Goal: Information Seeking & Learning: Learn about a topic

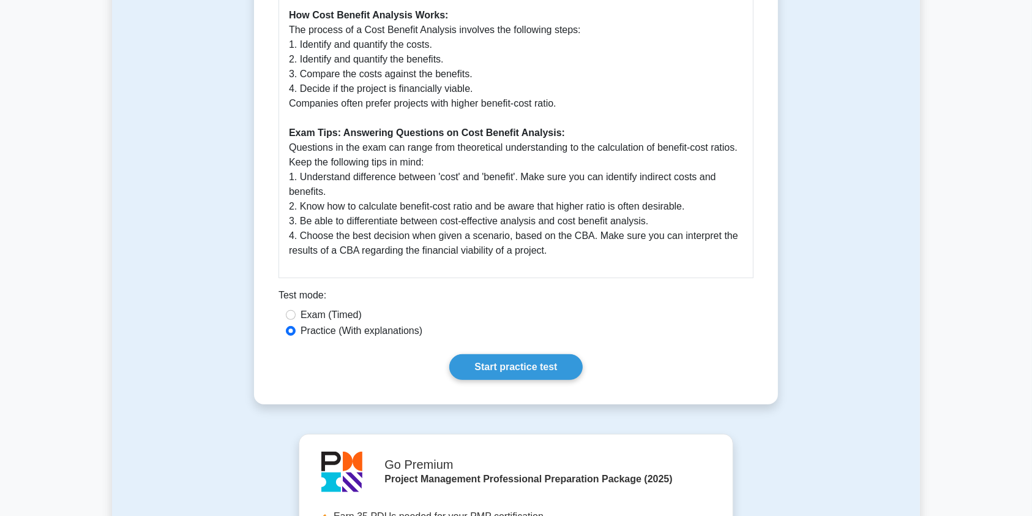
scroll to position [548, 0]
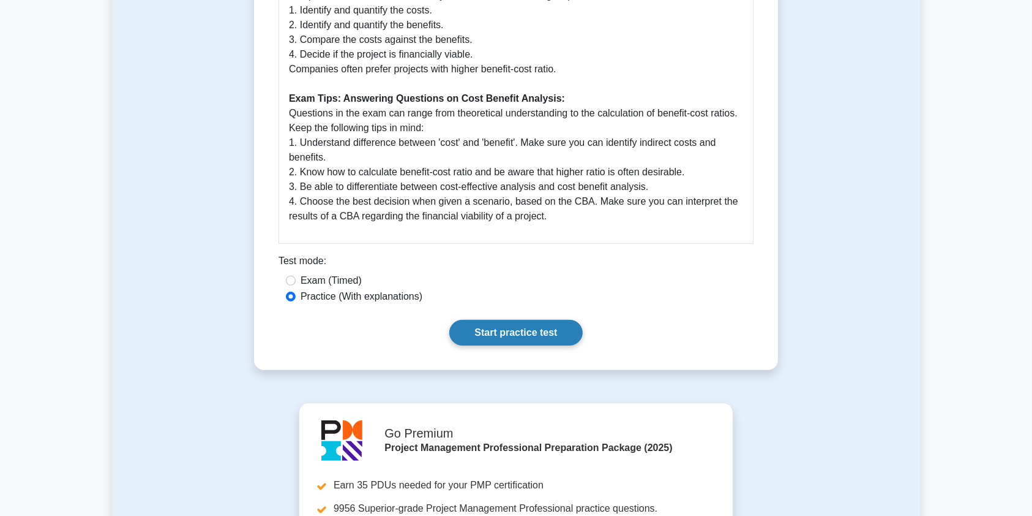
click at [541, 327] on link "Start practice test" at bounding box center [515, 333] width 133 height 26
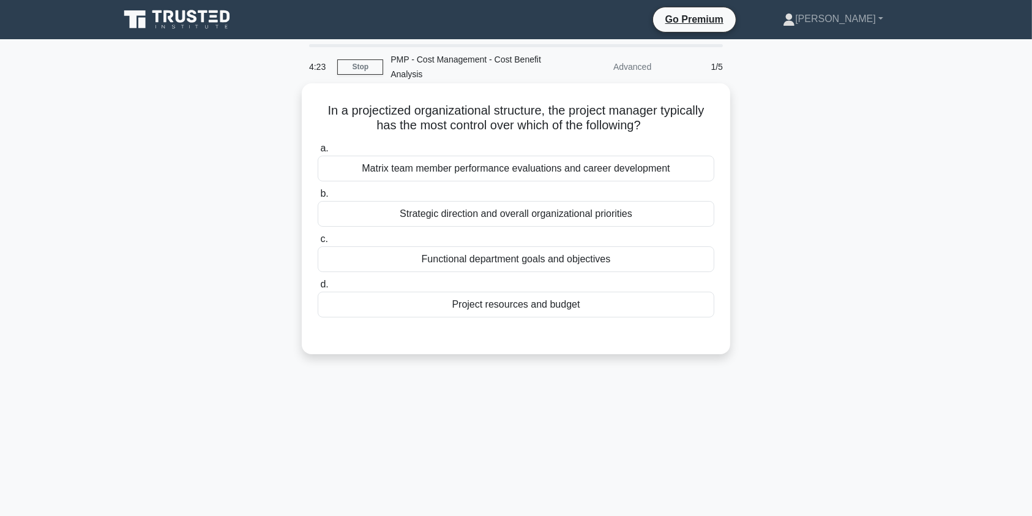
click at [541, 306] on div "Project resources and budget" at bounding box center [516, 304] width 397 height 26
click at [318, 288] on input "d. Project resources and budget" at bounding box center [318, 284] width 0 height 8
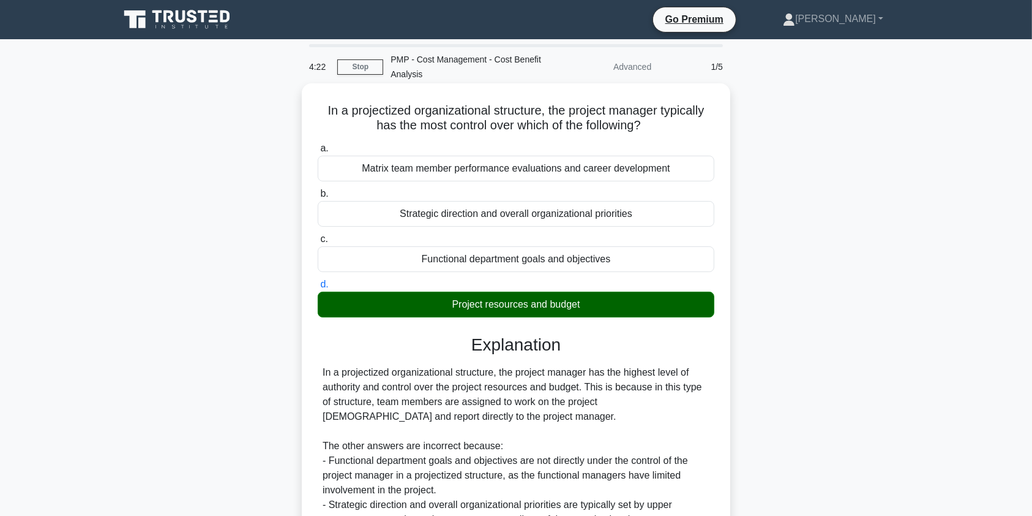
click at [513, 408] on div "In a projectized organizational structure, the project manager has the highest …" at bounding box center [516, 468] width 387 height 206
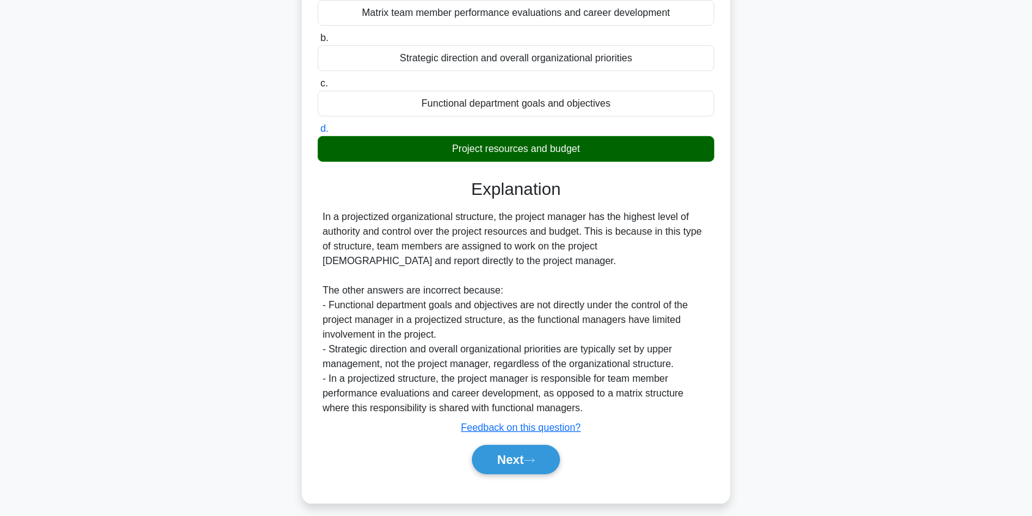
scroll to position [166, 0]
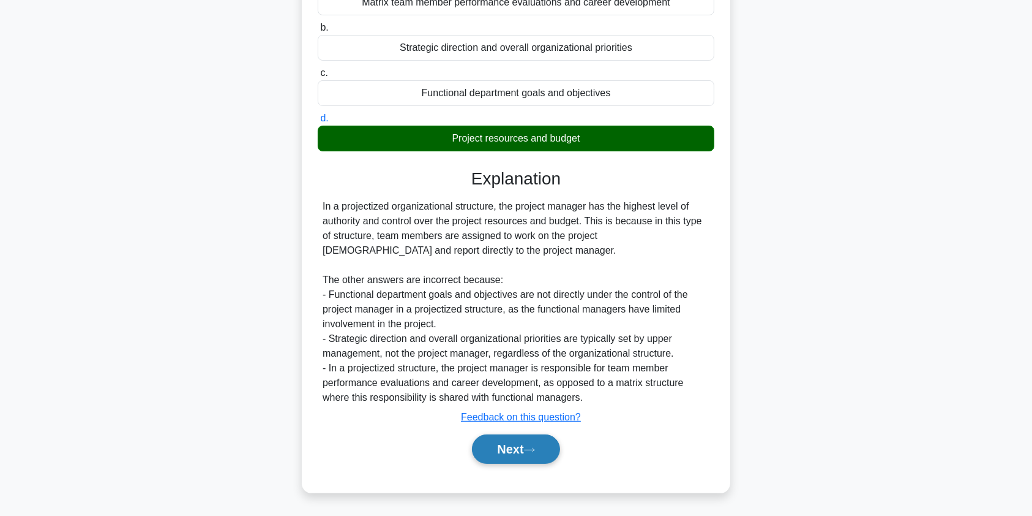
click at [511, 451] on button "Next" at bounding box center [516, 448] width 88 height 29
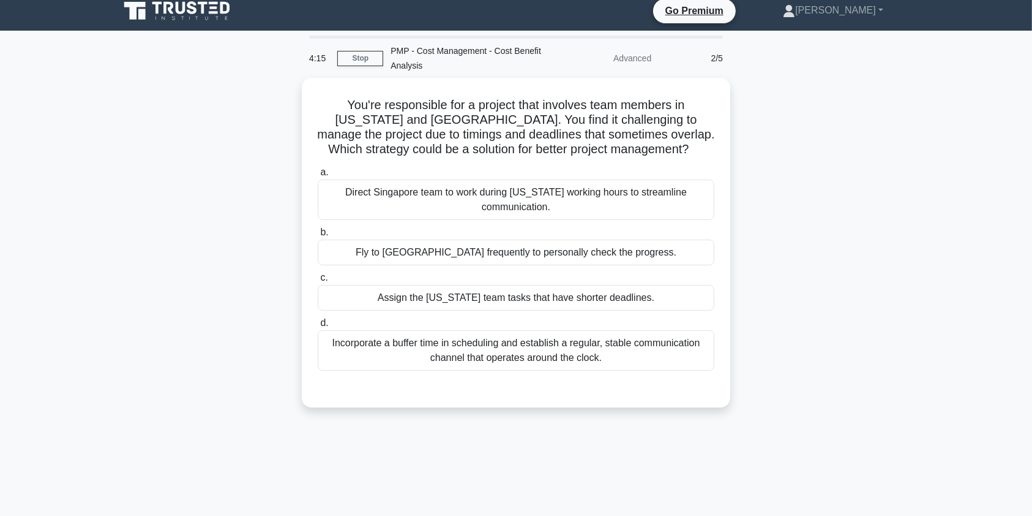
scroll to position [5, 0]
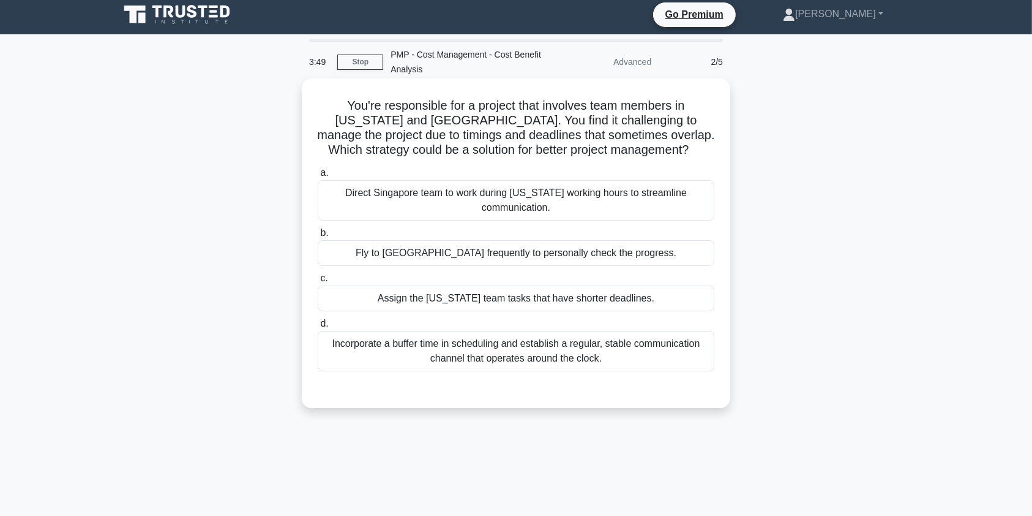
click at [603, 336] on div "Incorporate a buffer time in scheduling and establish a regular, stable communi…" at bounding box center [516, 351] width 397 height 40
click at [318, 328] on input "d. Incorporate a buffer time in scheduling and establish a regular, stable comm…" at bounding box center [318, 324] width 0 height 8
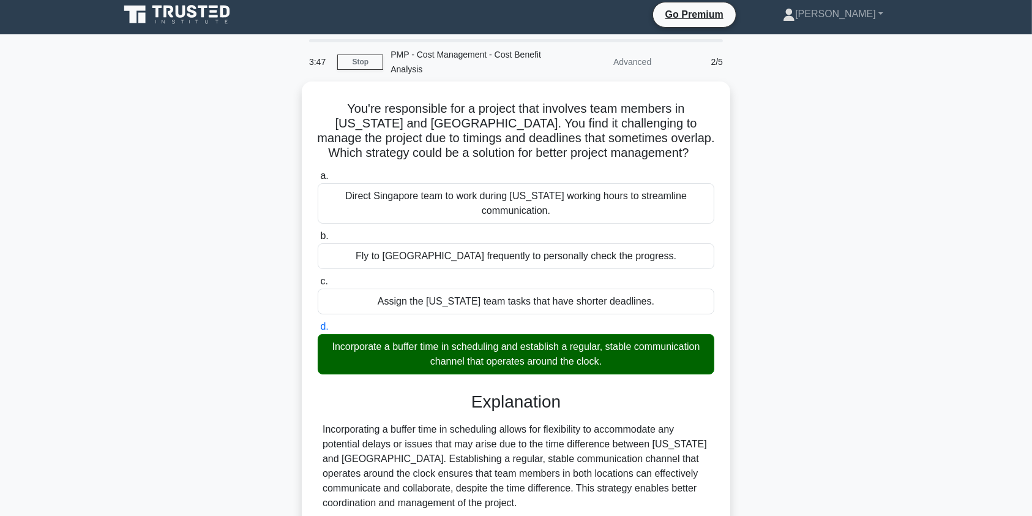
scroll to position [195, 0]
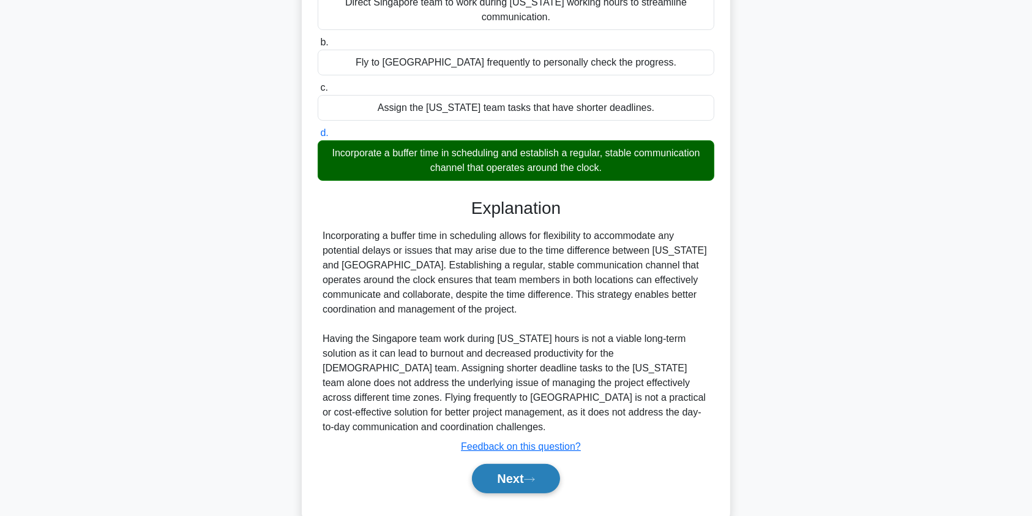
click at [508, 464] on button "Next" at bounding box center [516, 478] width 88 height 29
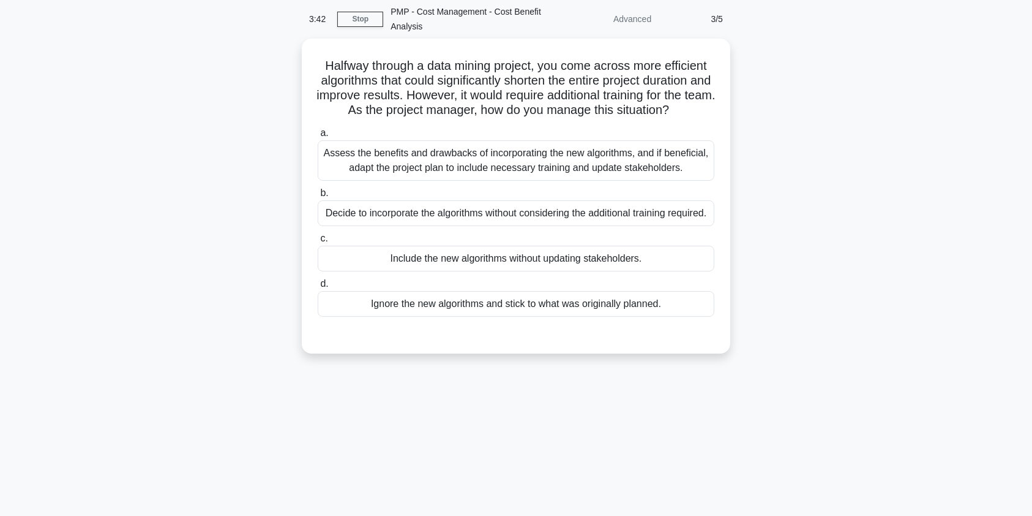
scroll to position [27, 0]
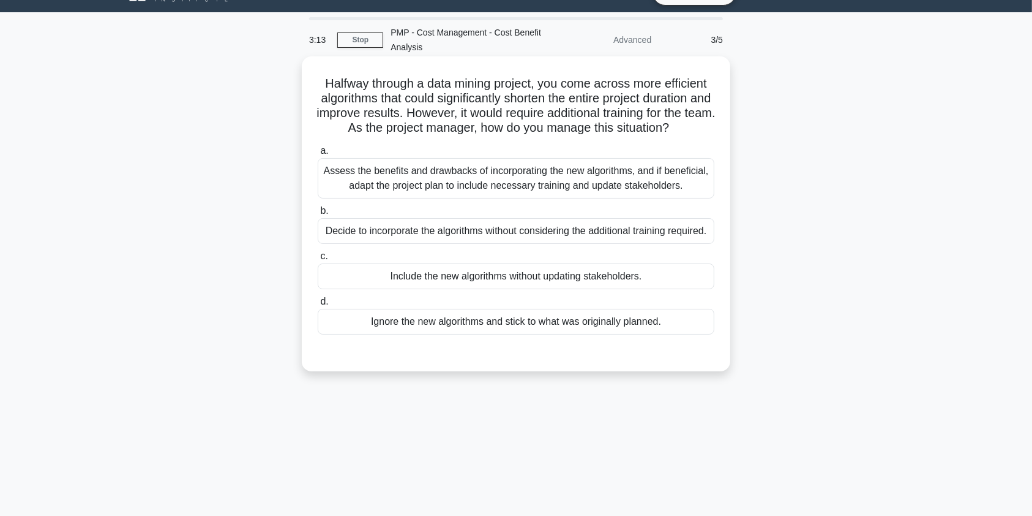
click at [675, 196] on div "Assess the benefits and drawbacks of incorporating the new algorithms, and if b…" at bounding box center [516, 178] width 397 height 40
click at [318, 155] on input "a. Assess the benefits and drawbacks of incorporating the new algorithms, and i…" at bounding box center [318, 151] width 0 height 8
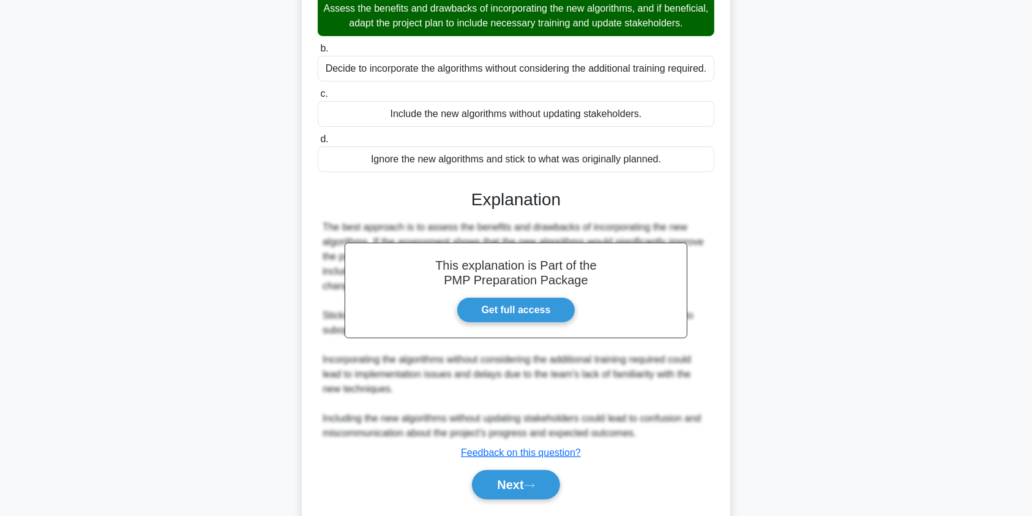
scroll to position [269, 0]
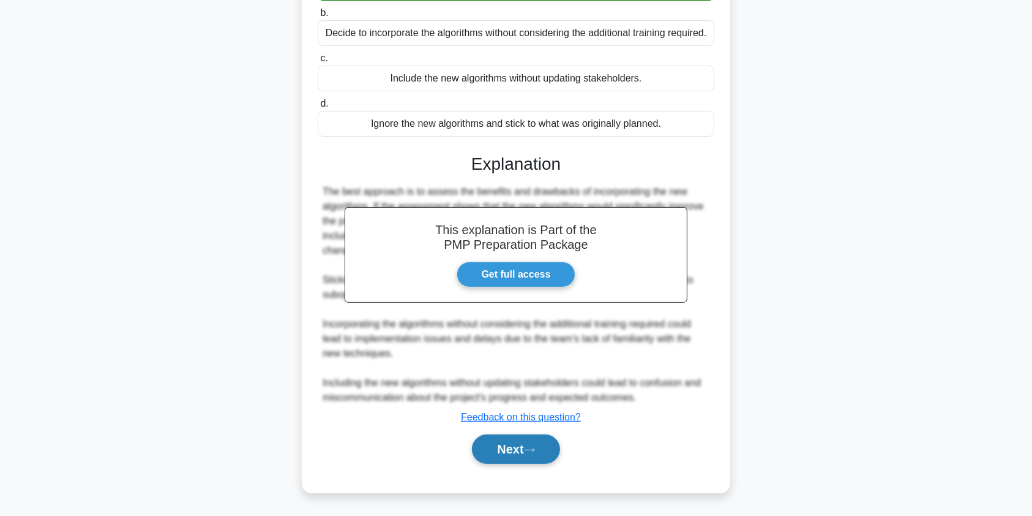
click at [498, 455] on button "Next" at bounding box center [516, 448] width 88 height 29
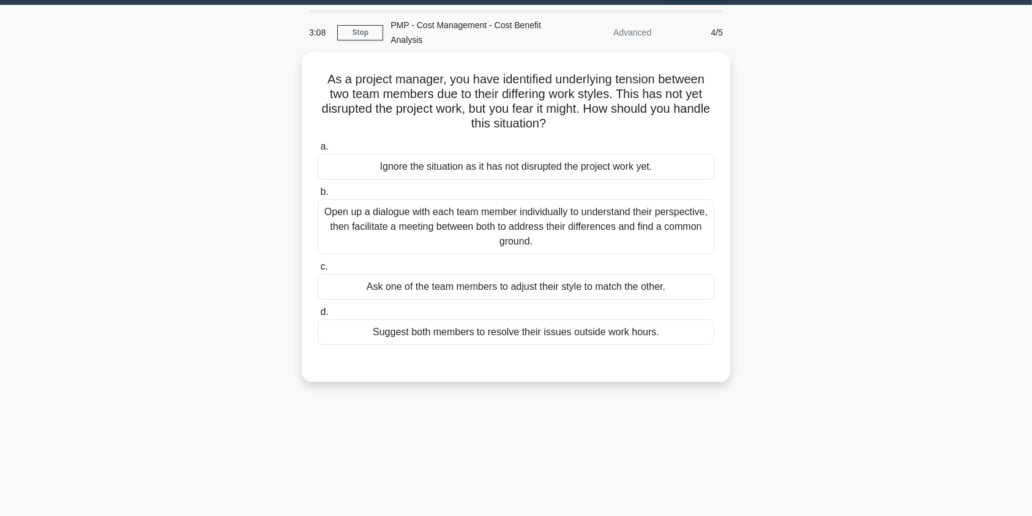
scroll to position [0, 0]
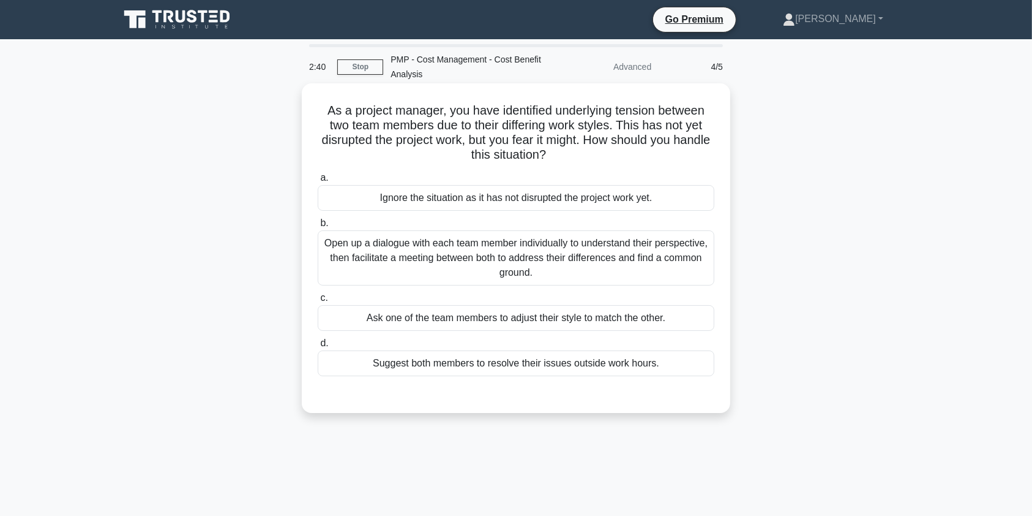
click at [519, 255] on div "Open up a dialogue with each team member individually to understand their persp…" at bounding box center [516, 257] width 397 height 55
click at [318, 227] on input "b. Open up a dialogue with each team member individually to understand their pe…" at bounding box center [318, 223] width 0 height 8
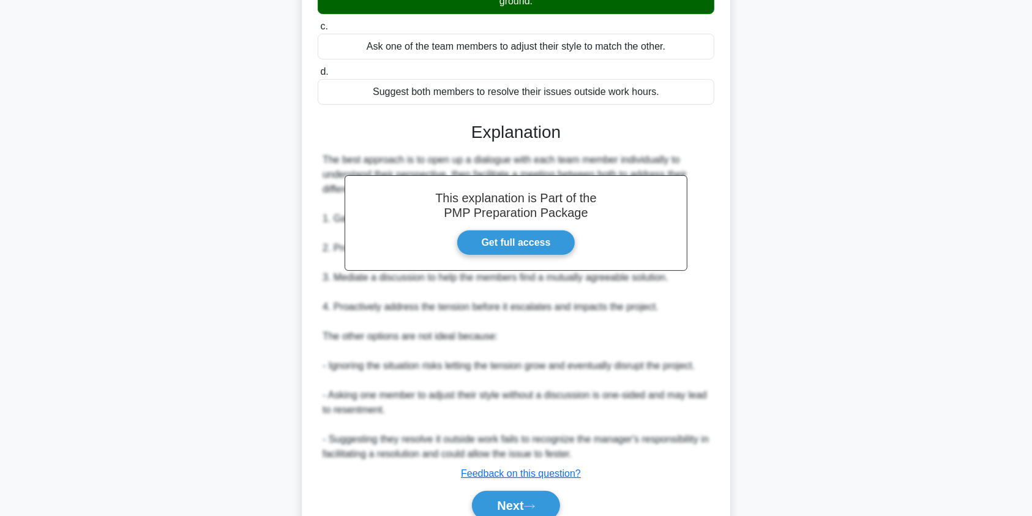
scroll to position [328, 0]
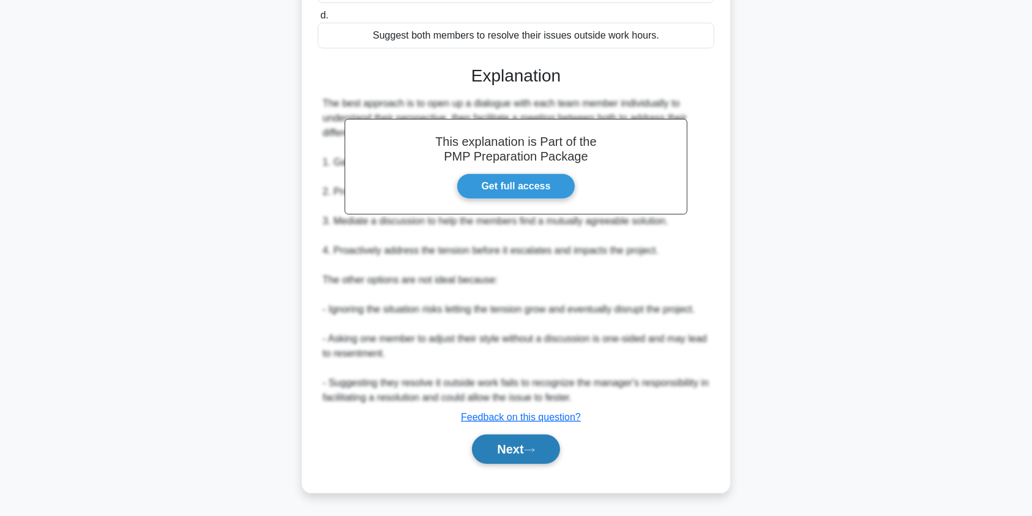
click at [530, 449] on icon at bounding box center [530, 450] width 10 height 4
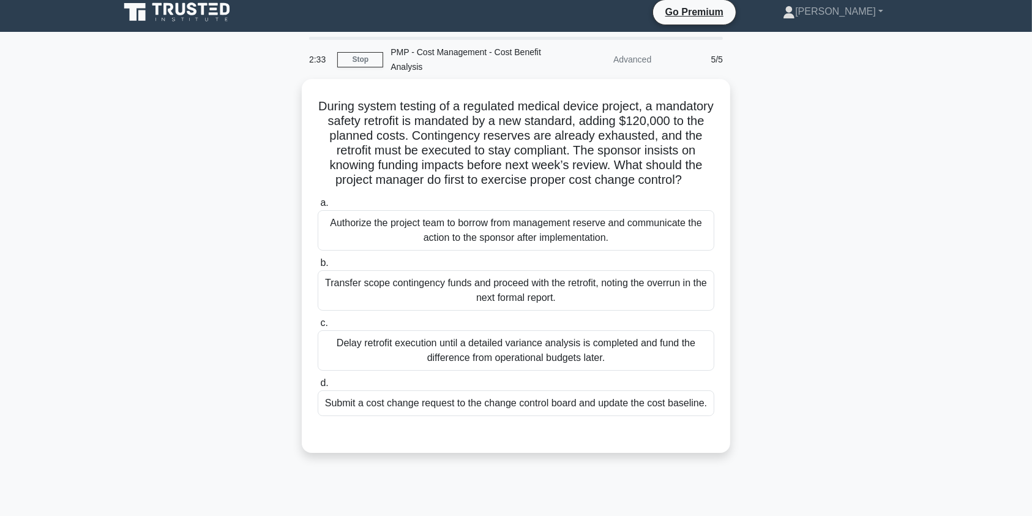
scroll to position [0, 0]
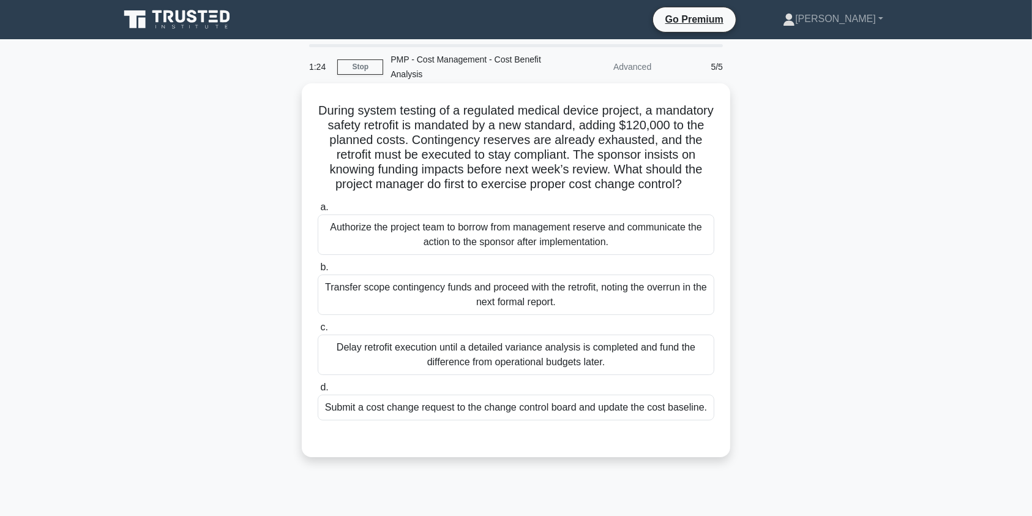
click at [369, 418] on div "Submit a cost change request to the change control board and update the cost ba…" at bounding box center [516, 407] width 397 height 26
click at [318, 391] on input "d. Submit a cost change request to the change control board and update the cost…" at bounding box center [318, 387] width 0 height 8
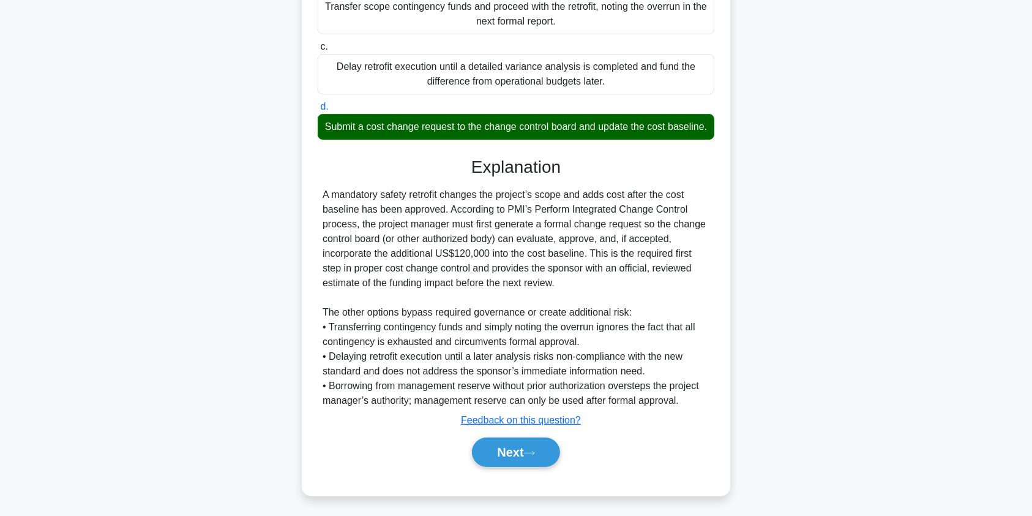
scroll to position [309, 0]
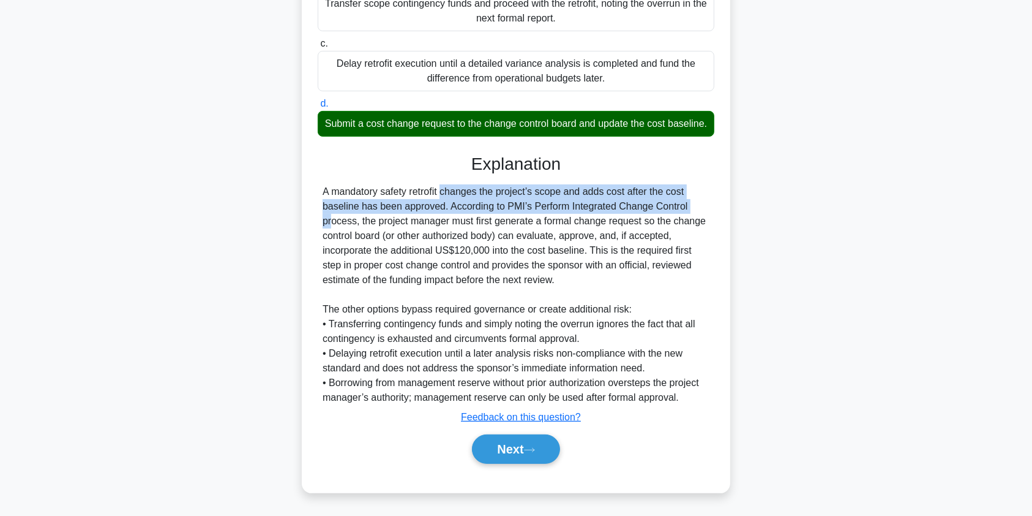
drag, startPoint x: 377, startPoint y: 199, endPoint x: 592, endPoint y: 296, distance: 235.7
click at [616, 228] on div "A mandatory safety retrofit changes the project’s scope and adds cost after the…" at bounding box center [516, 294] width 387 height 220
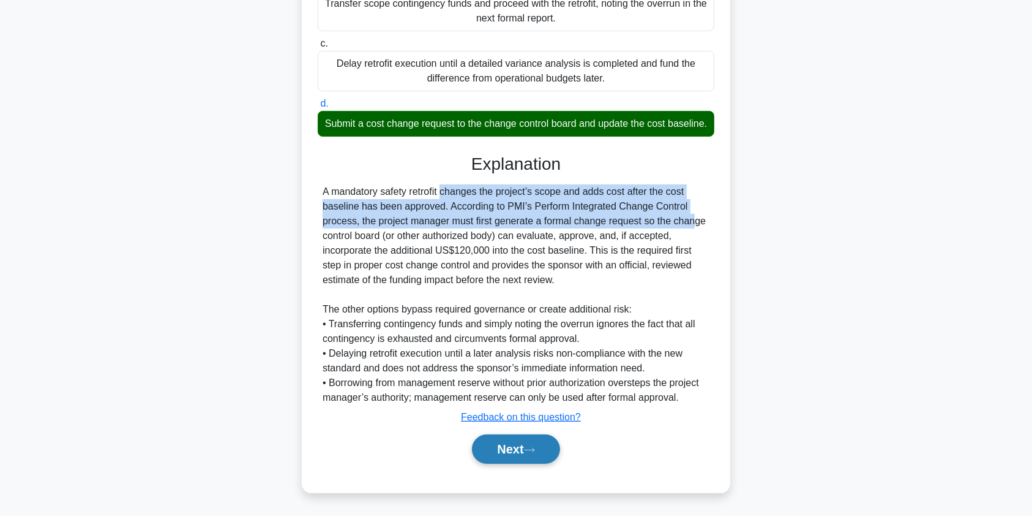
click at [523, 453] on button "Next" at bounding box center [516, 448] width 88 height 29
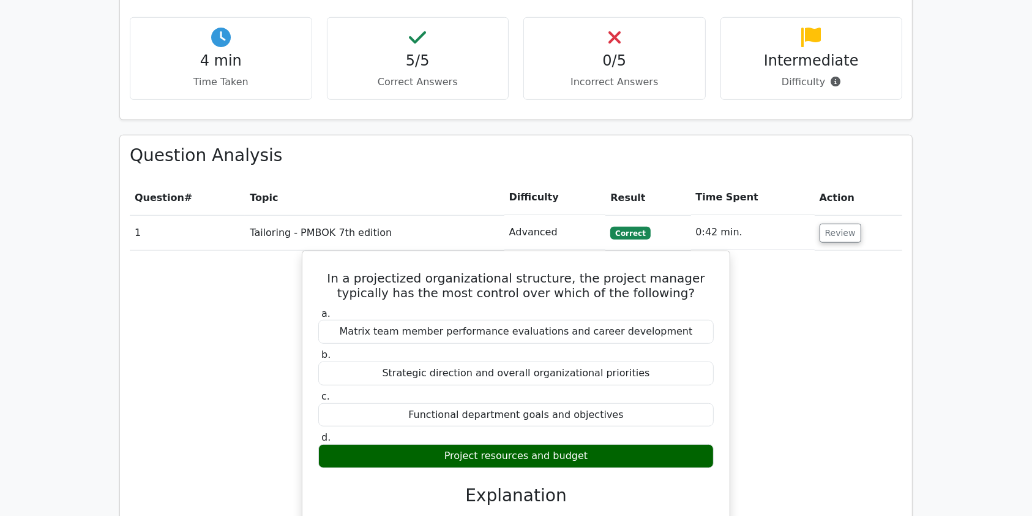
scroll to position [769, 0]
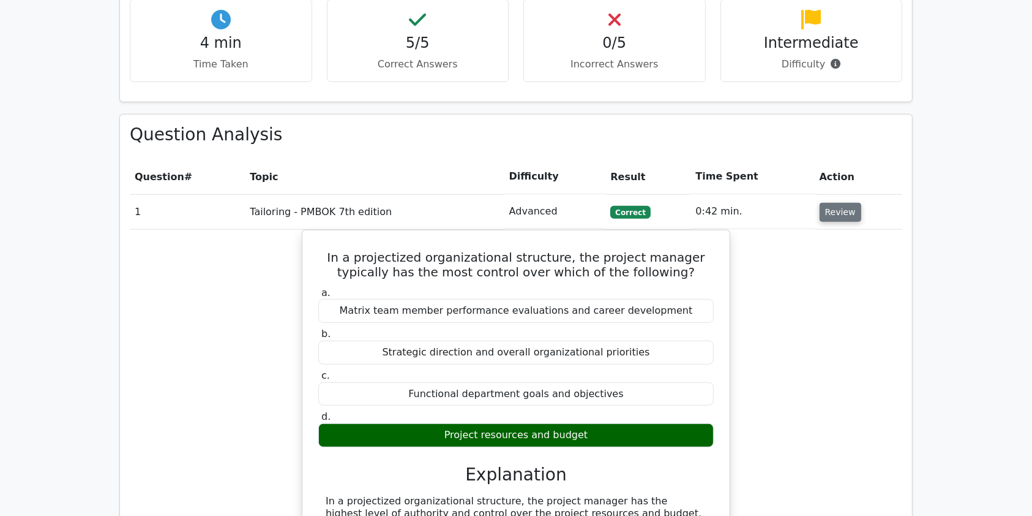
click at [837, 203] on button "Review" at bounding box center [841, 212] width 42 height 19
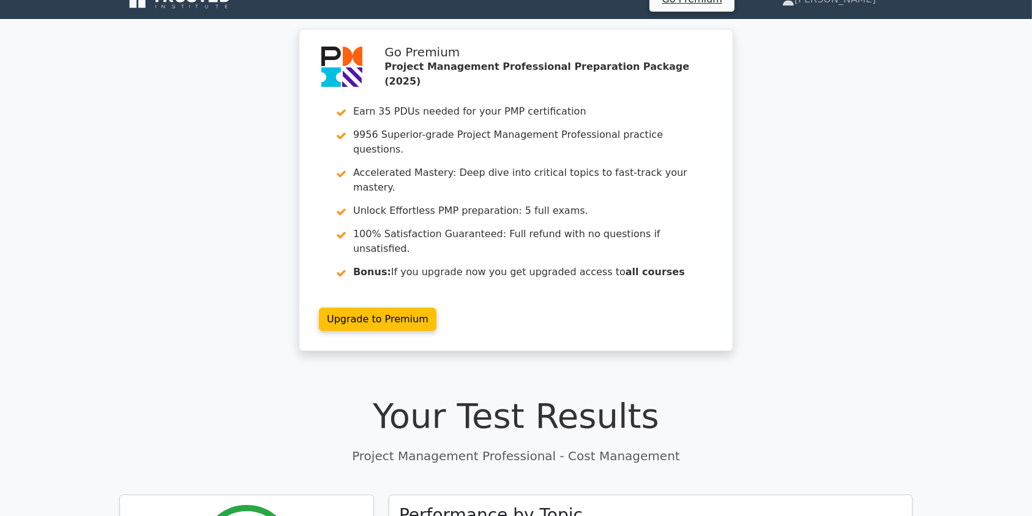
scroll to position [0, 0]
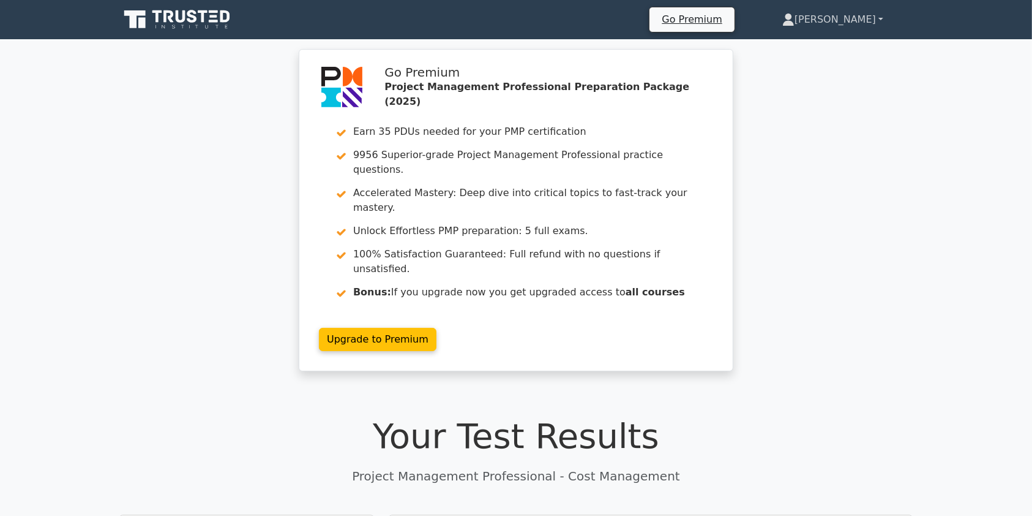
click at [856, 23] on link "[PERSON_NAME]" at bounding box center [833, 19] width 160 height 24
click at [818, 47] on link "Profile" at bounding box center [802, 49] width 97 height 20
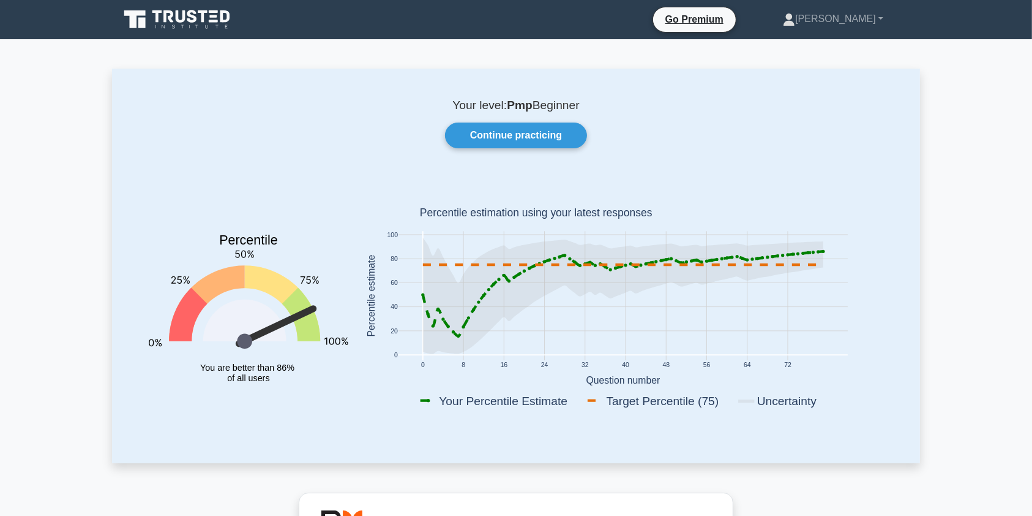
click at [517, 107] on b "Pmp" at bounding box center [520, 105] width 26 height 13
click at [189, 15] on icon at bounding box center [192, 16] width 10 height 13
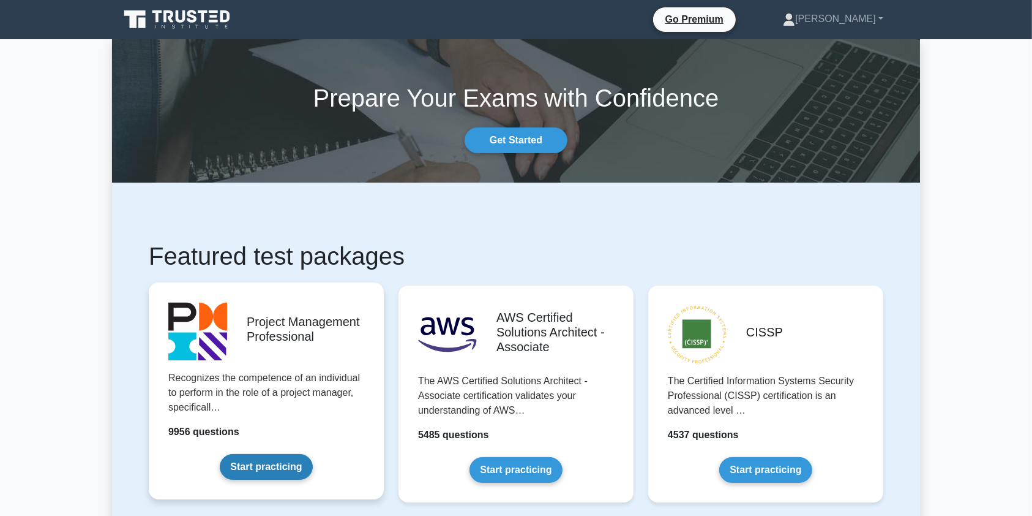
click at [260, 469] on link "Start practicing" at bounding box center [266, 467] width 92 height 26
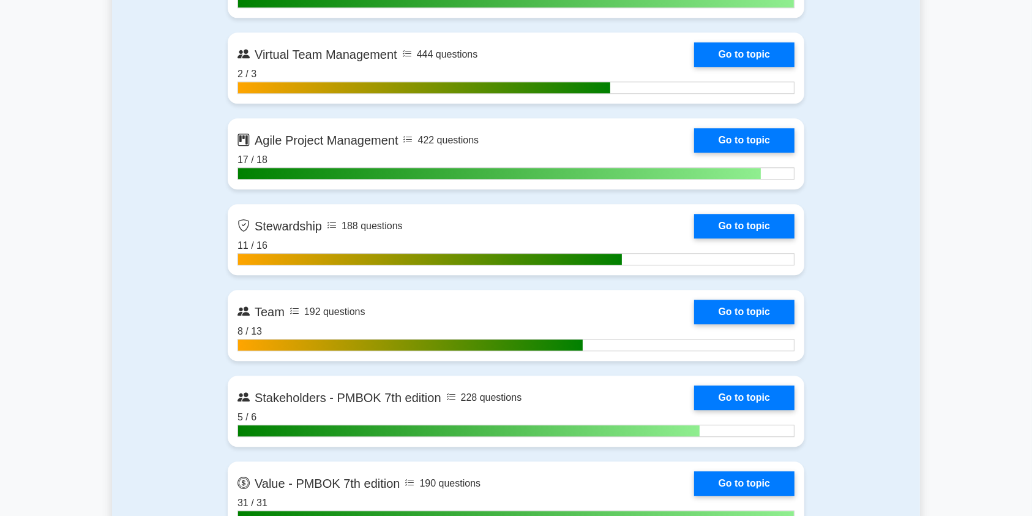
scroll to position [3185, 0]
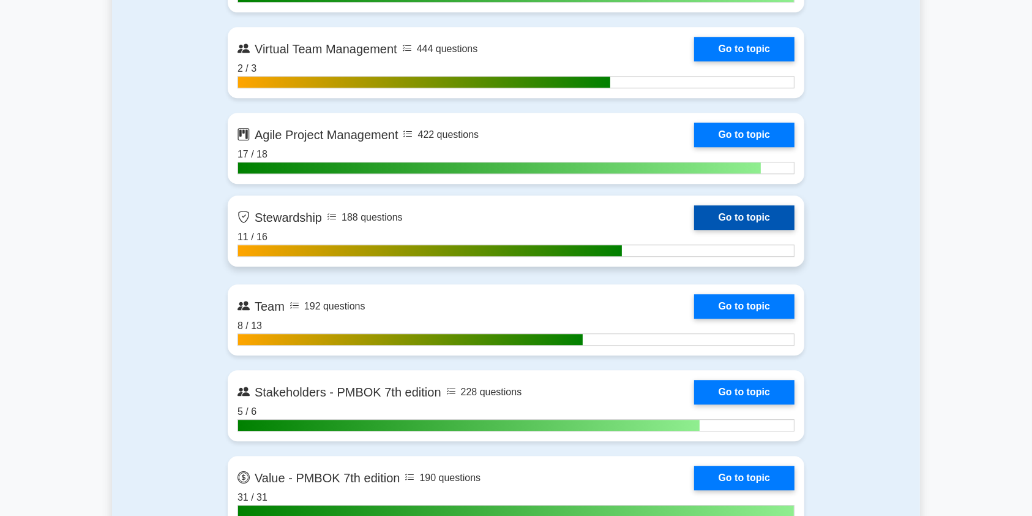
click at [694, 211] on link "Go to topic" at bounding box center [744, 217] width 100 height 24
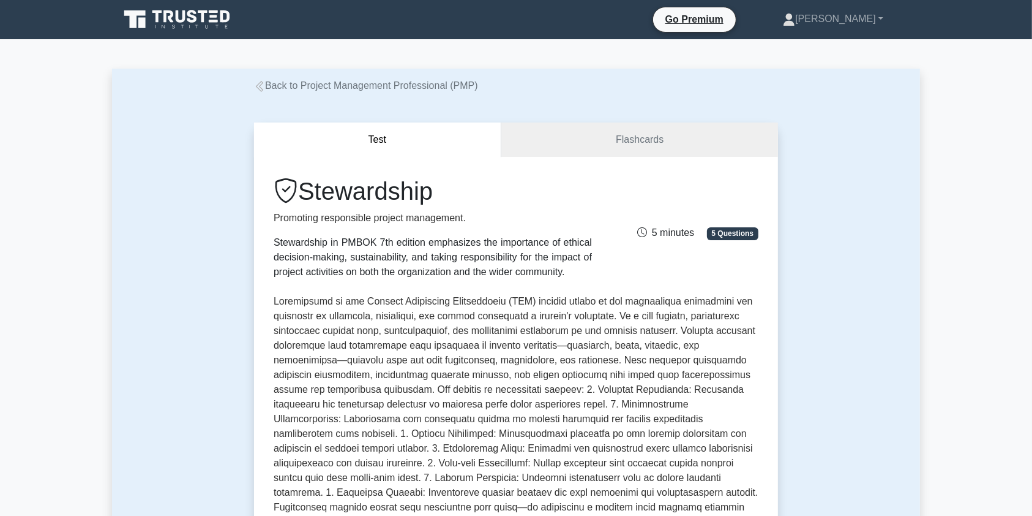
click at [284, 82] on link "Back to Project Management Professional (PMP)" at bounding box center [366, 85] width 224 height 10
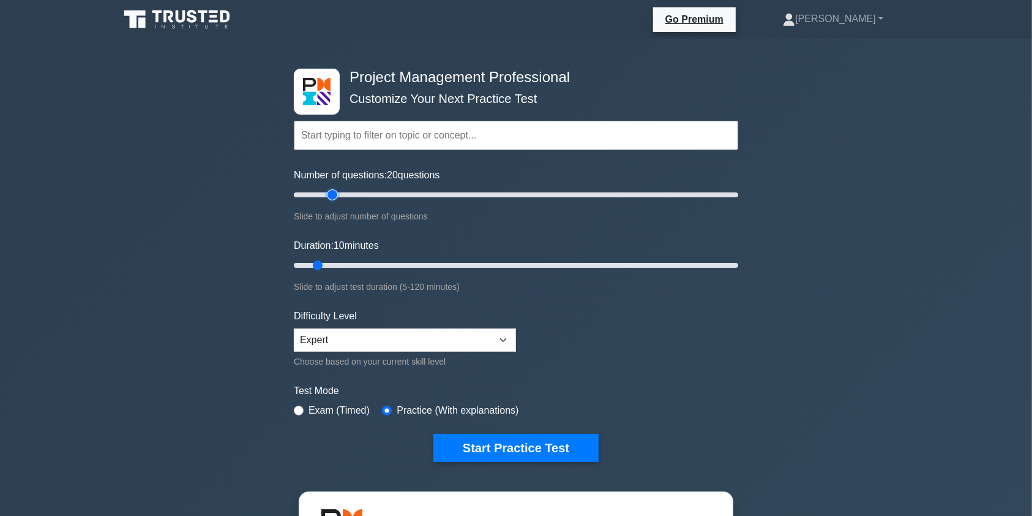
click at [334, 194] on input "Number of questions: 20 questions" at bounding box center [516, 194] width 445 height 15
type input "15"
click at [322, 193] on input "Number of questions: 15 questions" at bounding box center [516, 194] width 445 height 15
click at [411, 341] on select "Beginner Intermediate Expert" at bounding box center [405, 339] width 222 height 23
click at [294, 328] on select "Beginner Intermediate Expert" at bounding box center [405, 339] width 222 height 23
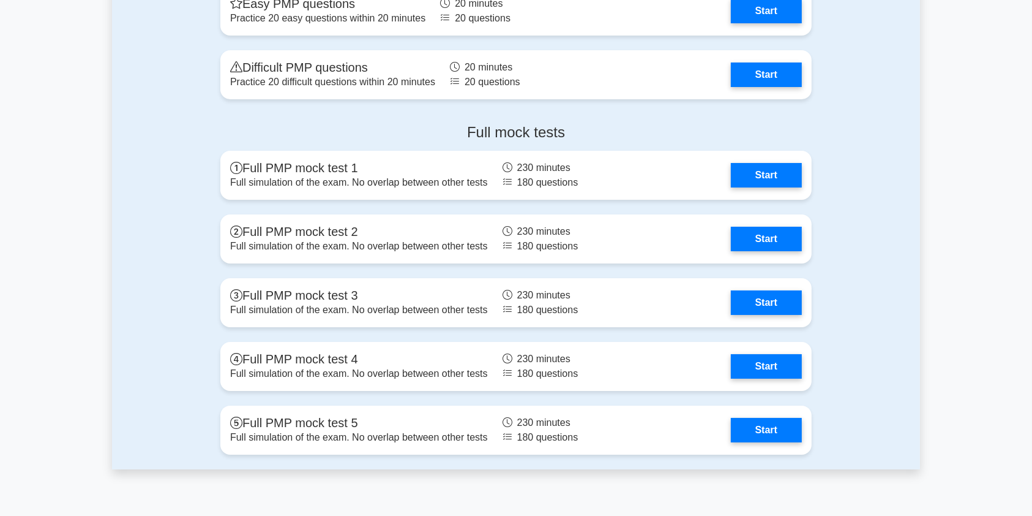
scroll to position [4511, 0]
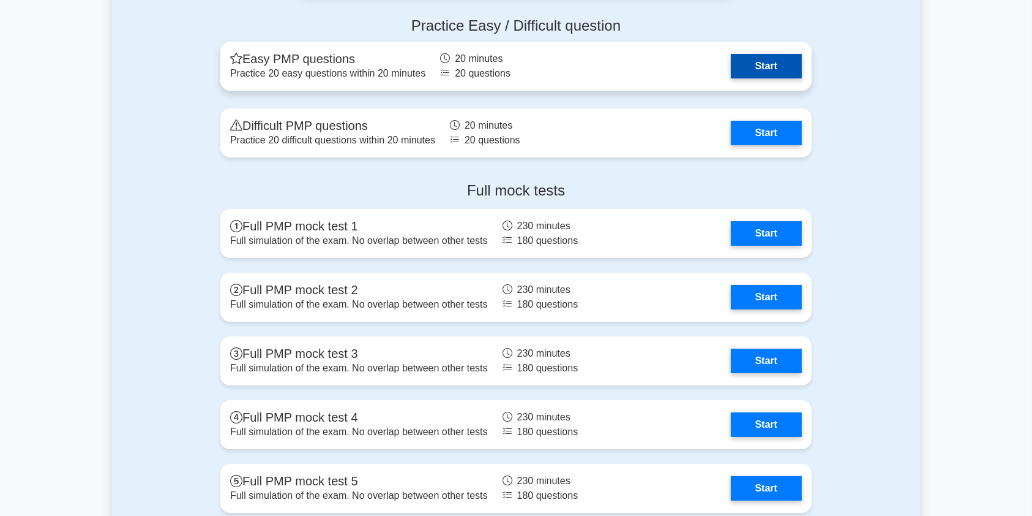
click at [784, 67] on link "Start" at bounding box center [766, 66] width 71 height 24
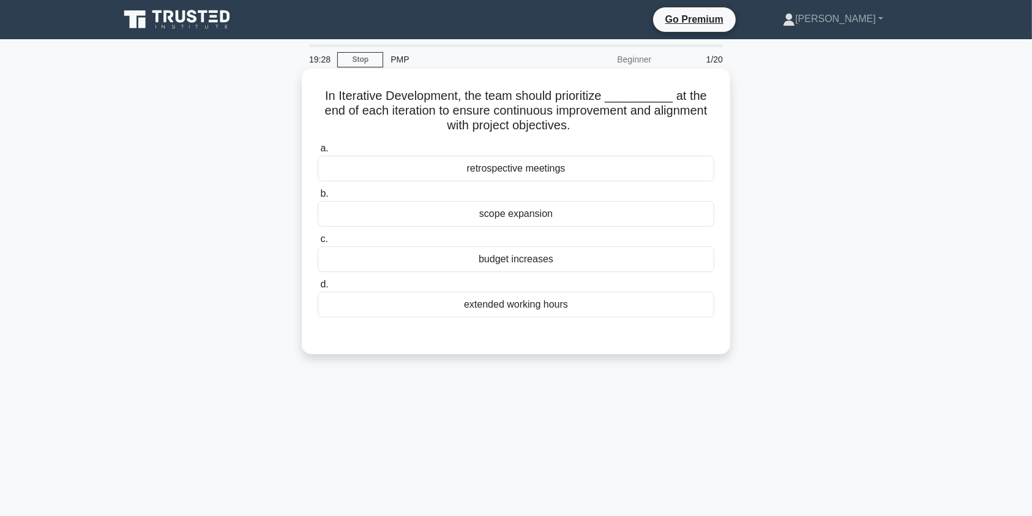
click at [541, 218] on div "scope expansion" at bounding box center [516, 214] width 397 height 26
click at [318, 198] on input "b. scope expansion" at bounding box center [318, 194] width 0 height 8
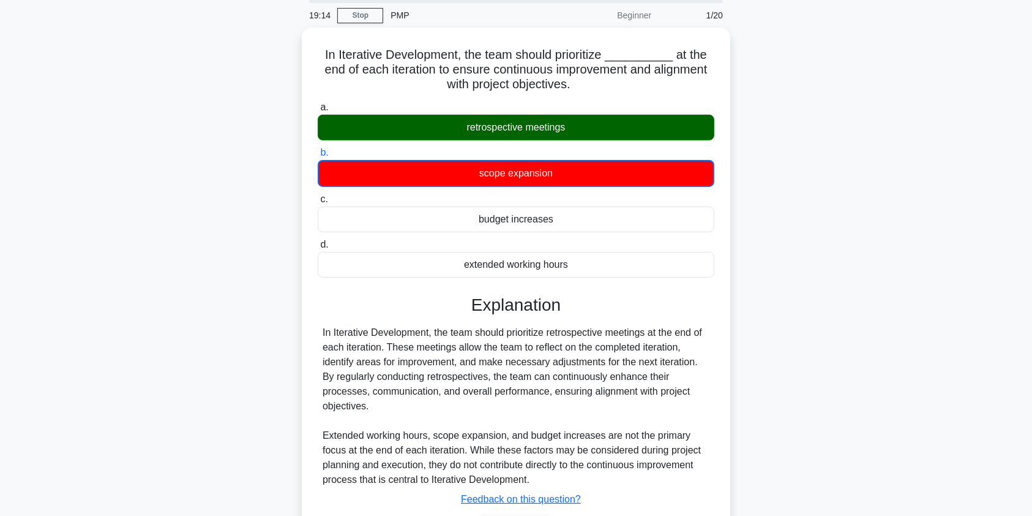
scroll to position [146, 0]
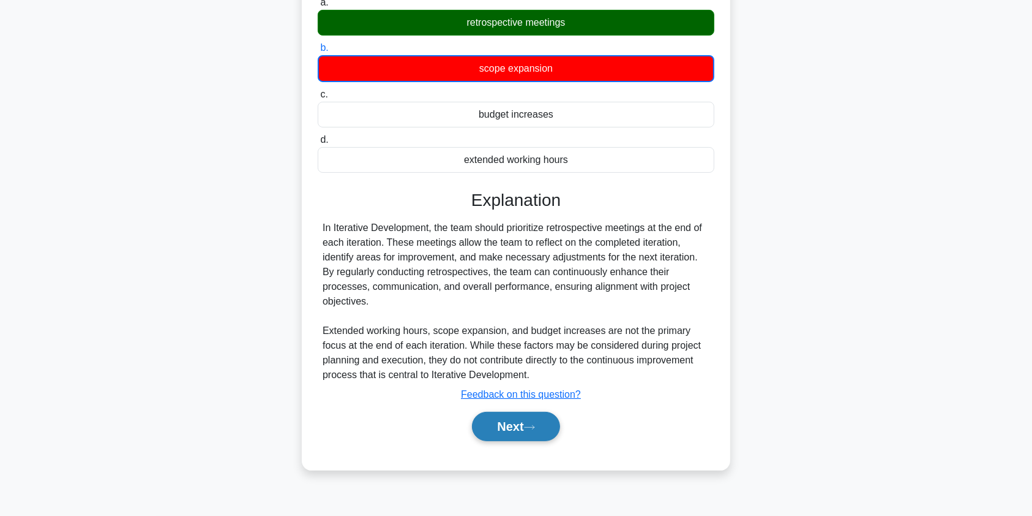
click at [523, 430] on button "Next" at bounding box center [516, 426] width 88 height 29
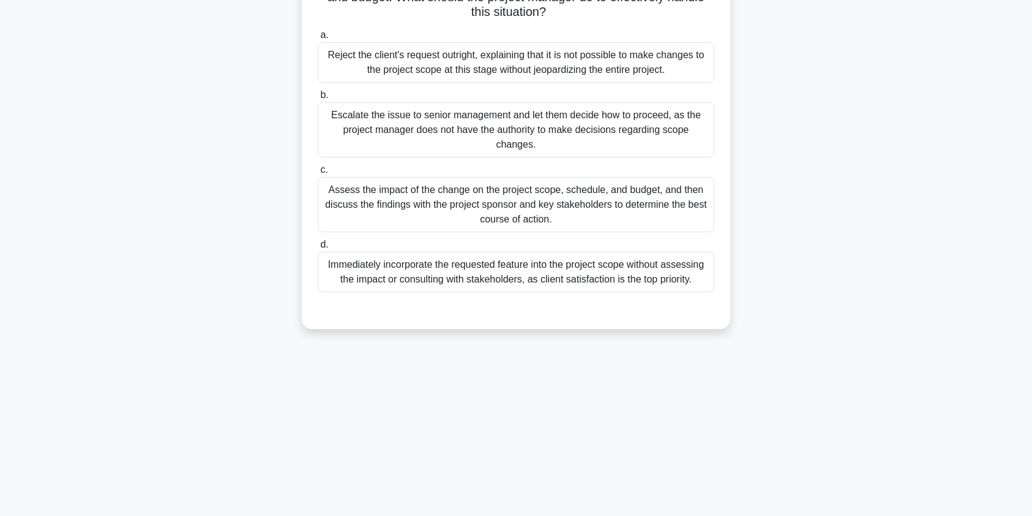
scroll to position [0, 0]
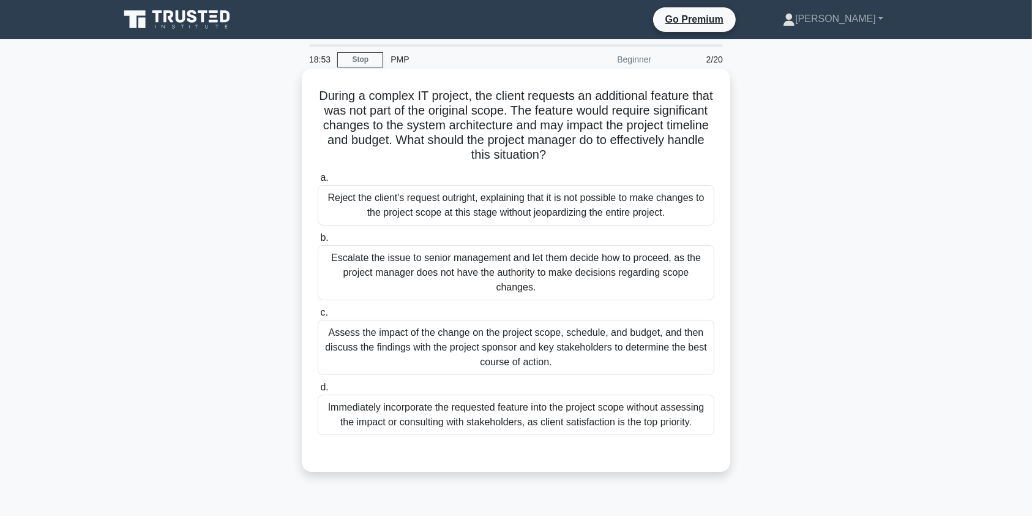
click at [616, 334] on div "Assess the impact of the change on the project scope, schedule, and budget, and…" at bounding box center [516, 347] width 397 height 55
click at [318, 317] on input "c. Assess the impact of the change on the project scope, schedule, and budget, …" at bounding box center [318, 313] width 0 height 8
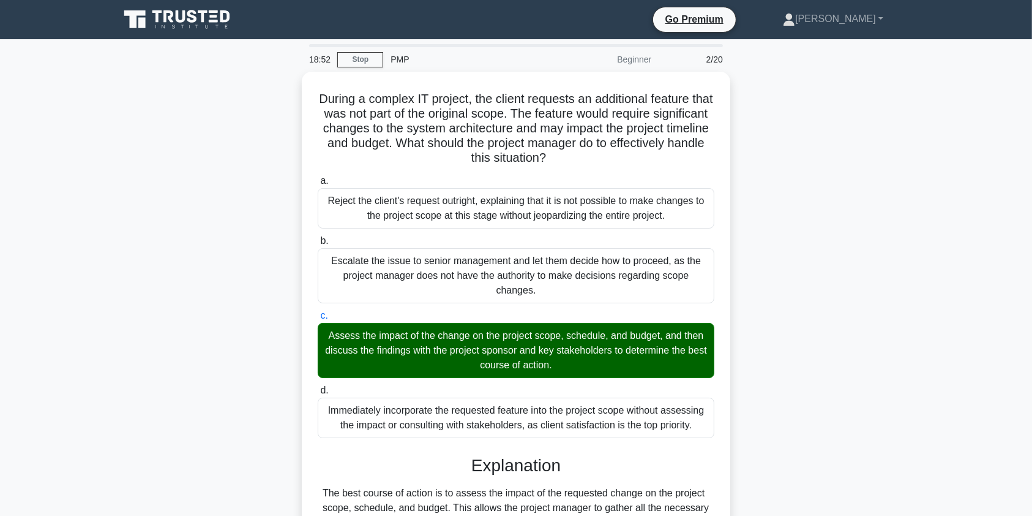
scroll to position [357, 0]
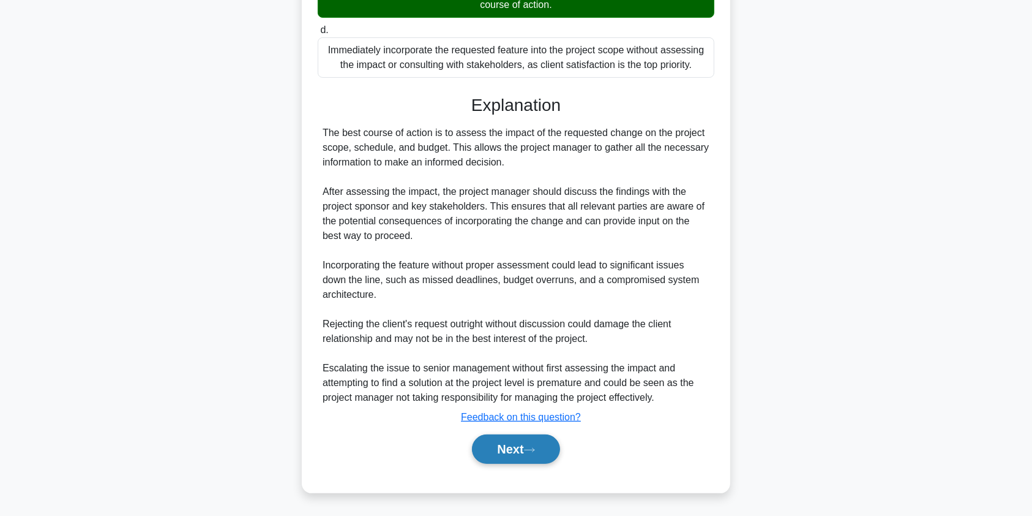
click at [495, 458] on button "Next" at bounding box center [516, 448] width 88 height 29
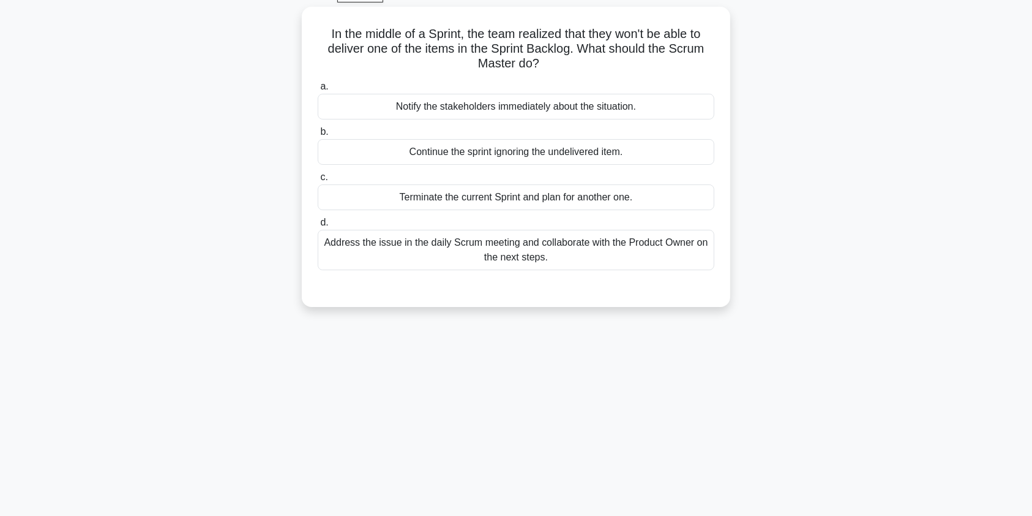
scroll to position [21, 0]
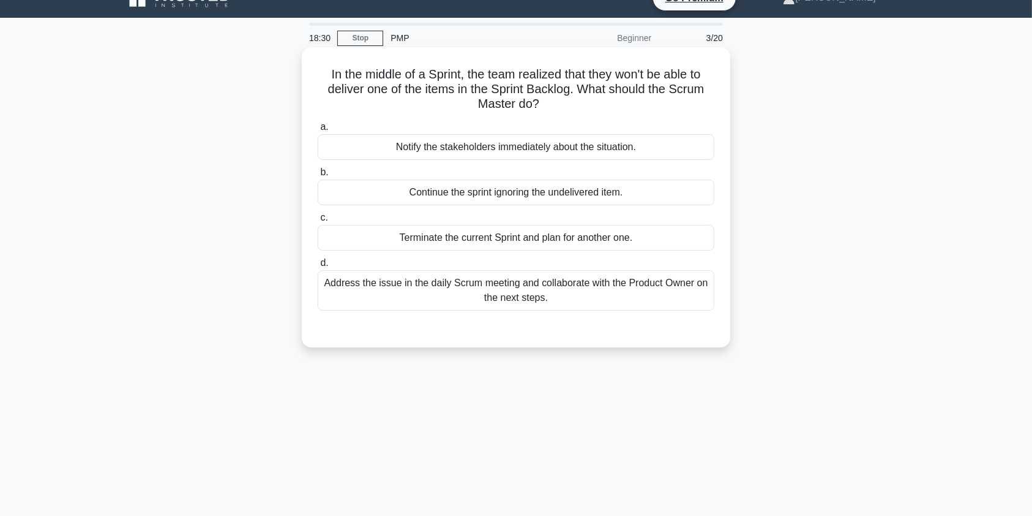
click at [486, 289] on div "Address the issue in the daily Scrum meeting and collaborate with the Product O…" at bounding box center [516, 290] width 397 height 40
click at [318, 267] on input "d. Address the issue in the daily Scrum meeting and collaborate with the Produc…" at bounding box center [318, 263] width 0 height 8
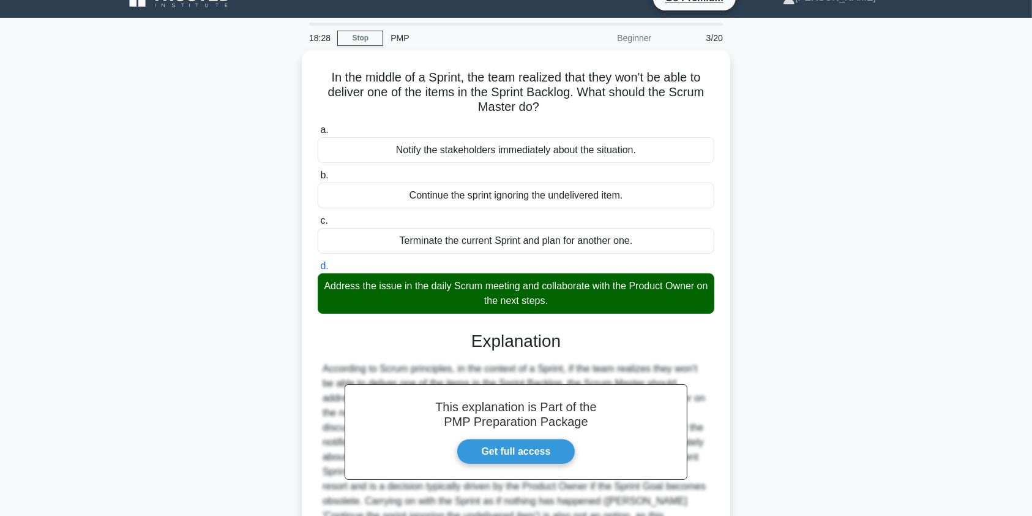
scroll to position [151, 0]
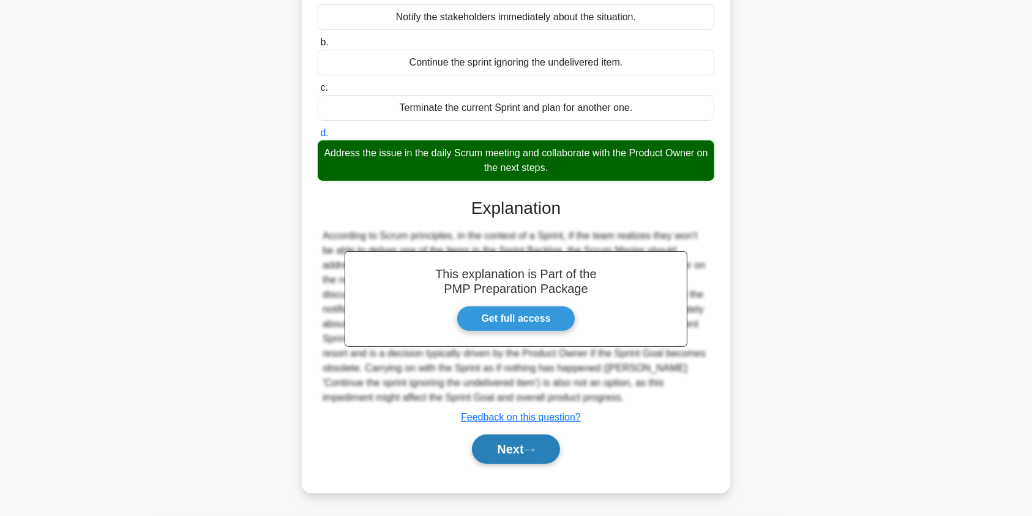
click at [510, 445] on button "Next" at bounding box center [516, 448] width 88 height 29
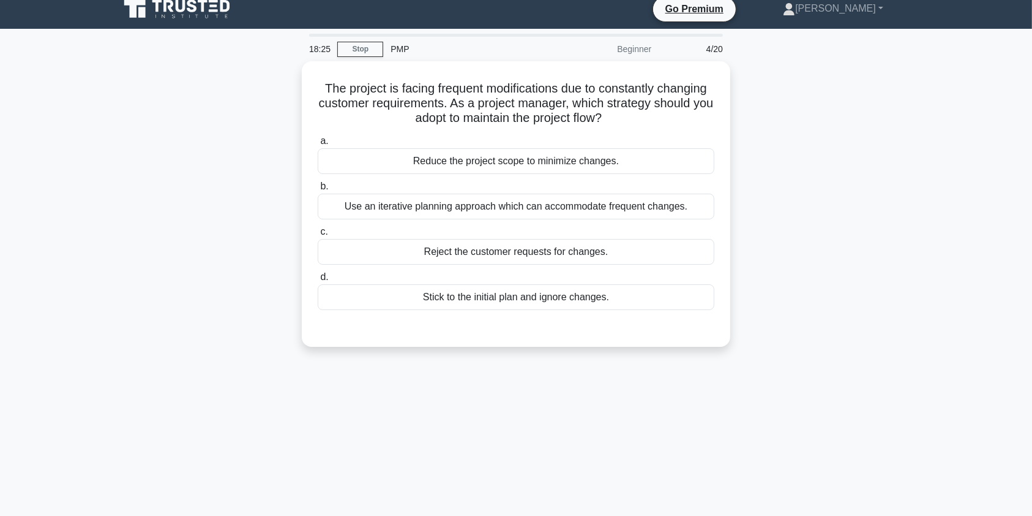
scroll to position [7, 0]
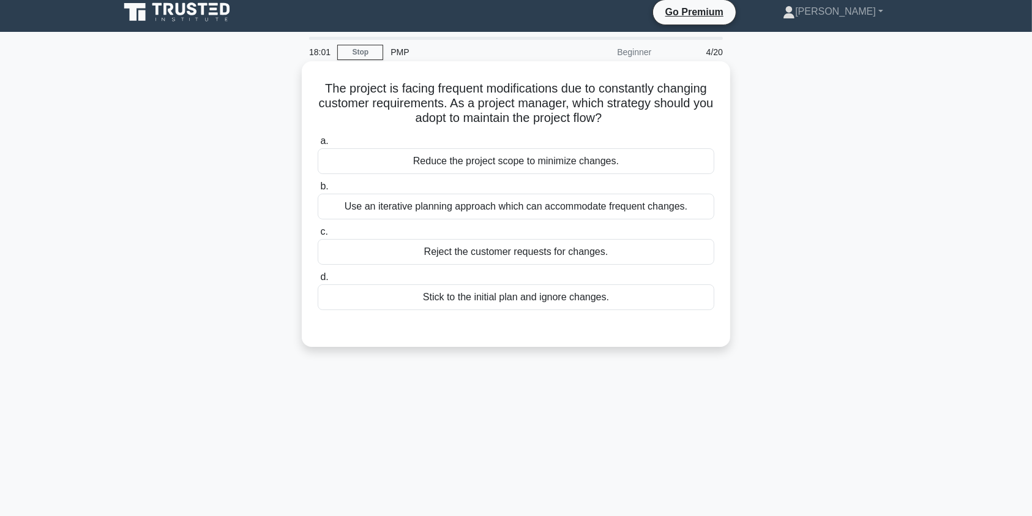
click at [546, 206] on div "Use an iterative planning approach which can accommodate frequent changes." at bounding box center [516, 207] width 397 height 26
click at [318, 190] on input "b. Use an iterative planning approach which can accommodate frequent changes." at bounding box center [318, 186] width 0 height 8
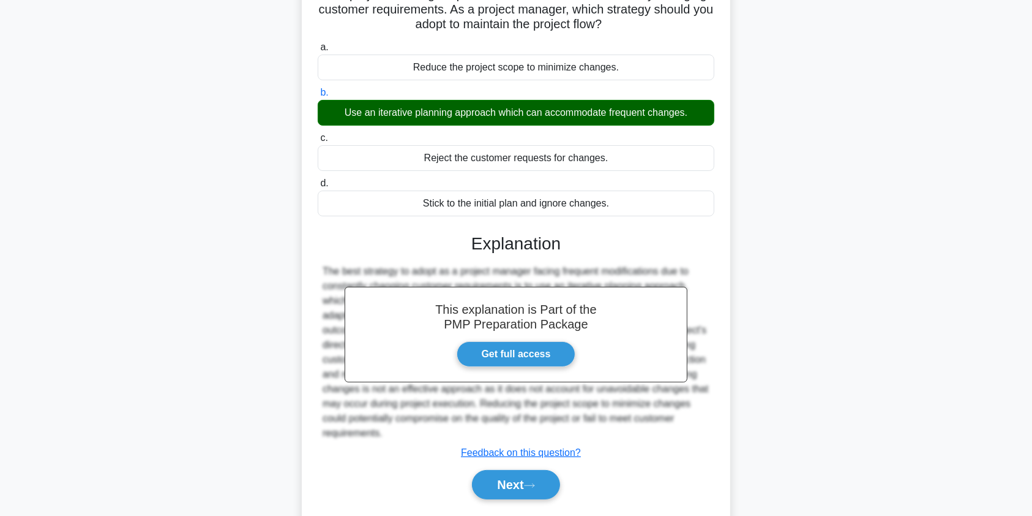
scroll to position [146, 0]
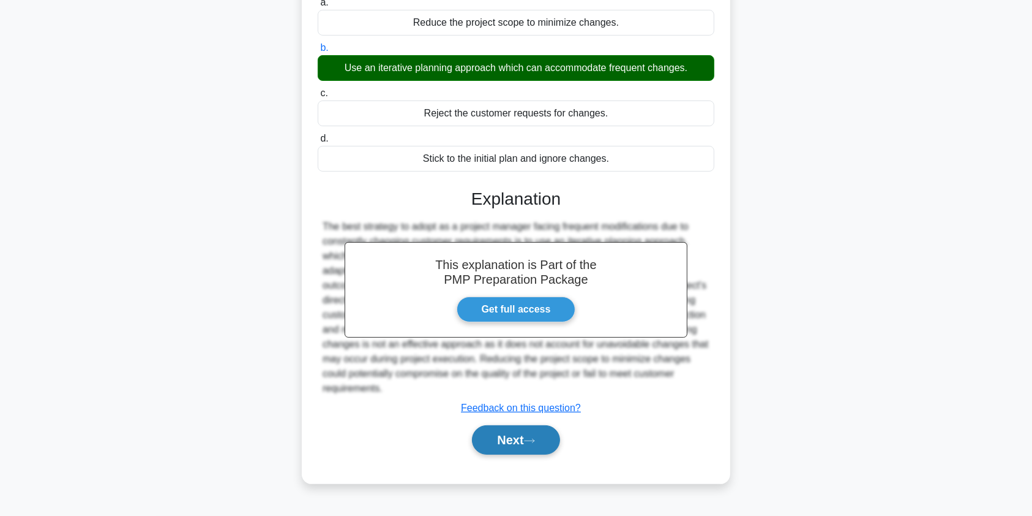
click at [518, 439] on button "Next" at bounding box center [516, 439] width 88 height 29
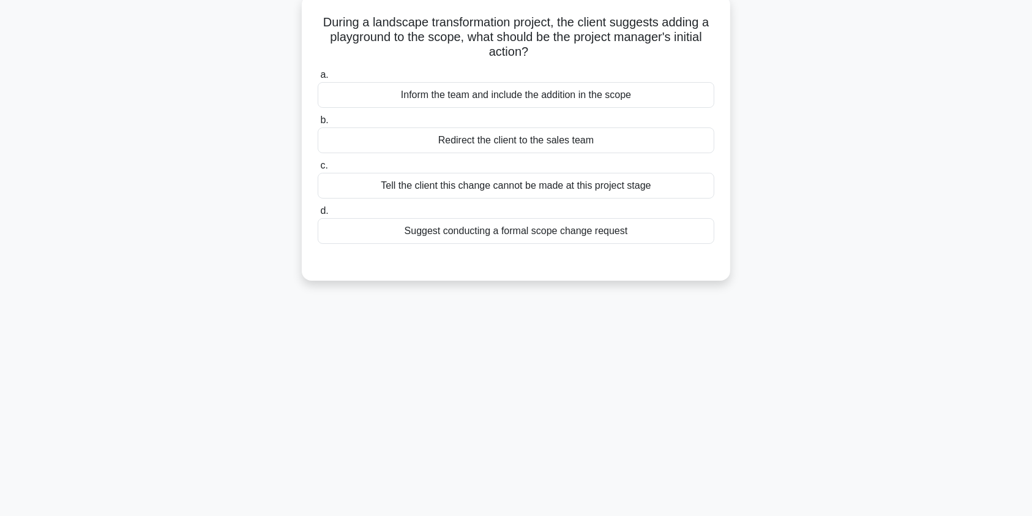
scroll to position [0, 0]
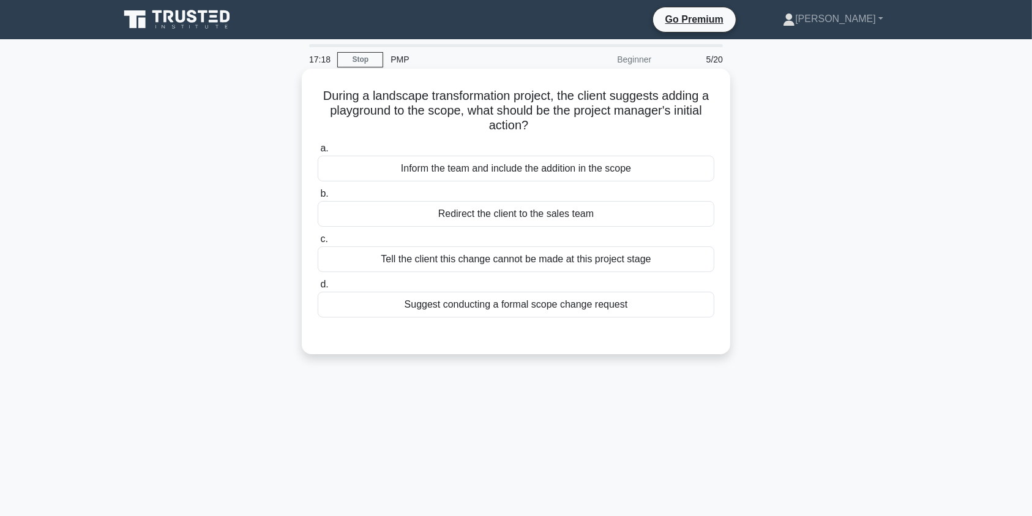
click at [544, 299] on div "Suggest conducting a formal scope change request" at bounding box center [516, 304] width 397 height 26
click at [318, 288] on input "d. Suggest conducting a formal scope change request" at bounding box center [318, 284] width 0 height 8
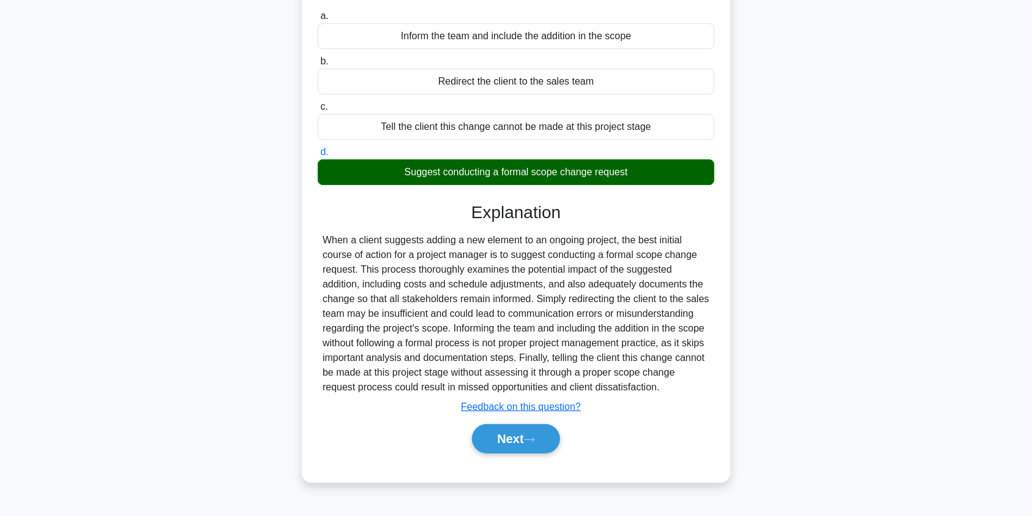
scroll to position [146, 0]
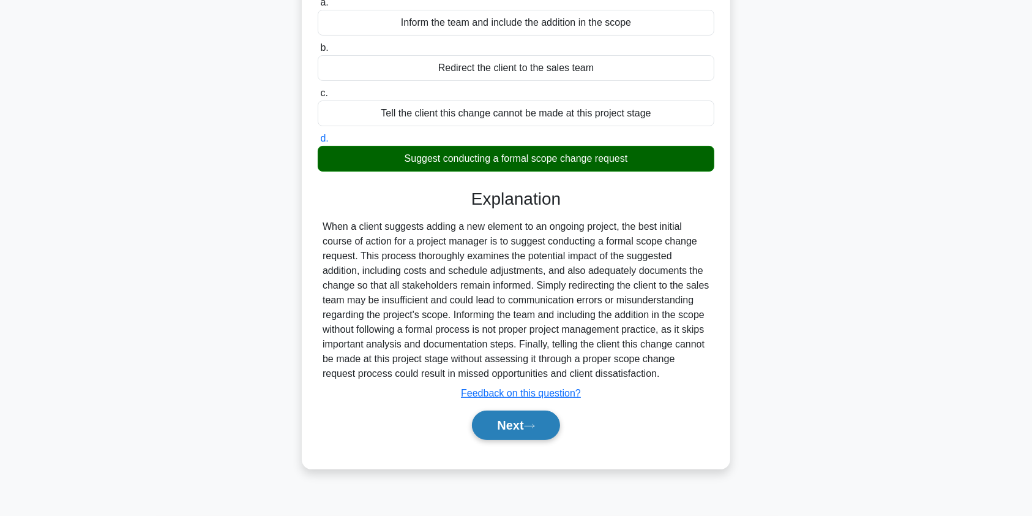
click at [515, 427] on button "Next" at bounding box center [516, 424] width 88 height 29
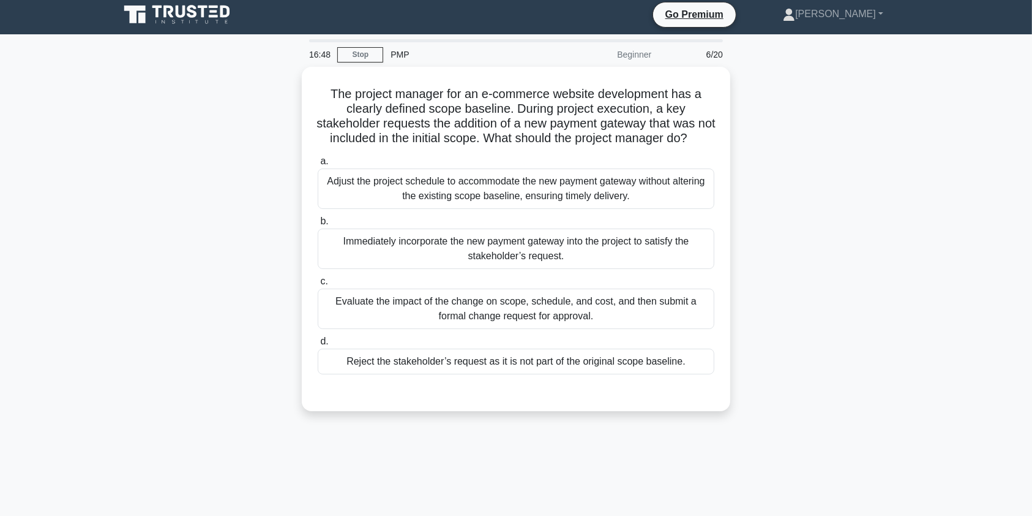
scroll to position [0, 0]
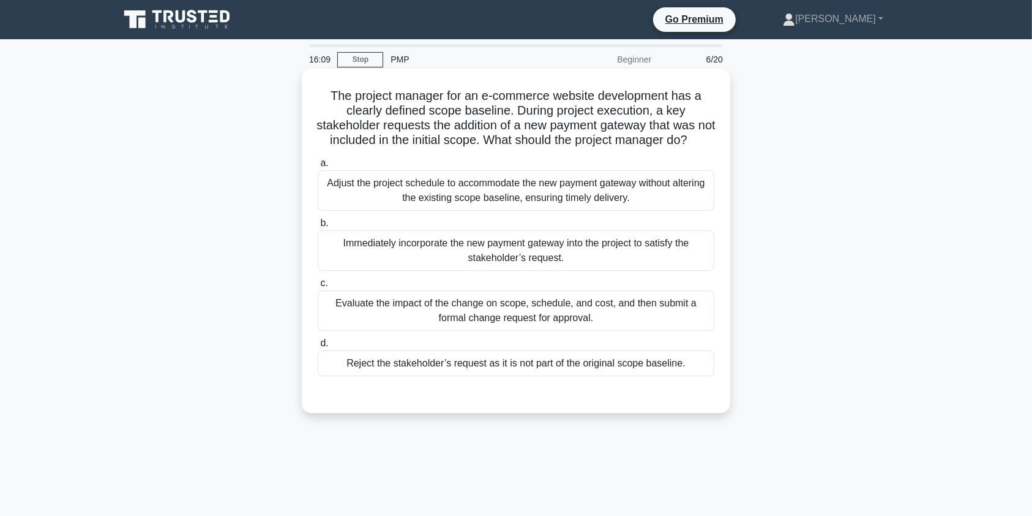
click at [518, 331] on div "Evaluate the impact of the change on scope, schedule, and cost, and then submit…" at bounding box center [516, 310] width 397 height 40
click at [318, 287] on input "c. Evaluate the impact of the change on scope, schedule, and cost, and then sub…" at bounding box center [318, 283] width 0 height 8
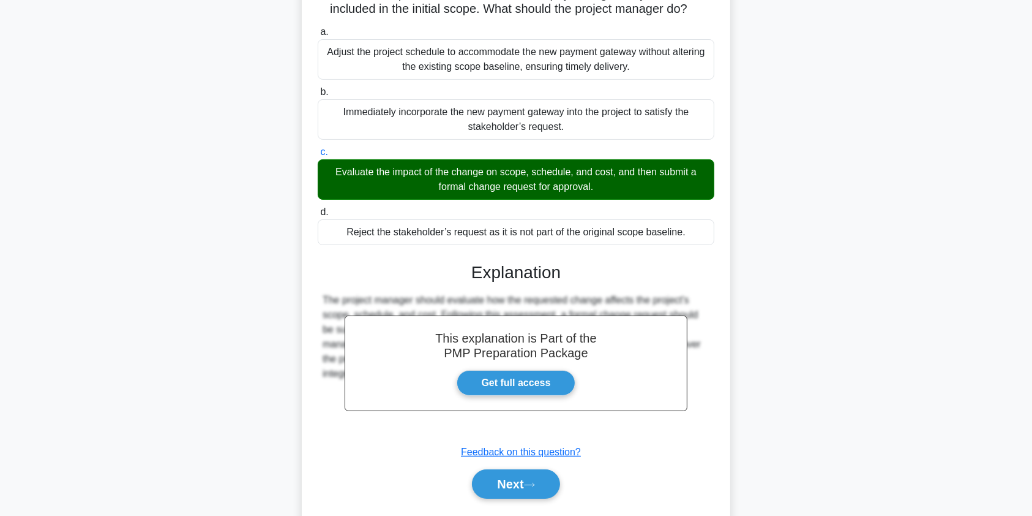
scroll to position [181, 0]
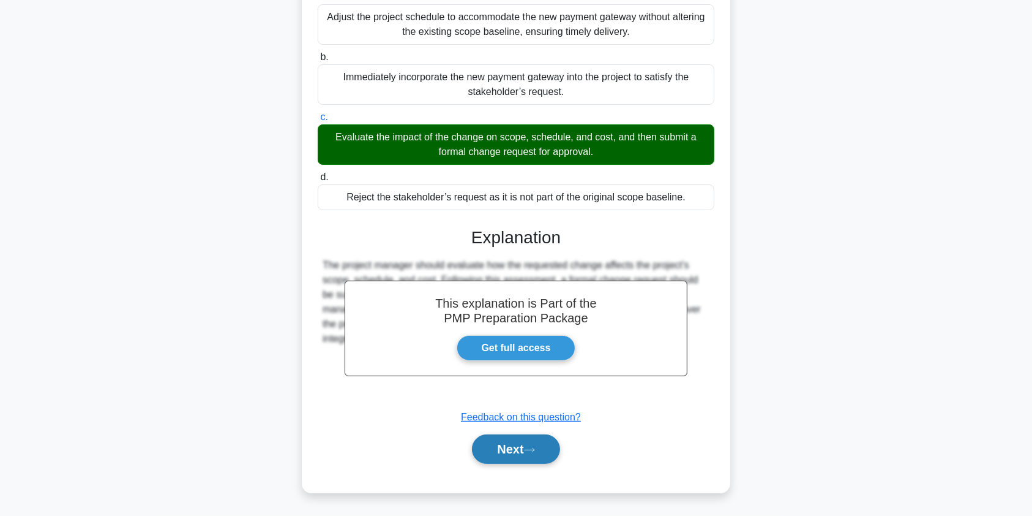
click at [508, 448] on button "Next" at bounding box center [516, 448] width 88 height 29
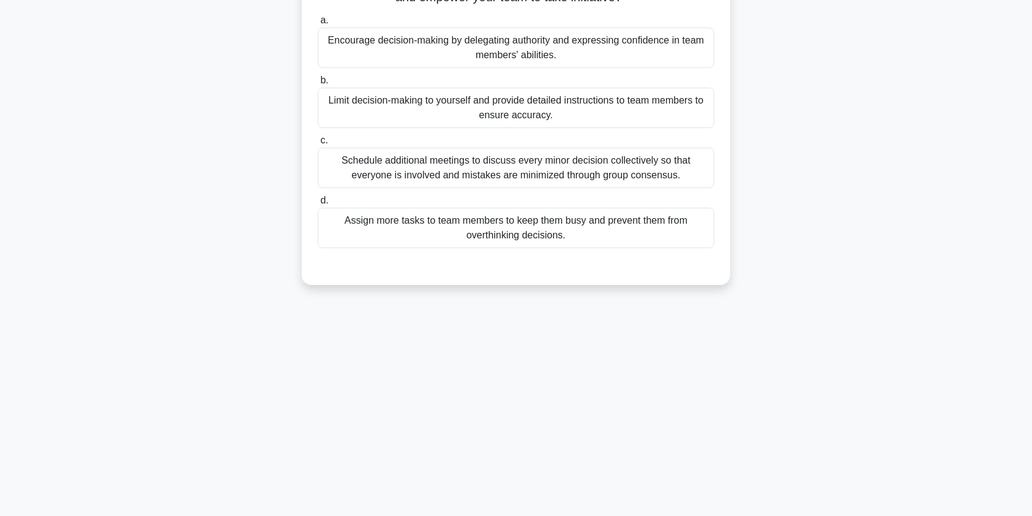
scroll to position [0, 0]
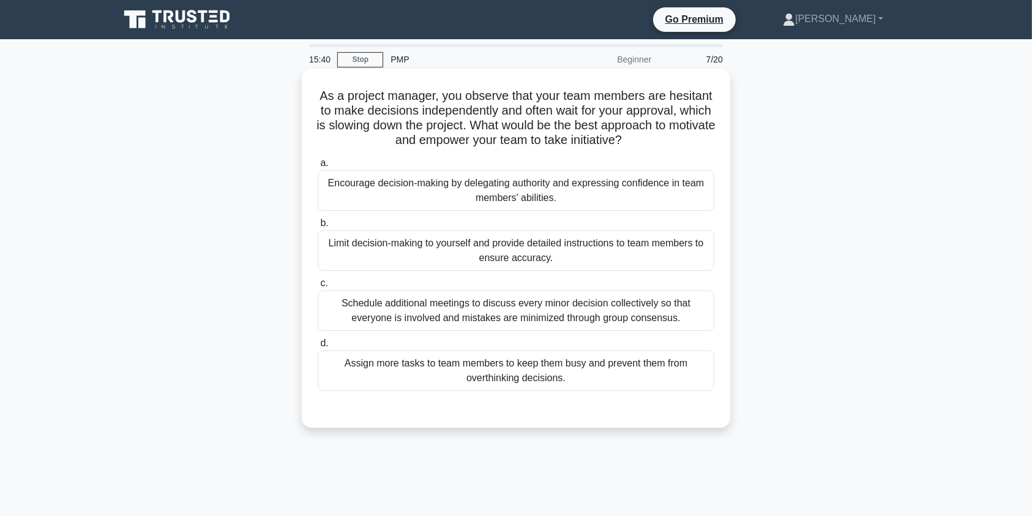
click at [509, 195] on div "Encourage decision-making by delegating authority and expressing confidence in …" at bounding box center [516, 190] width 397 height 40
click at [318, 167] on input "a. Encourage decision-making by delegating authority and expressing confidence …" at bounding box center [318, 163] width 0 height 8
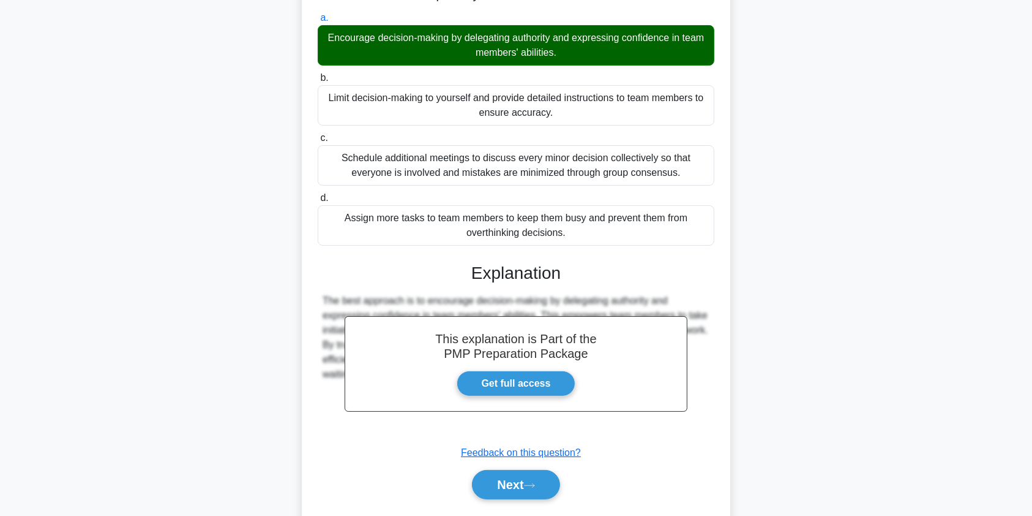
scroll to position [181, 0]
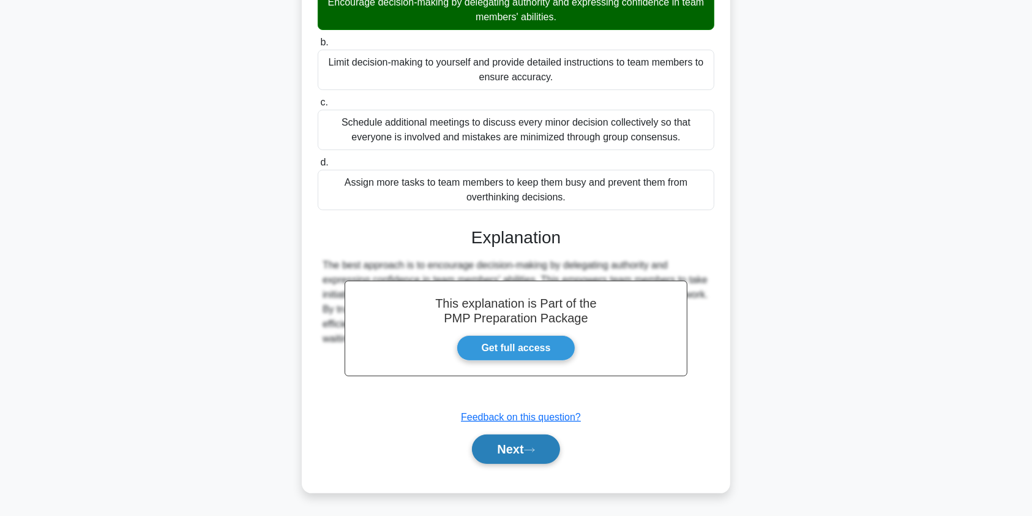
click at [505, 447] on button "Next" at bounding box center [516, 448] width 88 height 29
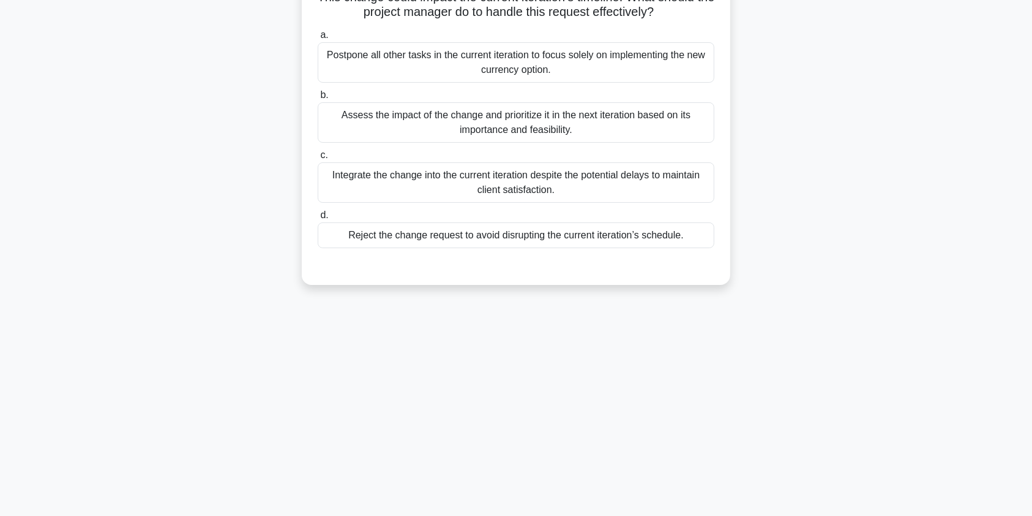
scroll to position [0, 0]
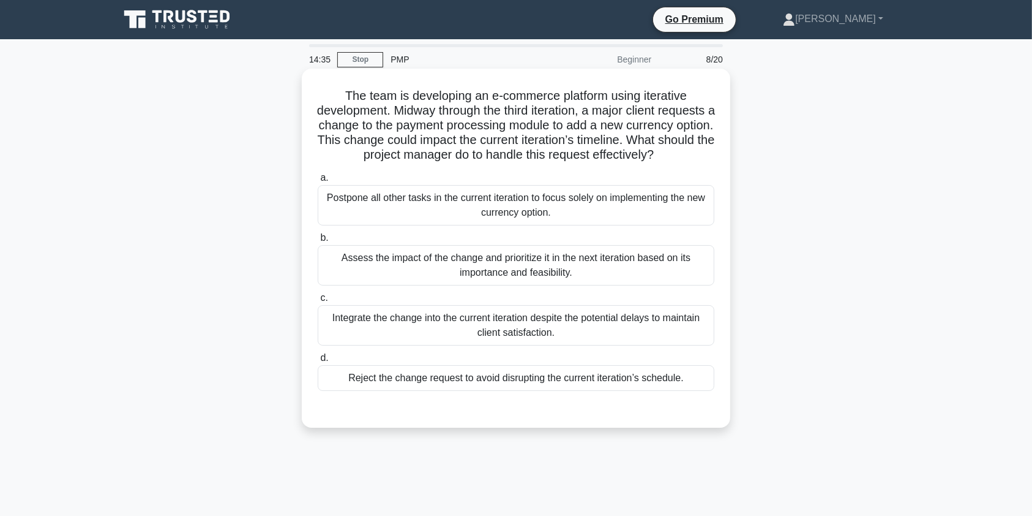
click at [631, 285] on div "Assess the impact of the change and prioritize it in the next iteration based o…" at bounding box center [516, 265] width 397 height 40
click at [318, 242] on input "b. Assess the impact of the change and prioritize it in the next iteration base…" at bounding box center [318, 238] width 0 height 8
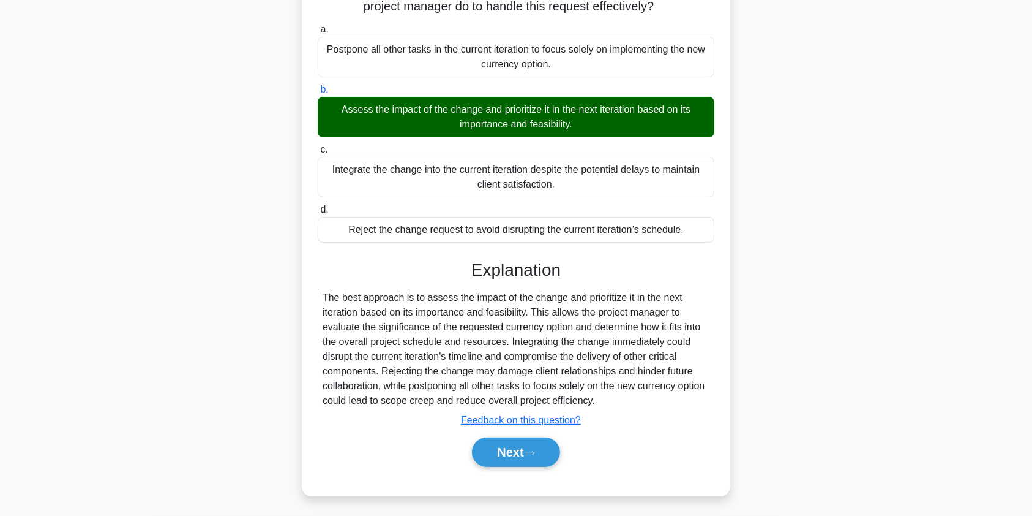
scroll to position [166, 0]
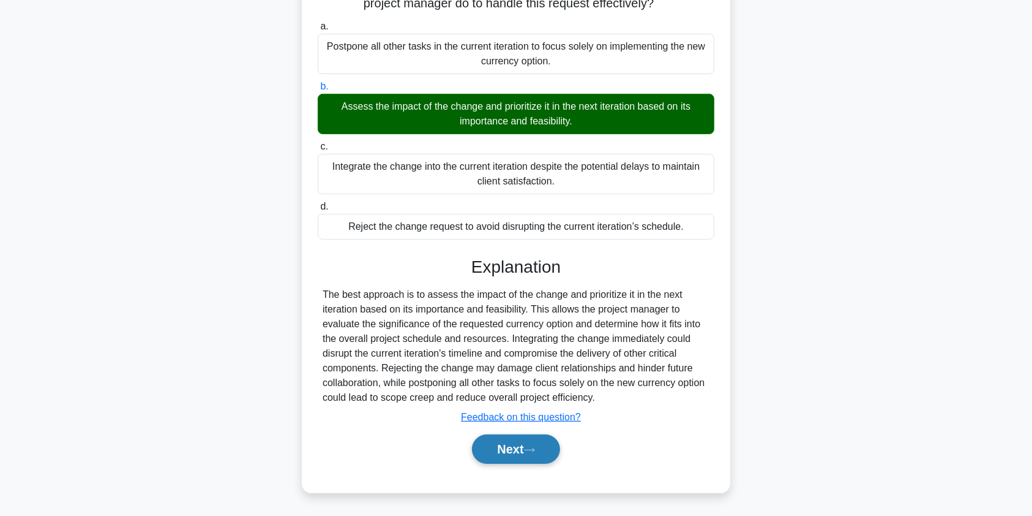
click at [525, 451] on button "Next" at bounding box center [516, 448] width 88 height 29
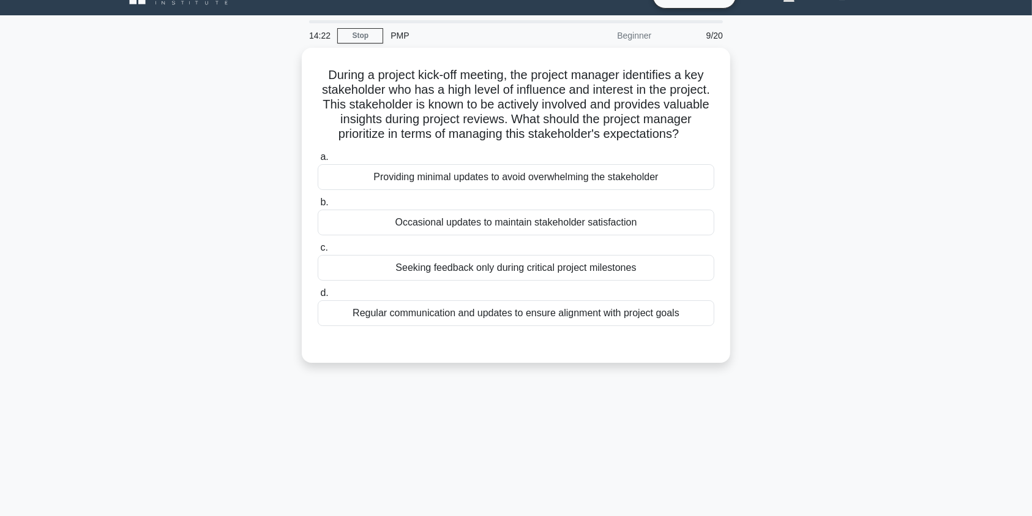
scroll to position [0, 0]
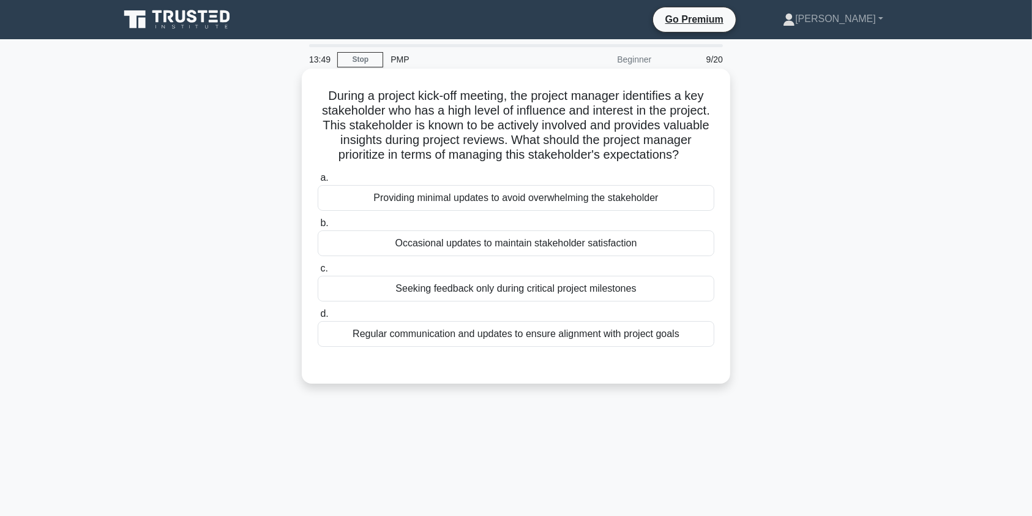
click at [633, 347] on div "Regular communication and updates to ensure alignment with project goals" at bounding box center [516, 334] width 397 height 26
click at [318, 318] on input "d. Regular communication and updates to ensure alignment with project goals" at bounding box center [318, 314] width 0 height 8
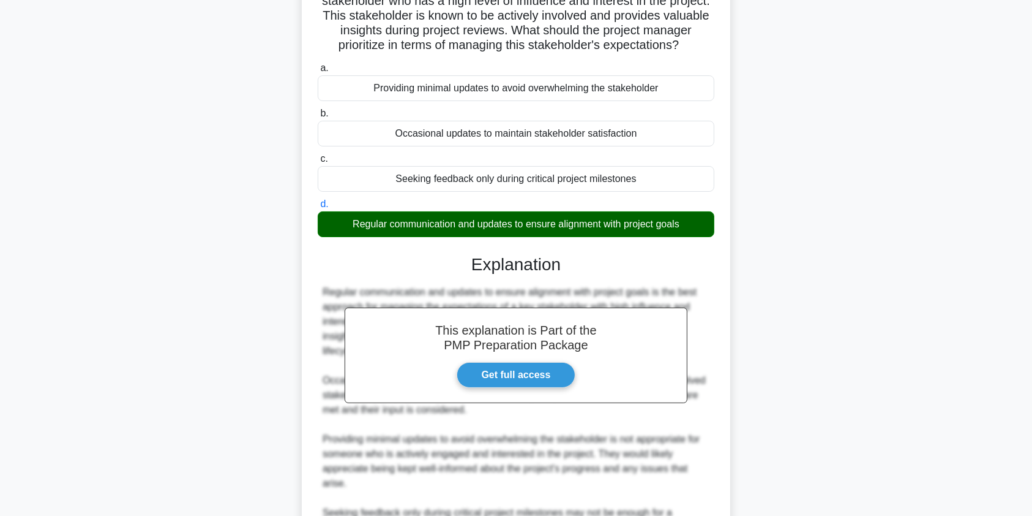
scroll to position [254, 0]
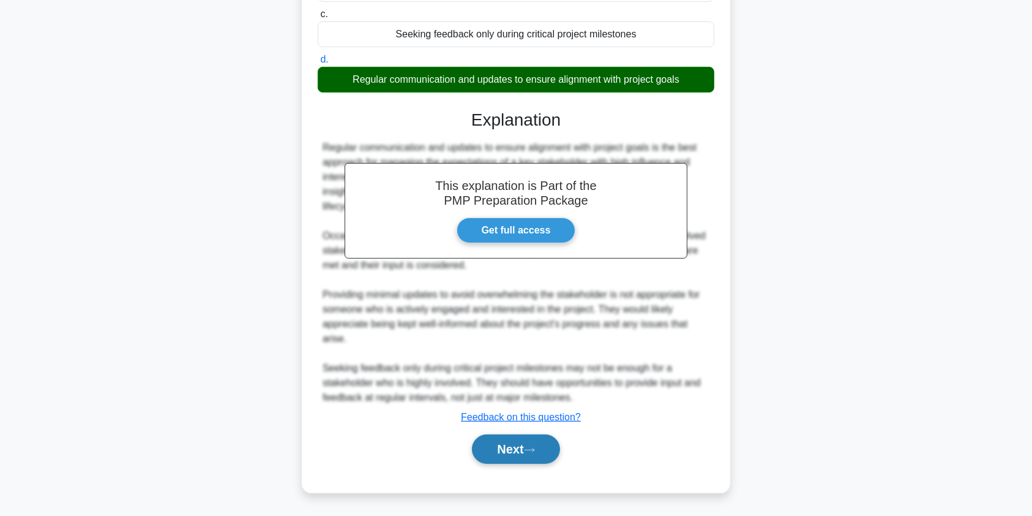
click at [519, 451] on button "Next" at bounding box center [516, 448] width 88 height 29
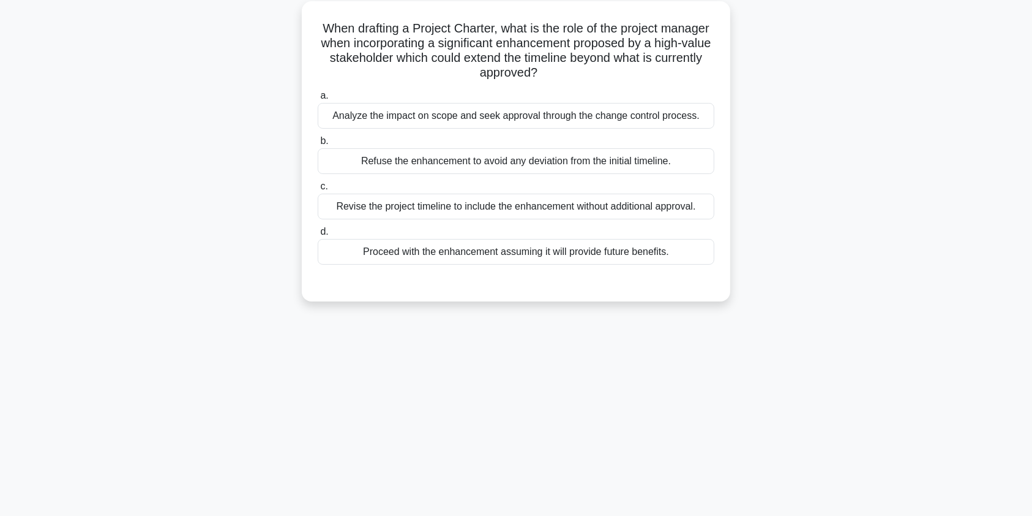
scroll to position [0, 0]
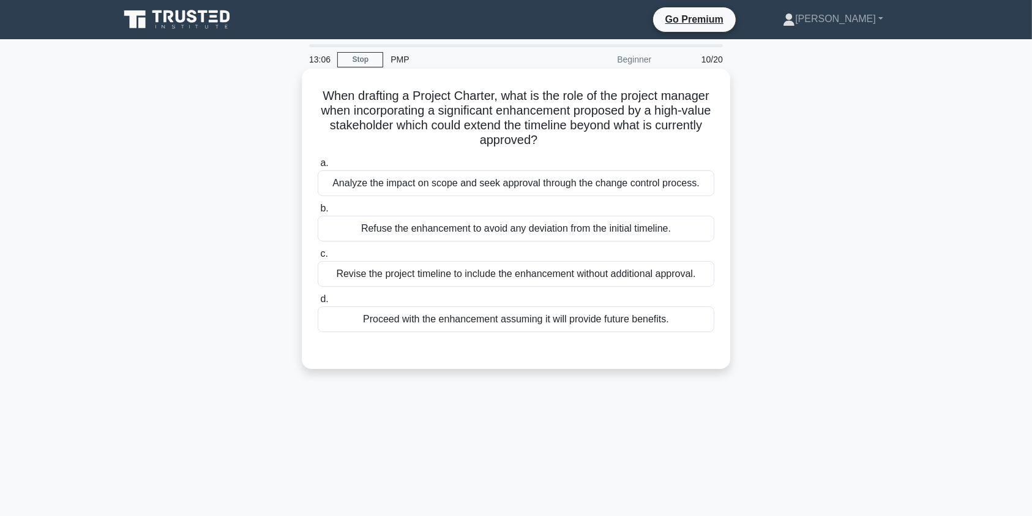
click at [473, 191] on div "Analyze the impact on scope and seek approval through the change control proces…" at bounding box center [516, 183] width 397 height 26
click at [318, 167] on input "a. Analyze the impact on scope and seek approval through the change control pro…" at bounding box center [318, 163] width 0 height 8
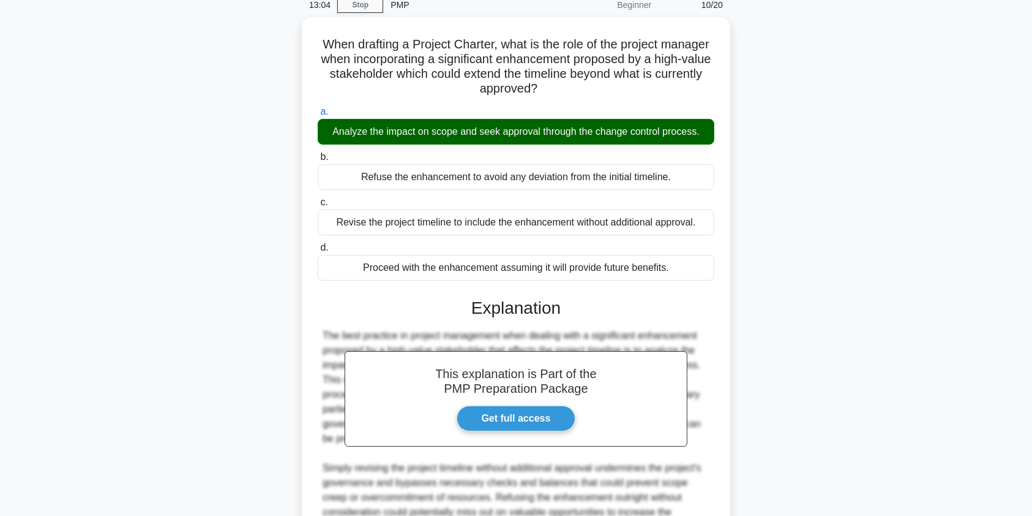
scroll to position [210, 0]
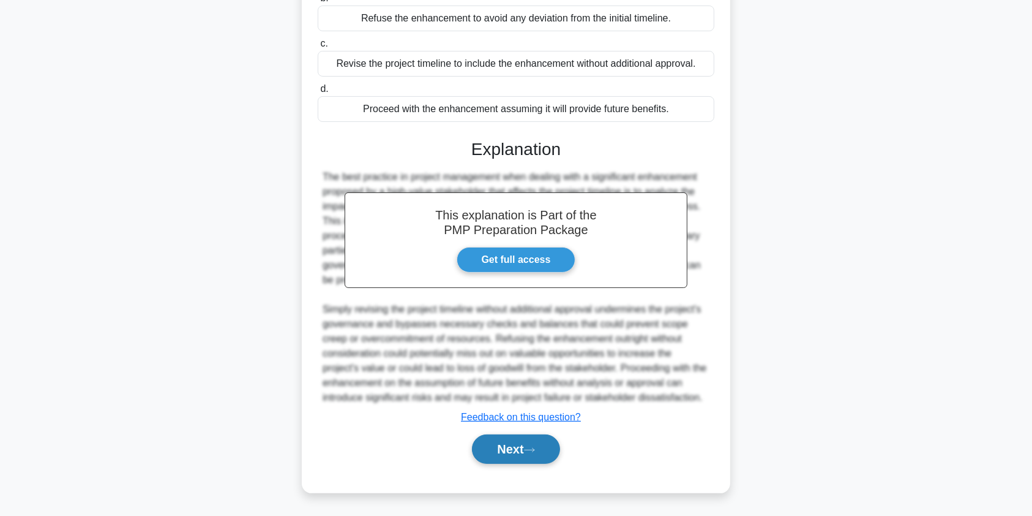
click at [505, 448] on button "Next" at bounding box center [516, 448] width 88 height 29
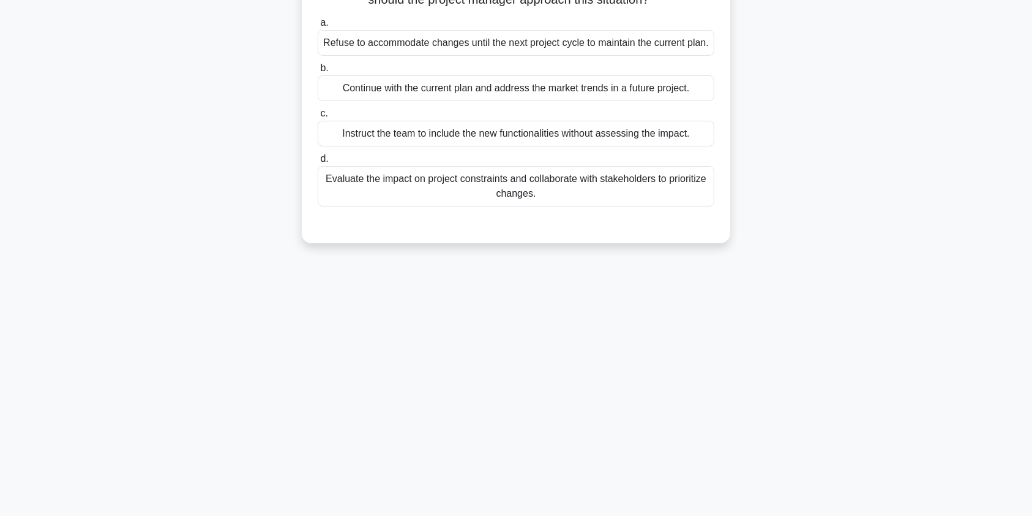
scroll to position [0, 0]
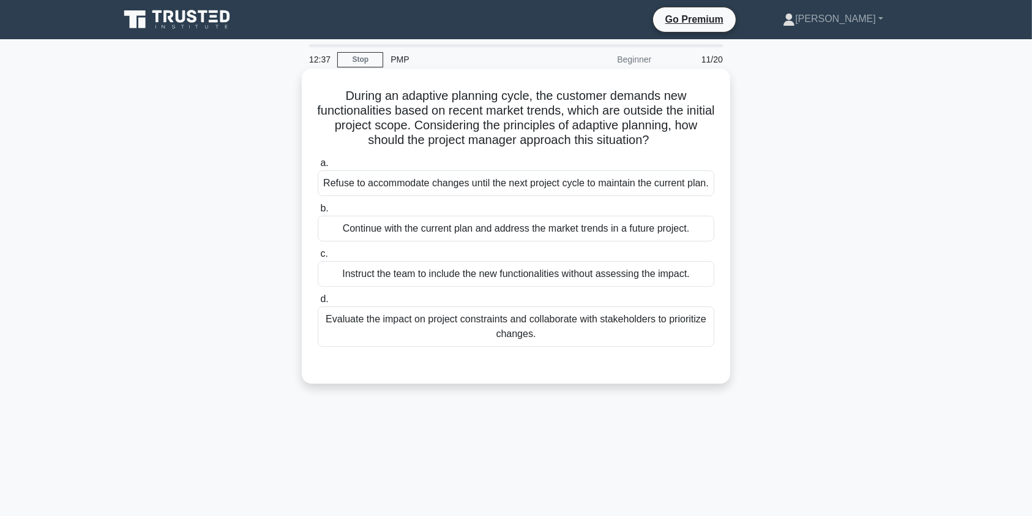
click at [622, 326] on div "Evaluate the impact on project constraints and collaborate with stakeholders to…" at bounding box center [516, 326] width 397 height 40
click at [318, 303] on input "d. Evaluate the impact on project constraints and collaborate with stakeholders…" at bounding box center [318, 299] width 0 height 8
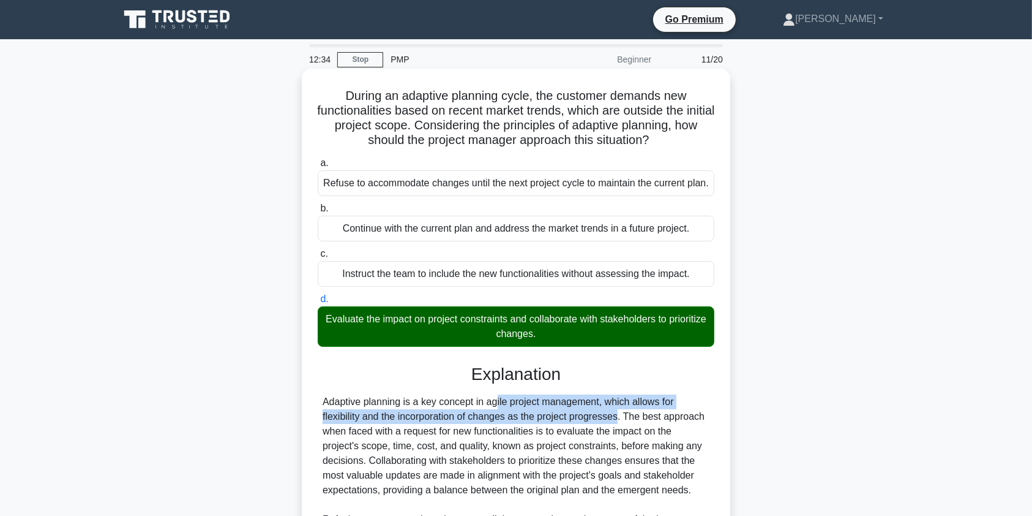
drag, startPoint x: 421, startPoint y: 399, endPoint x: 544, endPoint y: 412, distance: 123.2
click at [544, 412] on div "Adaptive planning is a key concept in agile project management, which allows fo…" at bounding box center [516, 519] width 387 height 250
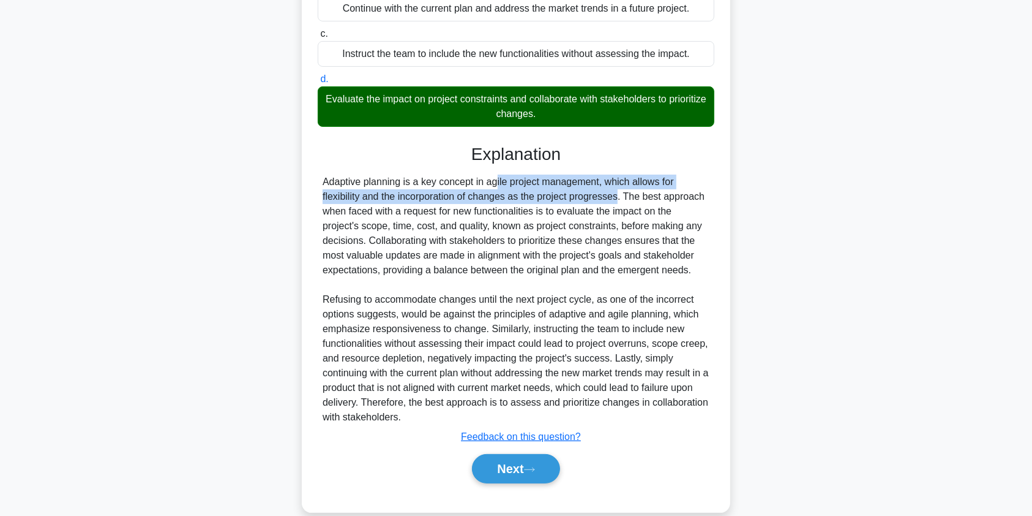
scroll to position [225, 0]
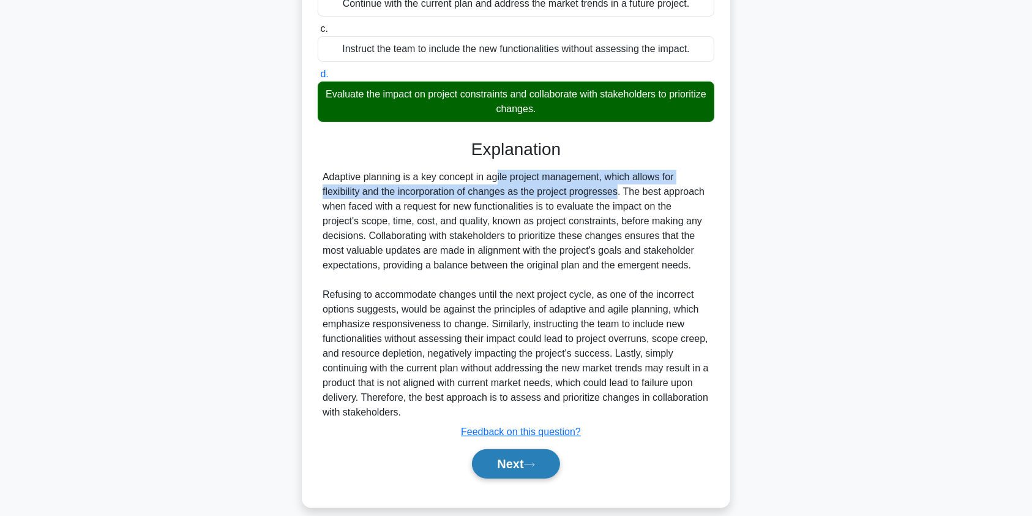
click at [530, 469] on button "Next" at bounding box center [516, 463] width 88 height 29
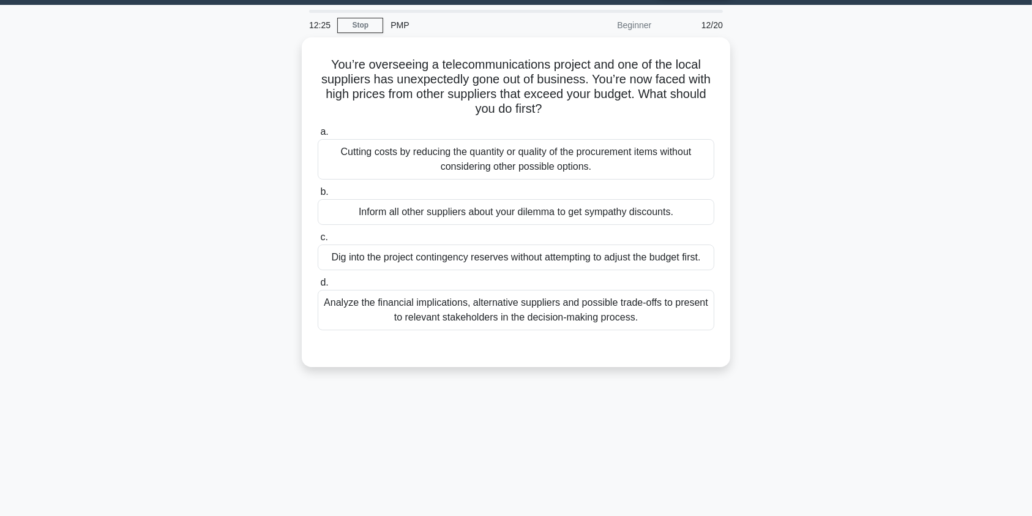
scroll to position [0, 0]
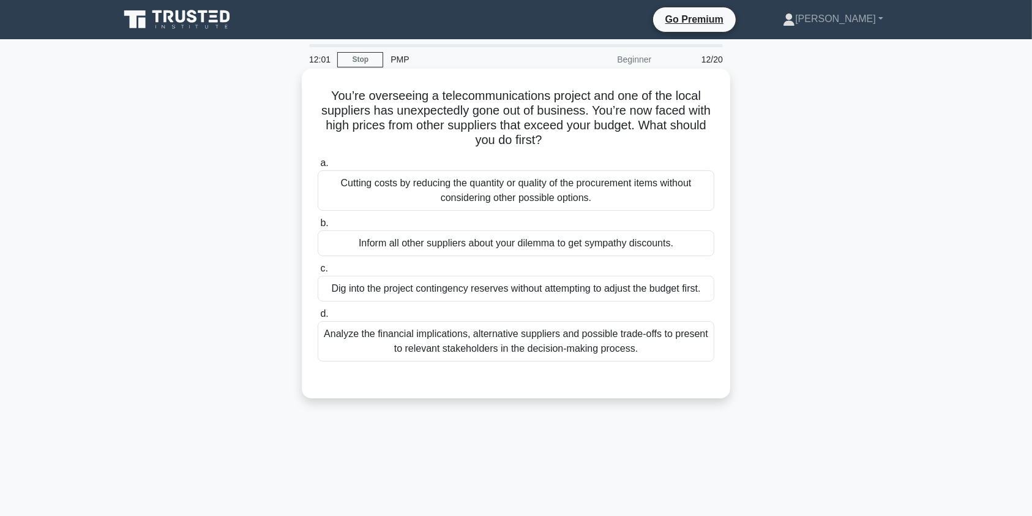
click at [639, 351] on div "Analyze the financial implications, alternative suppliers and possible trade-of…" at bounding box center [516, 341] width 397 height 40
click at [318, 318] on input "d. Analyze the financial implications, alternative suppliers and possible trade…" at bounding box center [318, 314] width 0 height 8
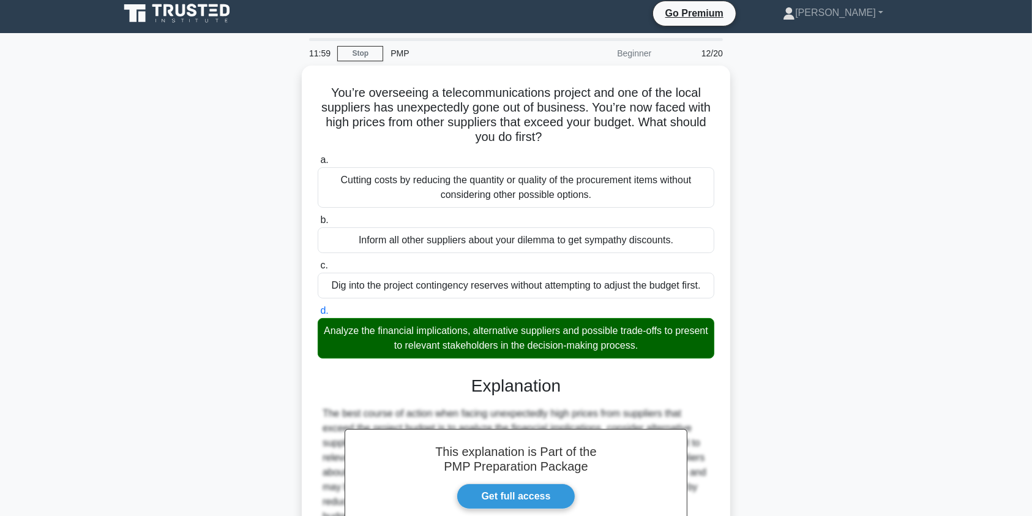
scroll to position [151, 0]
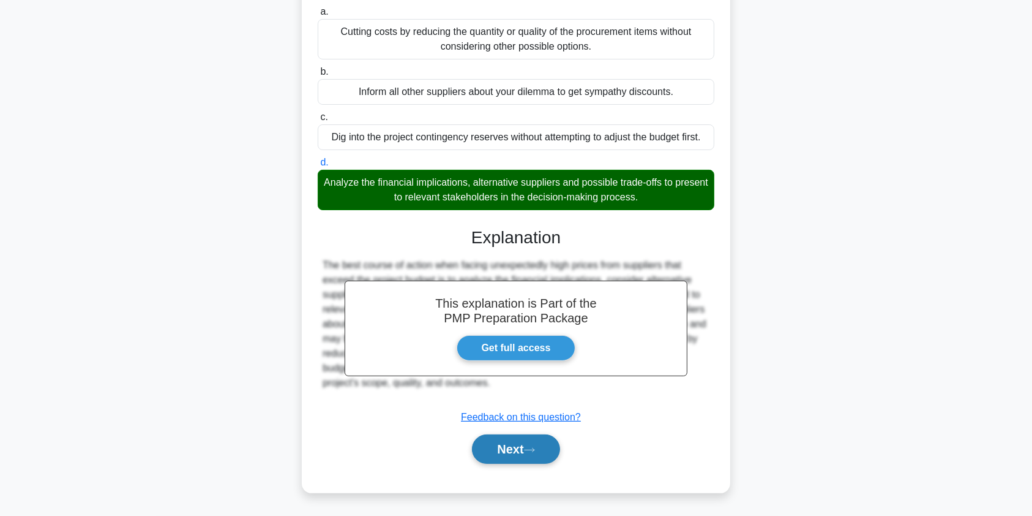
click at [497, 448] on button "Next" at bounding box center [516, 448] width 88 height 29
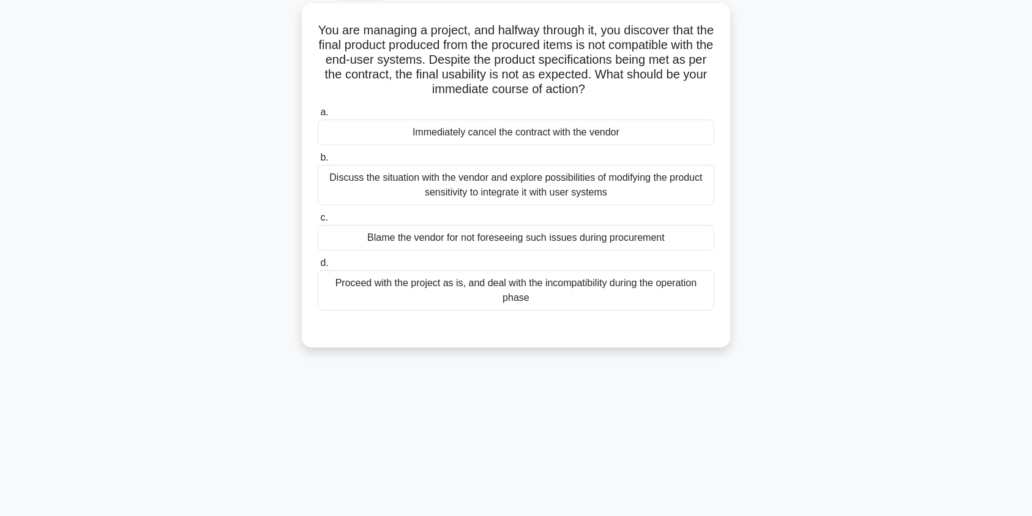
scroll to position [0, 0]
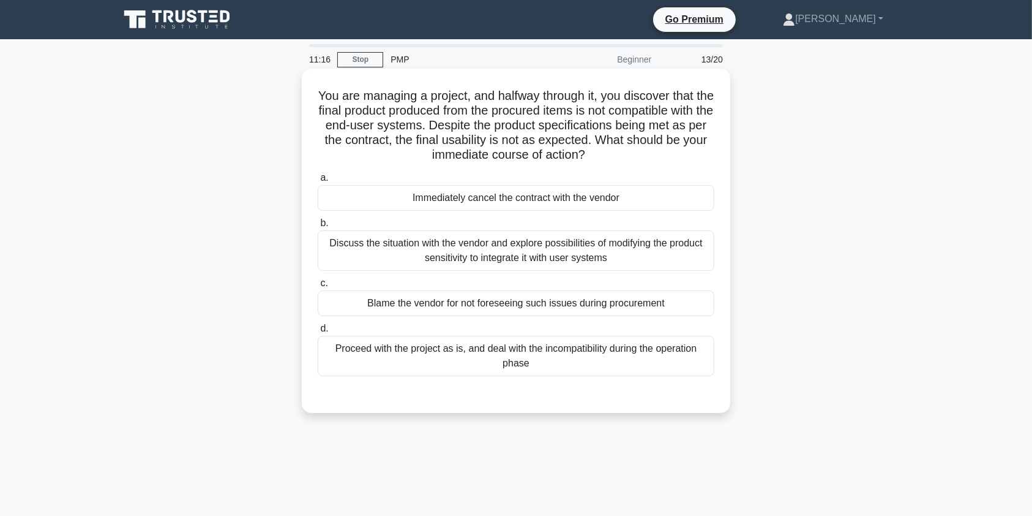
click at [630, 251] on div "Discuss the situation with the vendor and explore possibilities of modifying th…" at bounding box center [516, 250] width 397 height 40
click at [318, 227] on input "b. Discuss the situation with the vendor and explore possibilities of modifying…" at bounding box center [318, 223] width 0 height 8
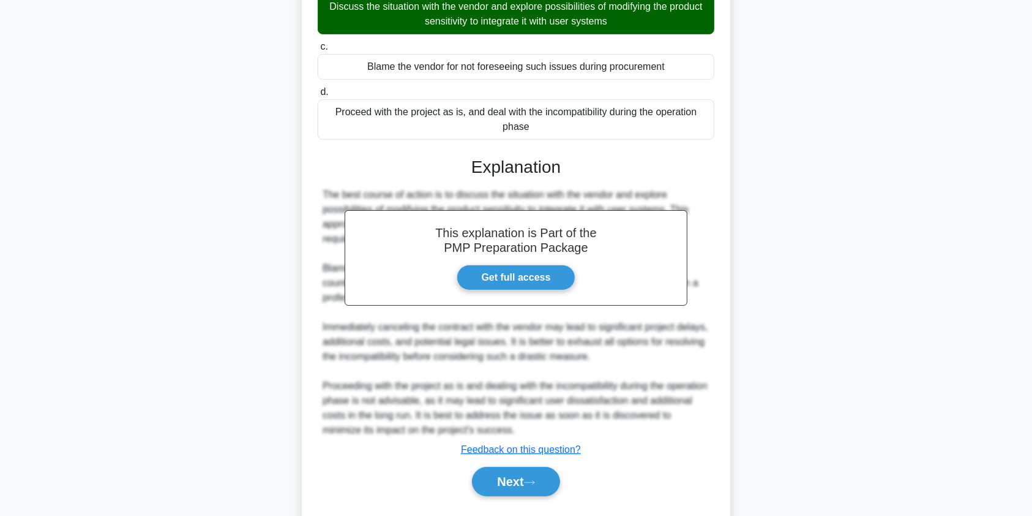
scroll to position [269, 0]
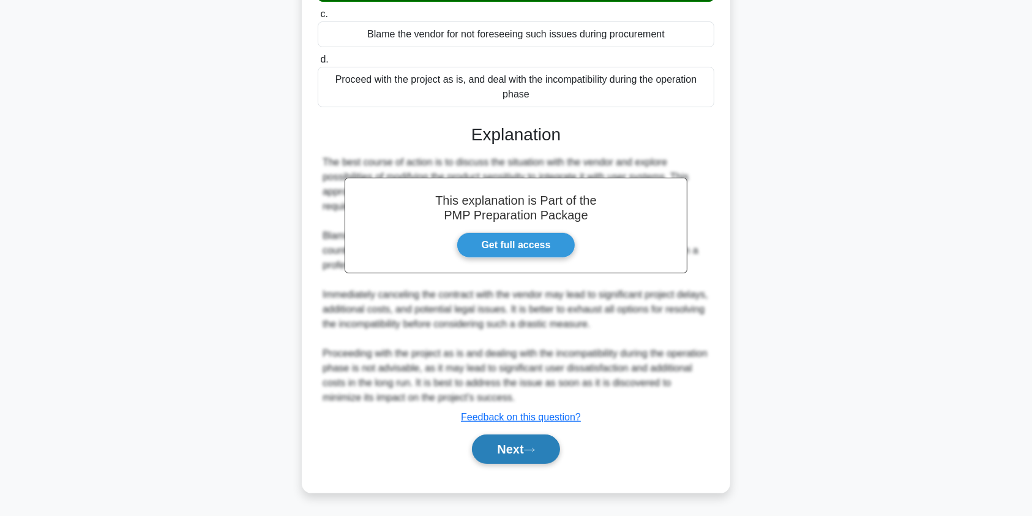
click at [513, 449] on button "Next" at bounding box center [516, 448] width 88 height 29
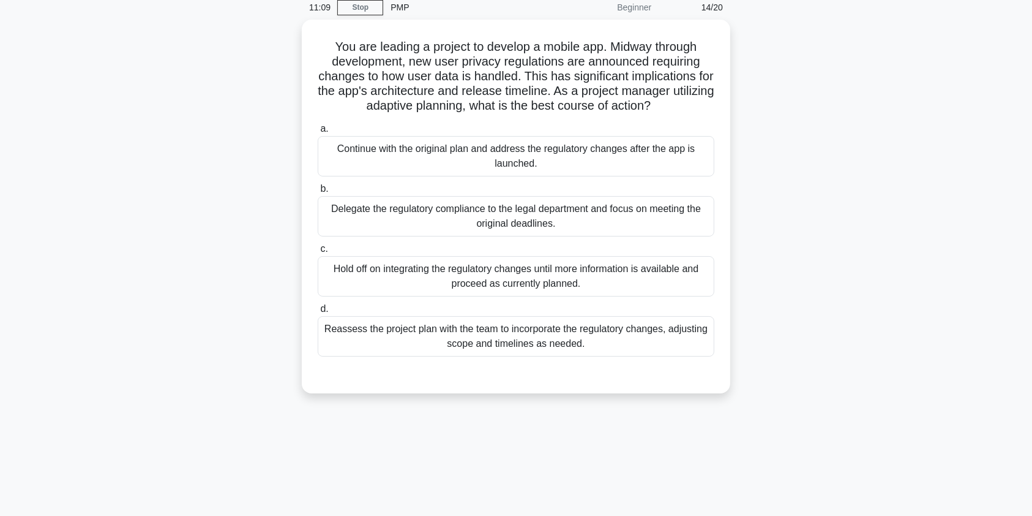
scroll to position [44, 0]
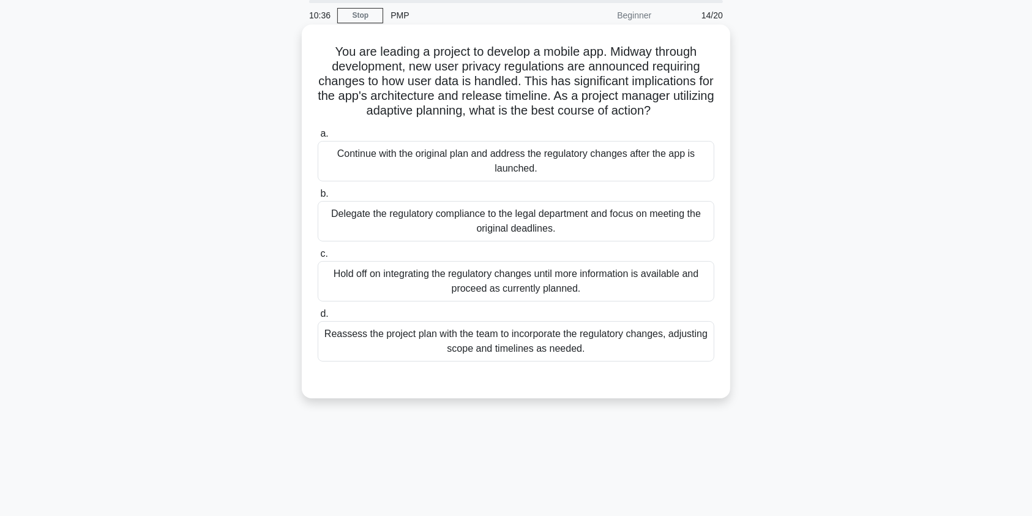
click at [547, 347] on div "Reassess the project plan with the team to incorporate the regulatory changes, …" at bounding box center [516, 341] width 397 height 40
click at [318, 318] on input "d. Reassess the project plan with the team to incorporate the regulatory change…" at bounding box center [318, 314] width 0 height 8
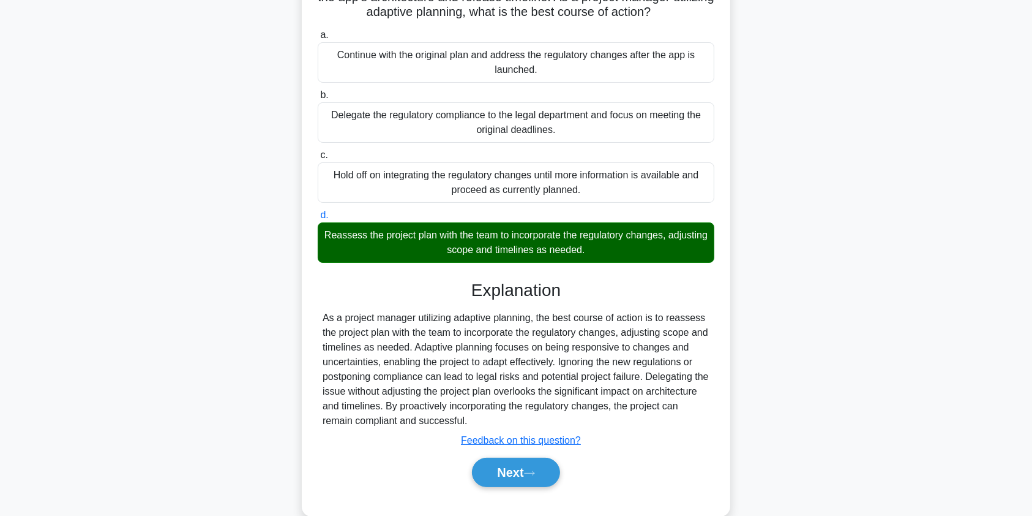
scroll to position [166, 0]
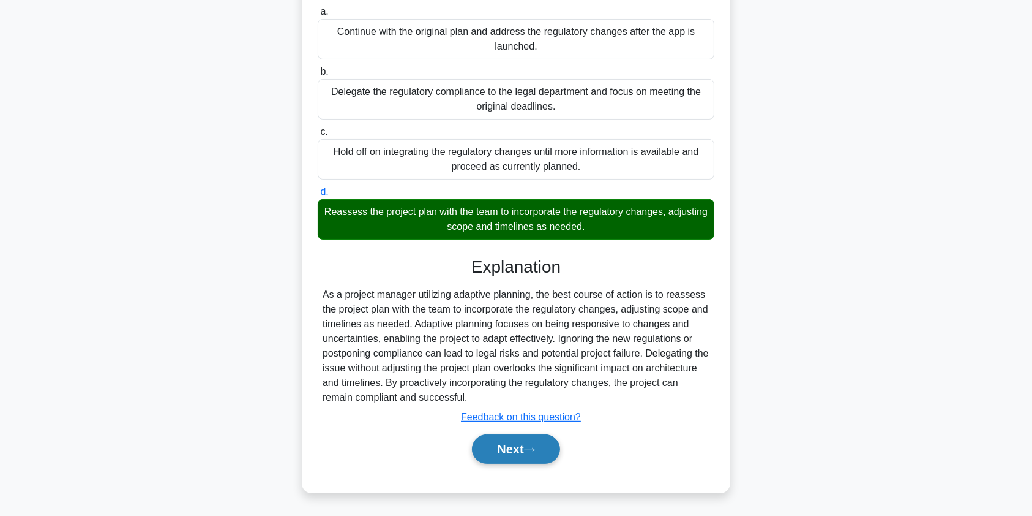
click at [516, 446] on button "Next" at bounding box center [516, 448] width 88 height 29
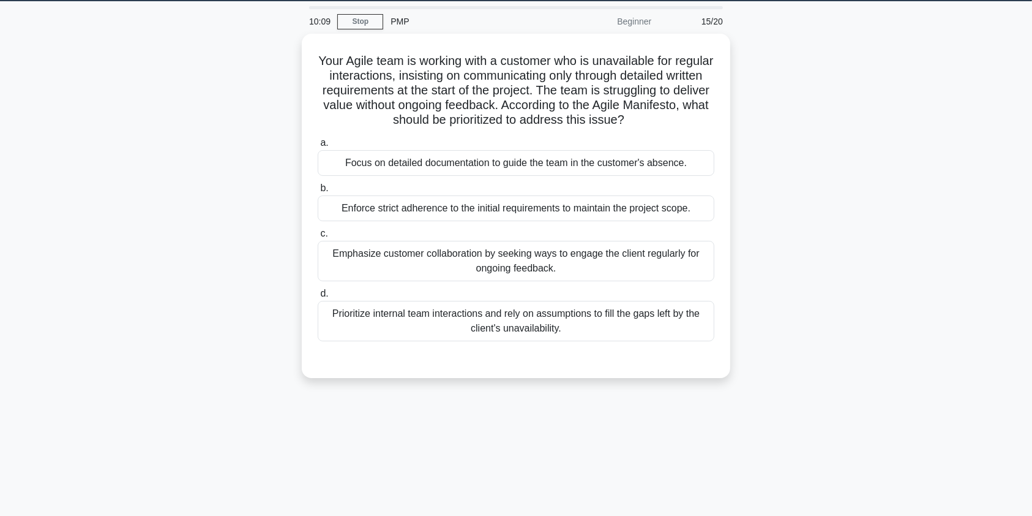
scroll to position [0, 0]
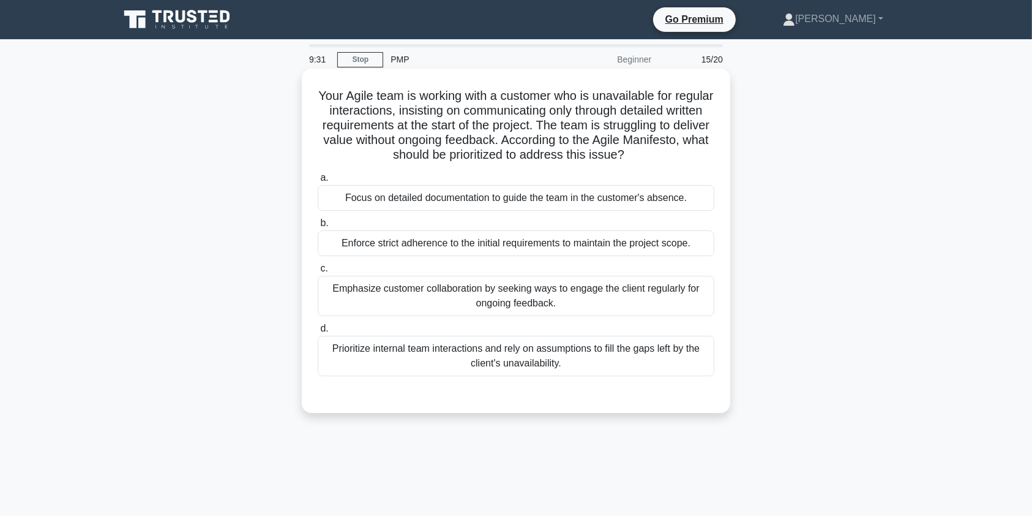
click at [466, 303] on div "Emphasize customer collaboration by seeking ways to engage the client regularly…" at bounding box center [516, 296] width 397 height 40
click at [318, 273] on input "c. Emphasize customer collaboration by seeking ways to engage the client regula…" at bounding box center [318, 269] width 0 height 8
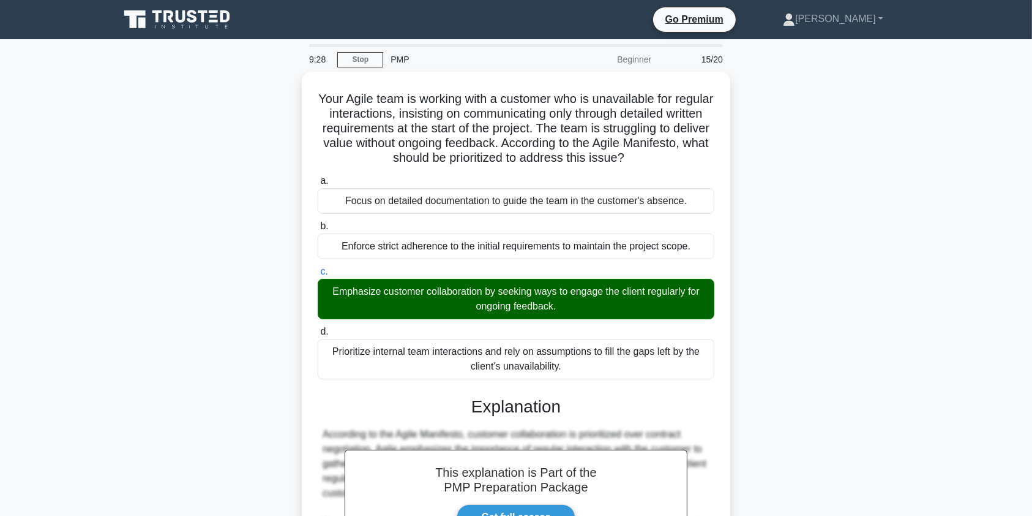
scroll to position [181, 0]
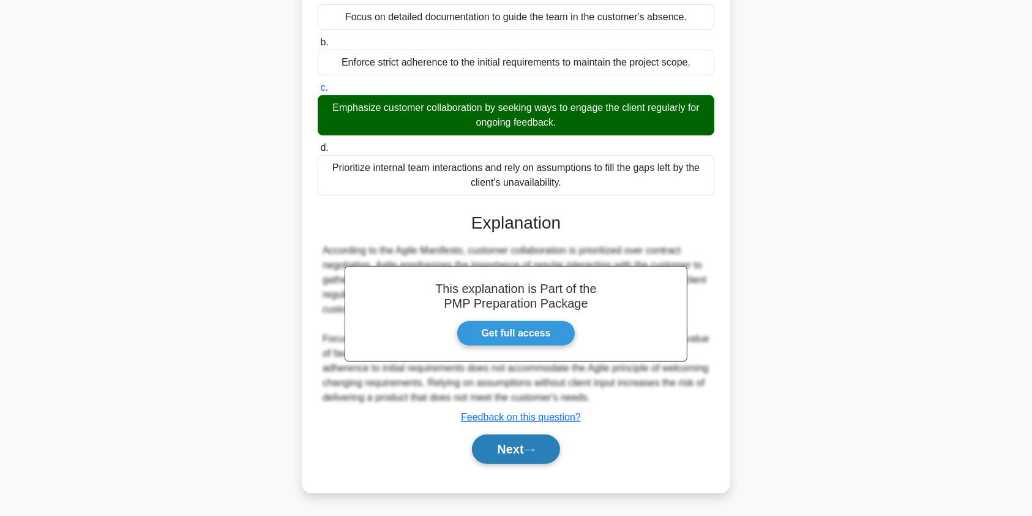
click at [503, 446] on button "Next" at bounding box center [516, 448] width 88 height 29
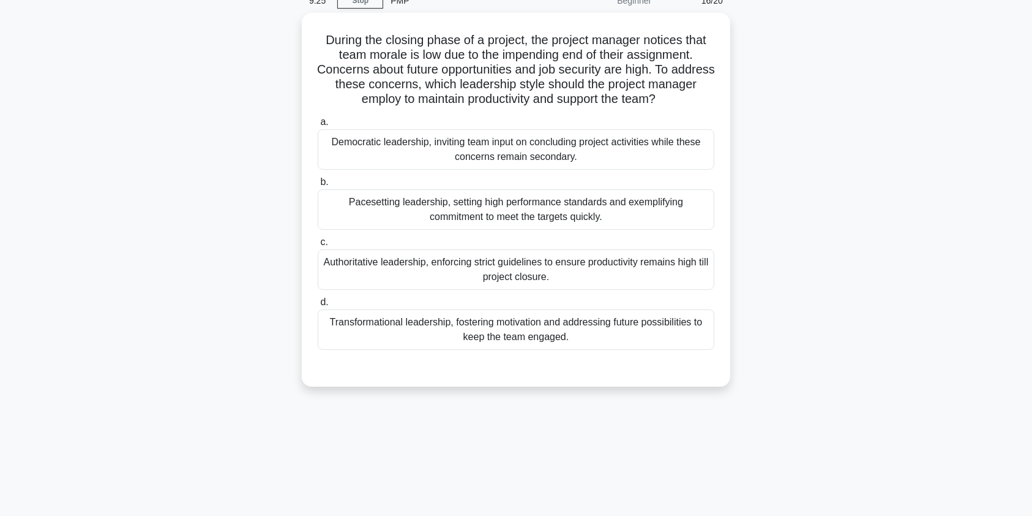
scroll to position [0, 0]
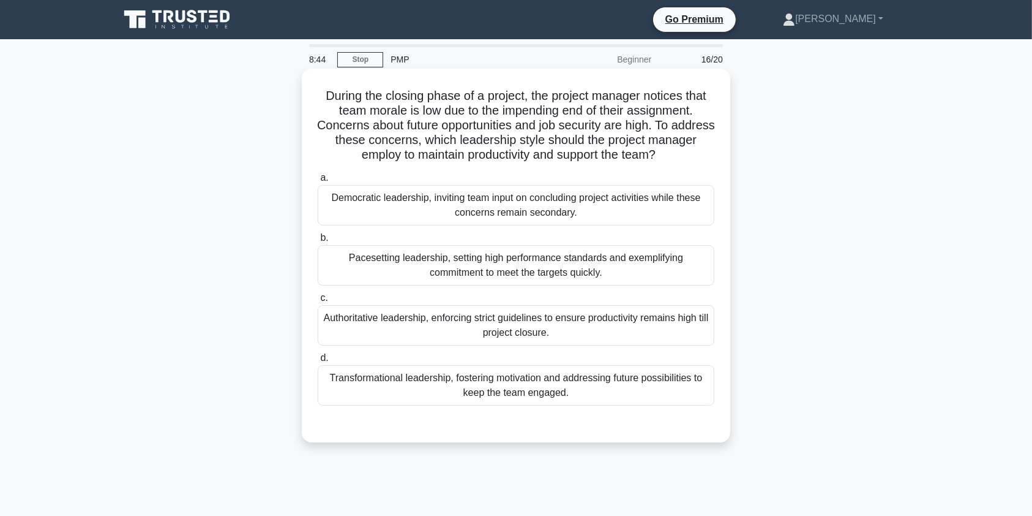
click at [612, 388] on div "Transformational leadership, fostering motivation and addressing future possibi…" at bounding box center [516, 385] width 397 height 40
click at [318, 362] on input "d. Transformational leadership, fostering motivation and addressing future poss…" at bounding box center [318, 358] width 0 height 8
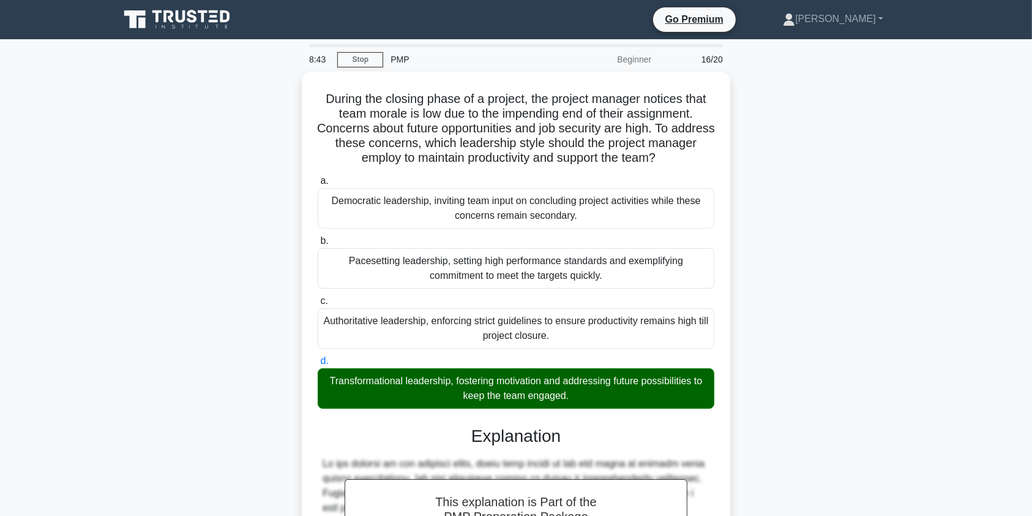
scroll to position [254, 0]
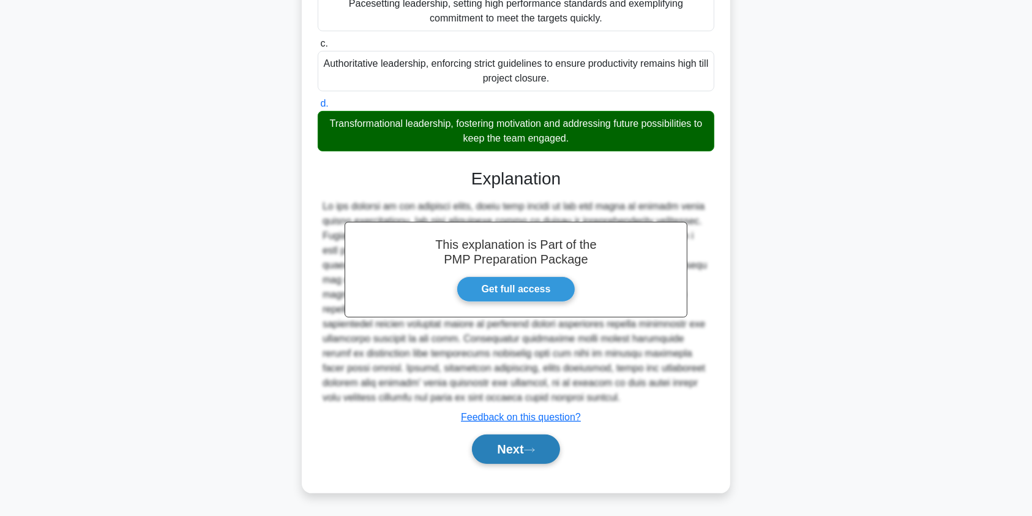
click at [489, 451] on button "Next" at bounding box center [516, 448] width 88 height 29
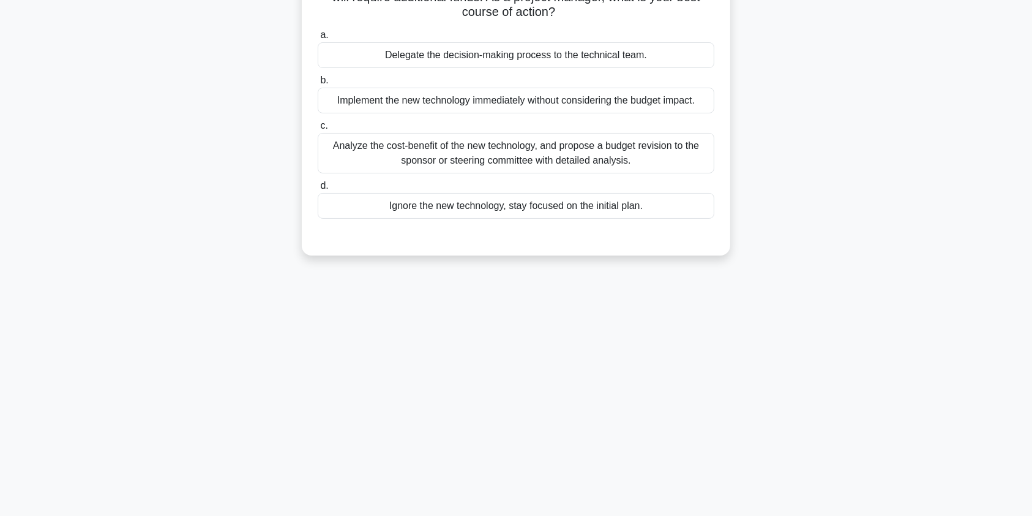
scroll to position [0, 0]
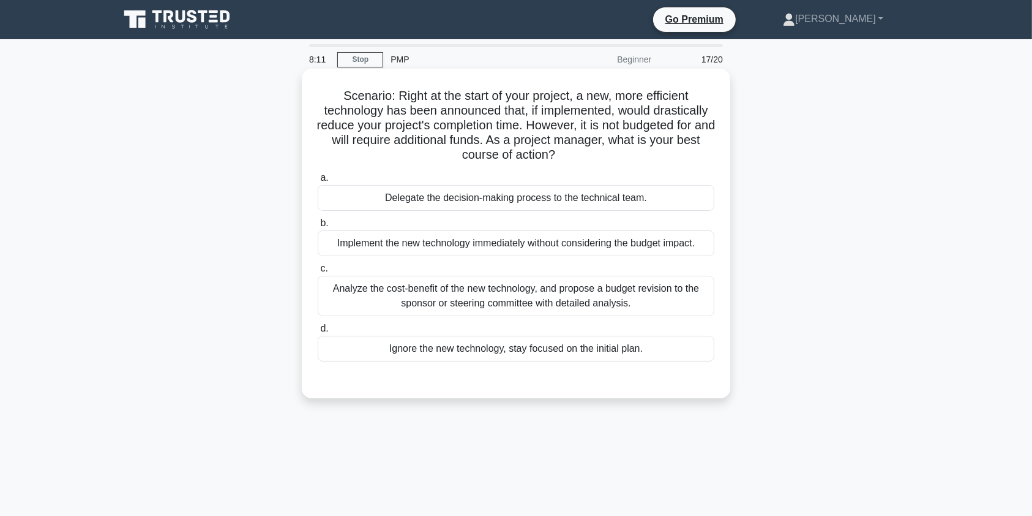
click at [547, 295] on div "Analyze the cost-benefit of the new technology, and propose a budget revision t…" at bounding box center [516, 296] width 397 height 40
click at [318, 273] on input "c. Analyze the cost-benefit of the new technology, and propose a budget revisio…" at bounding box center [318, 269] width 0 height 8
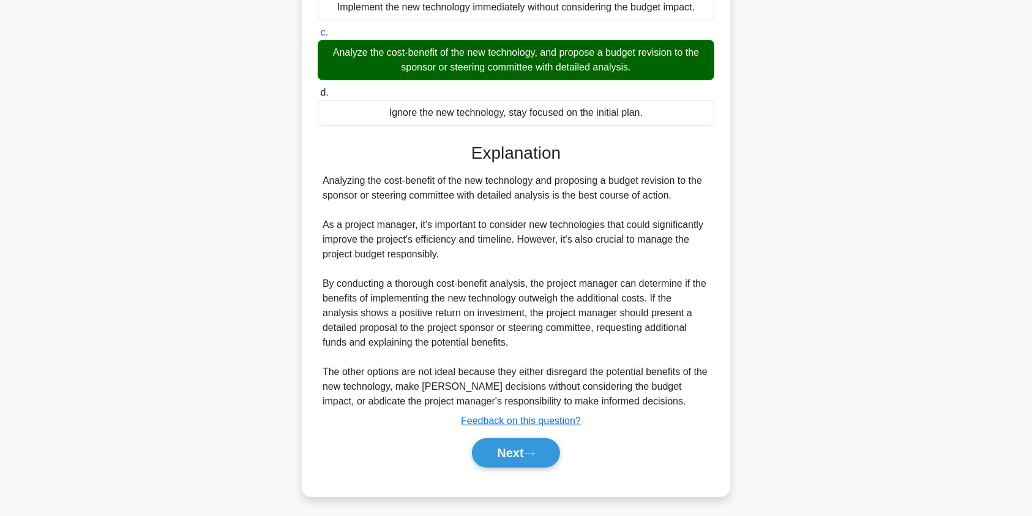
scroll to position [239, 0]
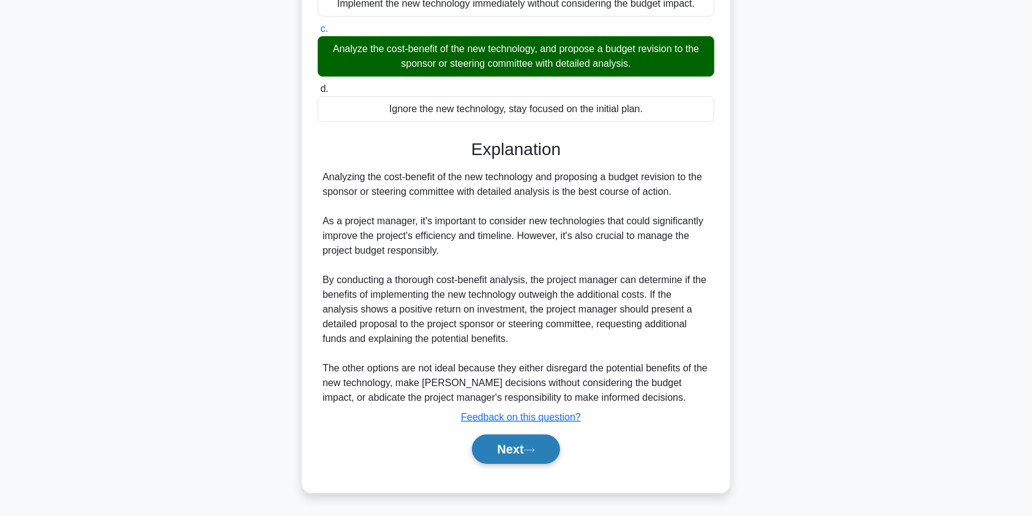
click at [527, 450] on button "Next" at bounding box center [516, 448] width 88 height 29
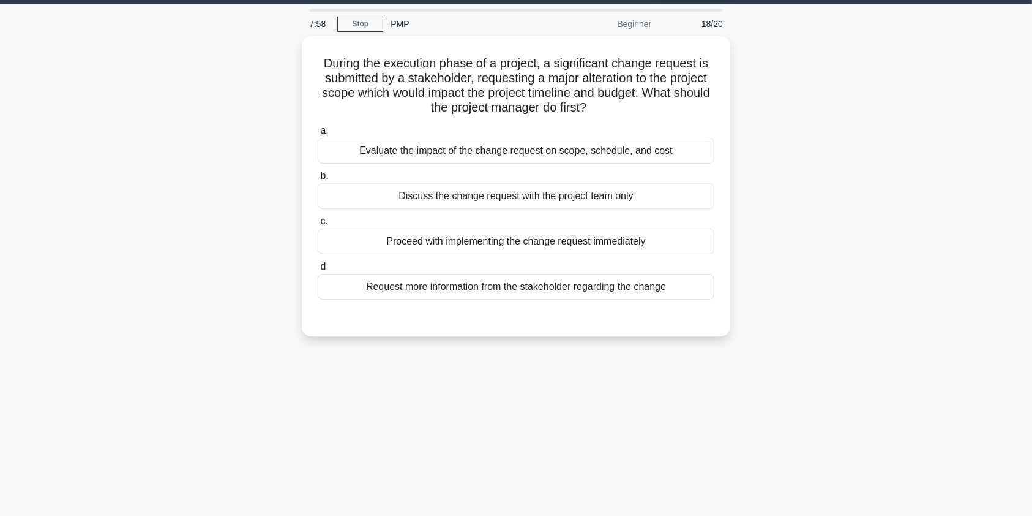
scroll to position [0, 0]
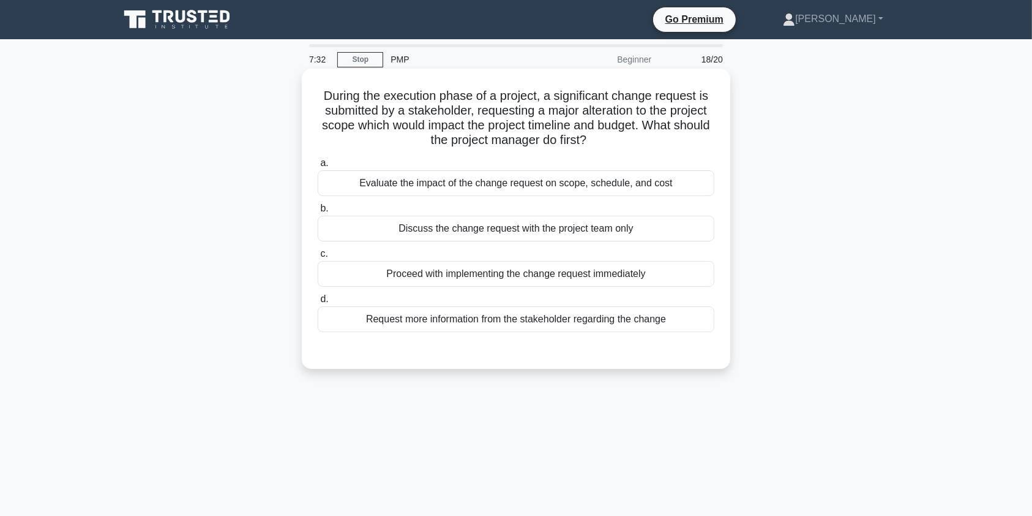
click at [502, 182] on div "Evaluate the impact of the change request on scope, schedule, and cost" at bounding box center [516, 183] width 397 height 26
click at [318, 167] on input "a. Evaluate the impact of the change request on scope, schedule, and cost" at bounding box center [318, 163] width 0 height 8
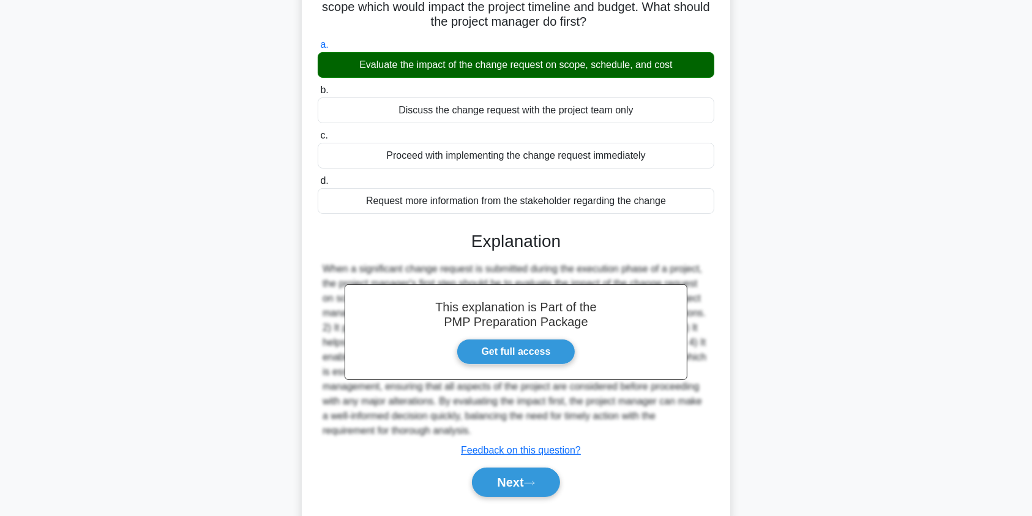
scroll to position [151, 0]
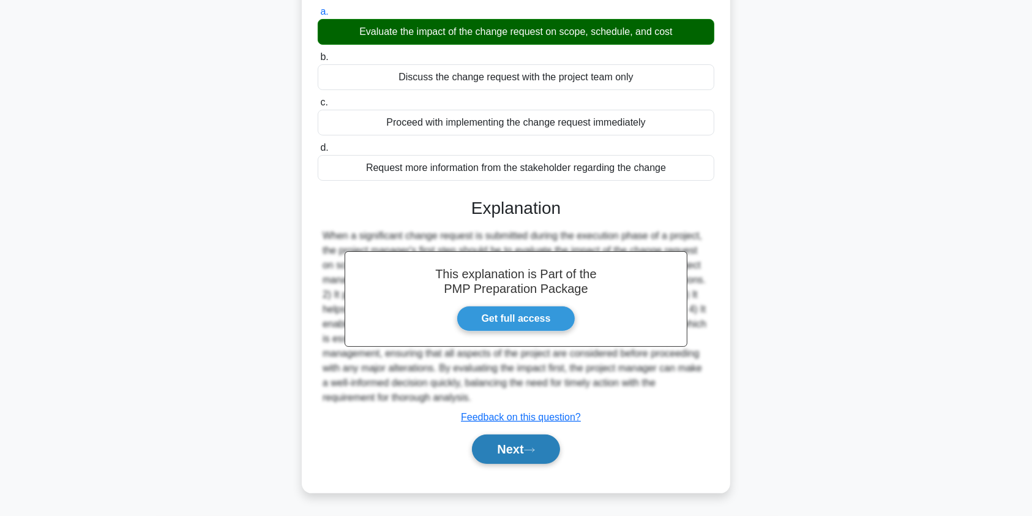
click at [519, 454] on button "Next" at bounding box center [516, 448] width 88 height 29
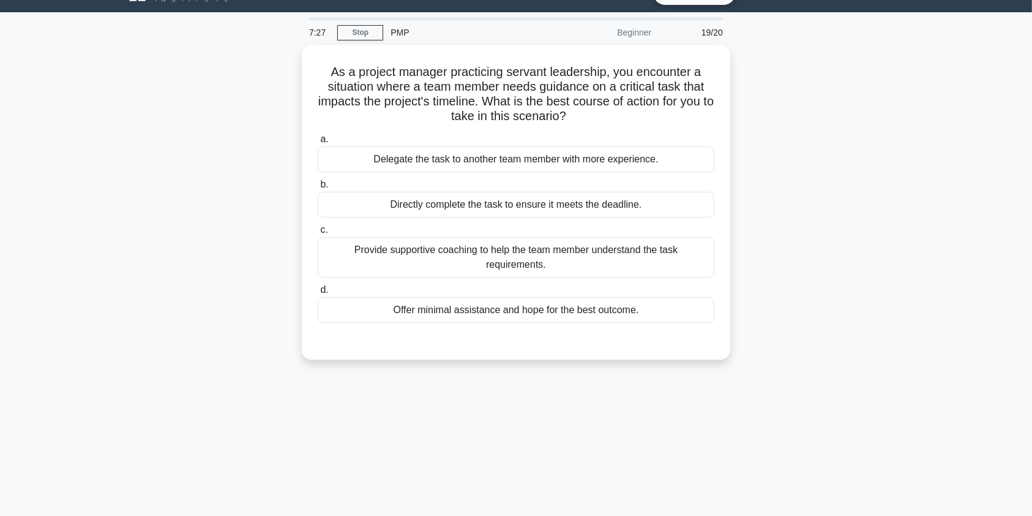
scroll to position [0, 0]
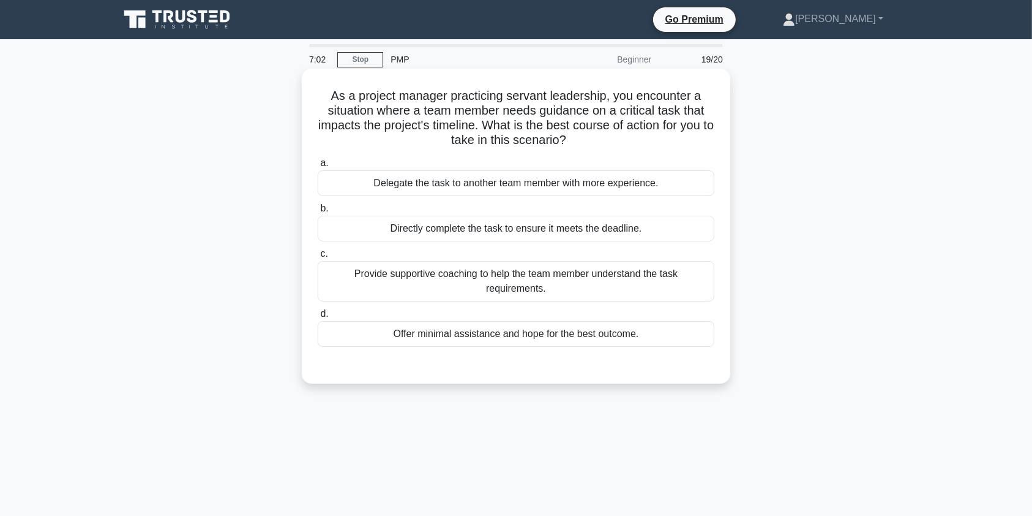
click at [562, 274] on div "Provide supportive coaching to help the team member understand the task require…" at bounding box center [516, 281] width 397 height 40
click at [318, 258] on input "c. Provide supportive coaching to help the team member understand the task requ…" at bounding box center [318, 254] width 0 height 8
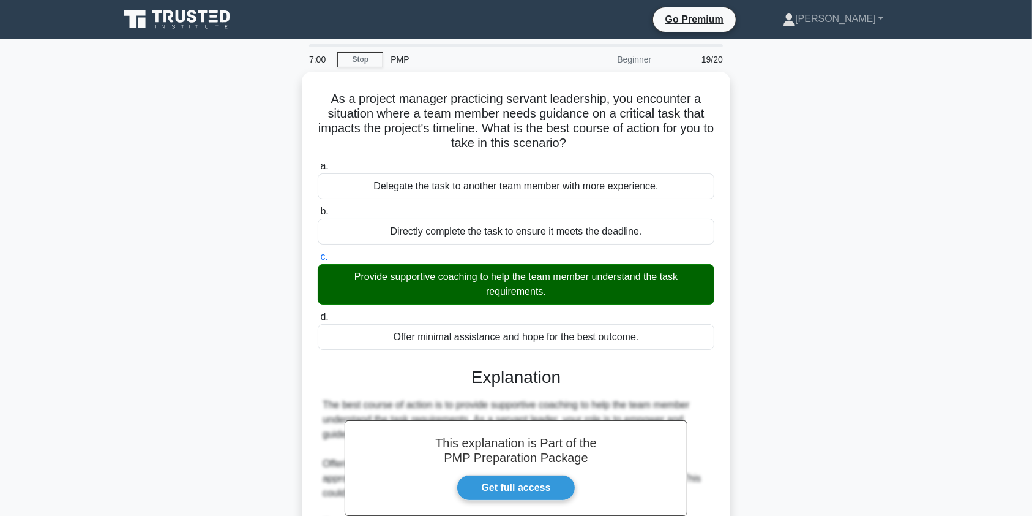
scroll to position [284, 0]
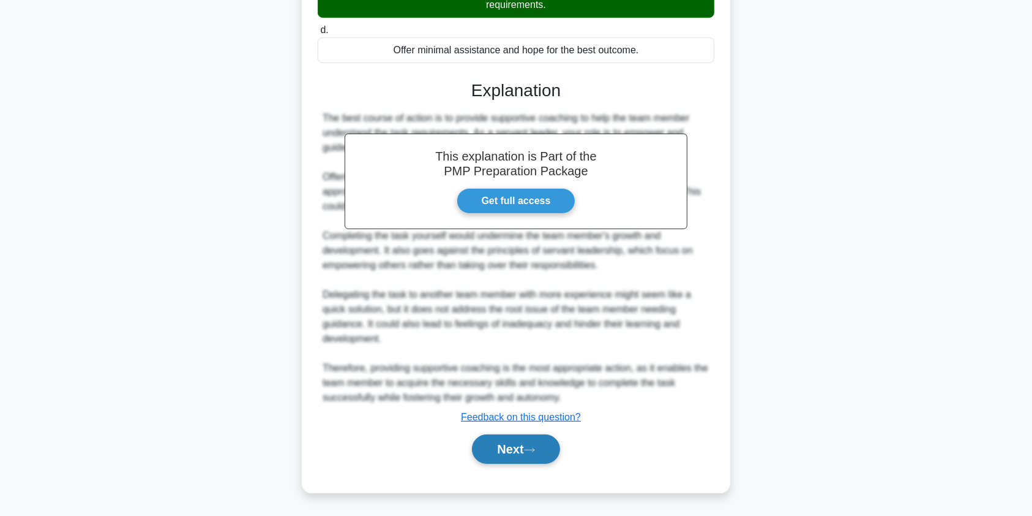
click at [505, 444] on button "Next" at bounding box center [516, 448] width 88 height 29
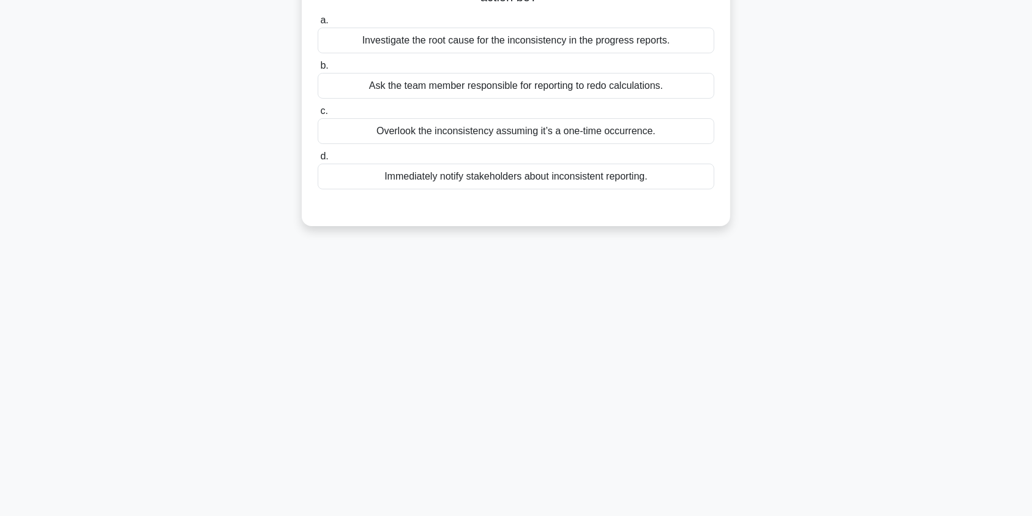
scroll to position [0, 0]
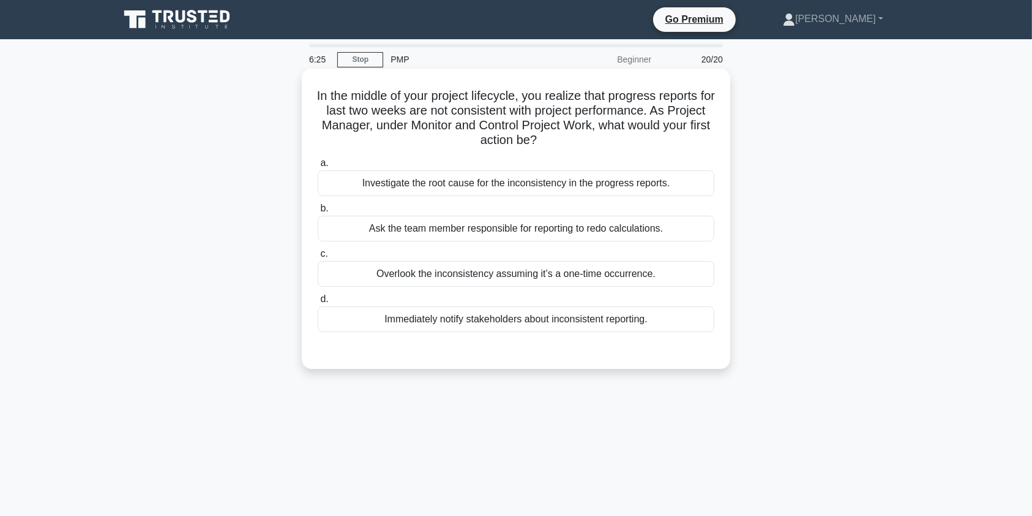
click at [436, 184] on div "Investigate the root cause for the inconsistency in the progress reports." at bounding box center [516, 183] width 397 height 26
click at [318, 167] on input "a. Investigate the root cause for the inconsistency in the progress reports." at bounding box center [318, 163] width 0 height 8
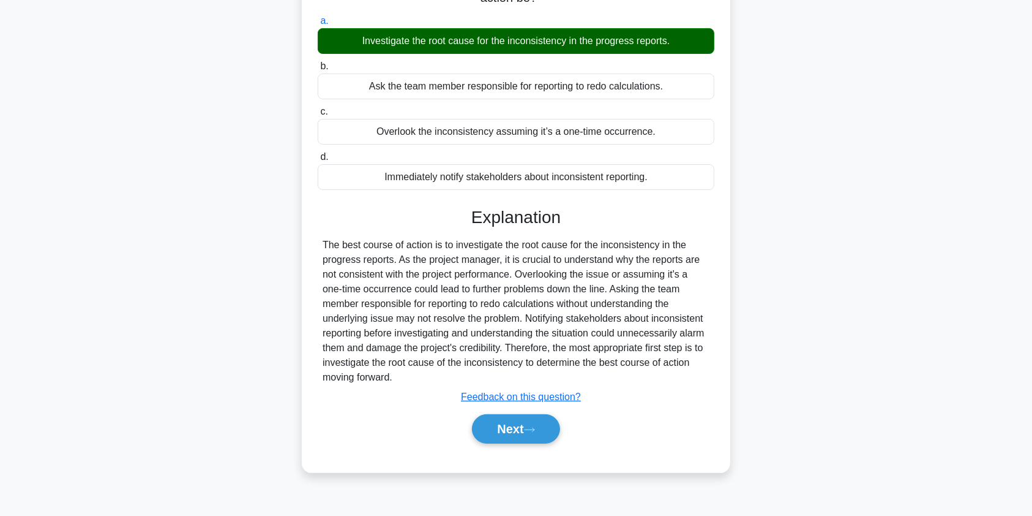
scroll to position [146, 0]
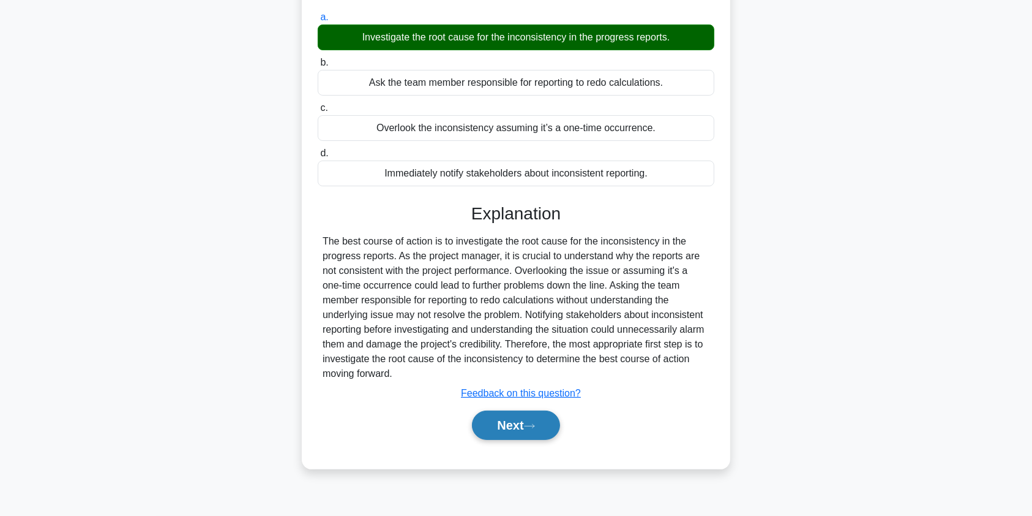
click at [526, 428] on button "Next" at bounding box center [516, 424] width 88 height 29
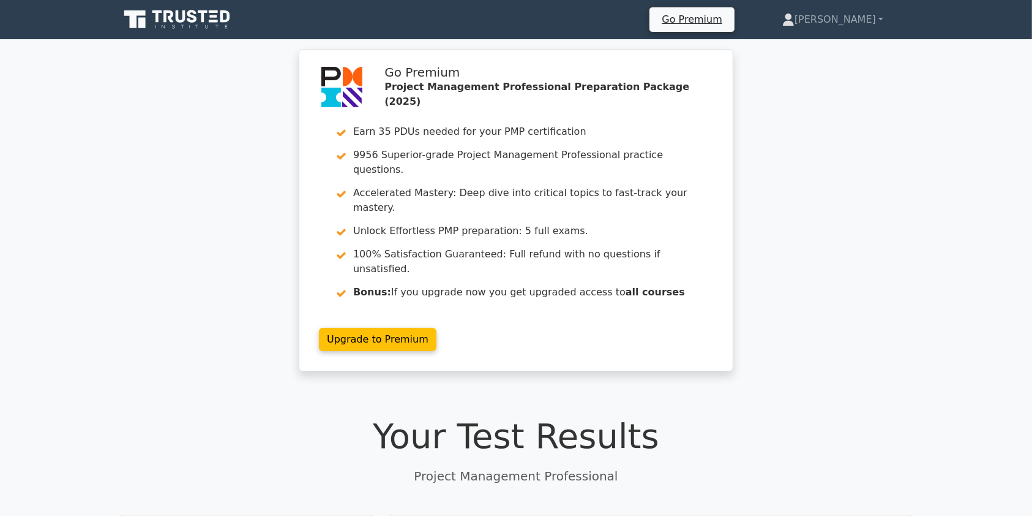
drag, startPoint x: 1037, startPoint y: 25, endPoint x: 1041, endPoint y: 1, distance: 24.2
click at [851, 22] on link "[PERSON_NAME]" at bounding box center [833, 19] width 160 height 24
click at [818, 47] on link "Profile" at bounding box center [802, 49] width 97 height 20
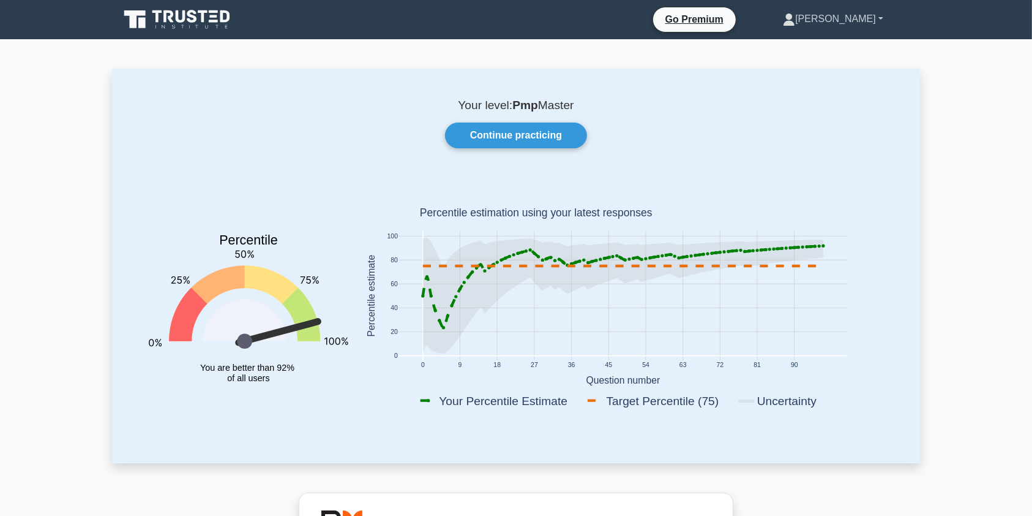
click at [837, 24] on link "[PERSON_NAME]" at bounding box center [833, 19] width 159 height 24
click at [198, 23] on icon at bounding box center [178, 19] width 118 height 23
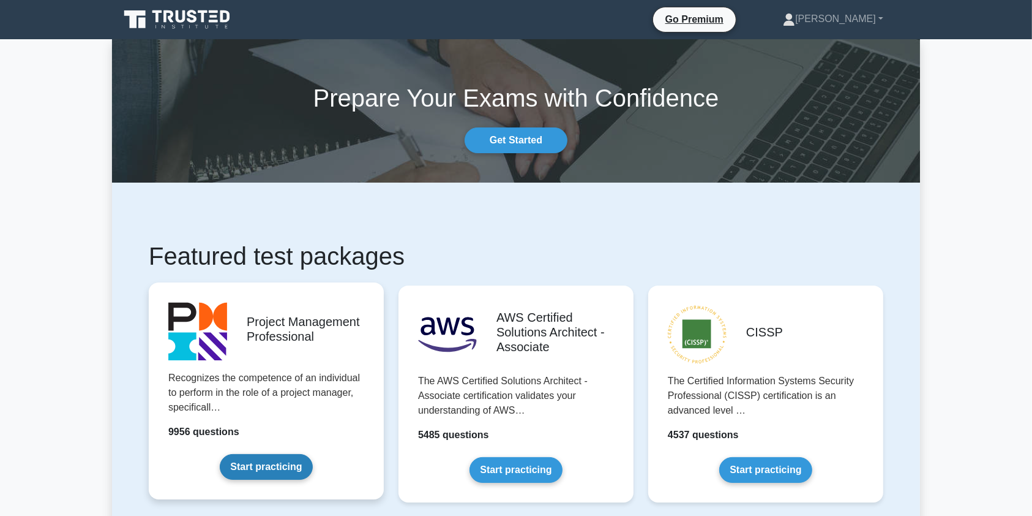
click at [276, 468] on link "Start practicing" at bounding box center [266, 467] width 92 height 26
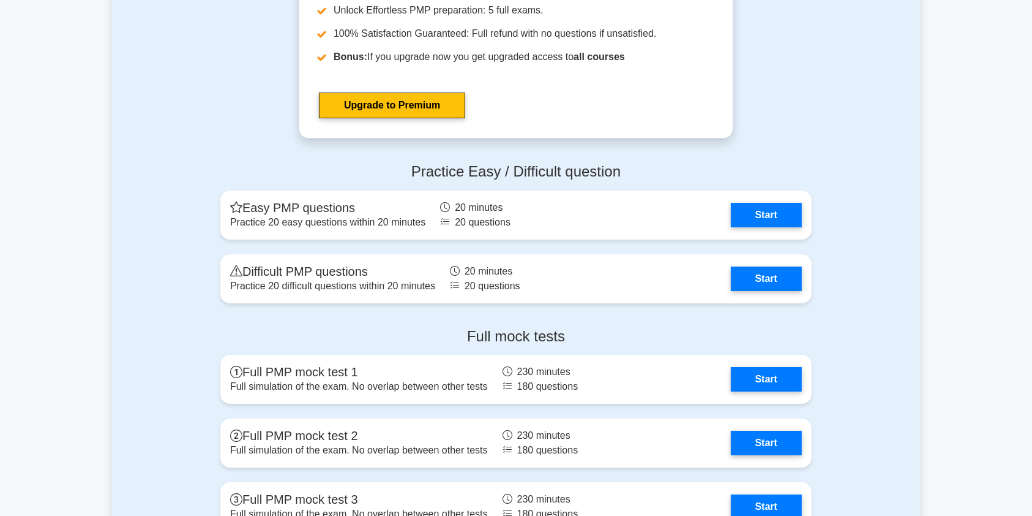
scroll to position [4464, 0]
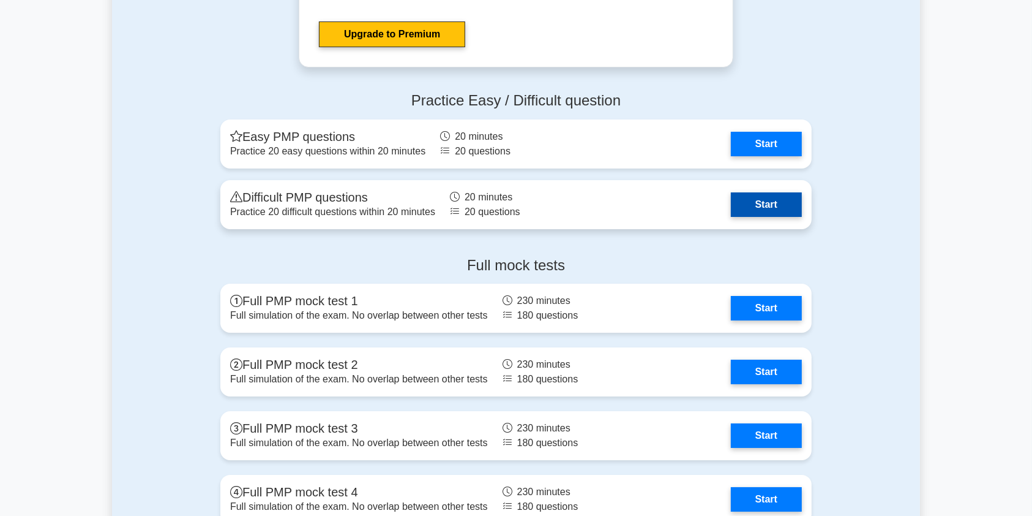
click at [780, 199] on link "Start" at bounding box center [766, 204] width 71 height 24
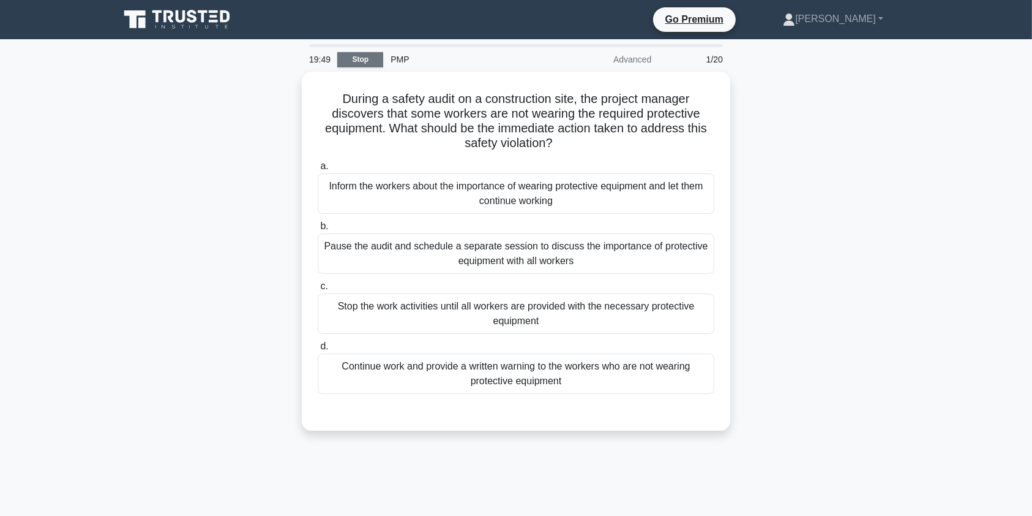
click at [361, 56] on link "Stop" at bounding box center [360, 59] width 46 height 15
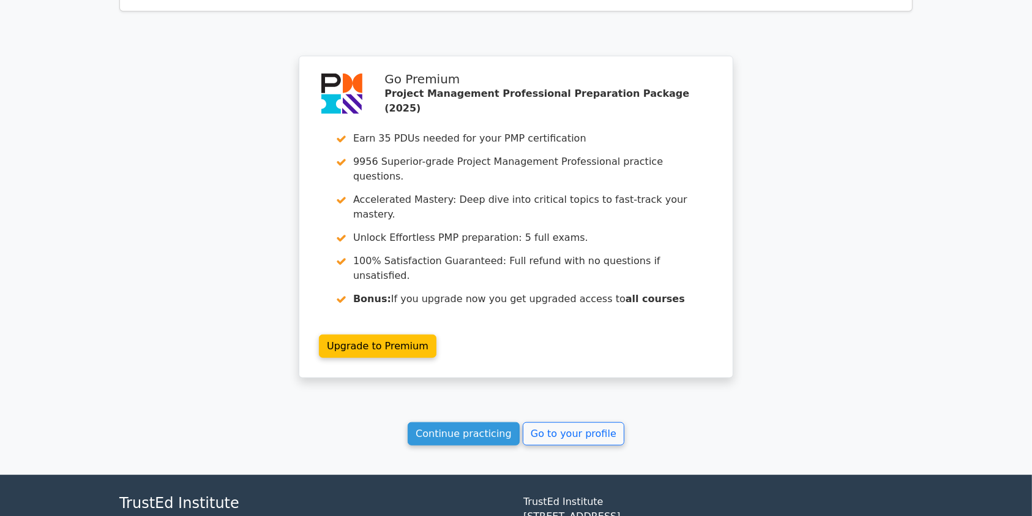
scroll to position [989, 0]
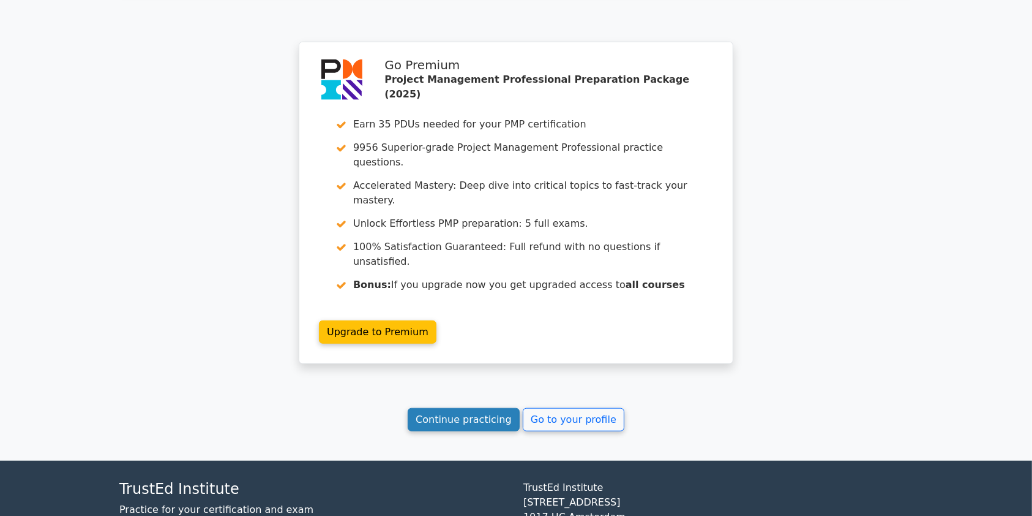
click at [466, 408] on link "Continue practicing" at bounding box center [464, 419] width 112 height 23
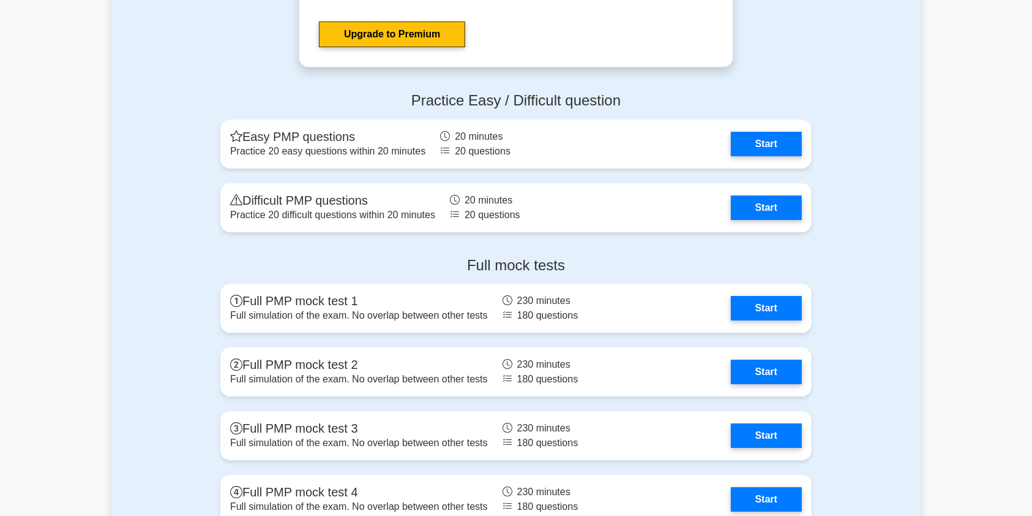
scroll to position [4412, 0]
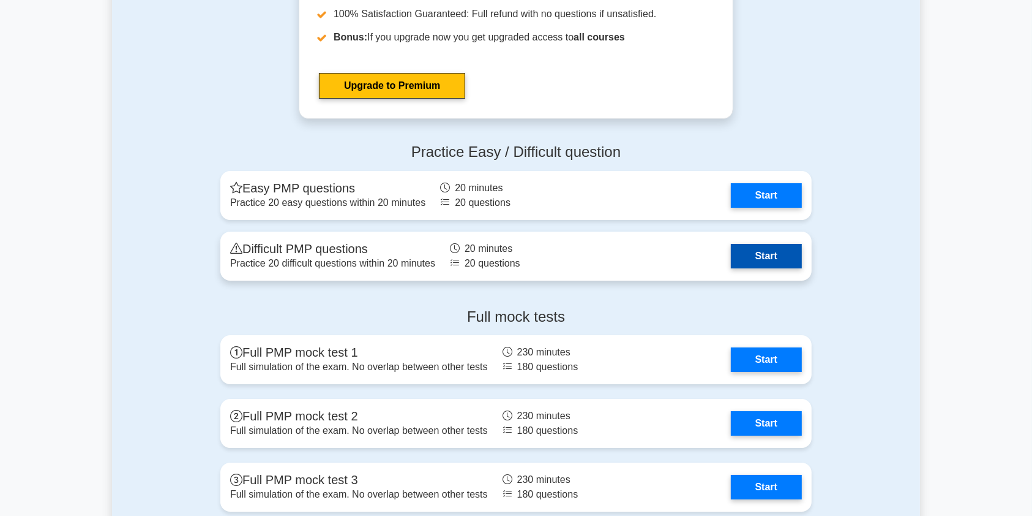
click at [765, 257] on link "Start" at bounding box center [766, 256] width 71 height 24
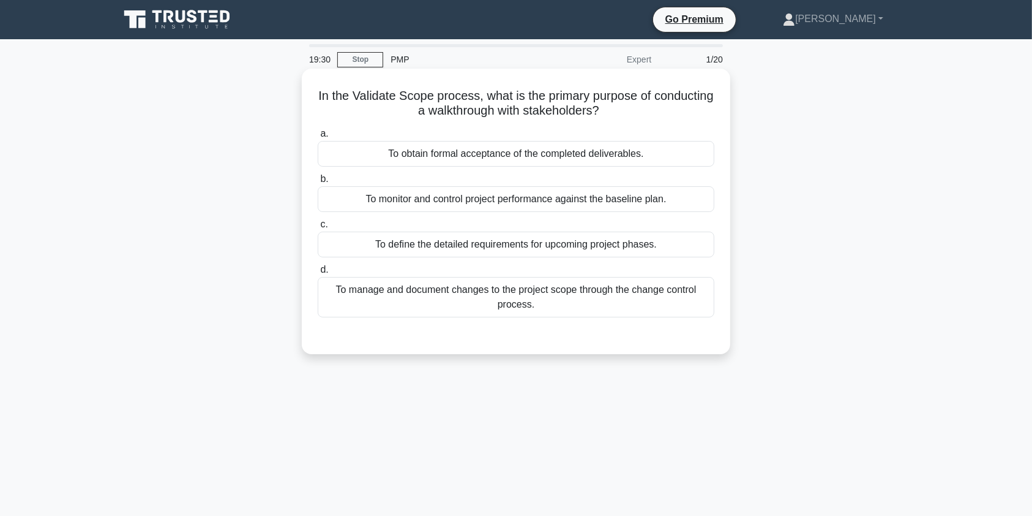
click at [491, 156] on div "To obtain formal acceptance of the completed deliverables." at bounding box center [516, 154] width 397 height 26
click at [318, 138] on input "a. To obtain formal acceptance of the completed deliverables." at bounding box center [318, 134] width 0 height 8
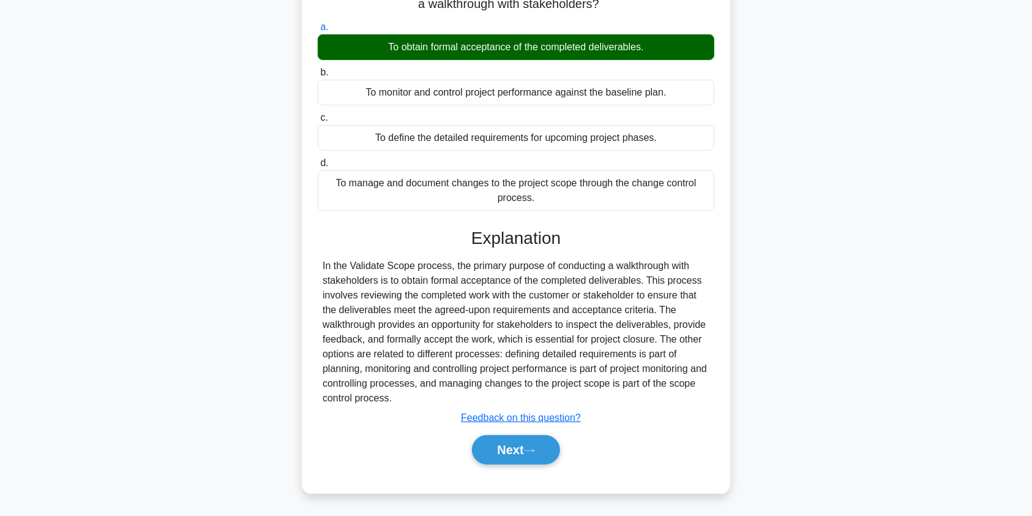
scroll to position [146, 0]
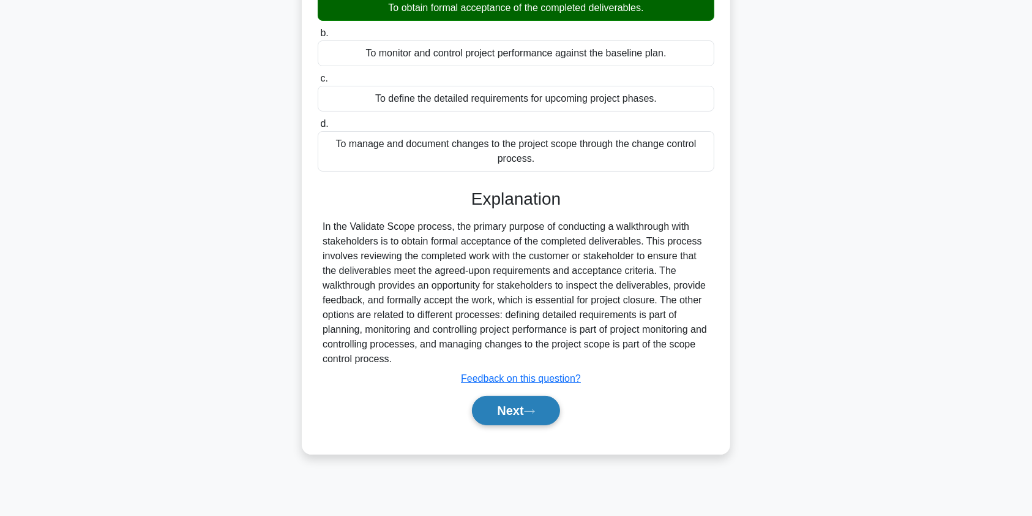
click at [495, 409] on button "Next" at bounding box center [516, 410] width 88 height 29
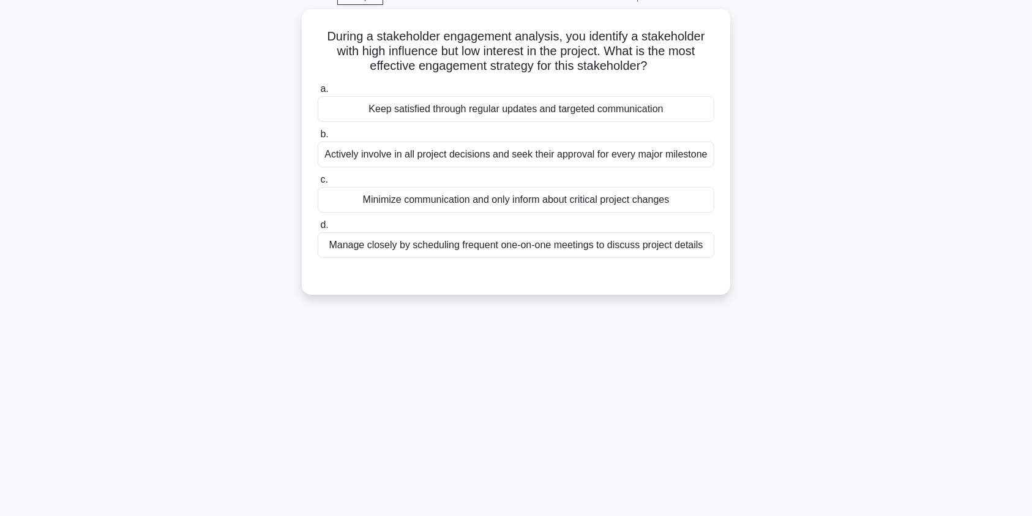
scroll to position [0, 0]
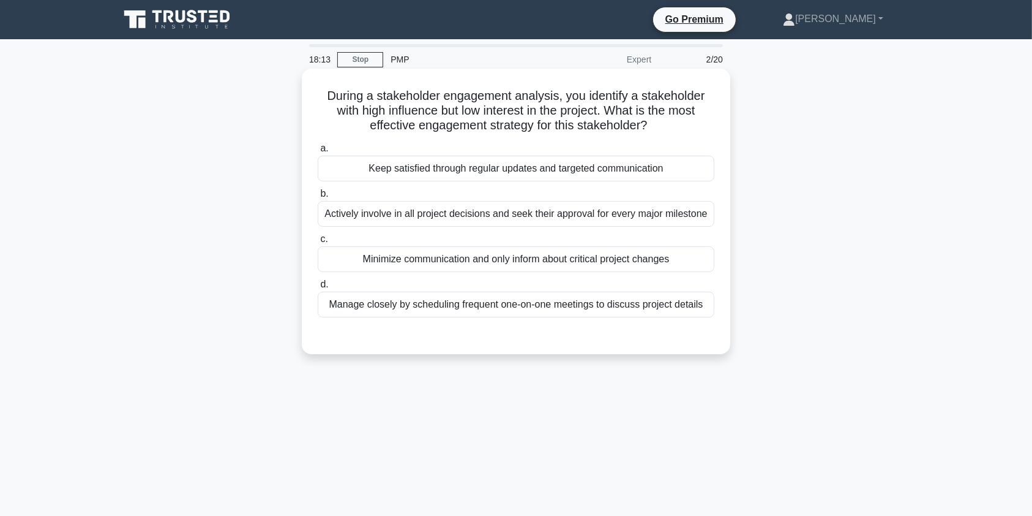
click at [463, 179] on div "Keep satisfied through regular updates and targeted communication" at bounding box center [516, 169] width 397 height 26
click at [318, 152] on input "a. Keep satisfied through regular updates and targeted communication" at bounding box center [318, 149] width 0 height 8
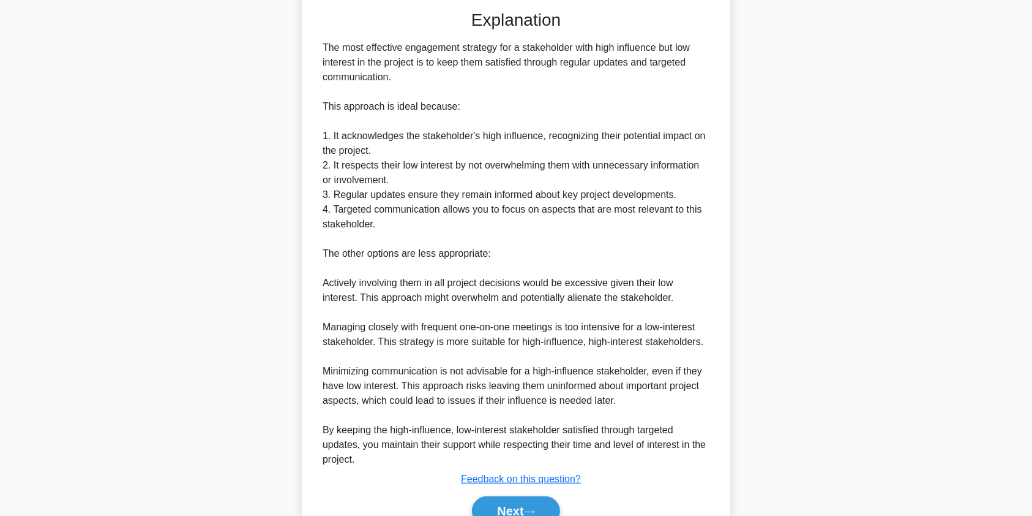
scroll to position [386, 0]
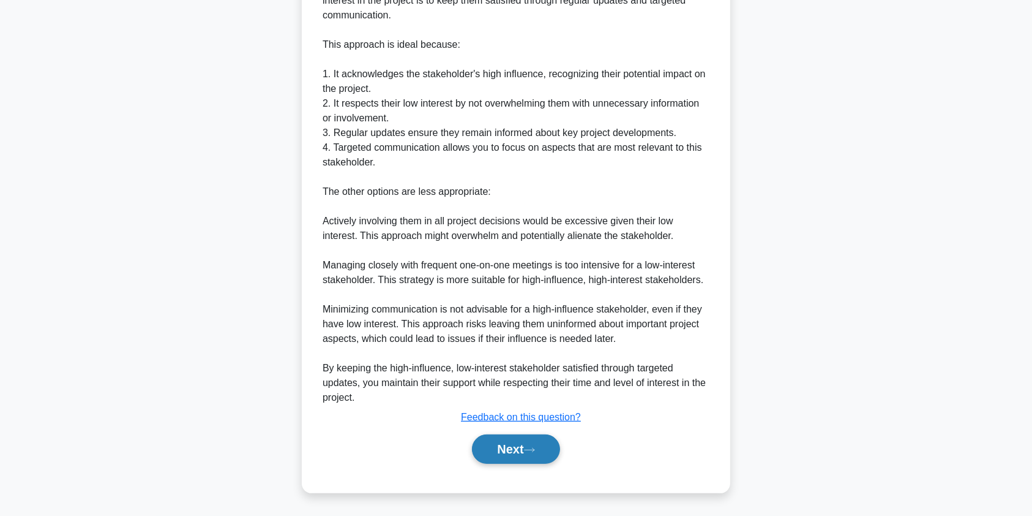
click at [514, 451] on button "Next" at bounding box center [516, 448] width 88 height 29
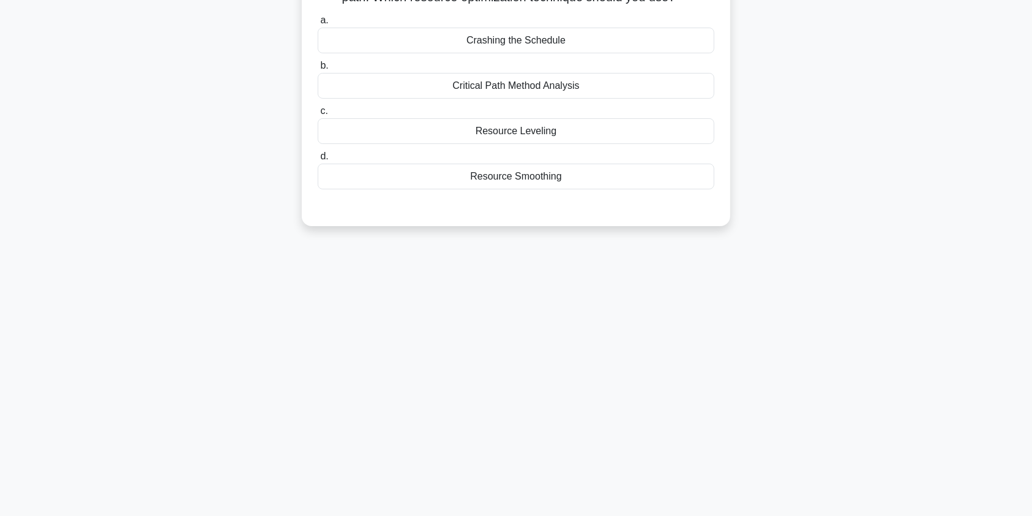
scroll to position [0, 0]
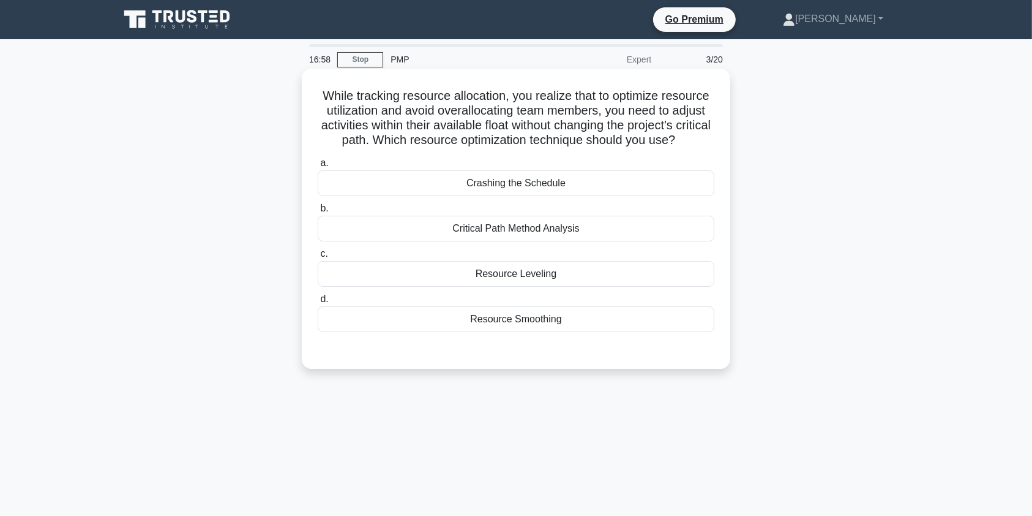
click at [607, 287] on div "Resource Leveling" at bounding box center [516, 274] width 397 height 26
click at [318, 258] on input "c. Resource Leveling" at bounding box center [318, 254] width 0 height 8
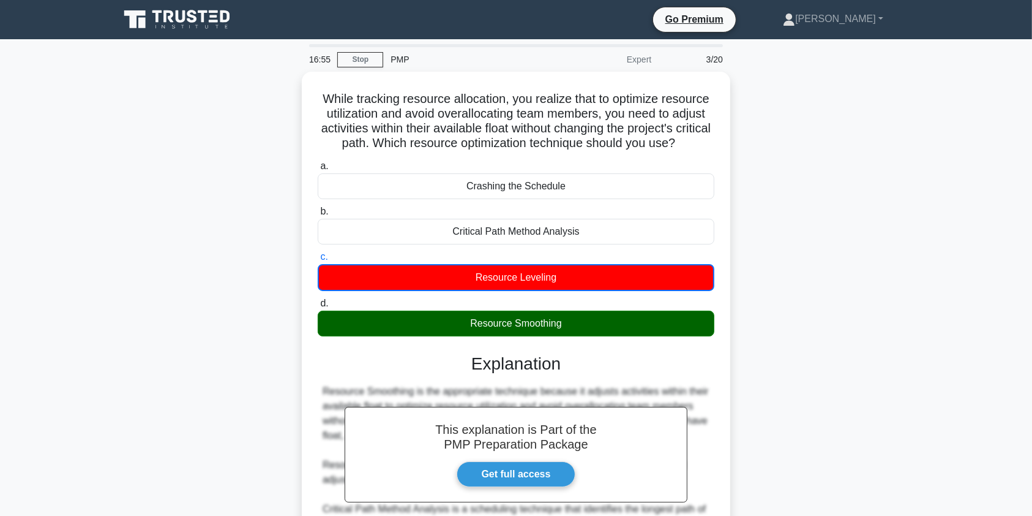
scroll to position [196, 0]
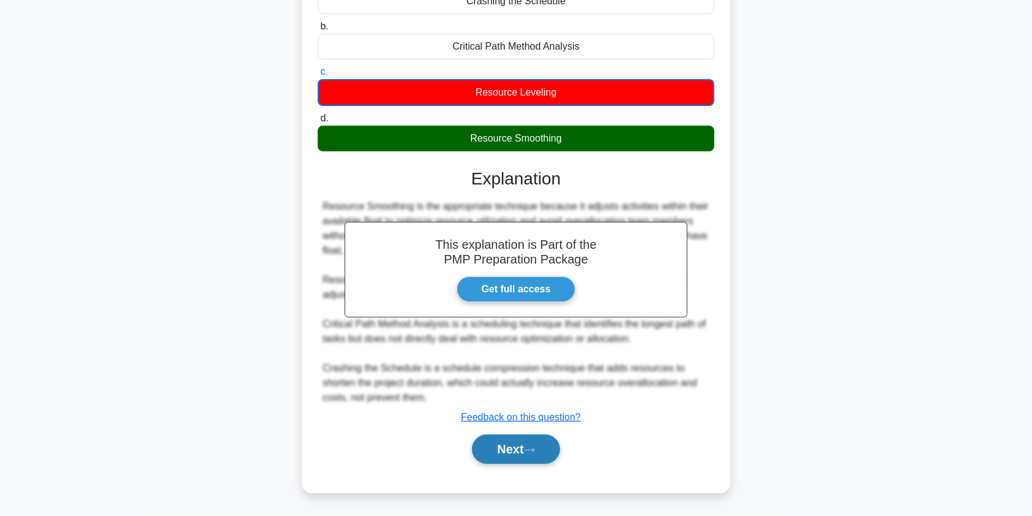
click at [524, 453] on button "Next" at bounding box center [516, 448] width 88 height 29
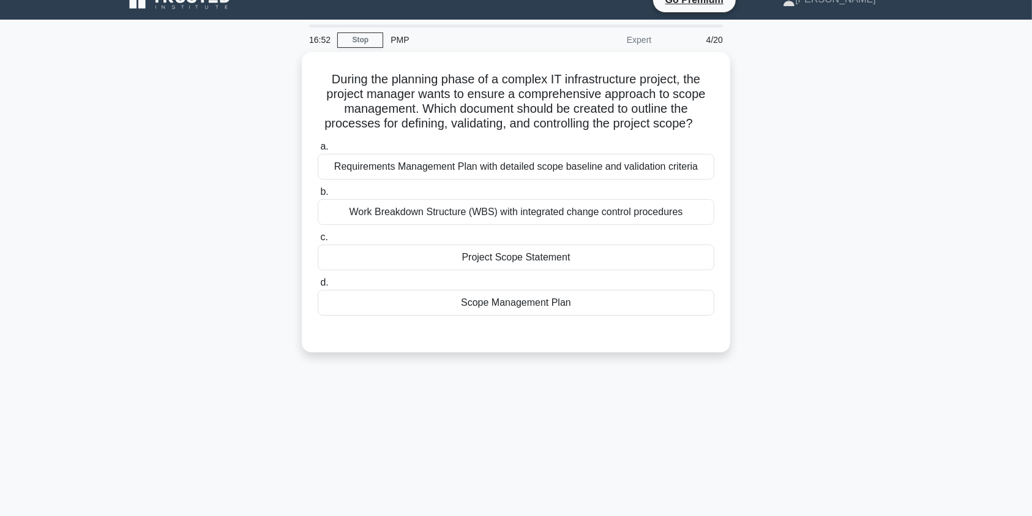
scroll to position [0, 0]
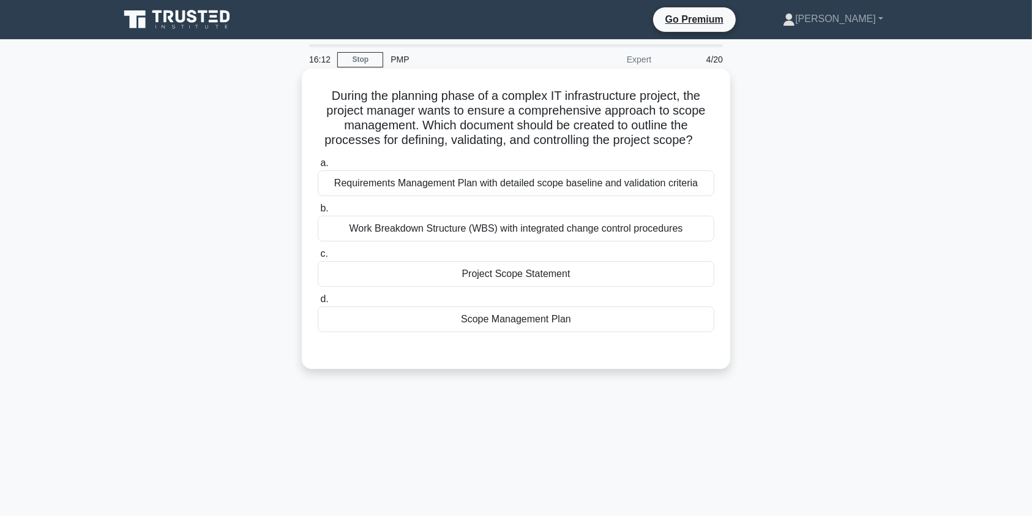
click at [553, 273] on div "Project Scope Statement" at bounding box center [516, 274] width 397 height 26
click at [318, 258] on input "c. Project Scope Statement" at bounding box center [318, 254] width 0 height 8
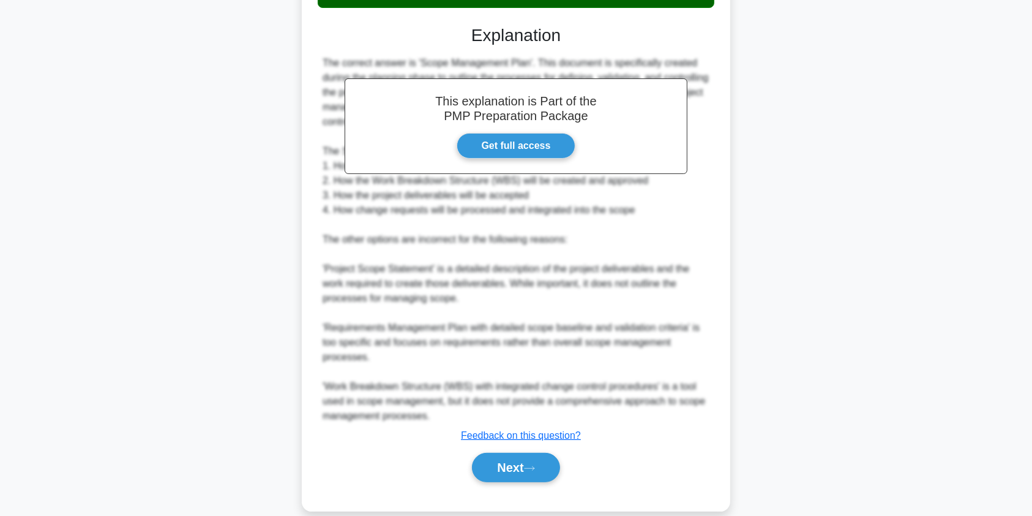
scroll to position [343, 0]
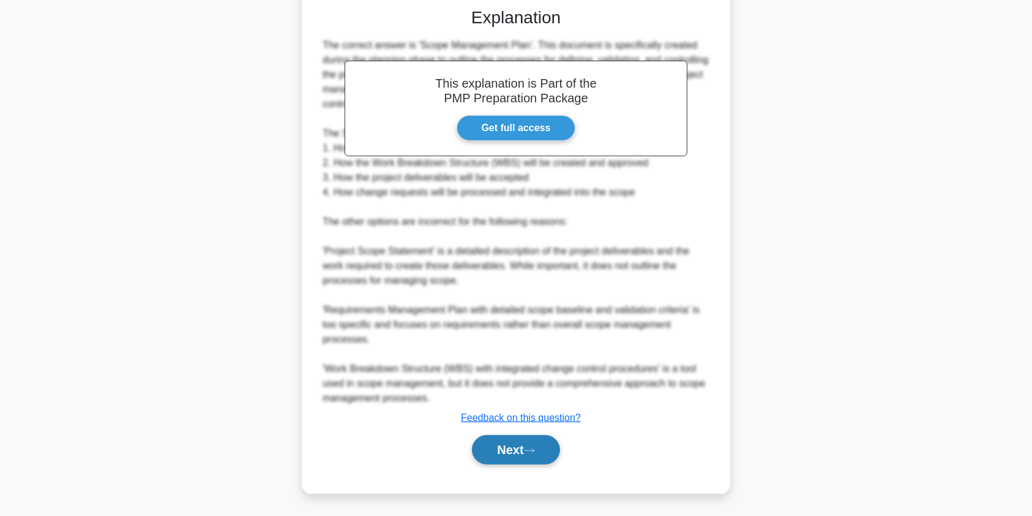
click at [492, 457] on button "Next" at bounding box center [516, 449] width 88 height 29
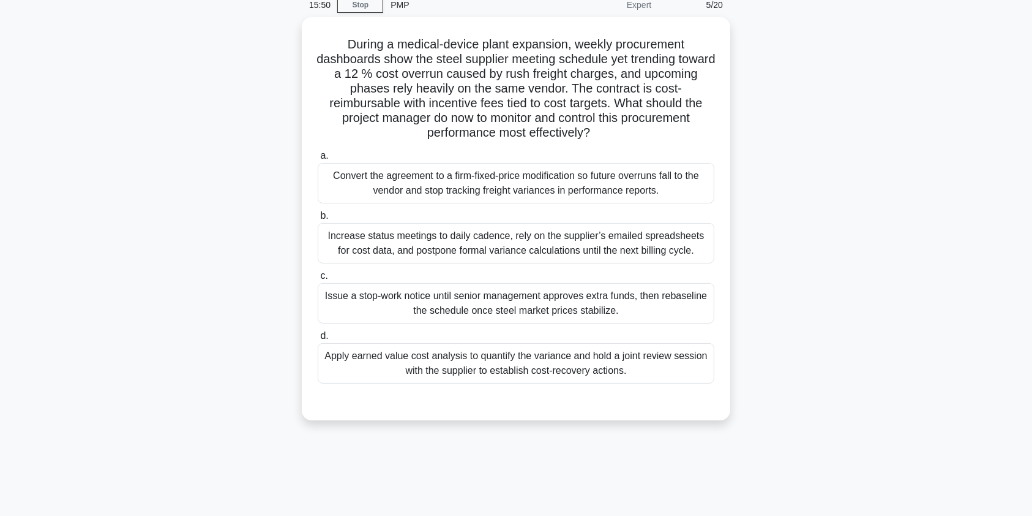
scroll to position [34, 0]
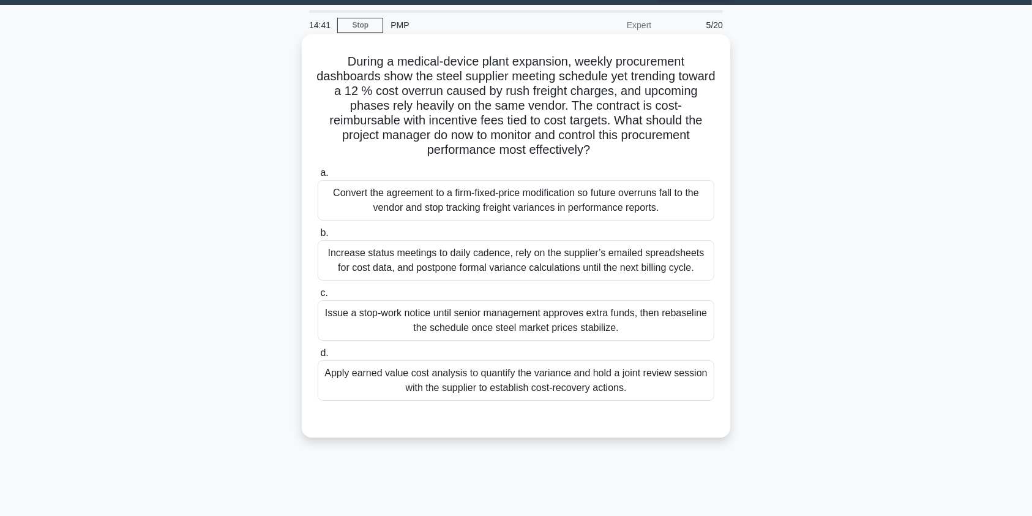
click at [570, 381] on div "Apply earned value cost analysis to quantify the variance and hold a joint revi…" at bounding box center [516, 380] width 397 height 40
click at [318, 357] on input "d. Apply earned value cost analysis to quantify the variance and hold a joint r…" at bounding box center [318, 353] width 0 height 8
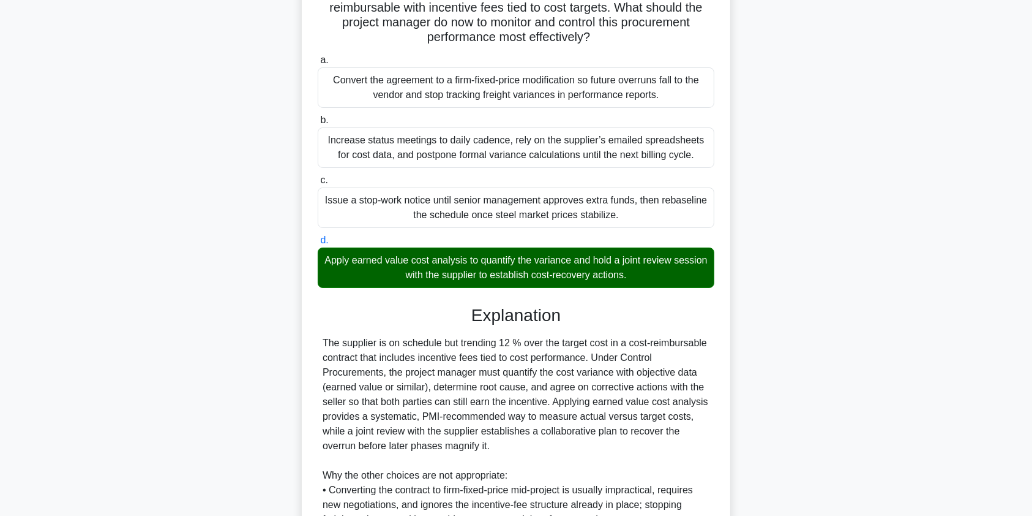
scroll to position [0, 0]
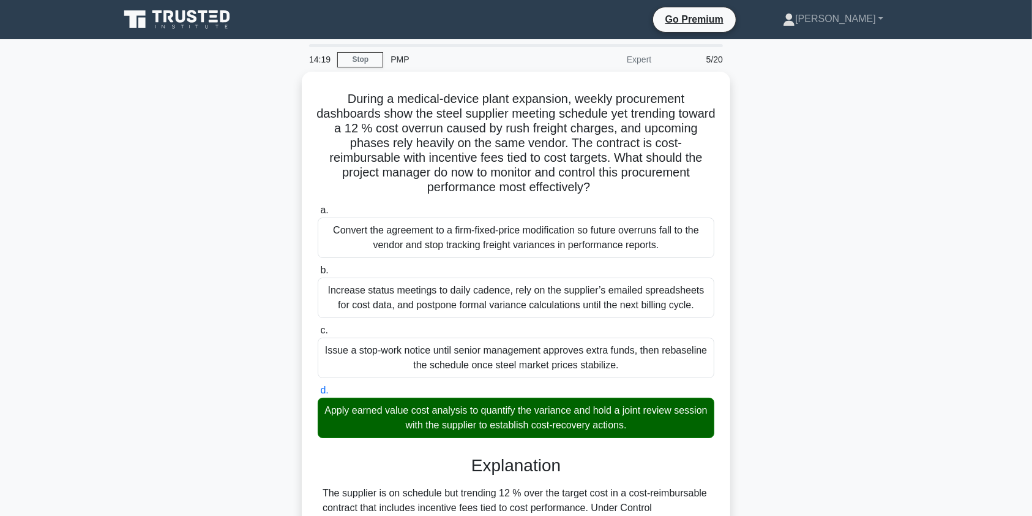
drag, startPoint x: 1029, startPoint y: 168, endPoint x: 1028, endPoint y: 249, distance: 81.5
click at [1028, 254] on main "14:19 Stop PMP Expert 5/20 During a medical-device plant expansion, weekly proc…" at bounding box center [516, 455] width 1032 height 833
click at [935, 210] on main "14:19 Stop PMP Expert 5/20 During a medical-device plant expansion, weekly proc…" at bounding box center [516, 455] width 1032 height 833
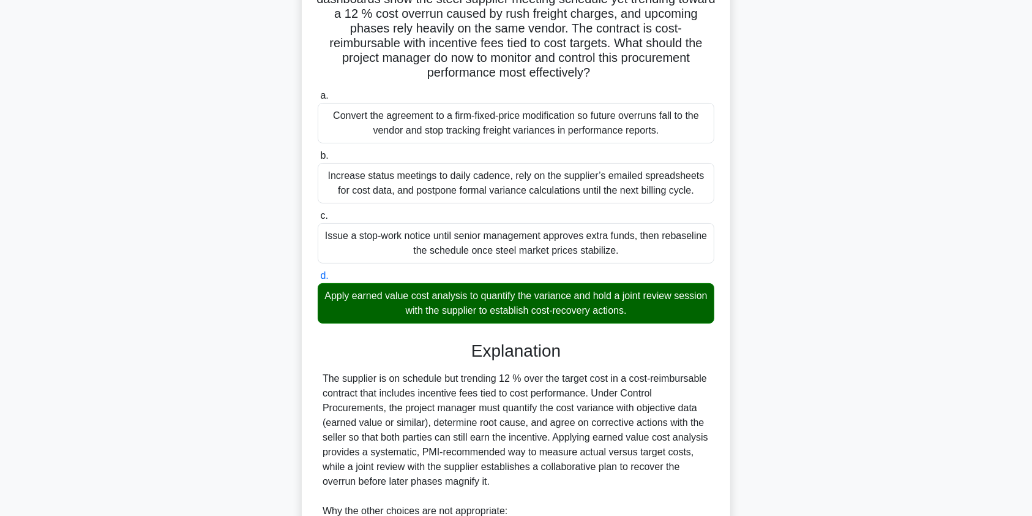
scroll to position [357, 0]
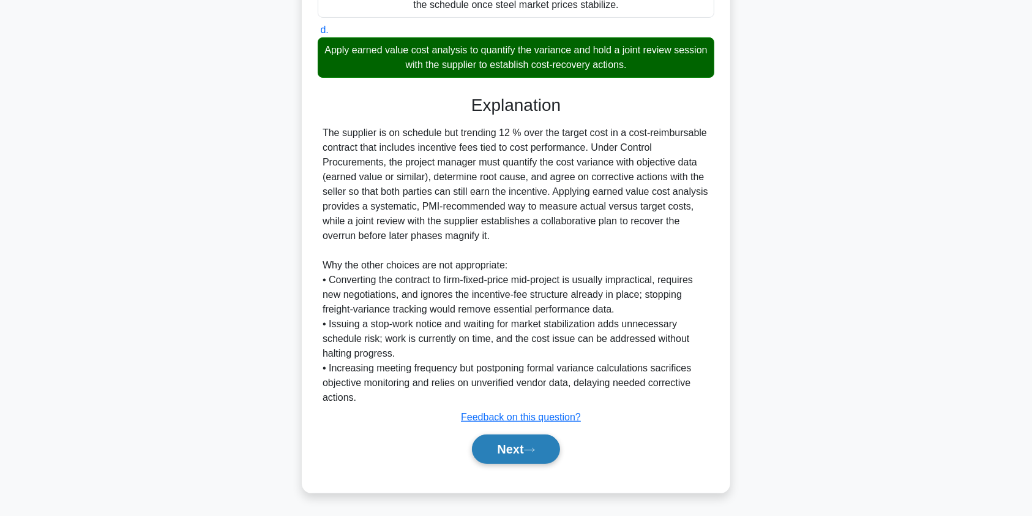
click at [519, 453] on button "Next" at bounding box center [516, 448] width 88 height 29
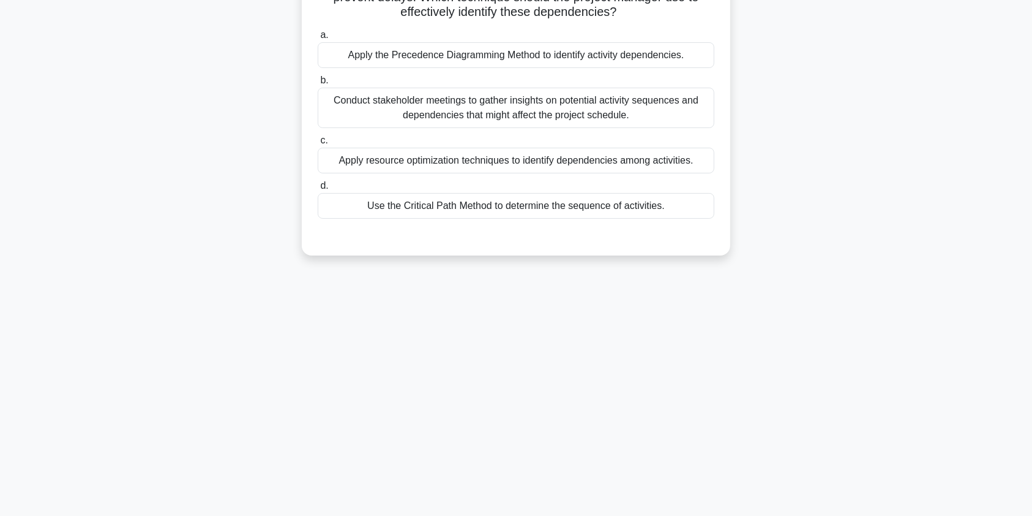
scroll to position [0, 0]
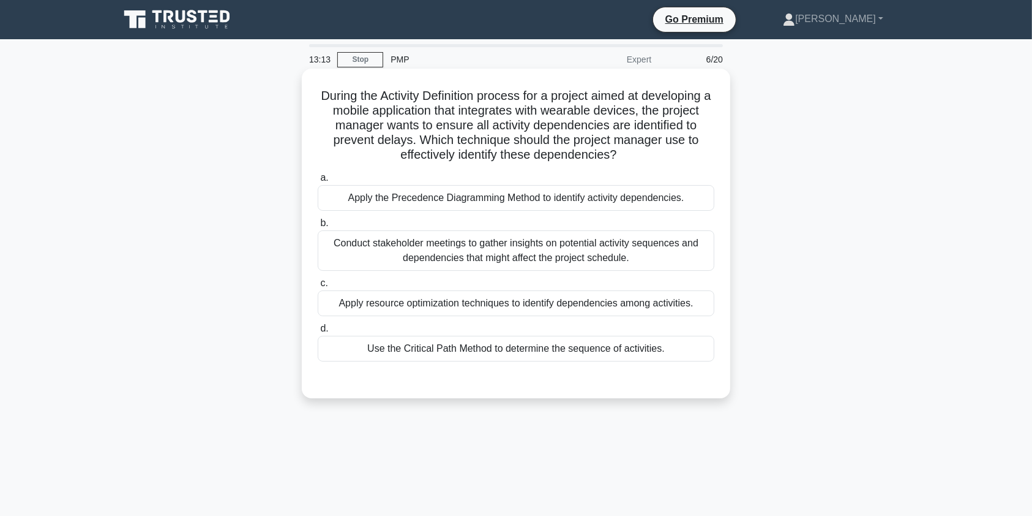
click at [476, 347] on div "Use the Critical Path Method to determine the sequence of activities." at bounding box center [516, 349] width 397 height 26
click at [318, 333] on input "d. Use the Critical Path Method to determine the sequence of activities." at bounding box center [318, 329] width 0 height 8
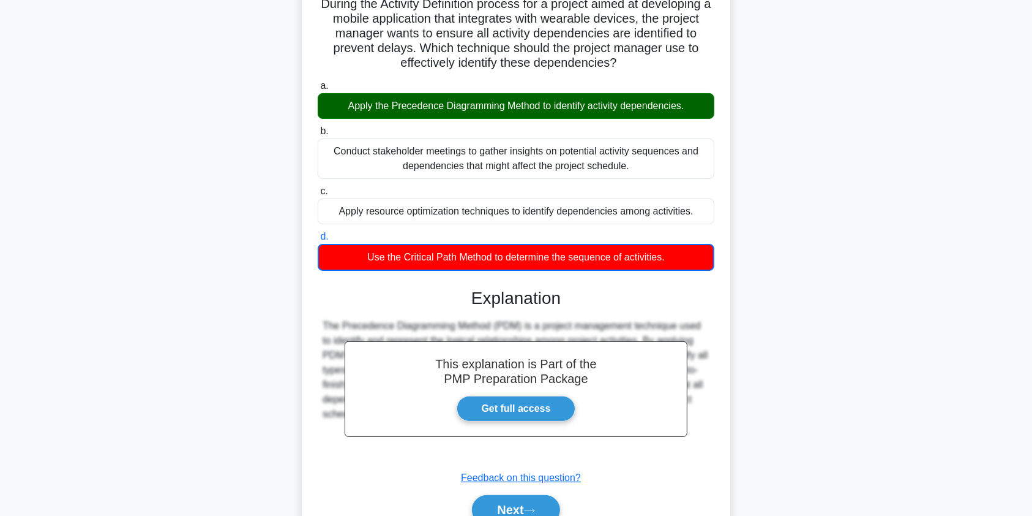
scroll to position [152, 0]
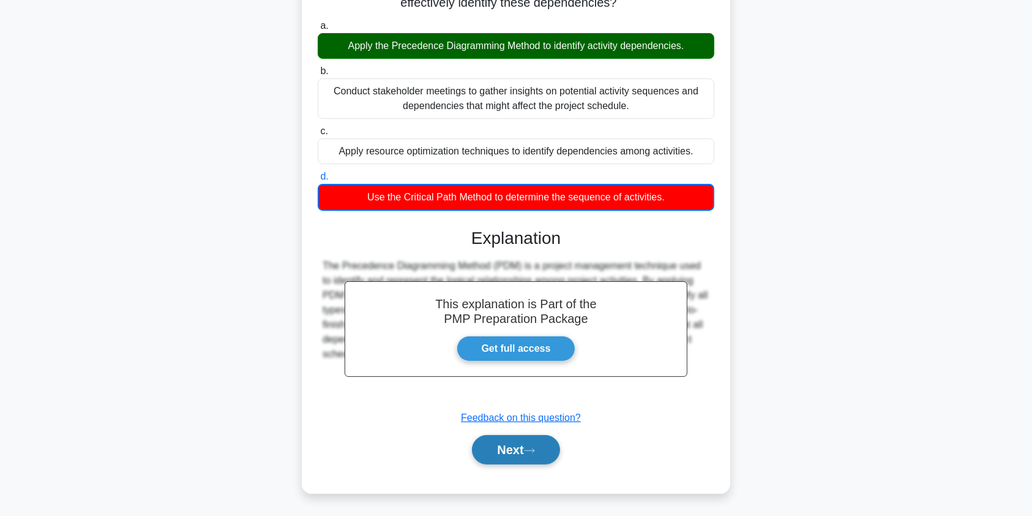
click at [522, 446] on button "Next" at bounding box center [516, 449] width 88 height 29
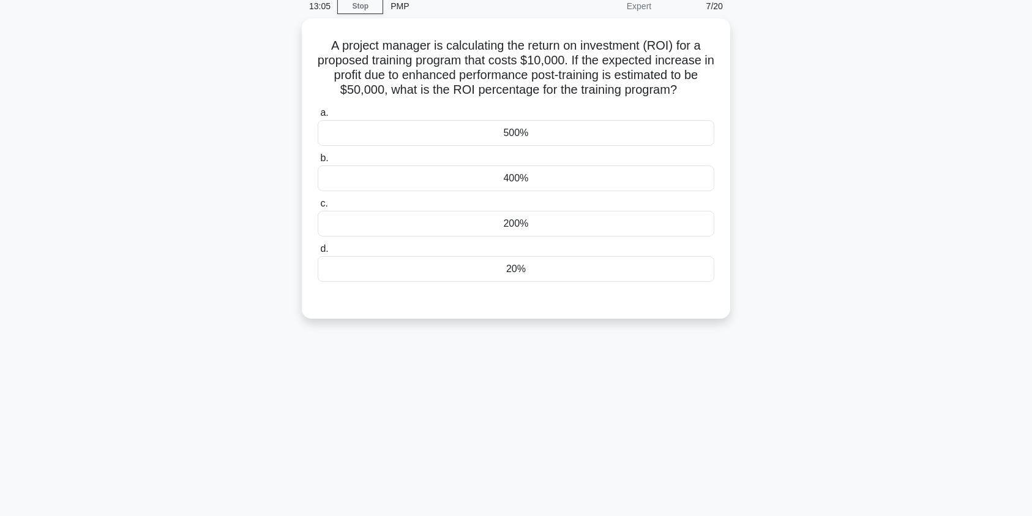
scroll to position [0, 0]
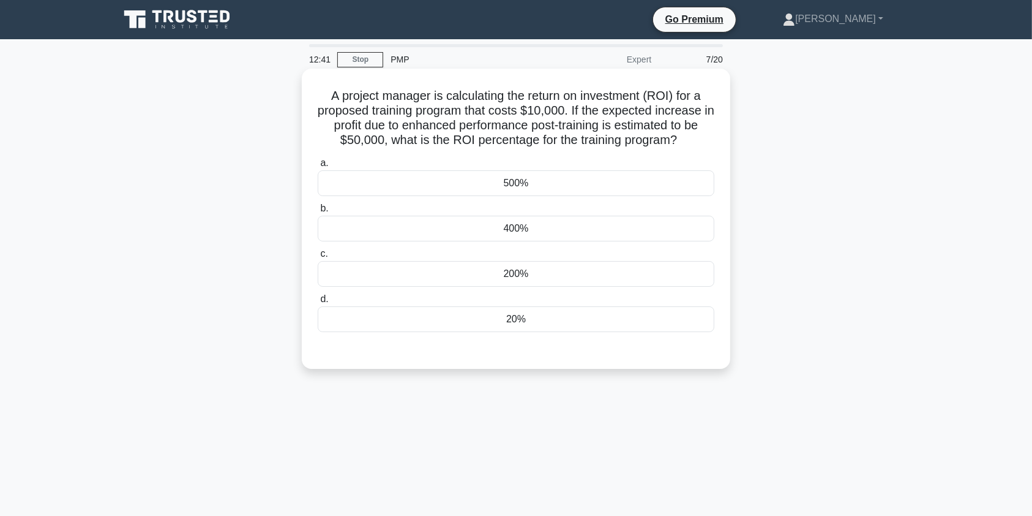
click at [543, 180] on div "500%" at bounding box center [516, 183] width 397 height 26
click at [318, 167] on input "a. 500%" at bounding box center [318, 163] width 0 height 8
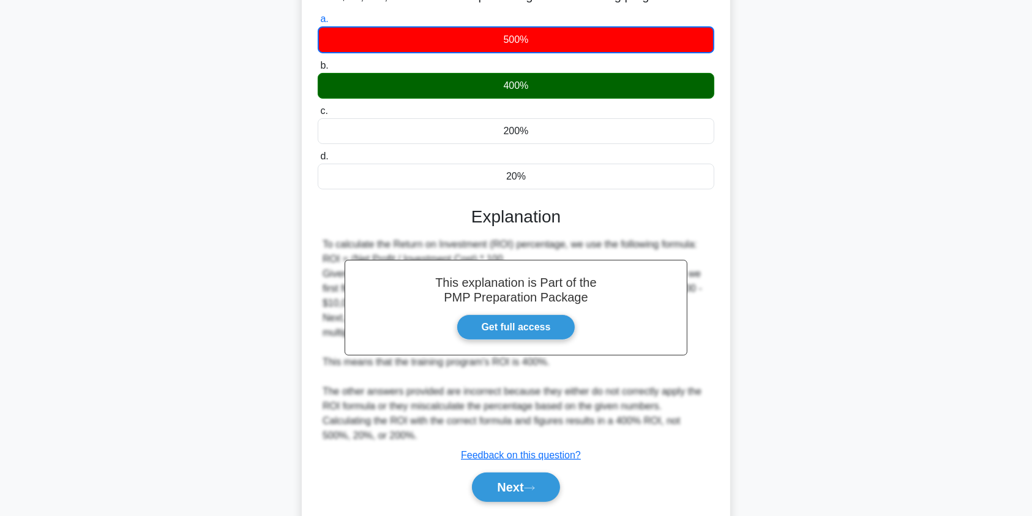
scroll to position [156, 0]
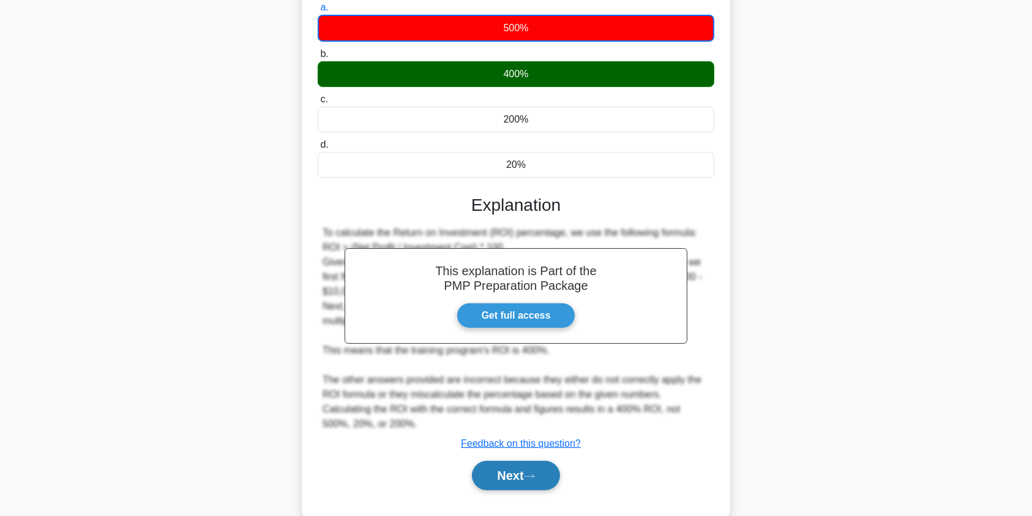
click at [505, 473] on button "Next" at bounding box center [516, 475] width 88 height 29
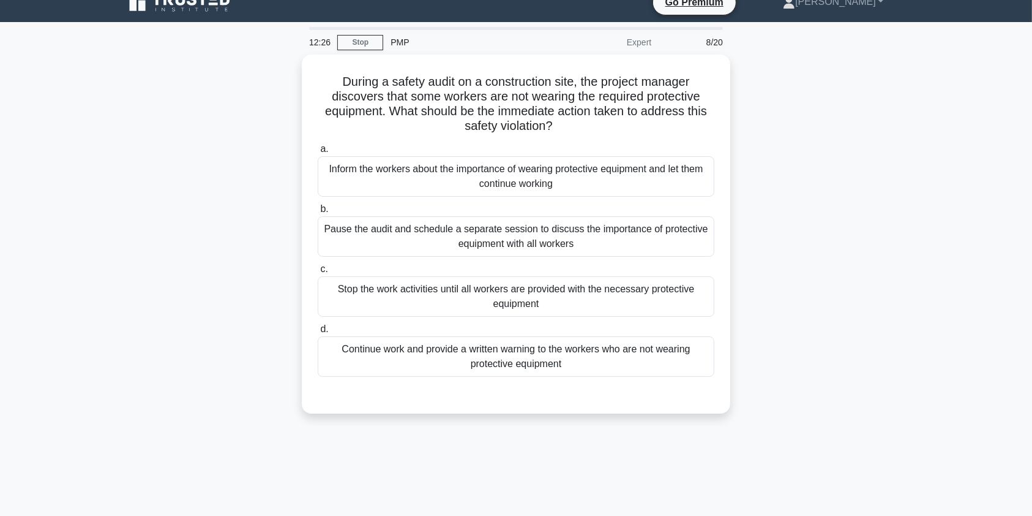
scroll to position [0, 0]
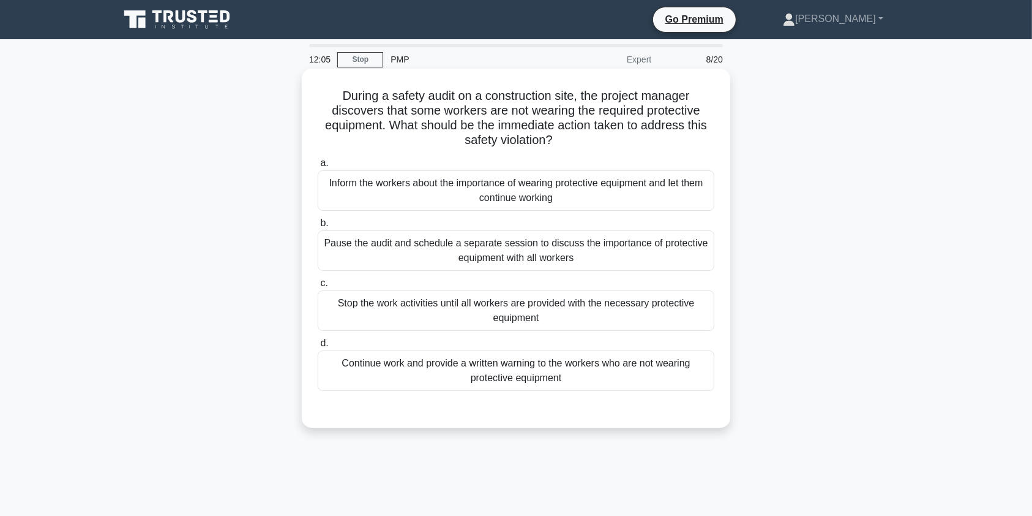
click at [618, 189] on div "Inform the workers about the importance of wearing protective equipment and let…" at bounding box center [516, 190] width 397 height 40
click at [318, 167] on input "a. Inform the workers about the importance of wearing protective equipment and …" at bounding box center [318, 163] width 0 height 8
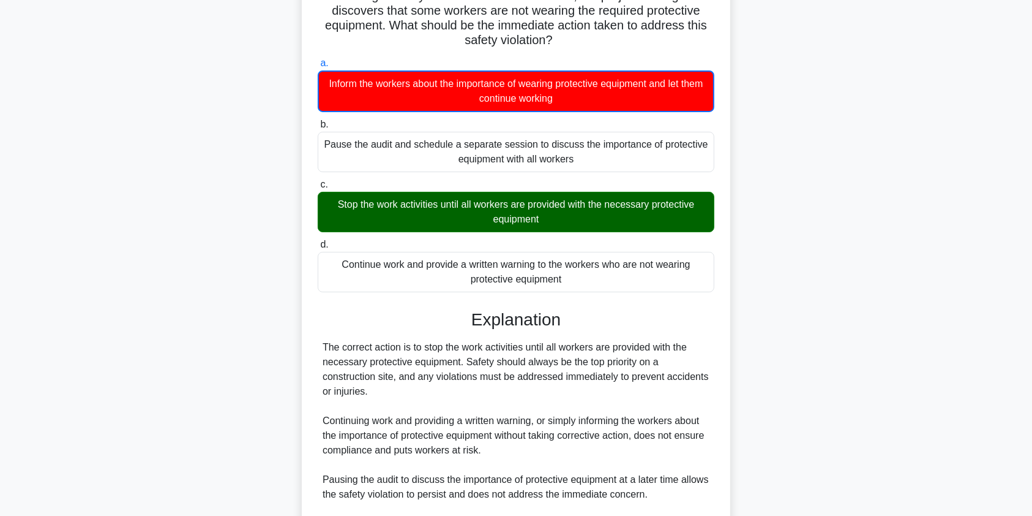
scroll to position [255, 0]
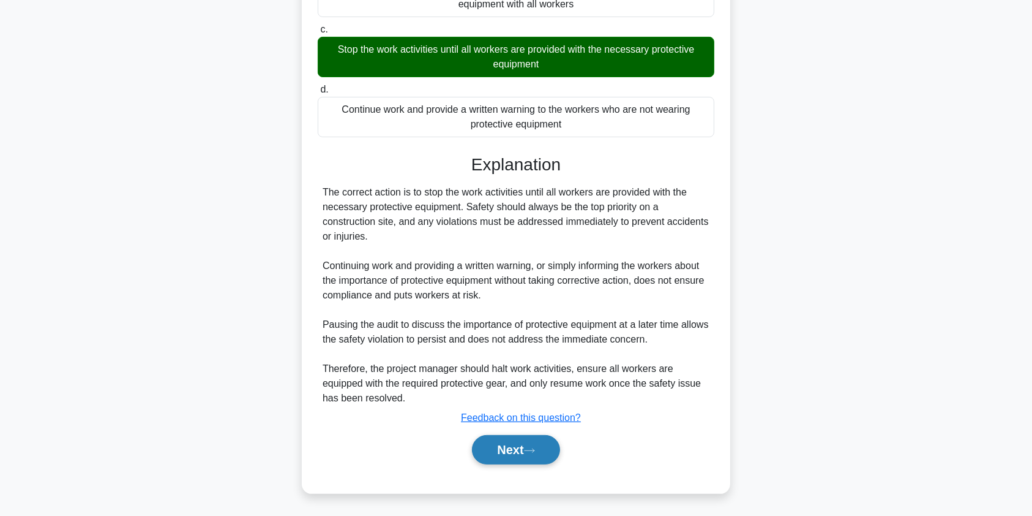
click at [514, 449] on button "Next" at bounding box center [516, 449] width 88 height 29
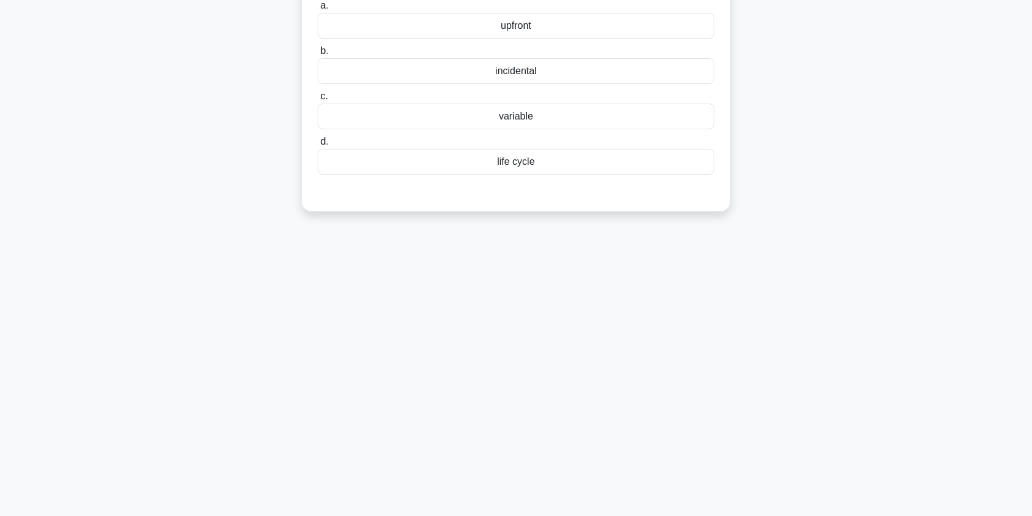
scroll to position [0, 0]
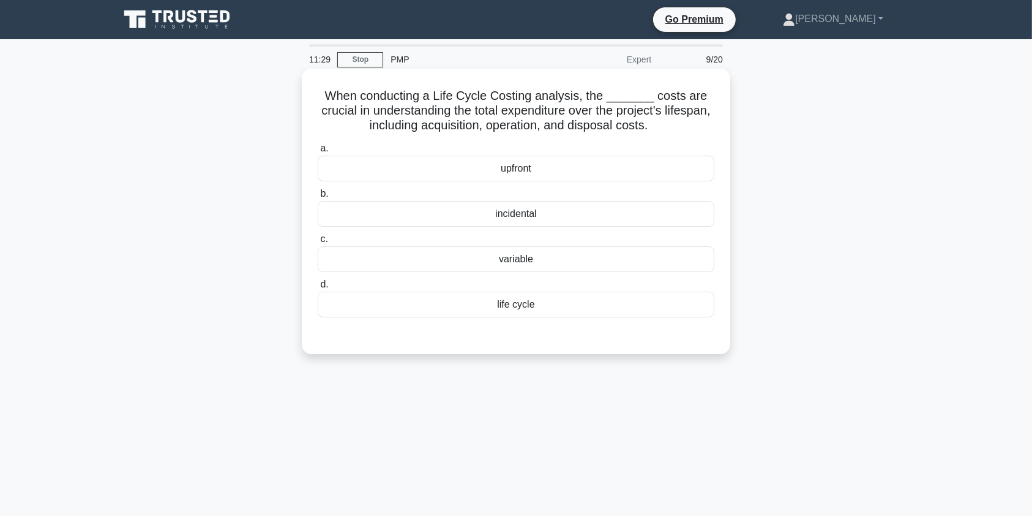
click at [574, 309] on div "life cycle" at bounding box center [516, 304] width 397 height 26
click at [318, 288] on input "d. life cycle" at bounding box center [318, 284] width 0 height 8
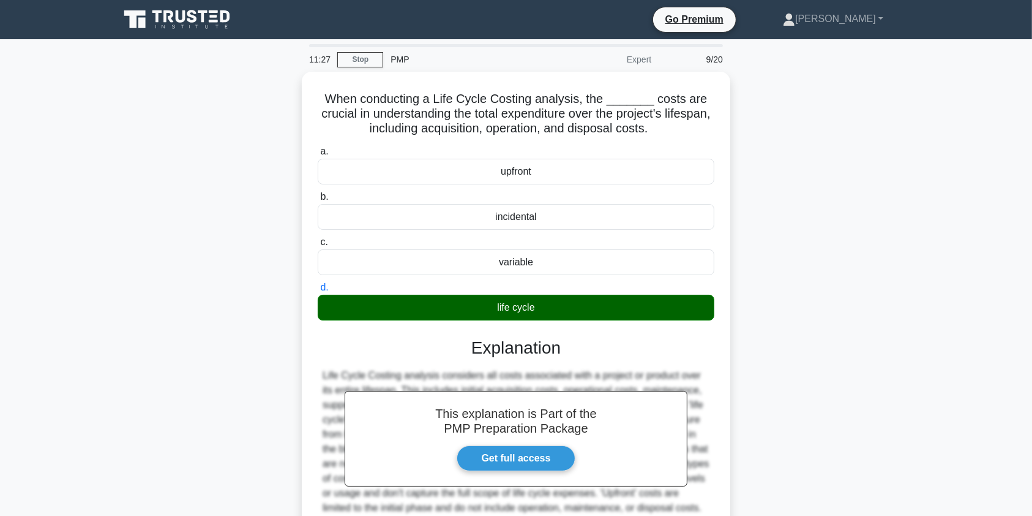
scroll to position [146, 0]
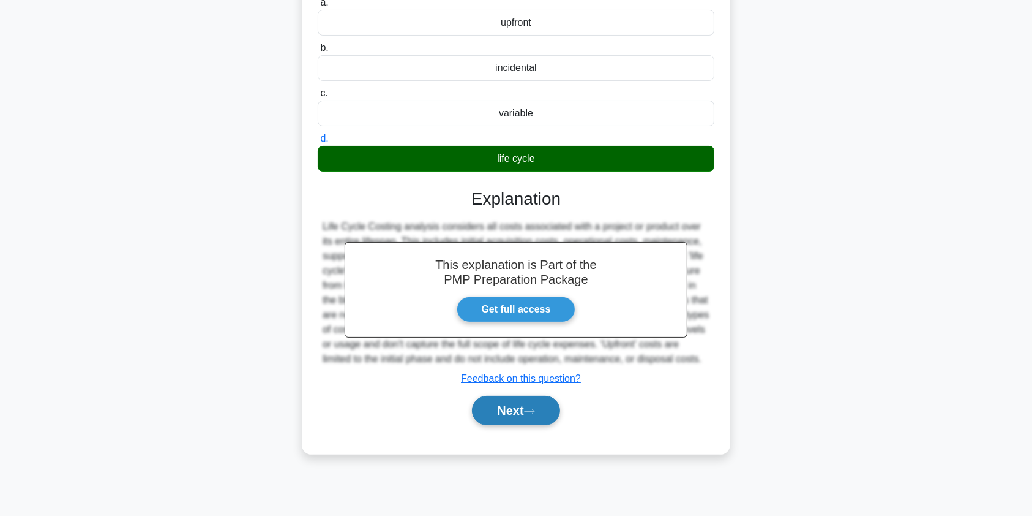
click at [513, 416] on button "Next" at bounding box center [516, 410] width 88 height 29
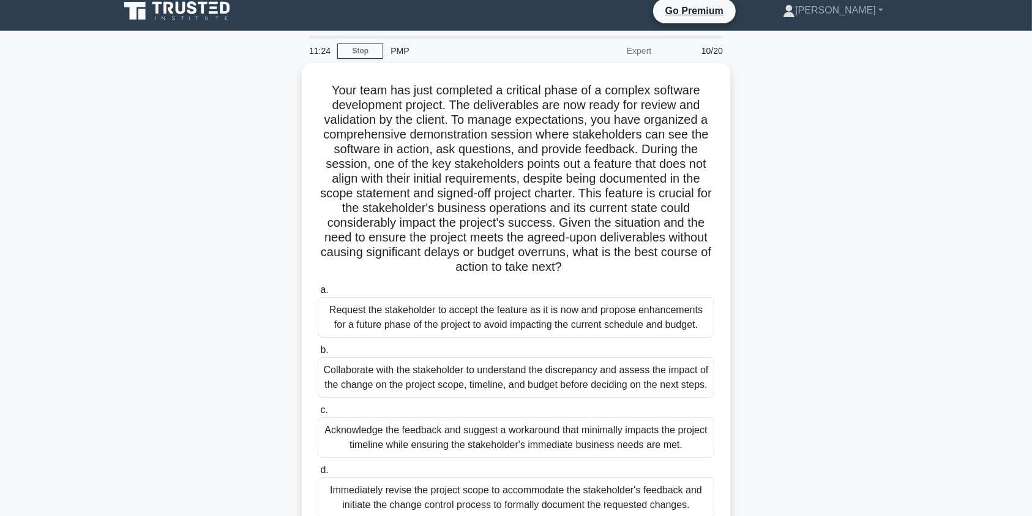
scroll to position [0, 0]
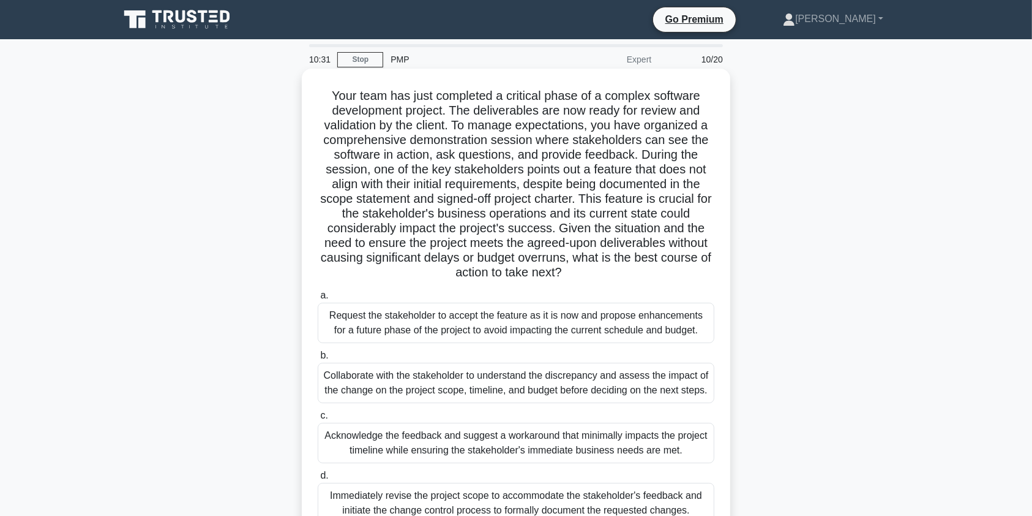
click at [528, 383] on div "Collaborate with the stakeholder to understand the discrepancy and assess the i…" at bounding box center [516, 383] width 397 height 40
click at [318, 359] on input "b. Collaborate with the stakeholder to understand the discrepancy and assess th…" at bounding box center [318, 356] width 0 height 8
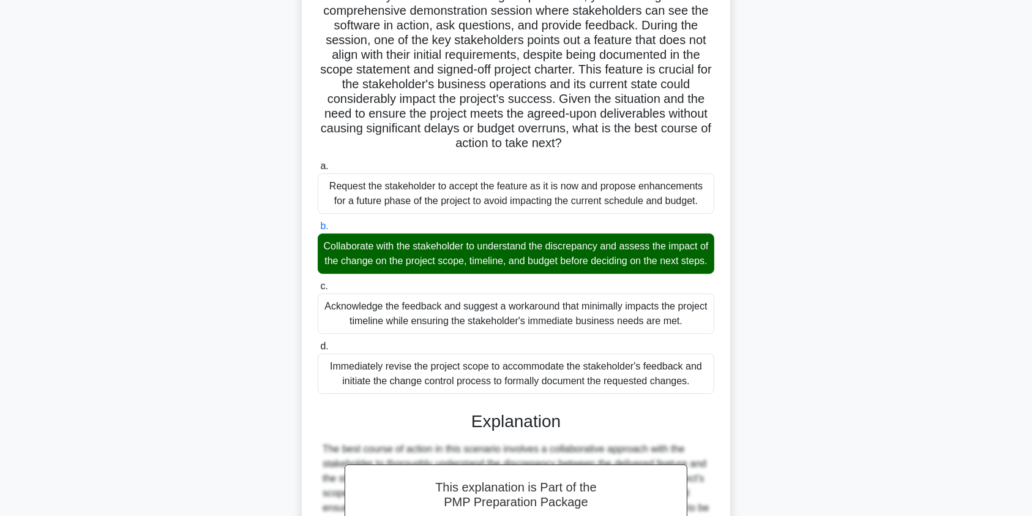
scroll to position [342, 0]
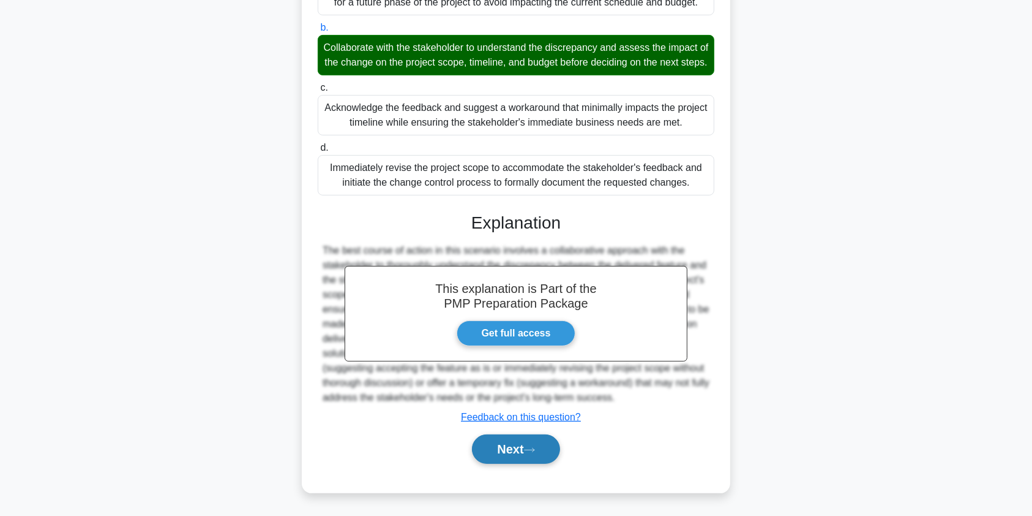
click at [511, 449] on button "Next" at bounding box center [516, 448] width 88 height 29
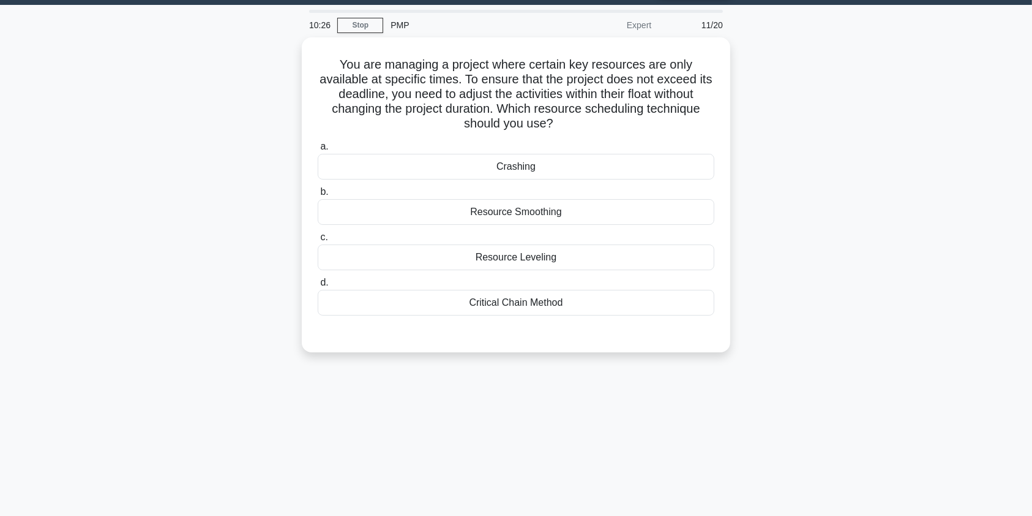
scroll to position [0, 0]
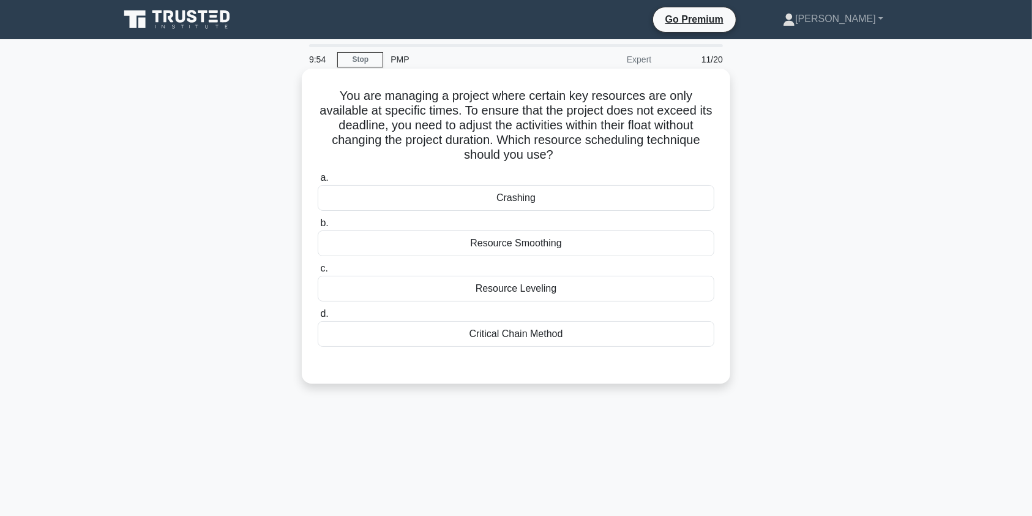
click at [583, 282] on div "Resource Leveling" at bounding box center [516, 289] width 397 height 26
click at [318, 273] on input "c. Resource Leveling" at bounding box center [318, 269] width 0 height 8
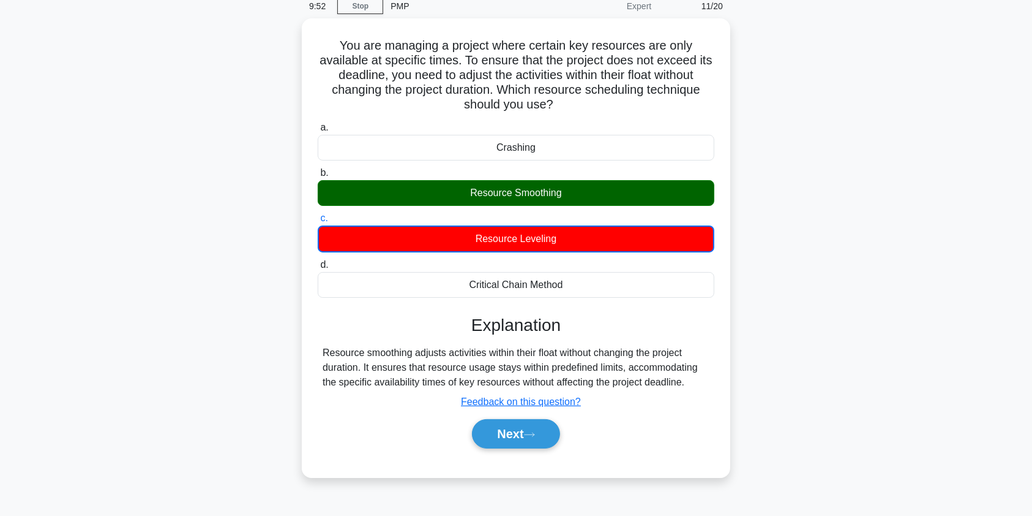
scroll to position [146, 0]
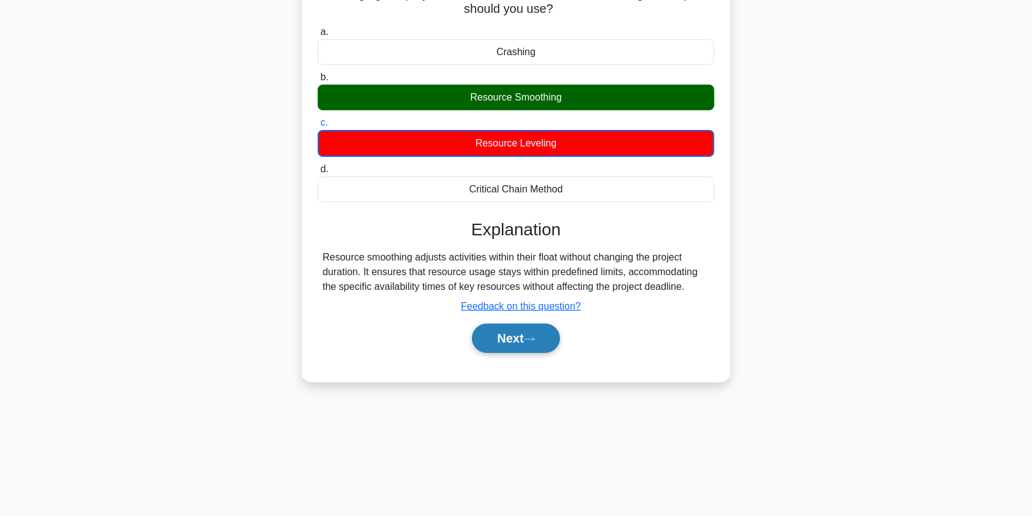
click at [505, 336] on button "Next" at bounding box center [516, 337] width 88 height 29
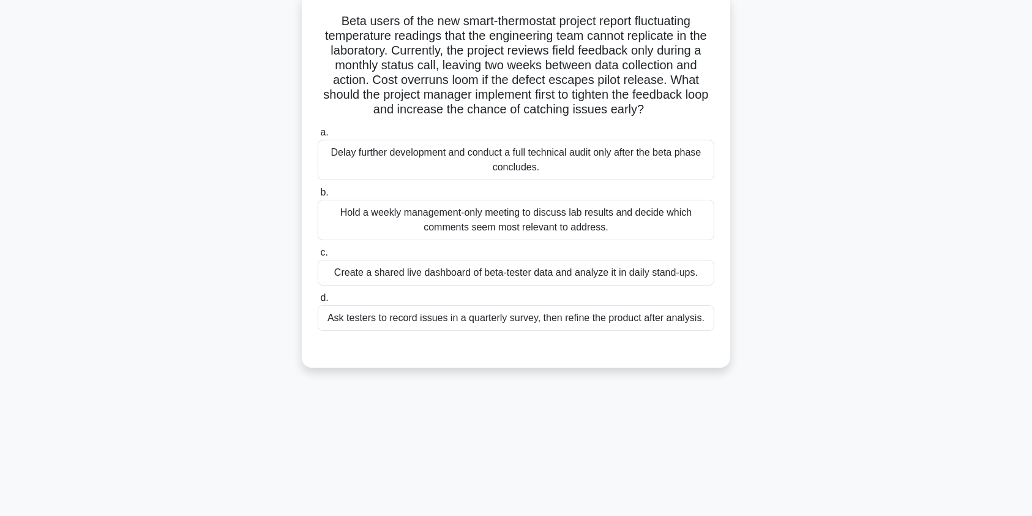
scroll to position [0, 0]
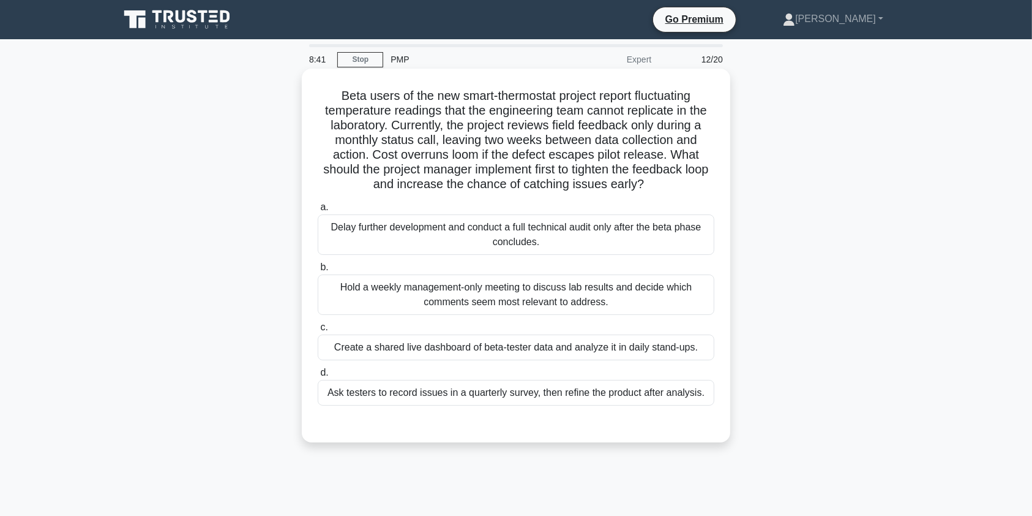
click at [436, 344] on div "Create a shared live dashboard of beta-tester data and analyze it in daily stan…" at bounding box center [516, 347] width 397 height 26
click at [318, 331] on input "c. Create a shared live dashboard of beta-tester data and analyze it in daily s…" at bounding box center [318, 327] width 0 height 8
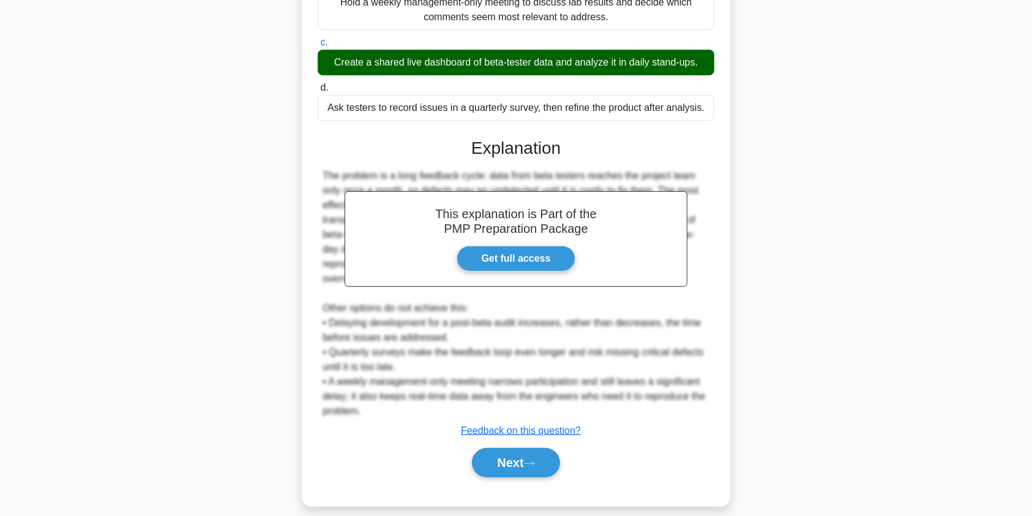
scroll to position [298, 0]
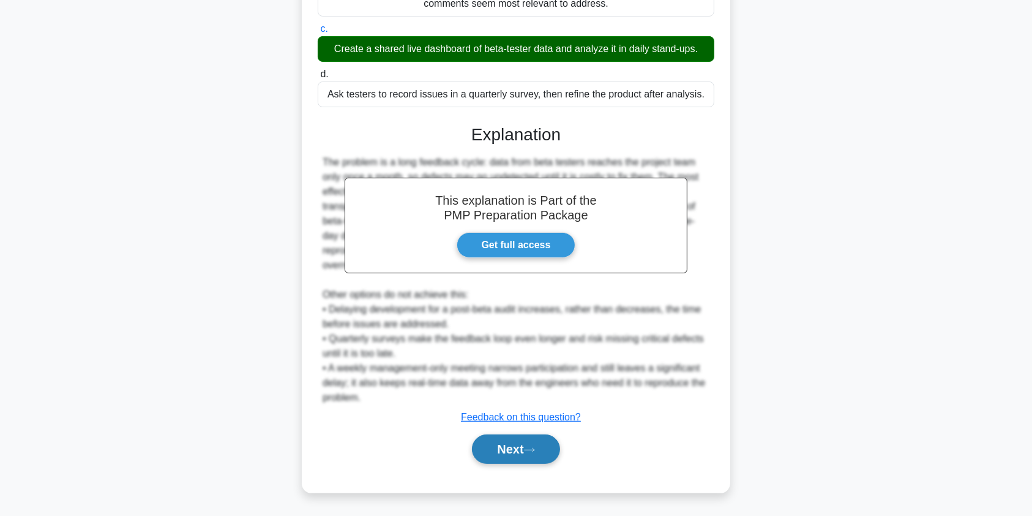
click at [513, 452] on button "Next" at bounding box center [516, 448] width 88 height 29
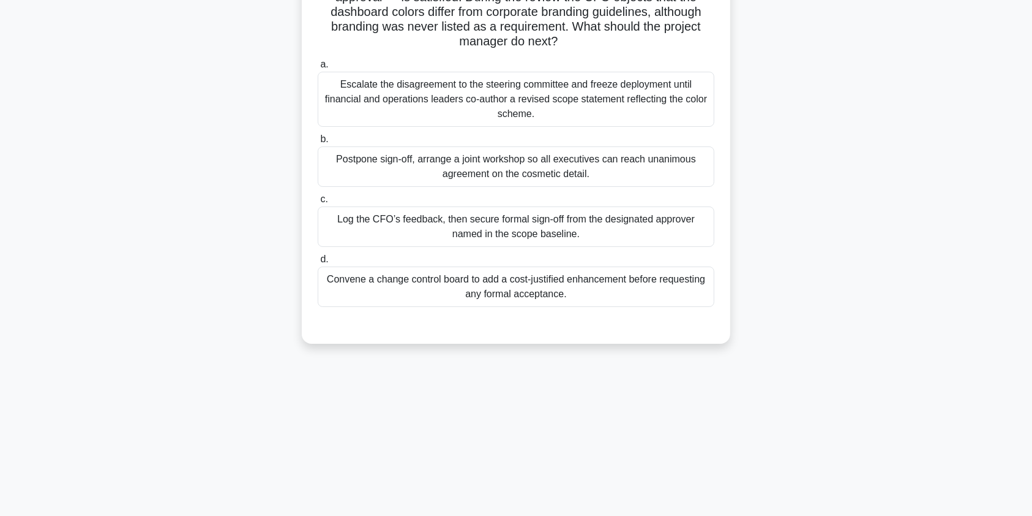
scroll to position [0, 0]
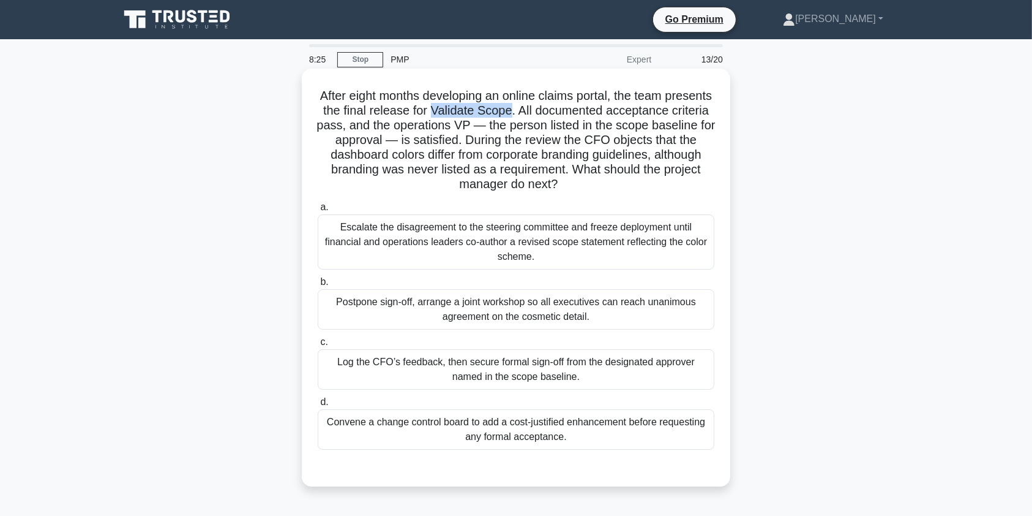
drag, startPoint x: 509, startPoint y: 111, endPoint x: 589, endPoint y: 117, distance: 79.8
click at [589, 117] on h5 "After eight months developing an online claims portal, the team presents the fi…" at bounding box center [516, 140] width 399 height 104
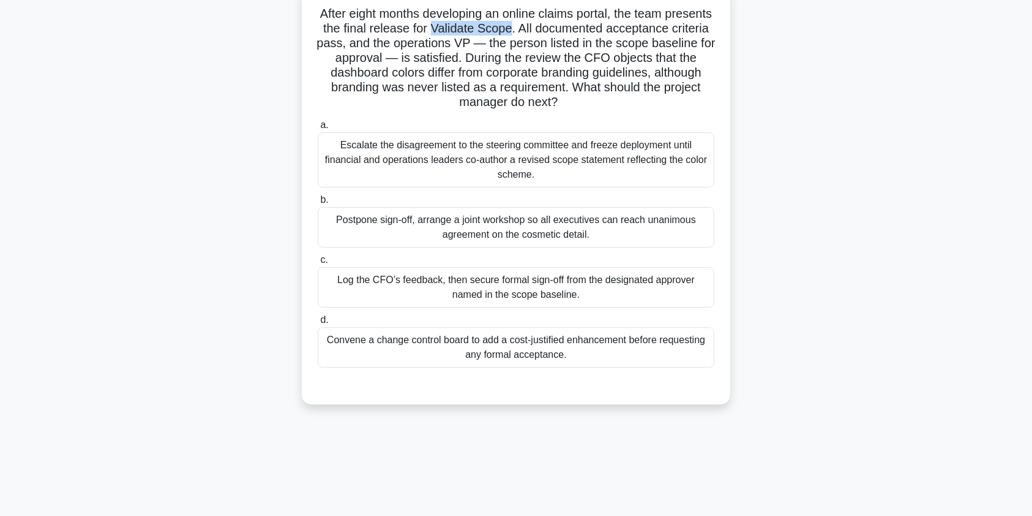
scroll to position [86, 0]
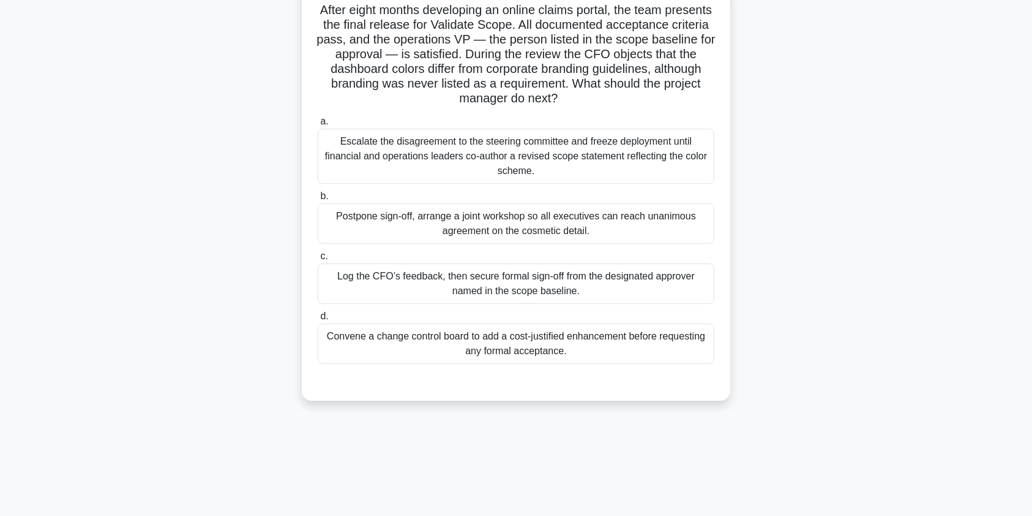
click at [601, 287] on div "Log the CFO’s feedback, then secure formal sign-off from the designated approve…" at bounding box center [516, 283] width 397 height 40
click at [318, 260] on input "c. Log the CFO’s feedback, then secure formal sign-off from the designated appr…" at bounding box center [318, 256] width 0 height 8
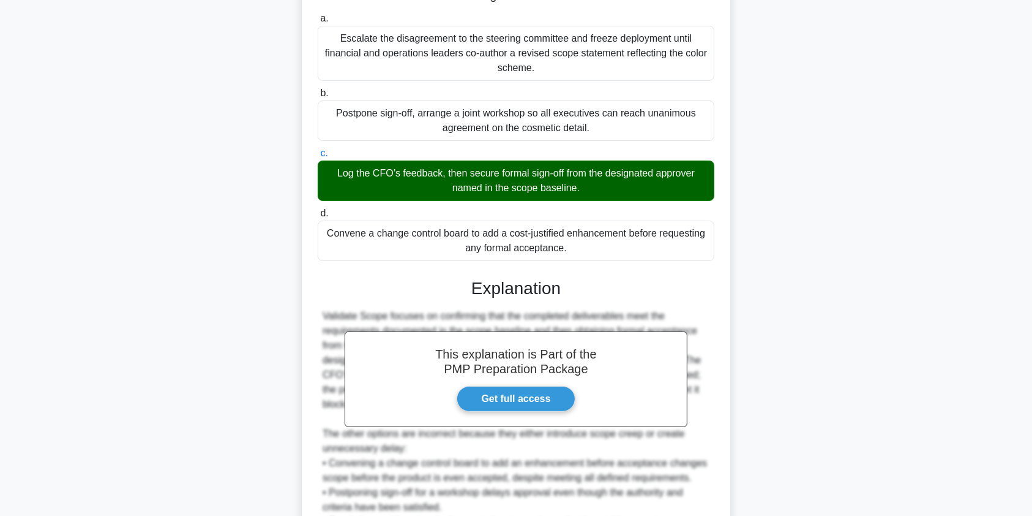
scroll to position [330, 0]
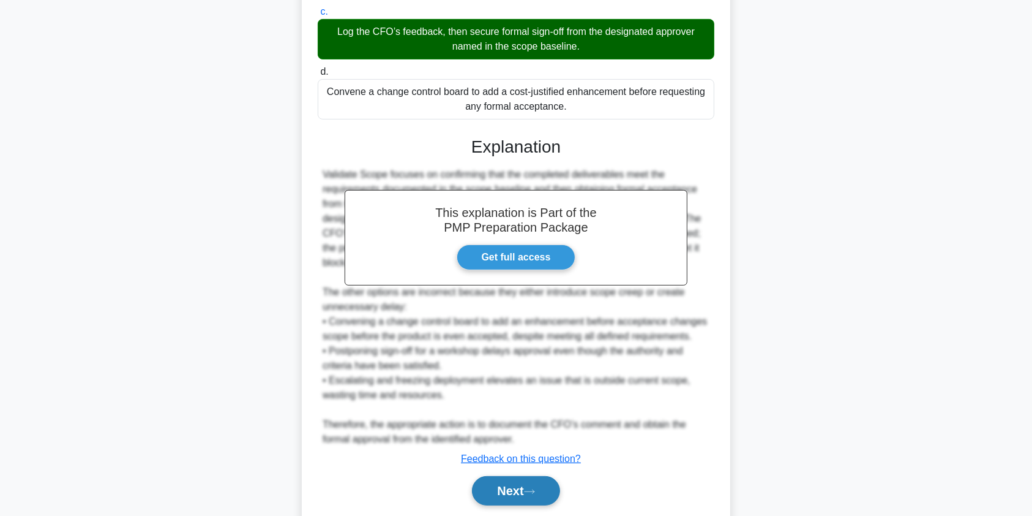
click at [514, 497] on button "Next" at bounding box center [516, 490] width 88 height 29
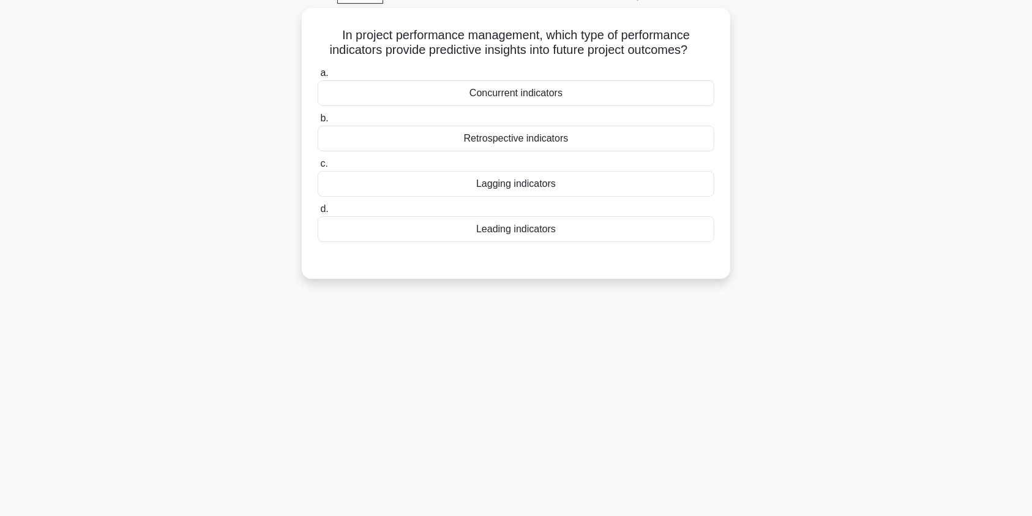
scroll to position [0, 0]
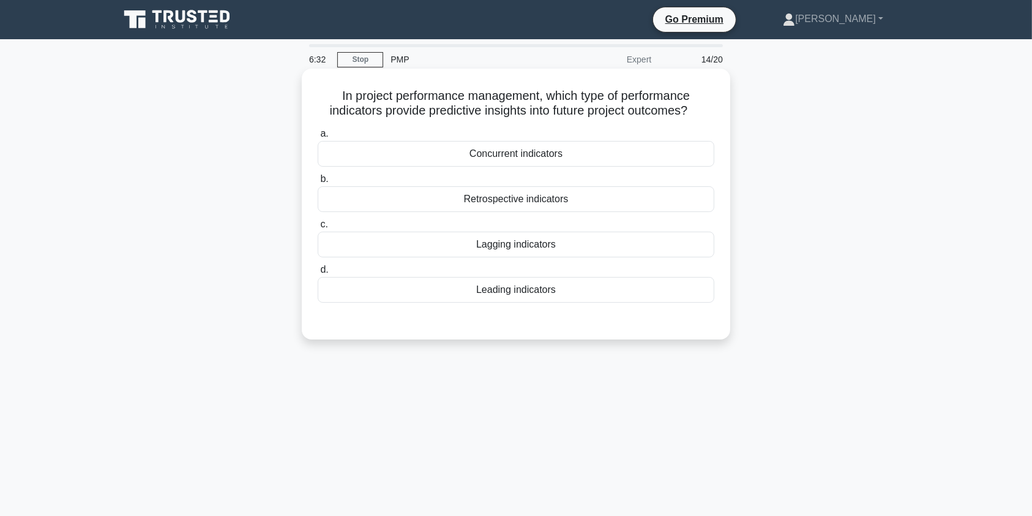
click at [558, 201] on div "Retrospective indicators" at bounding box center [516, 199] width 397 height 26
click at [318, 183] on input "b. Retrospective indicators" at bounding box center [318, 179] width 0 height 8
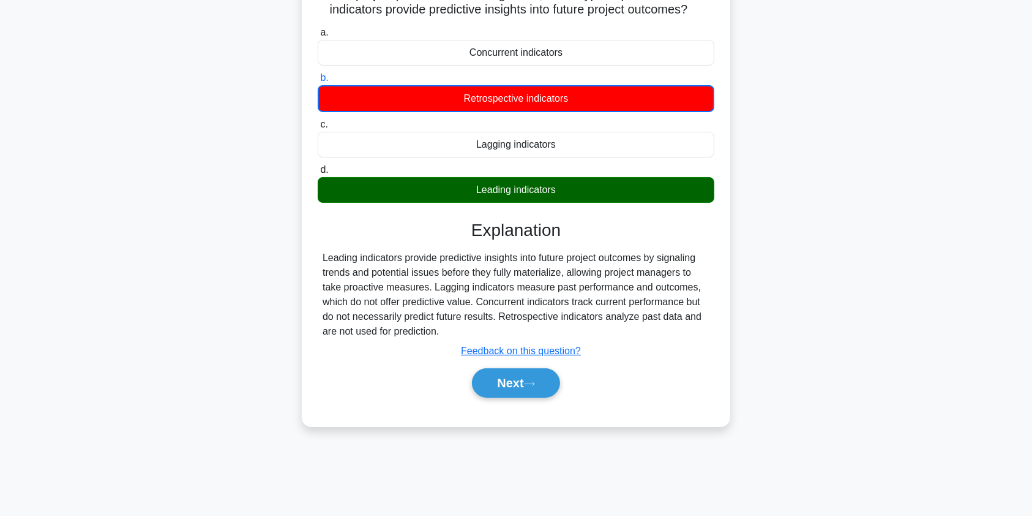
scroll to position [146, 0]
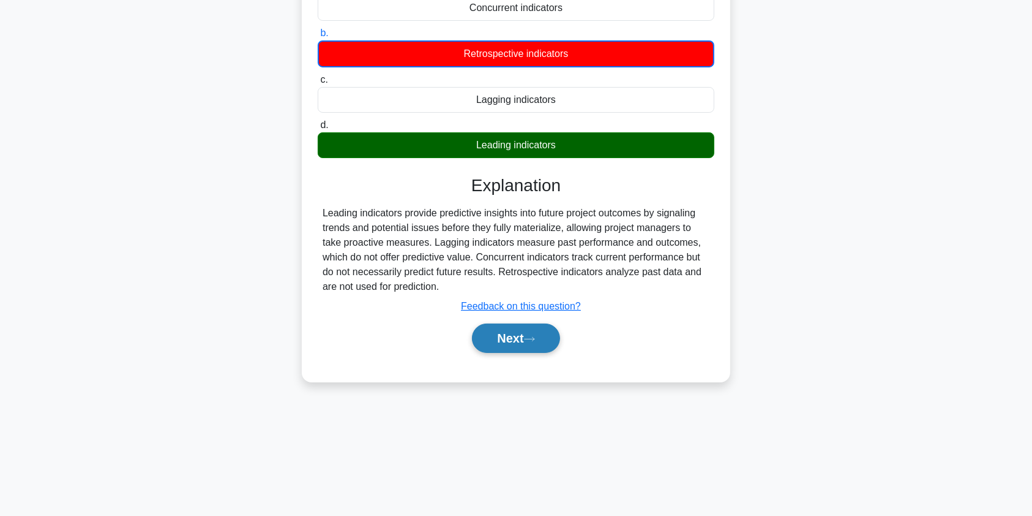
click at [504, 342] on button "Next" at bounding box center [516, 337] width 88 height 29
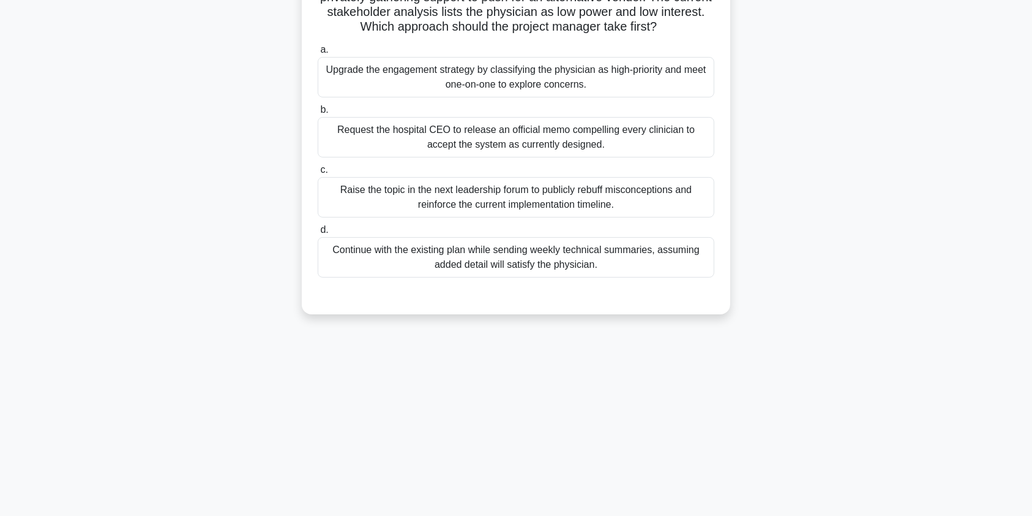
scroll to position [0, 0]
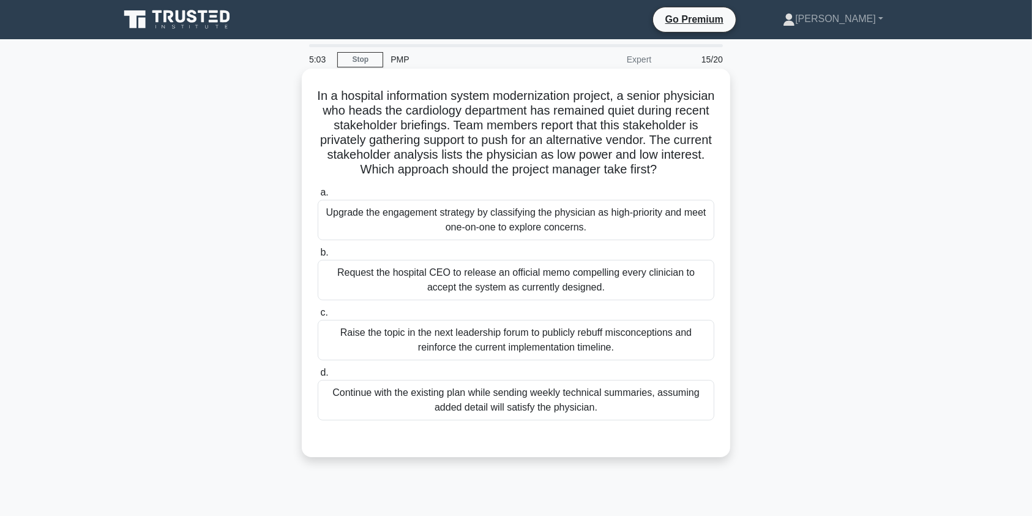
click at [551, 238] on div "Upgrade the engagement strategy by classifying the physician as high-priority a…" at bounding box center [516, 220] width 397 height 40
click at [318, 197] on input "a. Upgrade the engagement strategy by classifying the physician as high-priorit…" at bounding box center [318, 193] width 0 height 8
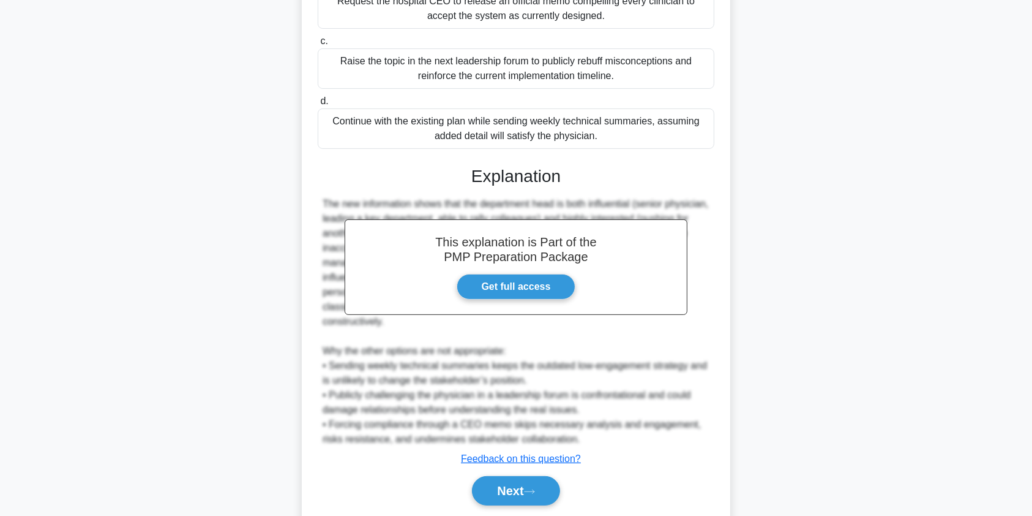
scroll to position [313, 0]
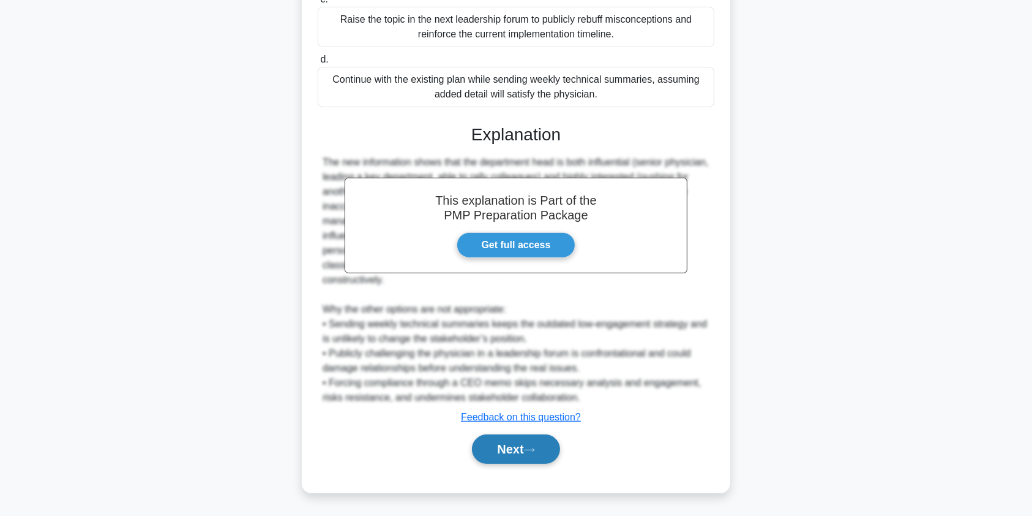
click at [514, 454] on button "Next" at bounding box center [516, 448] width 88 height 29
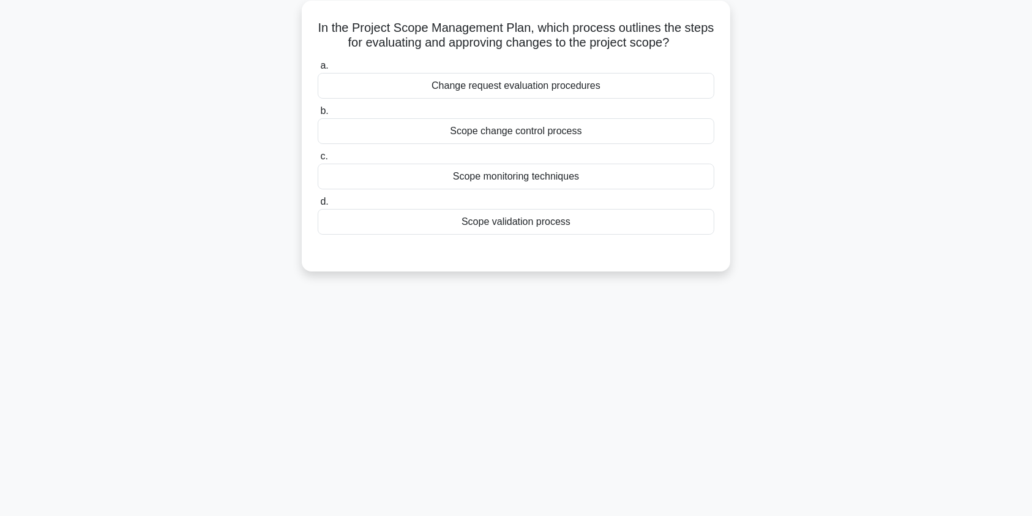
scroll to position [0, 0]
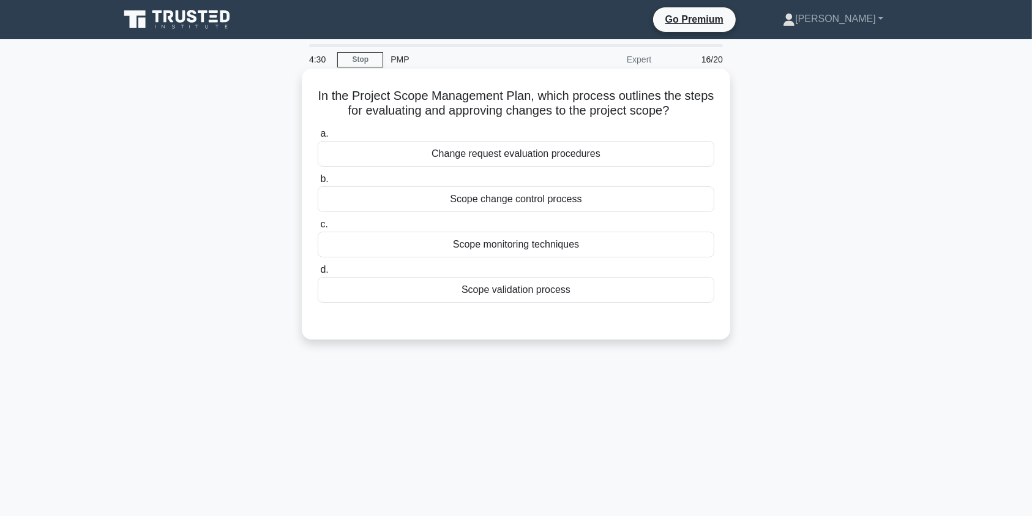
click at [519, 202] on div "Scope change control process" at bounding box center [516, 199] width 397 height 26
click at [318, 183] on input "b. Scope change control process" at bounding box center [318, 179] width 0 height 8
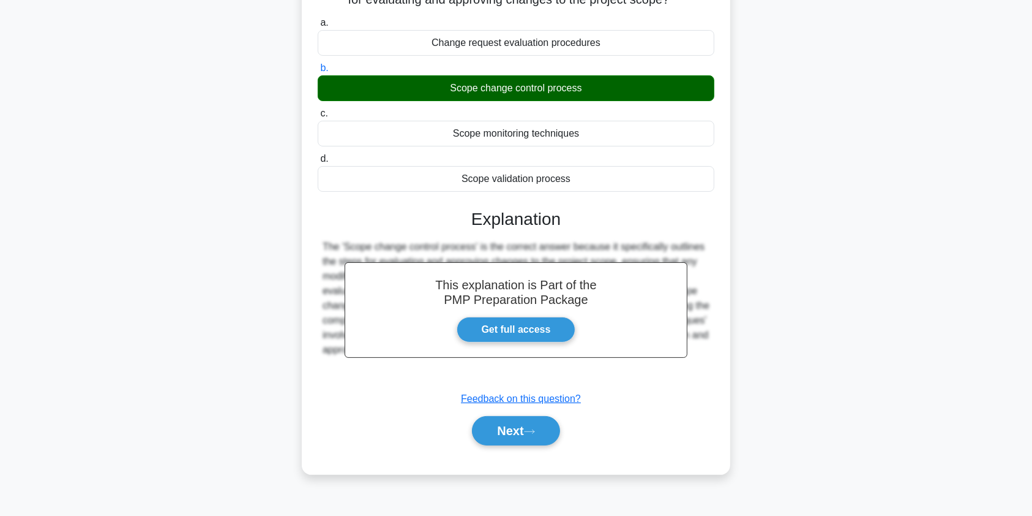
scroll to position [146, 0]
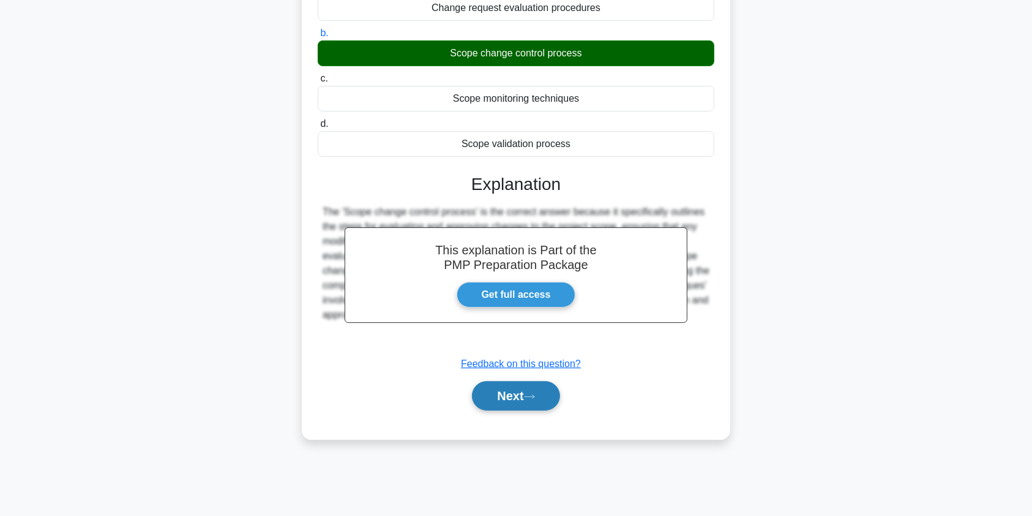
click at [506, 396] on button "Next" at bounding box center [516, 395] width 88 height 29
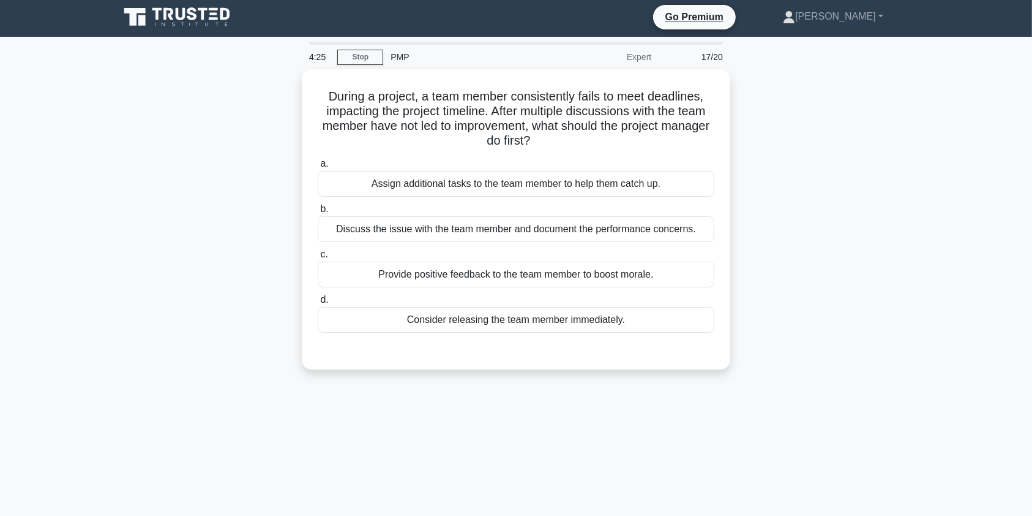
scroll to position [0, 0]
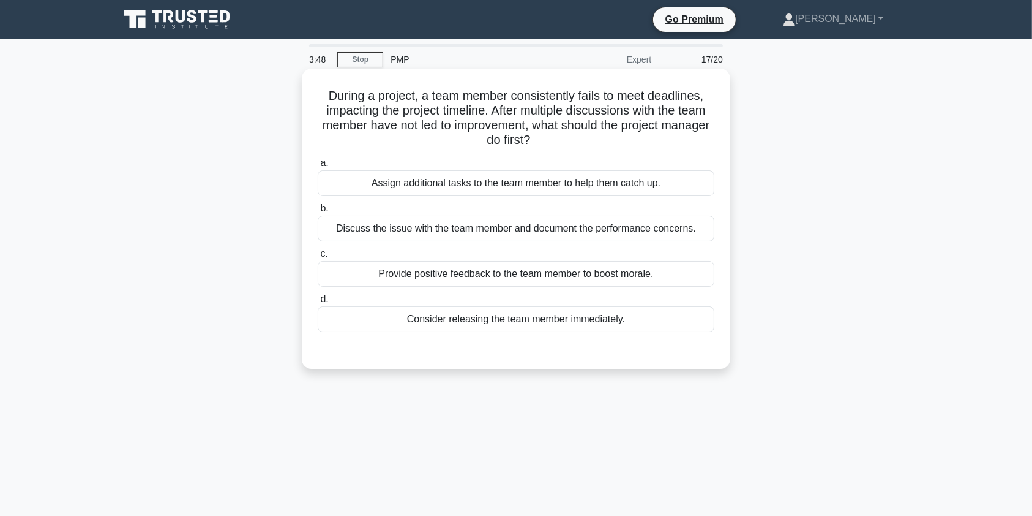
click at [490, 323] on div "Consider releasing the team member immediately." at bounding box center [516, 319] width 397 height 26
click at [318, 303] on input "d. Consider releasing the team member immediately." at bounding box center [318, 299] width 0 height 8
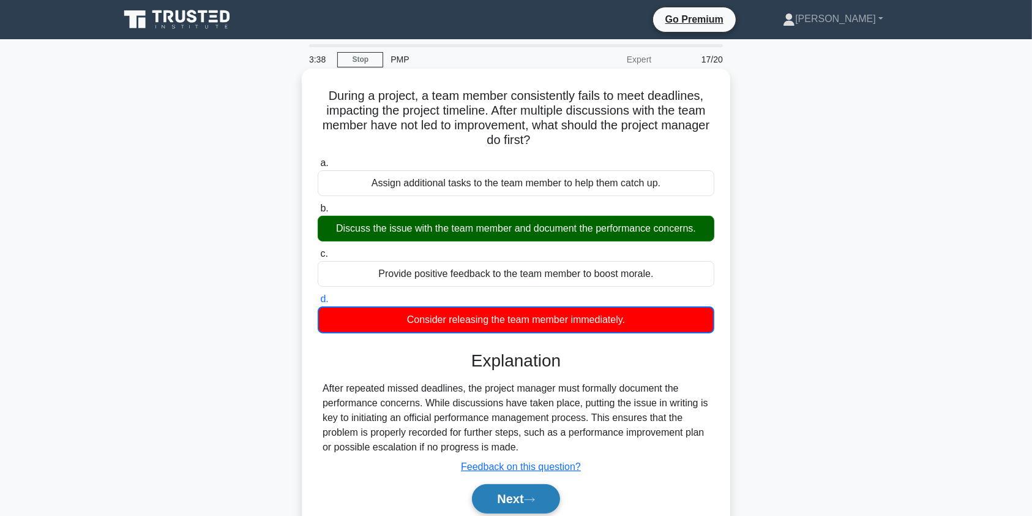
click at [521, 502] on button "Next" at bounding box center [516, 498] width 88 height 29
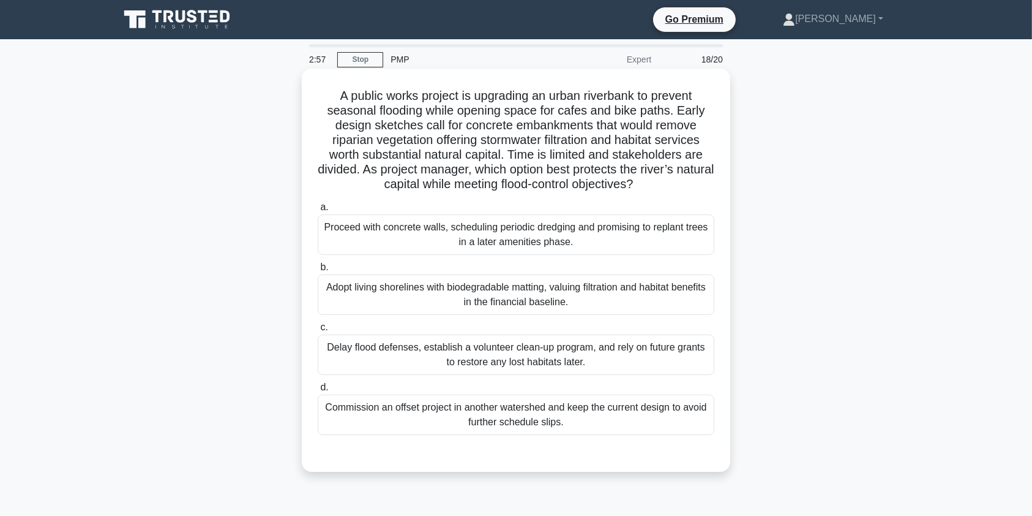
click at [538, 299] on div "Adopt living shorelines with biodegradable matting, valuing filtration and habi…" at bounding box center [516, 294] width 397 height 40
click at [318, 271] on input "b. Adopt living shorelines with biodegradable matting, valuing filtration and h…" at bounding box center [318, 267] width 0 height 8
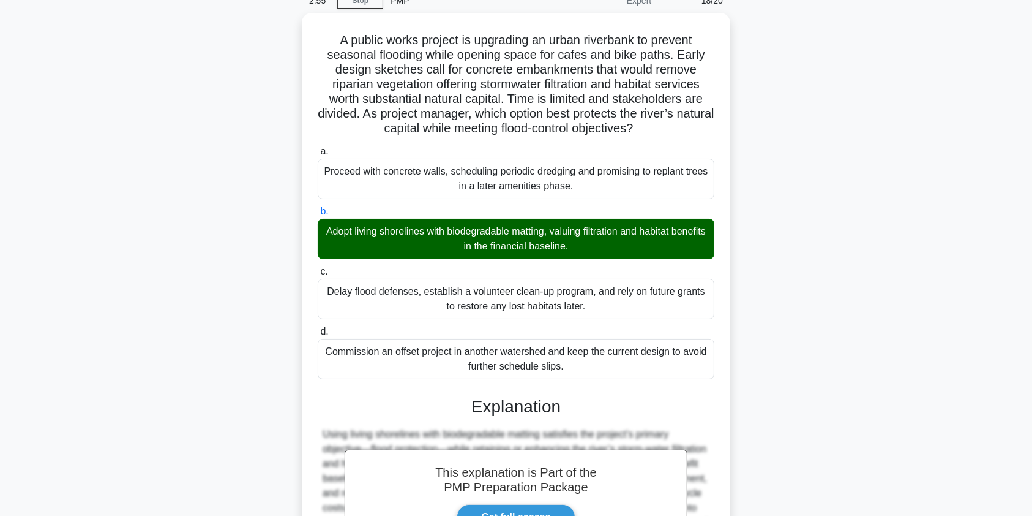
scroll to position [284, 0]
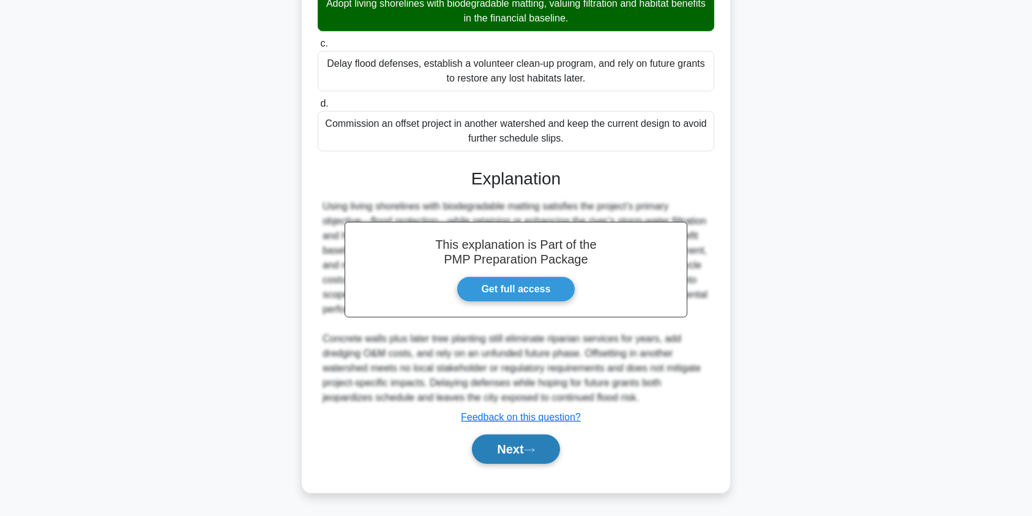
click at [522, 454] on button "Next" at bounding box center [516, 448] width 88 height 29
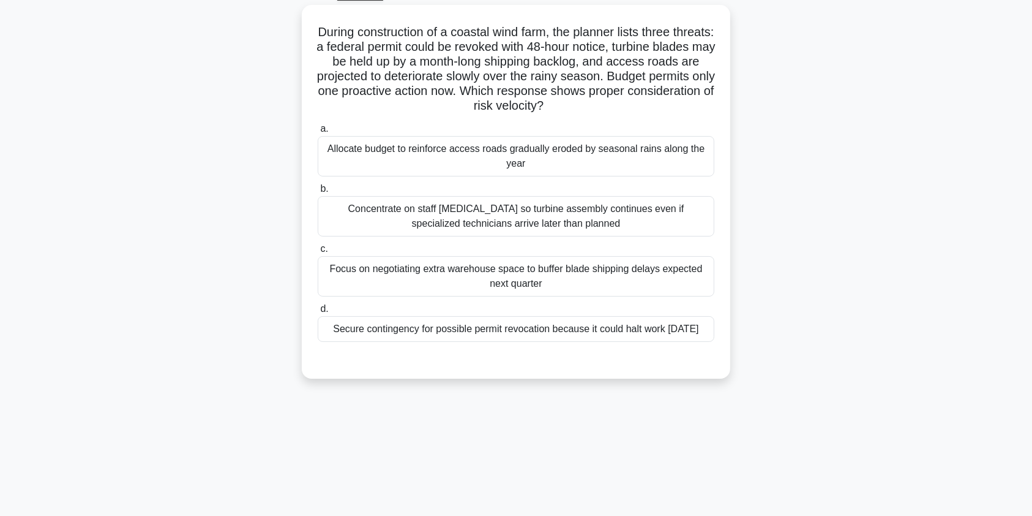
scroll to position [0, 0]
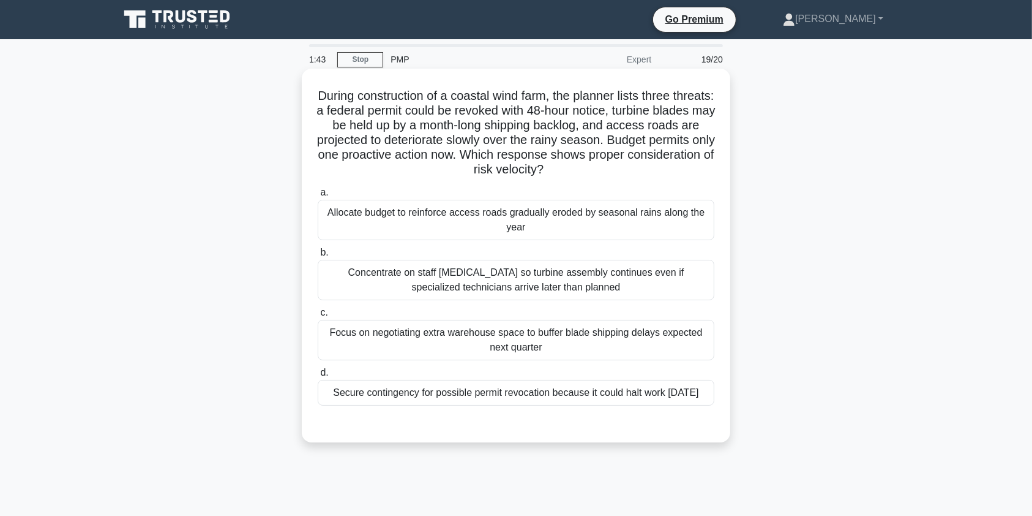
click at [532, 405] on div "Secure contingency for possible permit revocation because it could halt work wi…" at bounding box center [516, 393] width 397 height 26
click at [318, 377] on input "d. Secure contingency for possible permit revocation because it could halt work…" at bounding box center [318, 373] width 0 height 8
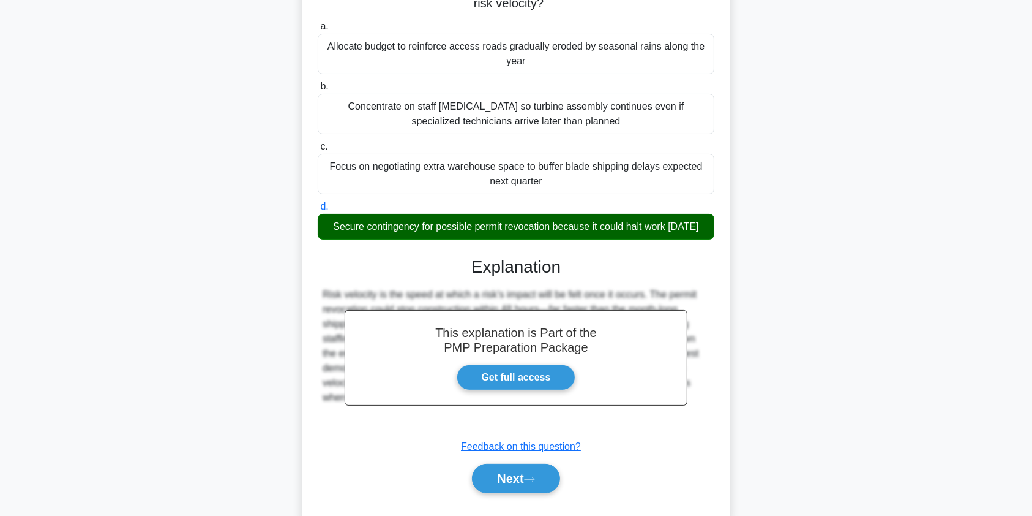
scroll to position [210, 0]
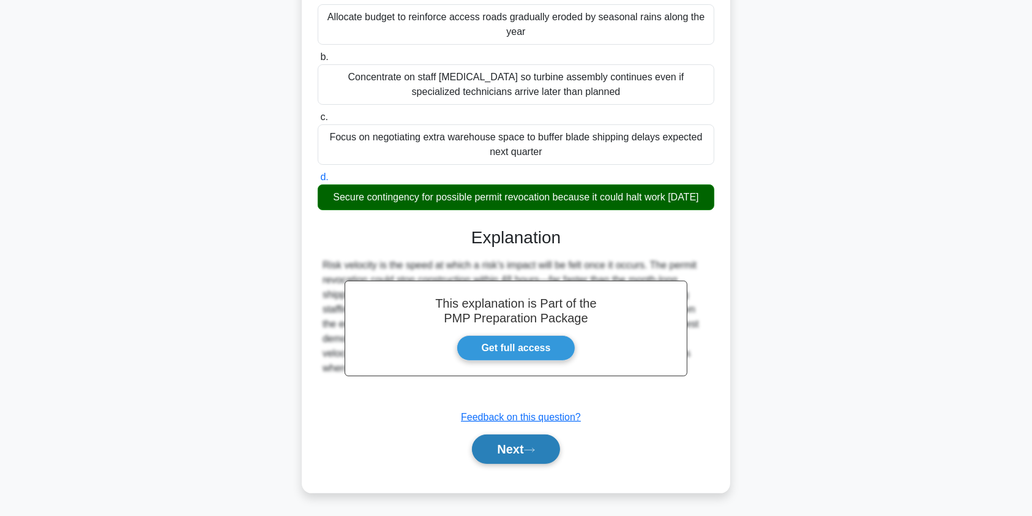
click at [505, 449] on button "Next" at bounding box center [516, 448] width 88 height 29
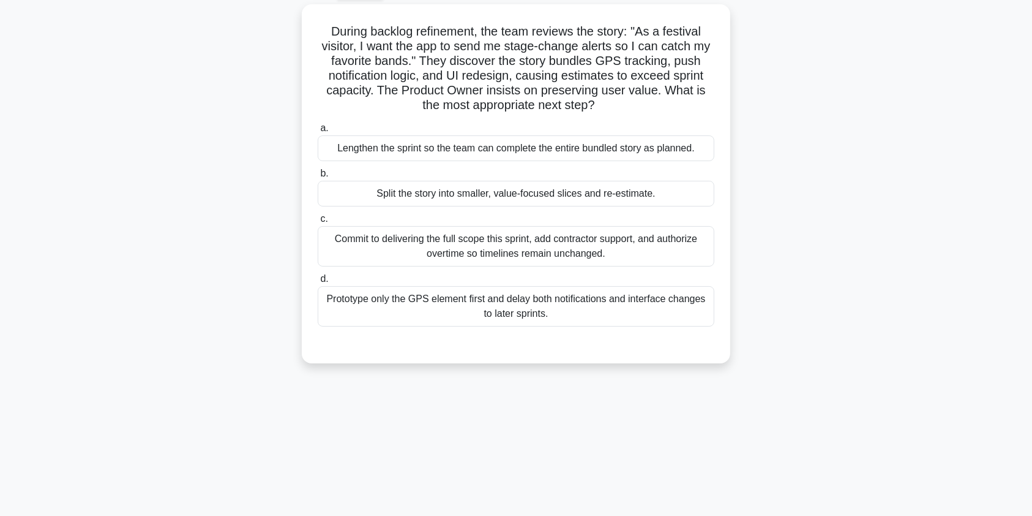
scroll to position [0, 0]
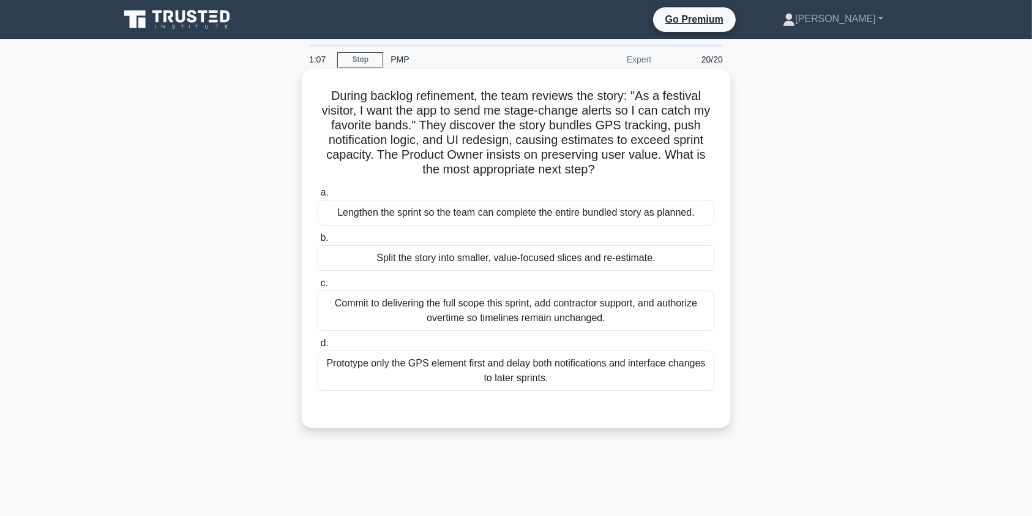
click at [593, 258] on div "Split the story into smaller, value-focused slices and re-estimate." at bounding box center [516, 258] width 397 height 26
click at [318, 242] on input "b. Split the story into smaller, value-focused slices and re-estimate." at bounding box center [318, 238] width 0 height 8
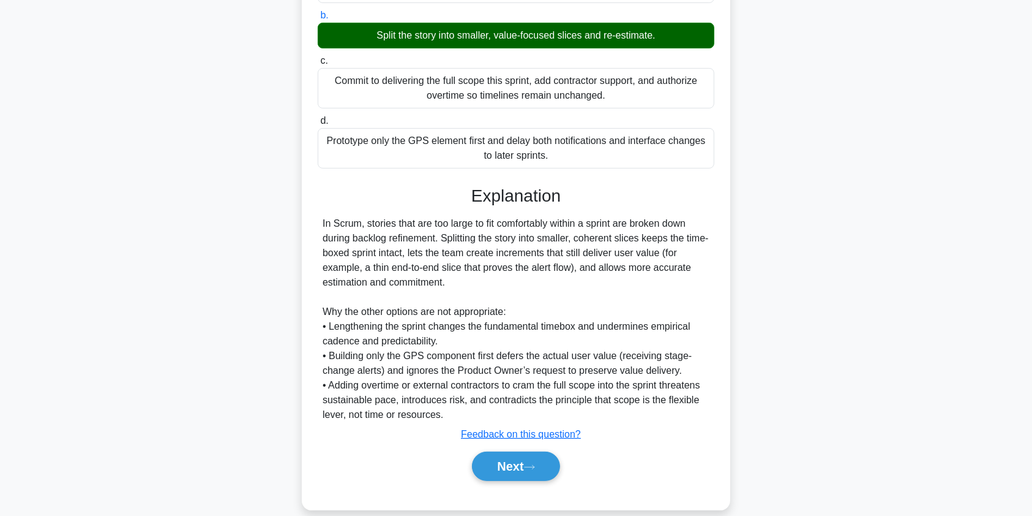
scroll to position [239, 0]
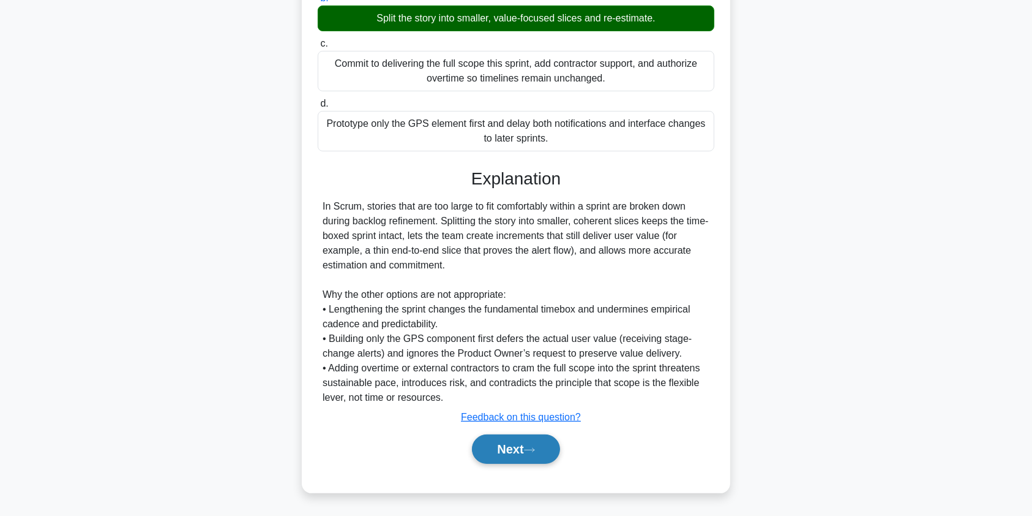
click at [528, 447] on button "Next" at bounding box center [516, 448] width 88 height 29
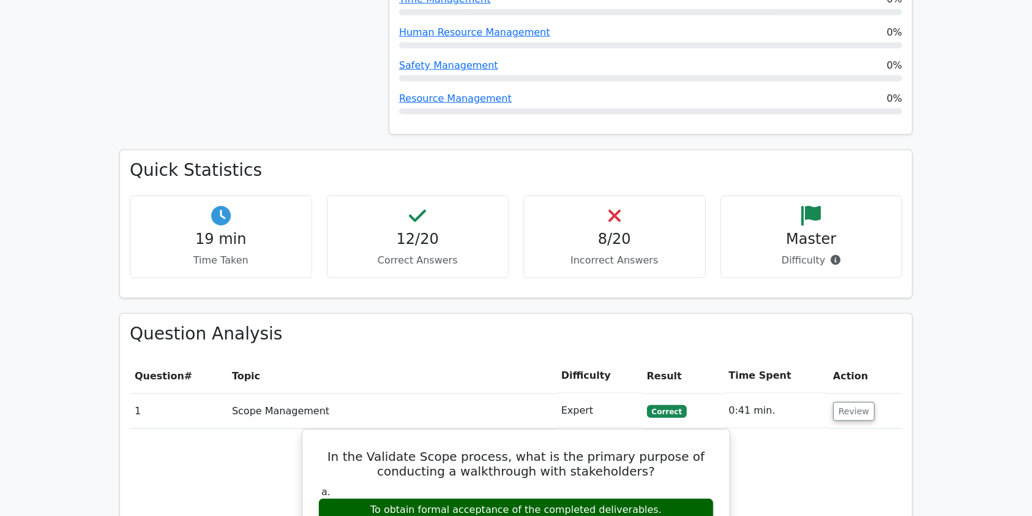
scroll to position [1032, 0]
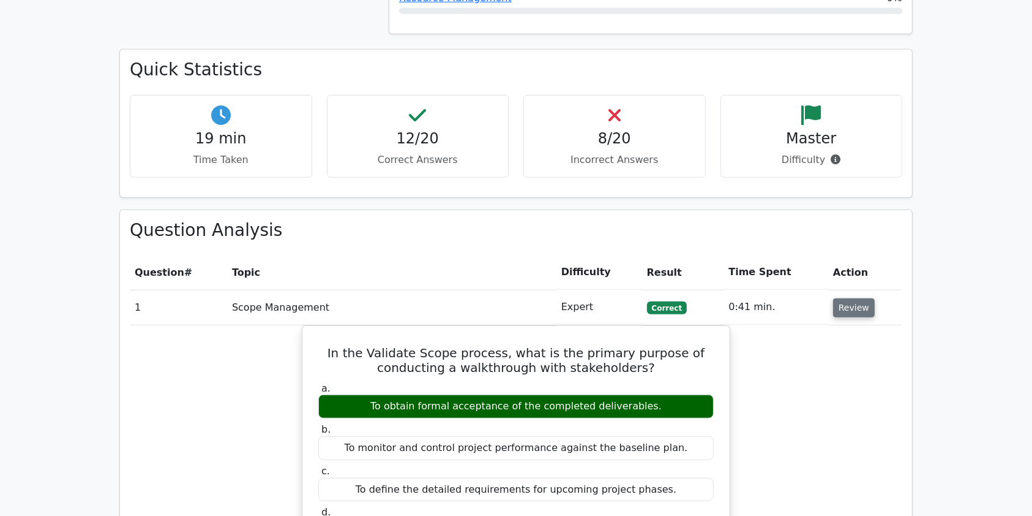
click at [865, 298] on button "Review" at bounding box center [854, 307] width 42 height 19
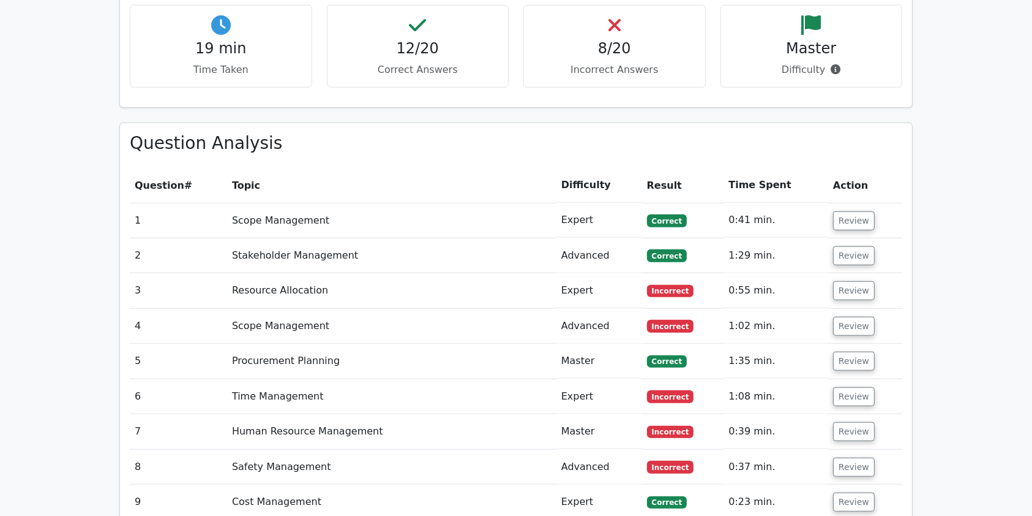
scroll to position [1168, 0]
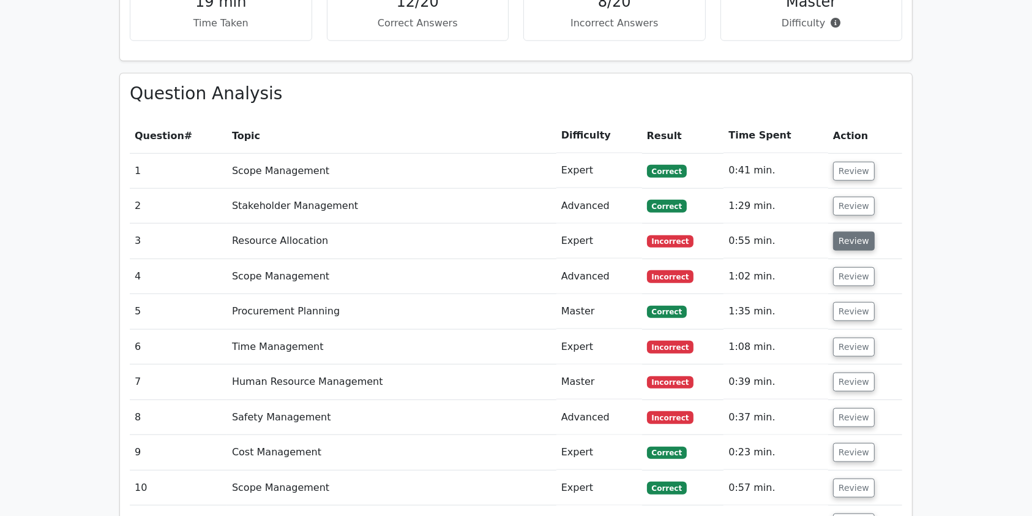
click at [853, 231] on button "Review" at bounding box center [854, 240] width 42 height 19
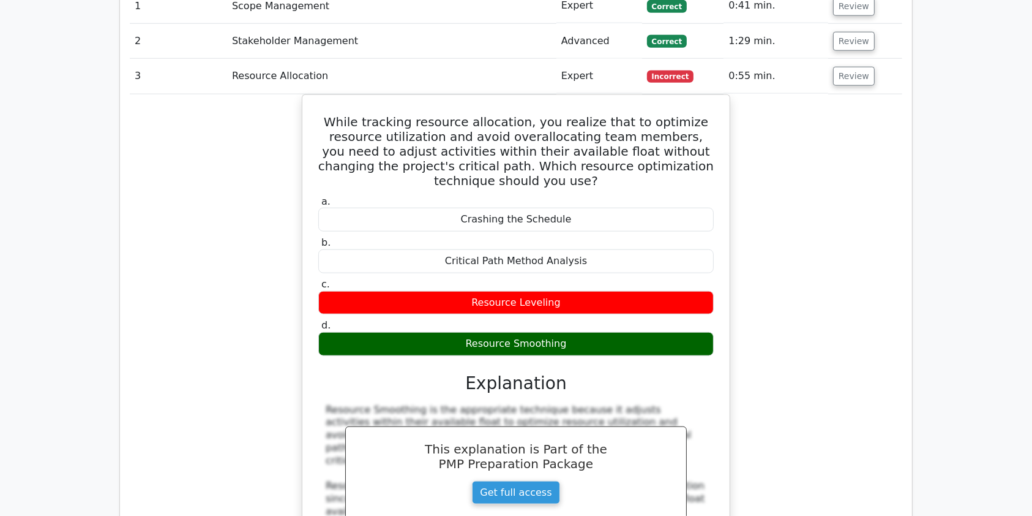
scroll to position [1347, 0]
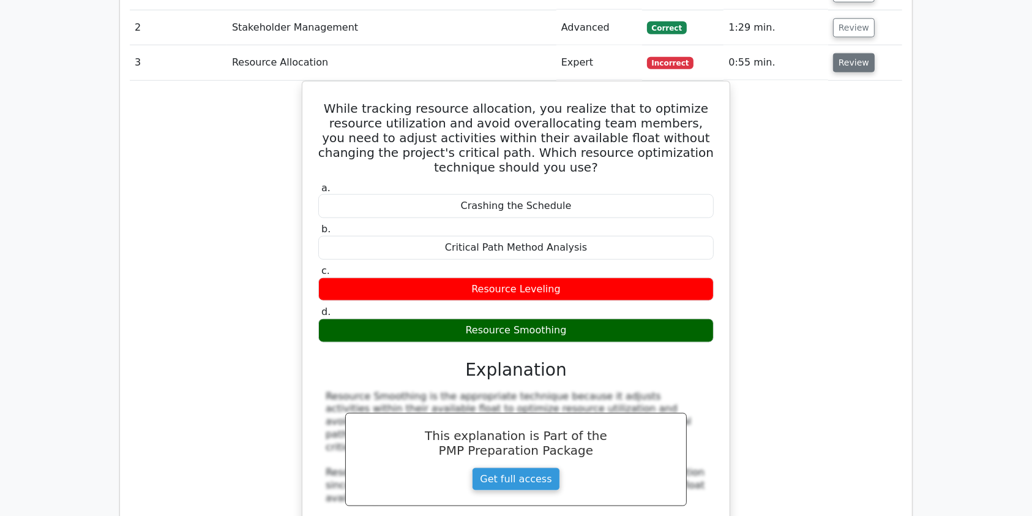
click at [849, 53] on button "Review" at bounding box center [854, 62] width 42 height 19
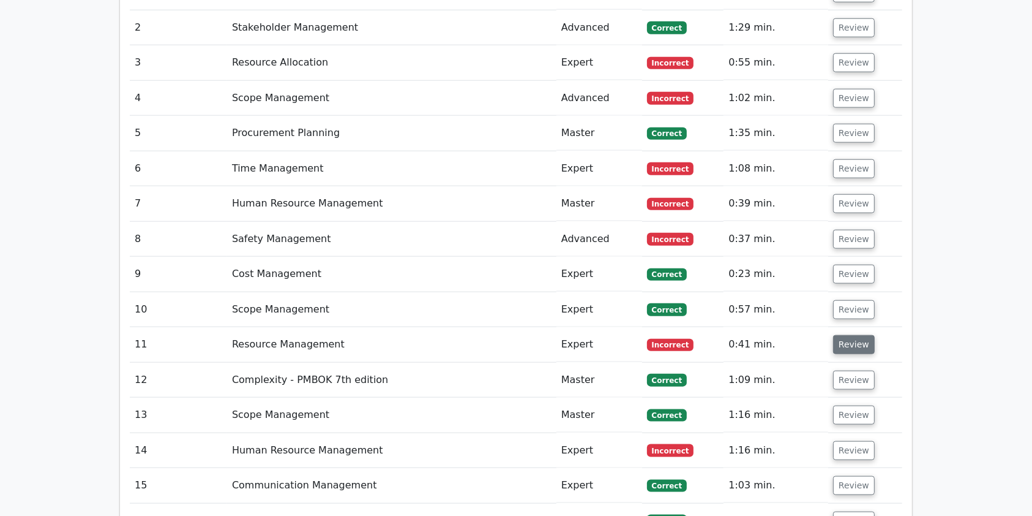
click at [844, 335] on button "Review" at bounding box center [854, 344] width 42 height 19
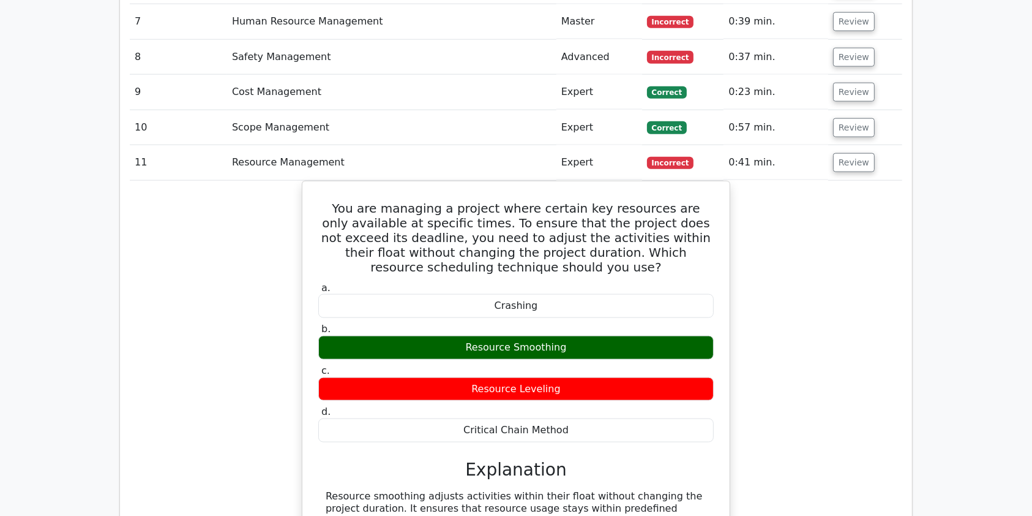
scroll to position [1542, 0]
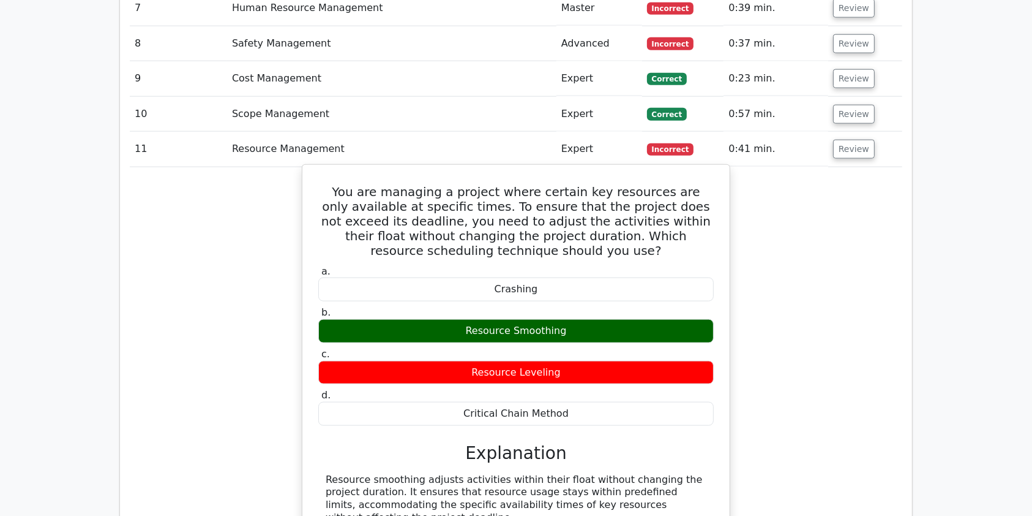
click at [702, 443] on h3 "Explanation" at bounding box center [516, 453] width 381 height 21
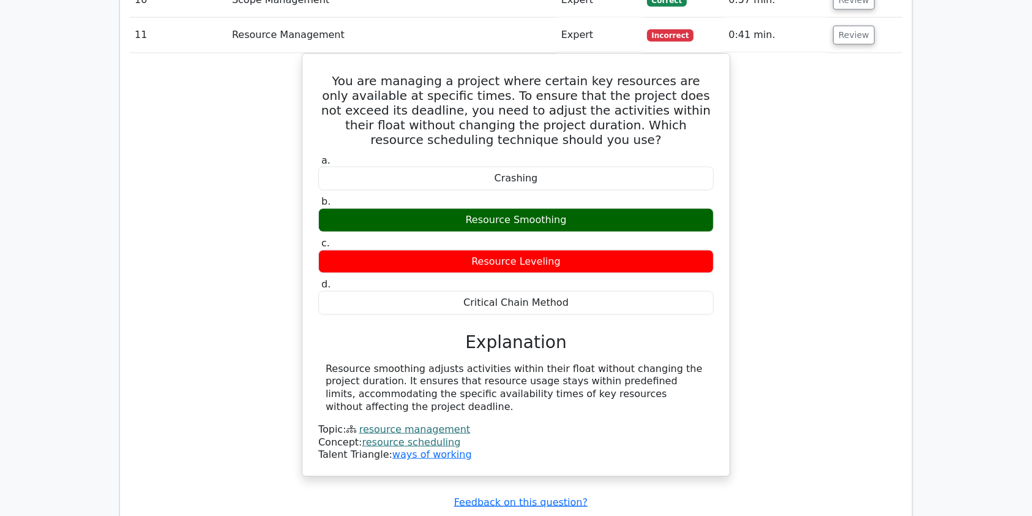
scroll to position [1504, 0]
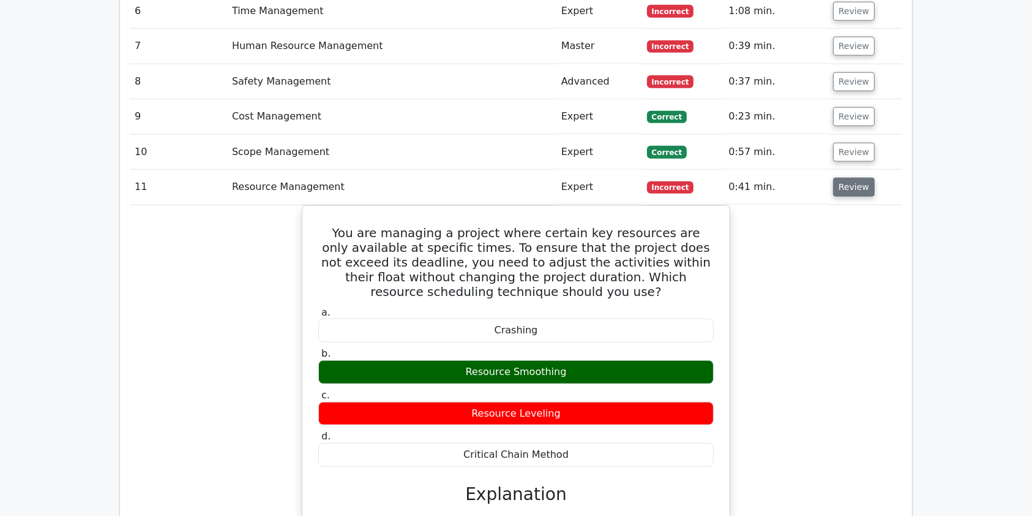
click at [838, 178] on button "Review" at bounding box center [854, 187] width 42 height 19
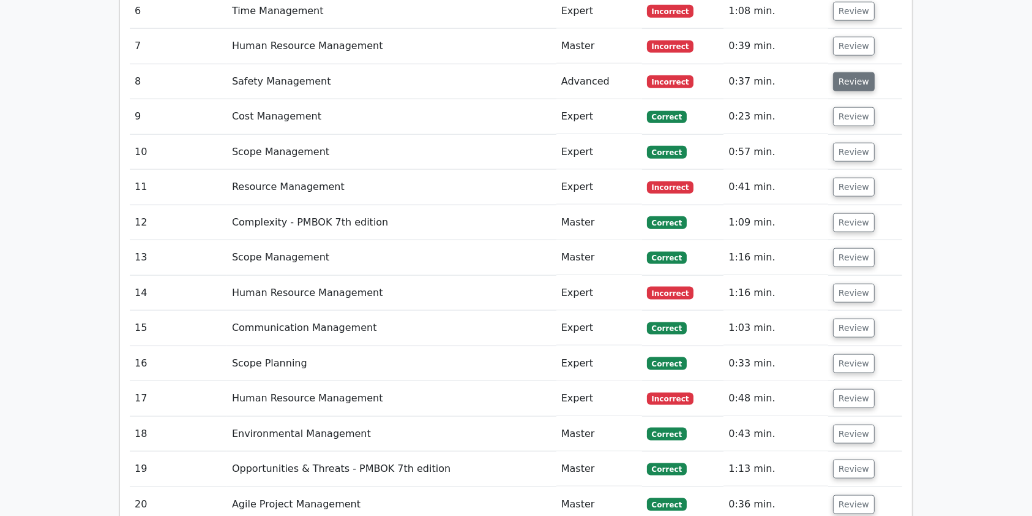
click at [852, 72] on button "Review" at bounding box center [854, 81] width 42 height 19
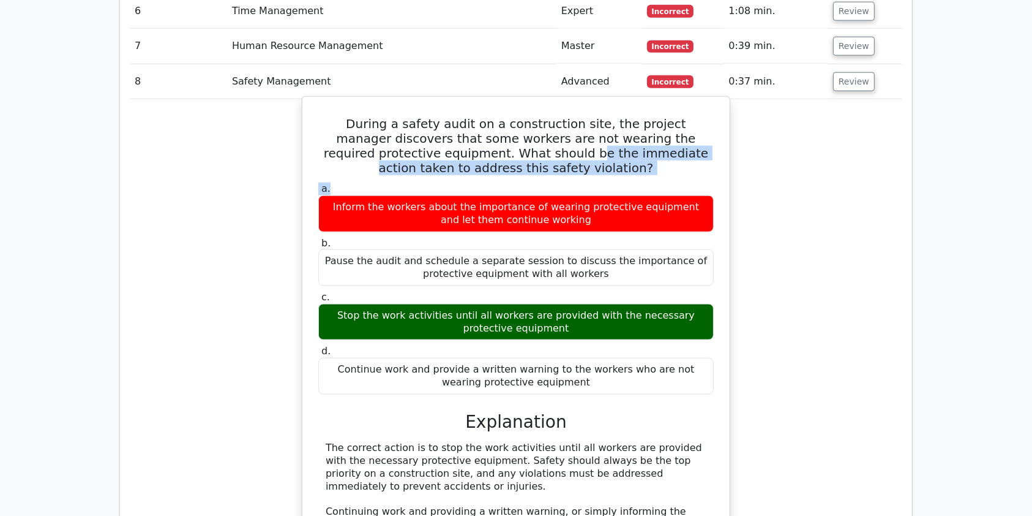
drag, startPoint x: 468, startPoint y: 110, endPoint x: 505, endPoint y: 140, distance: 47.1
click at [505, 140] on div "During a safety audit on a construction site, the project manager discovers tha…" at bounding box center [516, 402] width 418 height 601
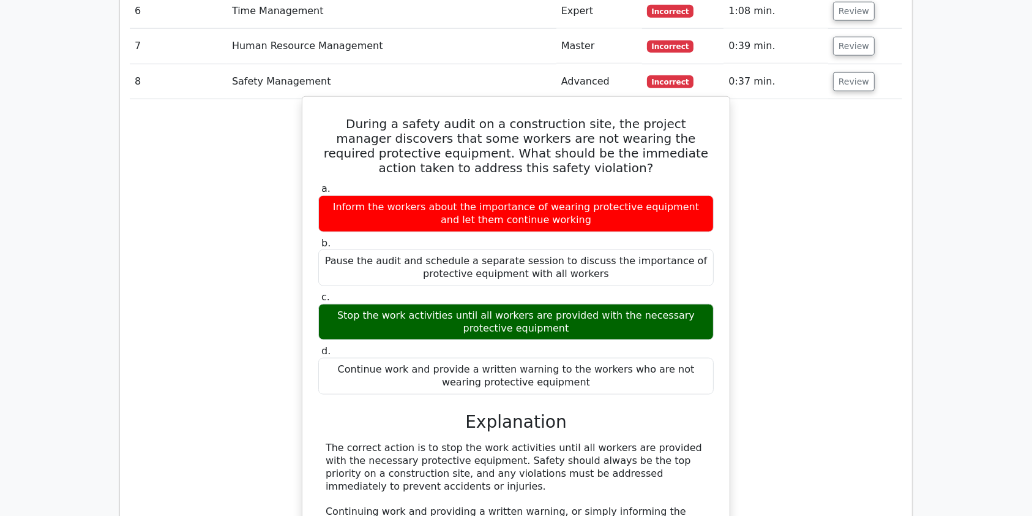
click at [413, 304] on div "Stop the work activities until all workers are provided with the necessary prot…" at bounding box center [516, 322] width 396 height 37
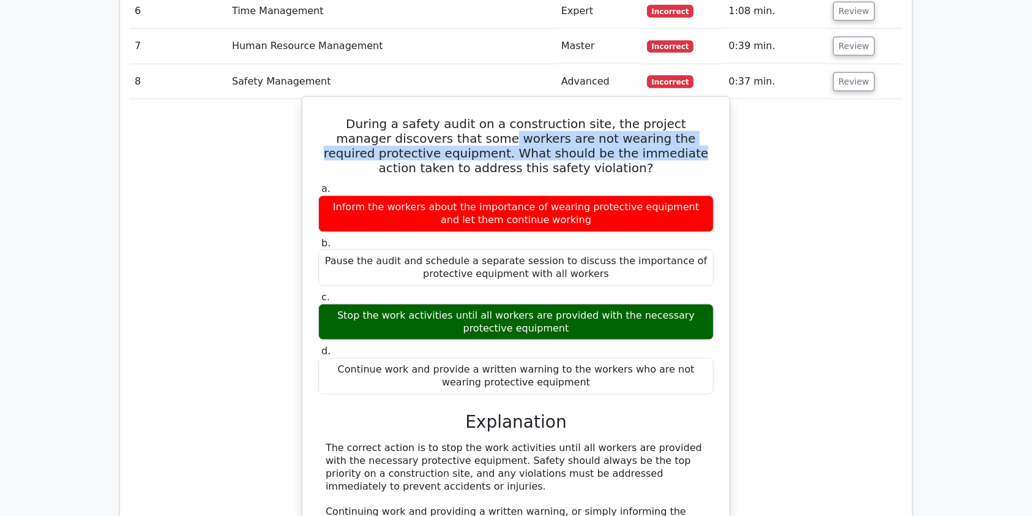
drag, startPoint x: 434, startPoint y: 100, endPoint x: 558, endPoint y: 106, distance: 123.9
click at [558, 116] on h5 "During a safety audit on a construction site, the project manager discovers tha…" at bounding box center [516, 145] width 398 height 59
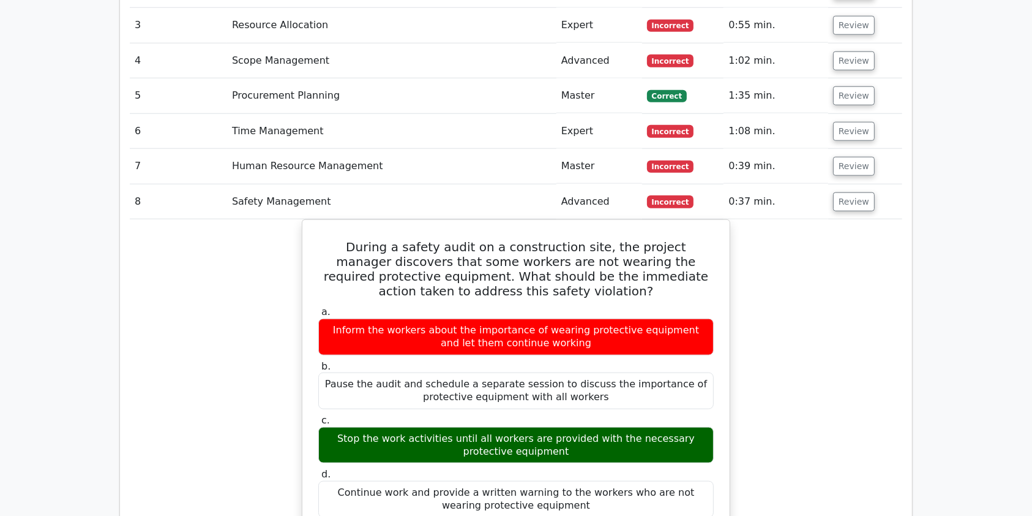
scroll to position [1290, 0]
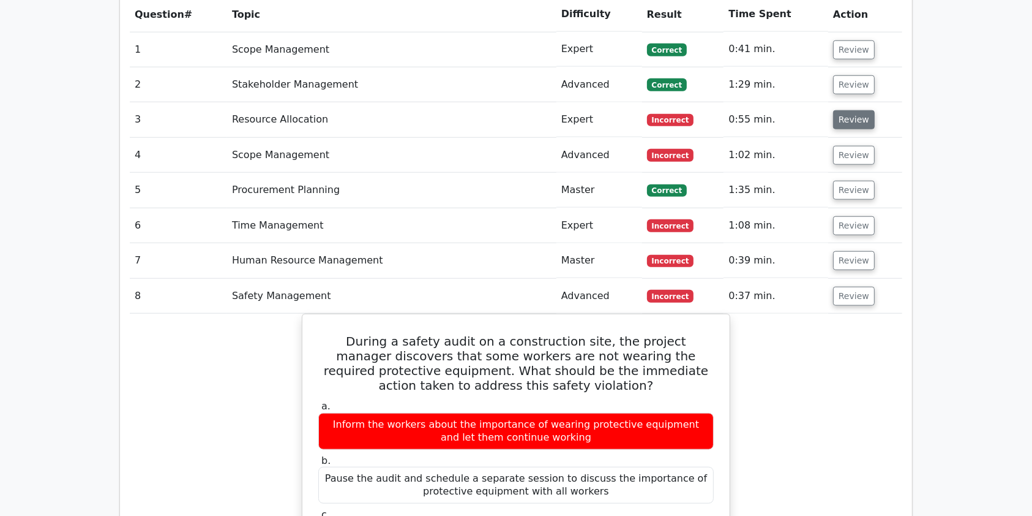
click at [845, 110] on button "Review" at bounding box center [854, 119] width 42 height 19
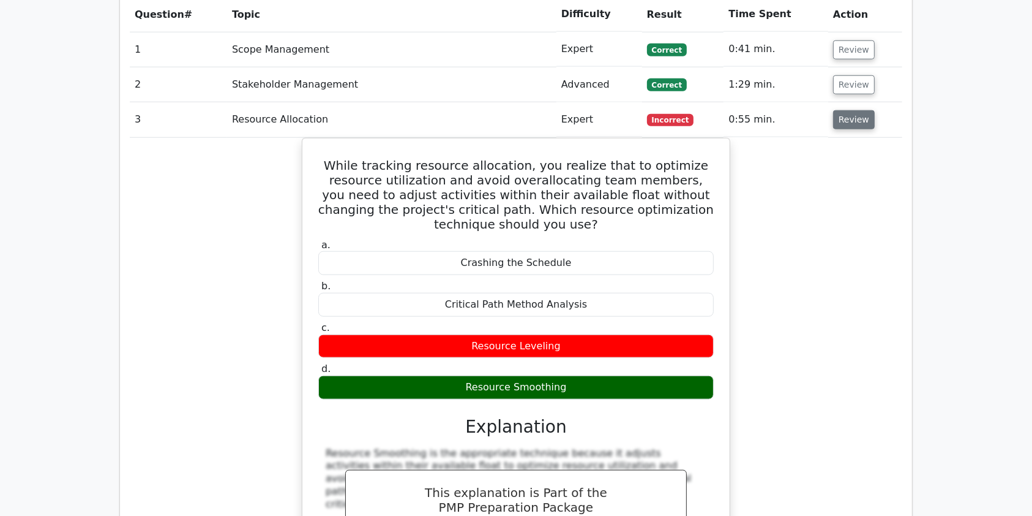
click at [845, 110] on button "Review" at bounding box center [854, 119] width 42 height 19
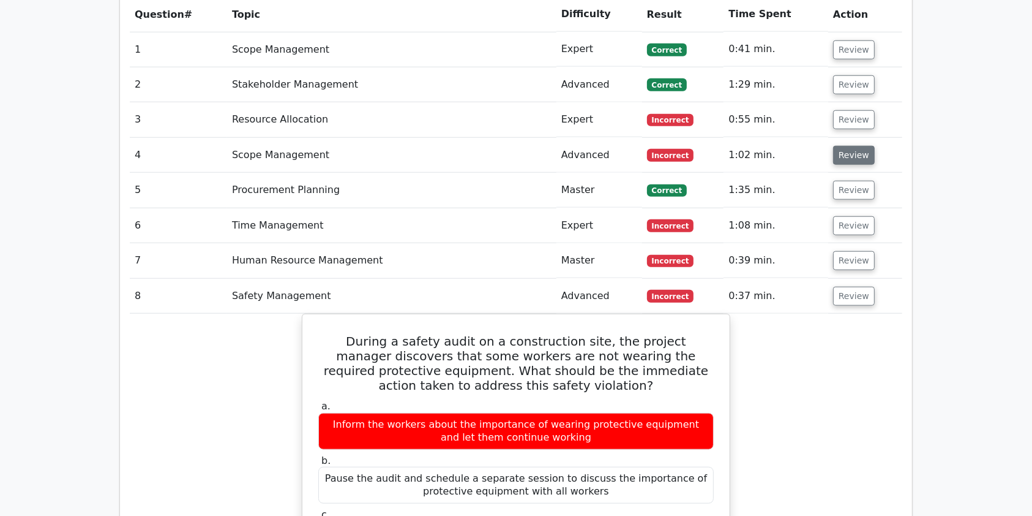
click at [857, 146] on button "Review" at bounding box center [854, 155] width 42 height 19
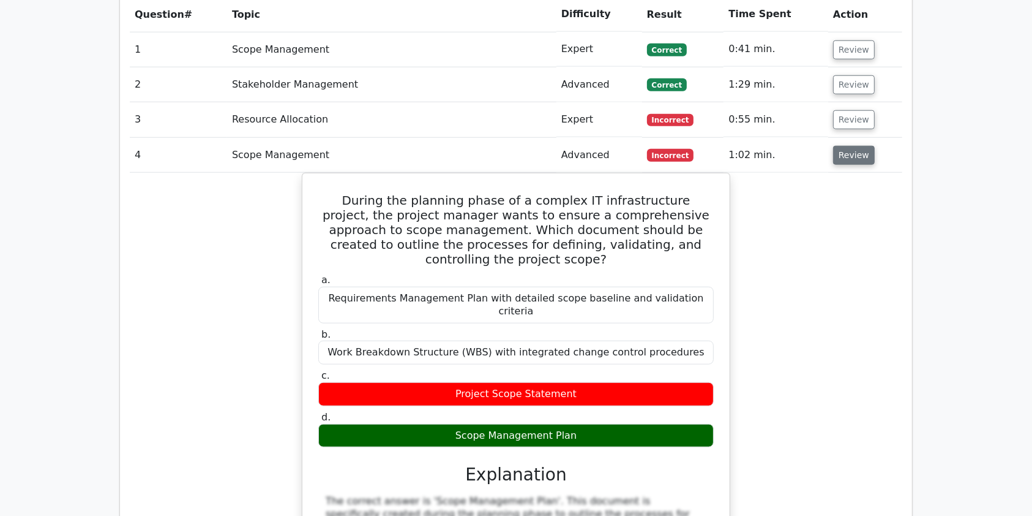
click at [847, 146] on button "Review" at bounding box center [854, 155] width 42 height 19
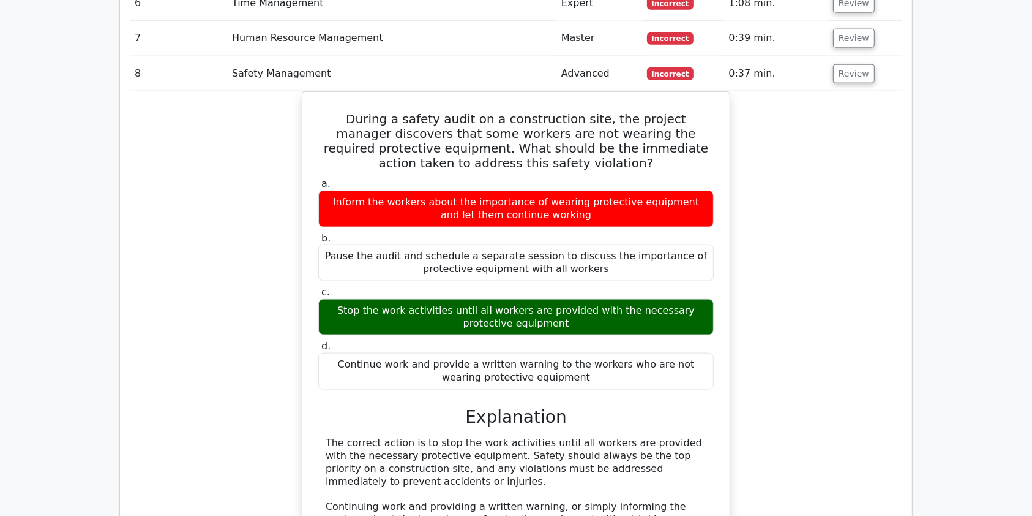
scroll to position [1457, 0]
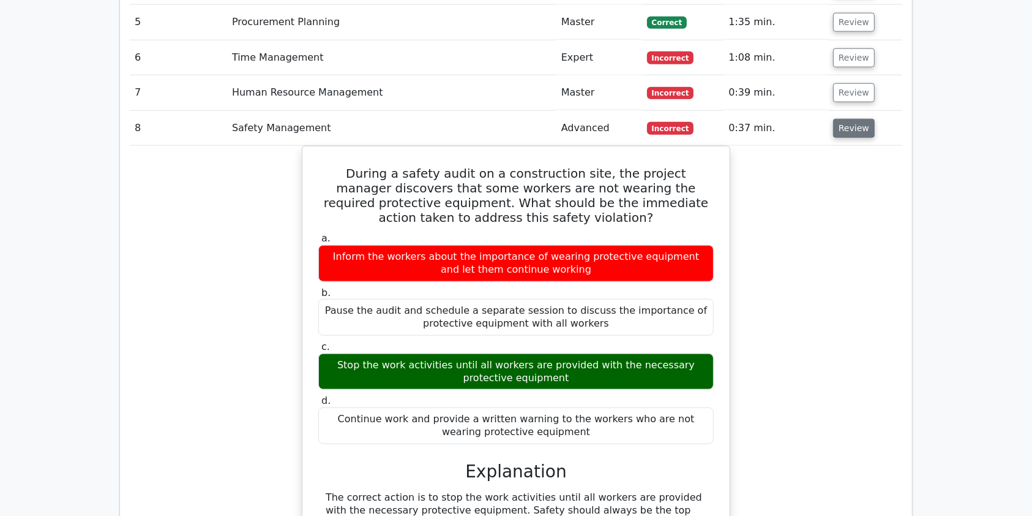
click at [848, 119] on button "Review" at bounding box center [854, 128] width 42 height 19
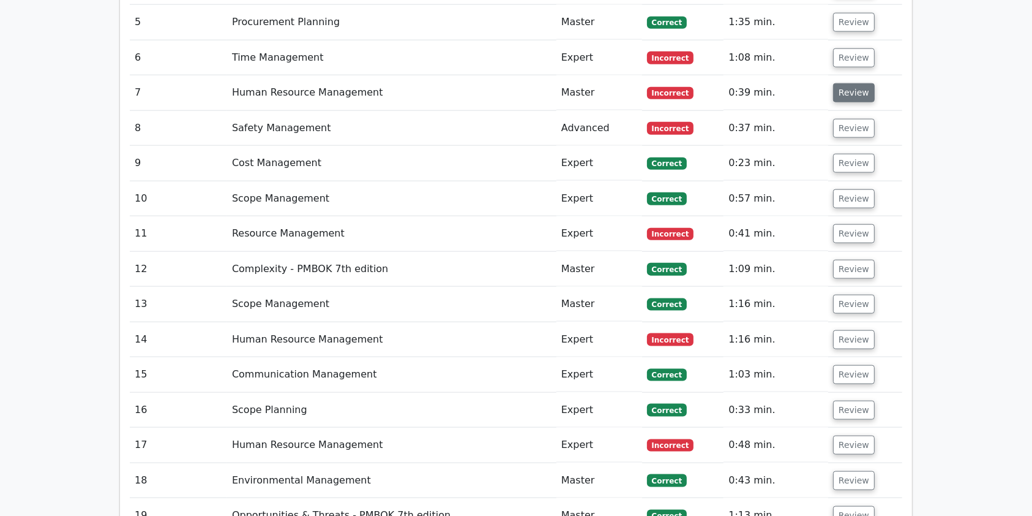
click at [848, 83] on button "Review" at bounding box center [854, 92] width 42 height 19
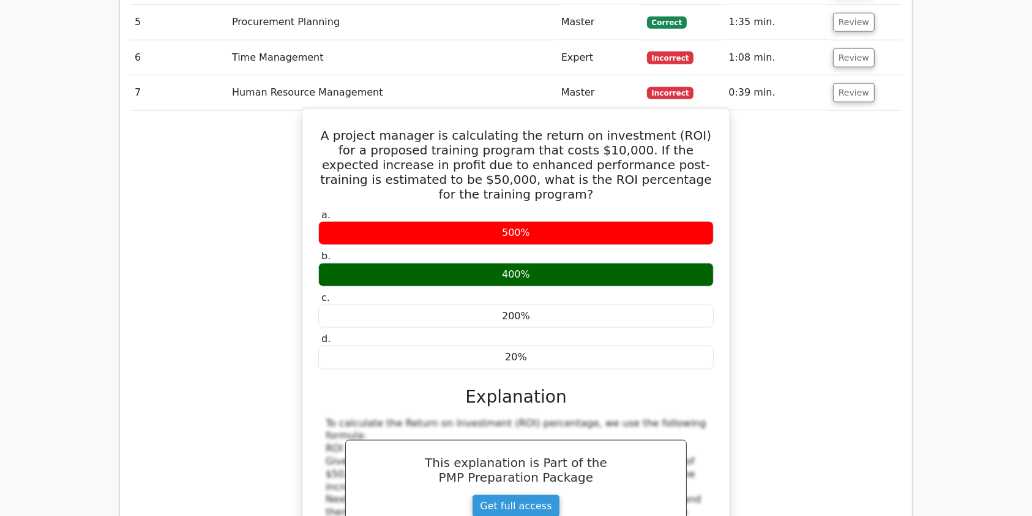
click at [562, 263] on div "400%" at bounding box center [516, 275] width 396 height 24
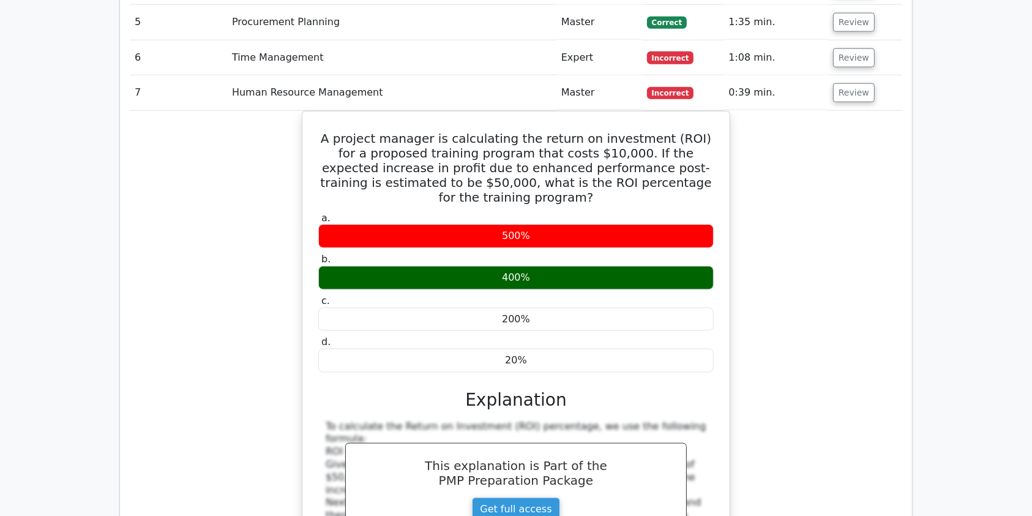
click at [847, 231] on div "A project manager is calculating the return on investment (ROI) for a proposed …" at bounding box center [516, 406] width 773 height 591
click at [837, 83] on button "Review" at bounding box center [854, 92] width 42 height 19
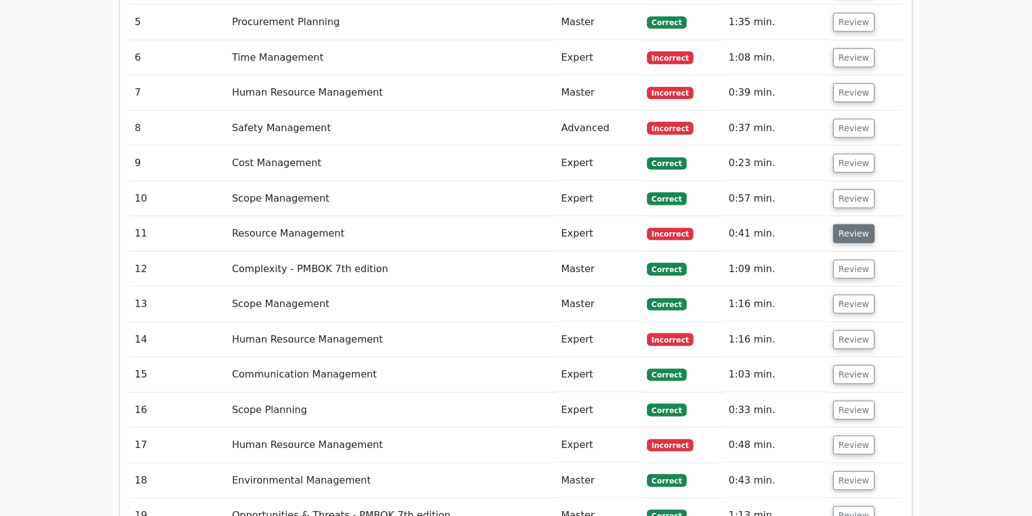
click at [857, 224] on button "Review" at bounding box center [854, 233] width 42 height 19
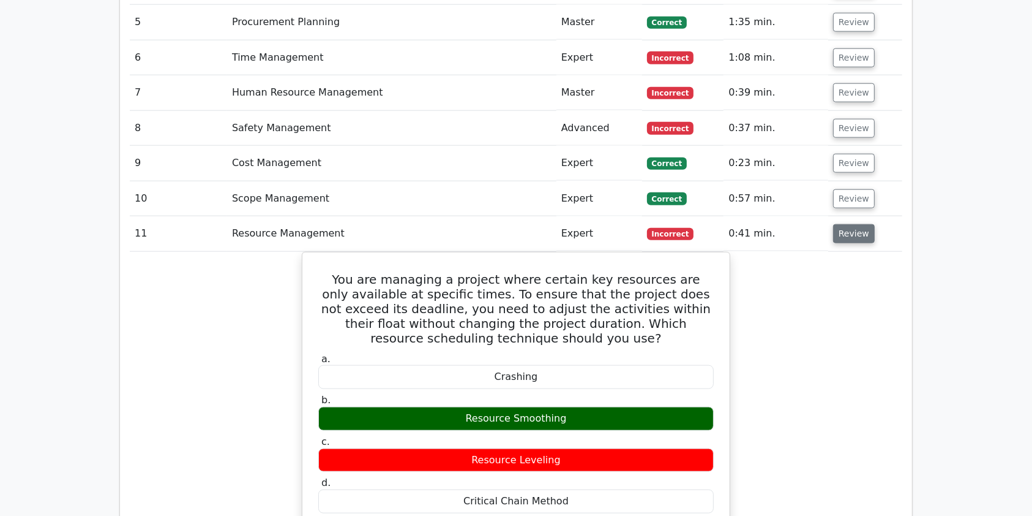
click at [857, 224] on button "Review" at bounding box center [854, 233] width 42 height 19
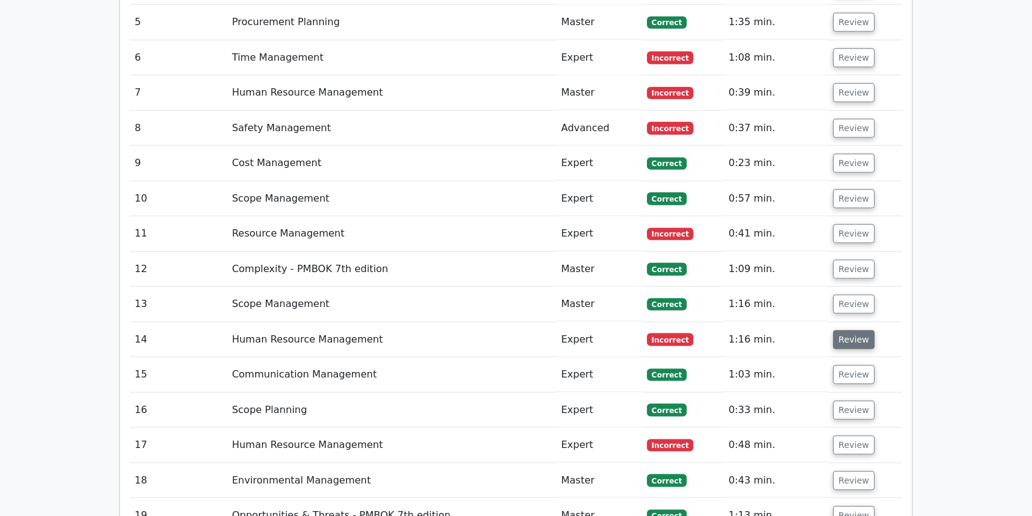
click at [848, 330] on button "Review" at bounding box center [854, 339] width 42 height 19
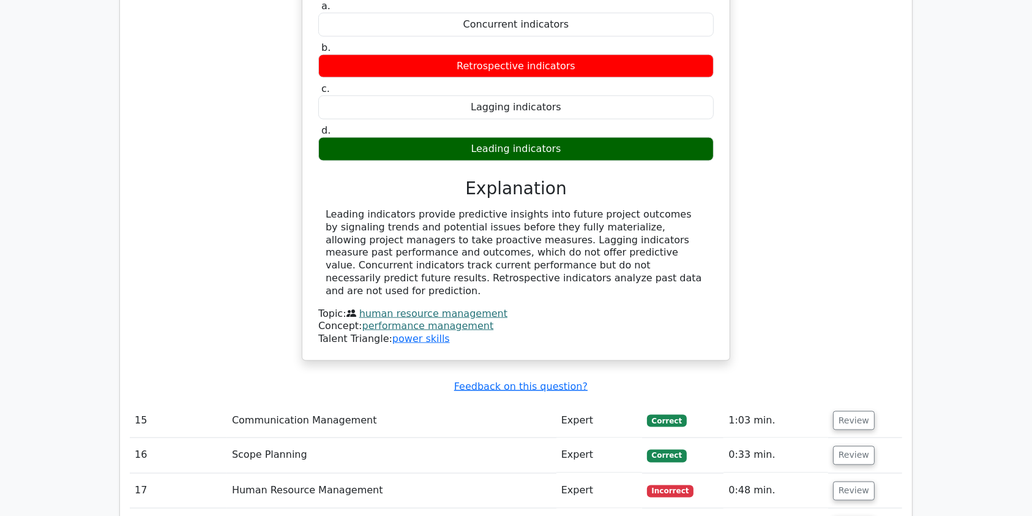
scroll to position [1936, 0]
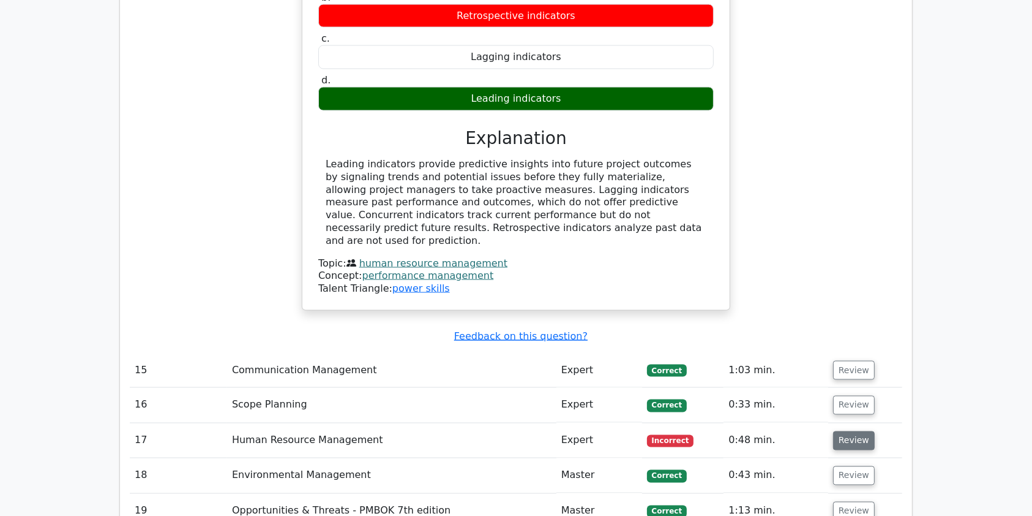
click at [862, 431] on button "Review" at bounding box center [854, 440] width 42 height 19
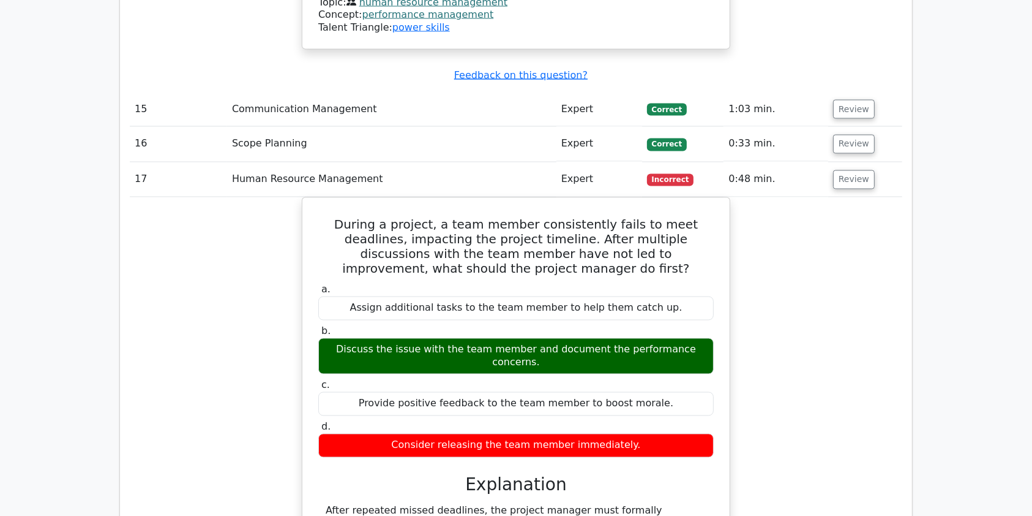
scroll to position [2107, 0]
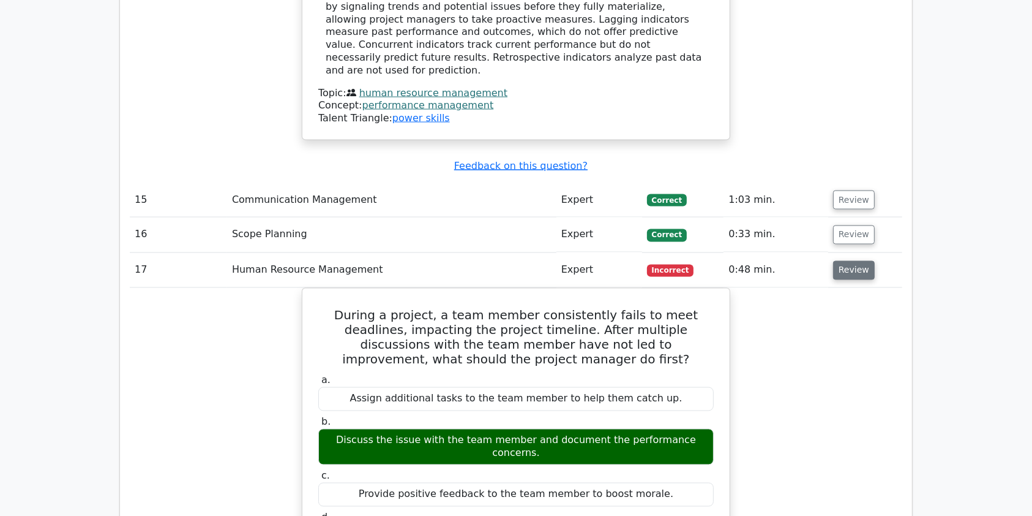
click at [862, 261] on button "Review" at bounding box center [854, 270] width 42 height 19
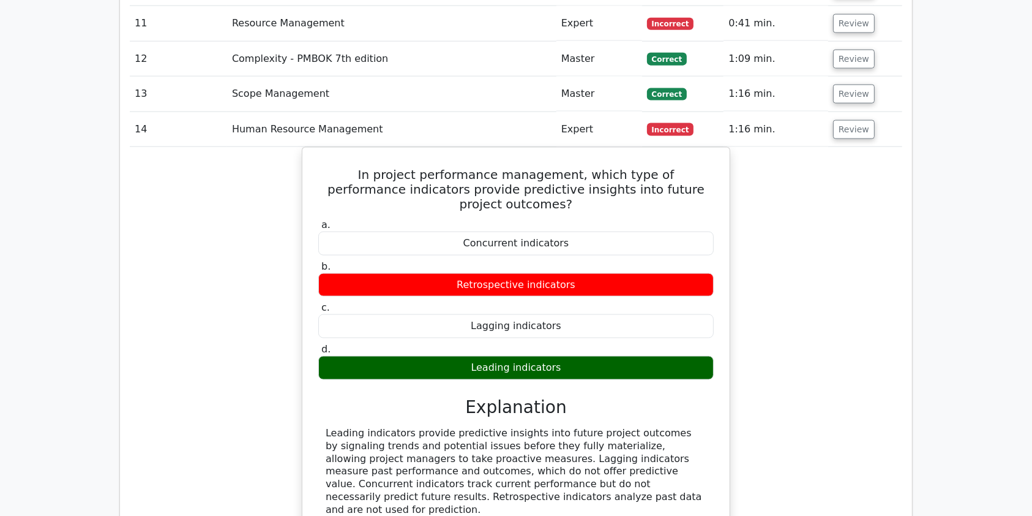
scroll to position [1595, 0]
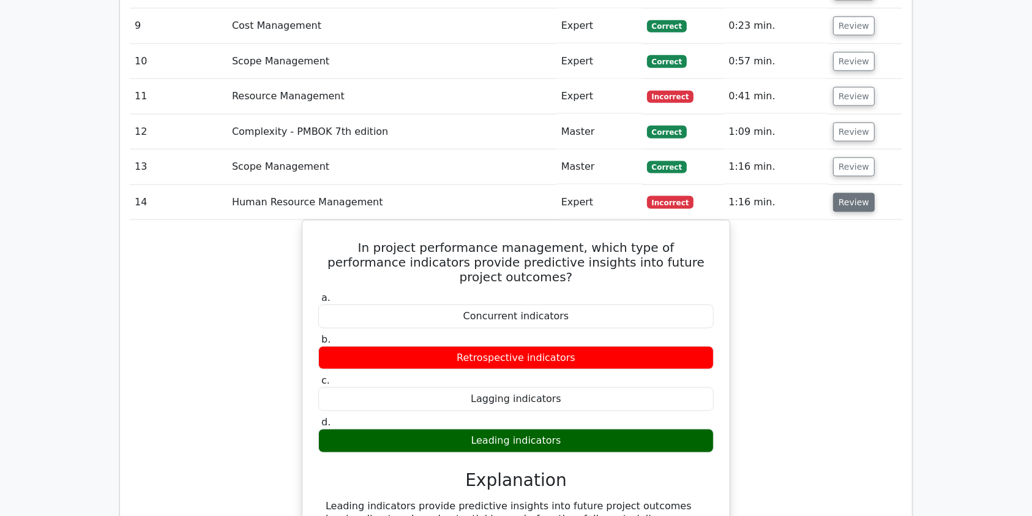
click at [848, 193] on button "Review" at bounding box center [854, 202] width 42 height 19
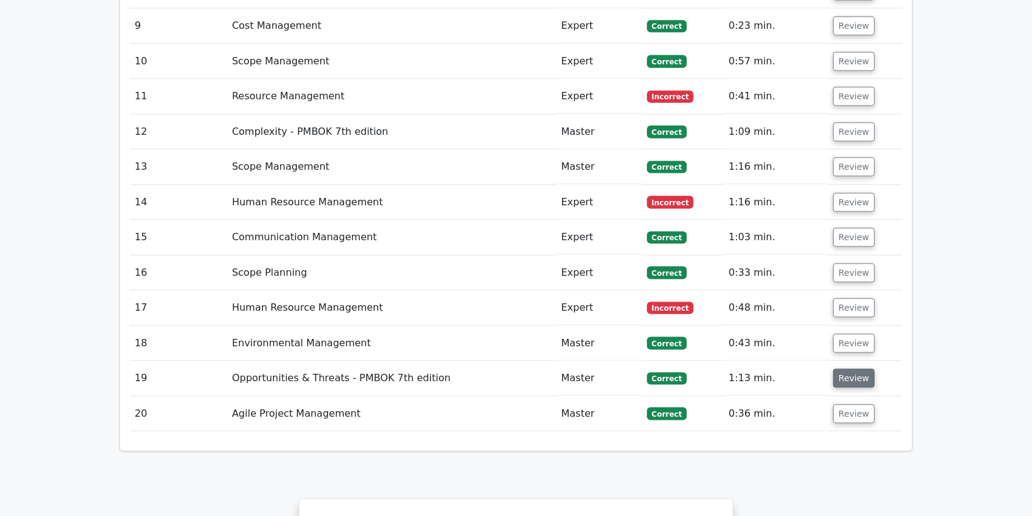
click at [865, 369] on button "Review" at bounding box center [854, 378] width 42 height 19
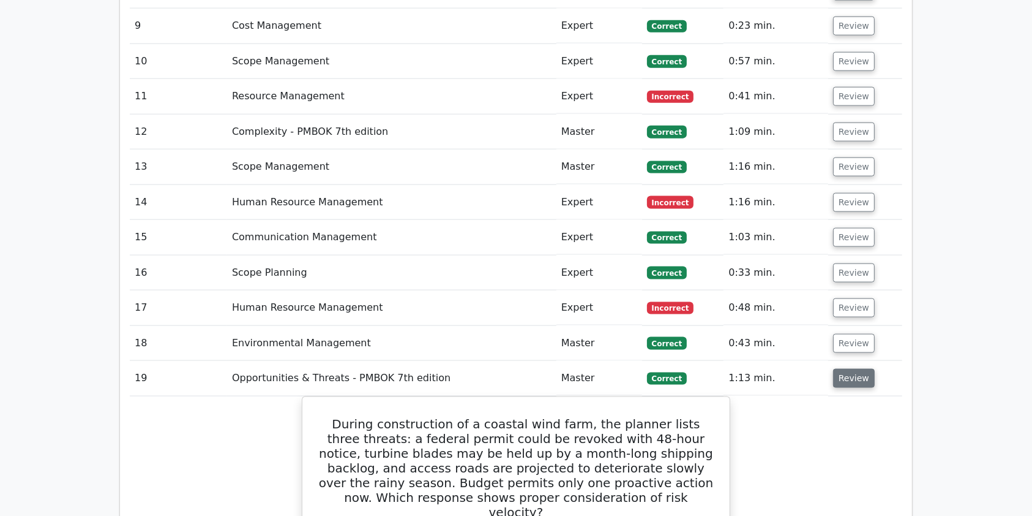
click at [865, 369] on button "Review" at bounding box center [854, 378] width 42 height 19
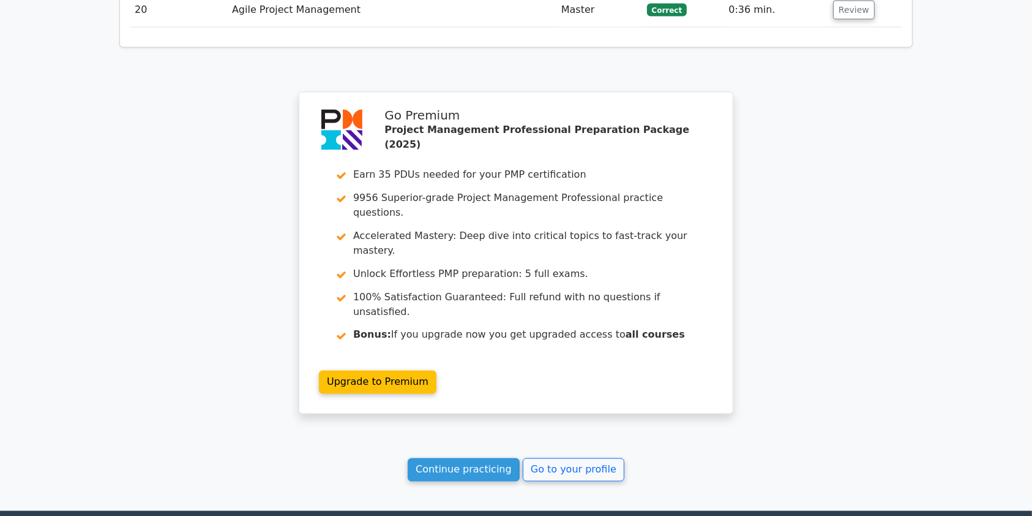
scroll to position [2050, 0]
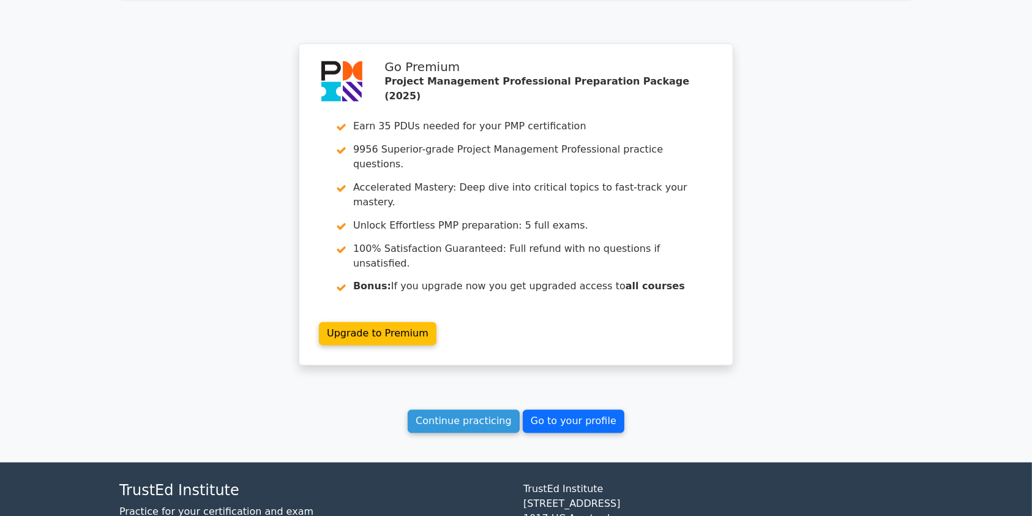
click at [579, 410] on link "Go to your profile" at bounding box center [574, 421] width 102 height 23
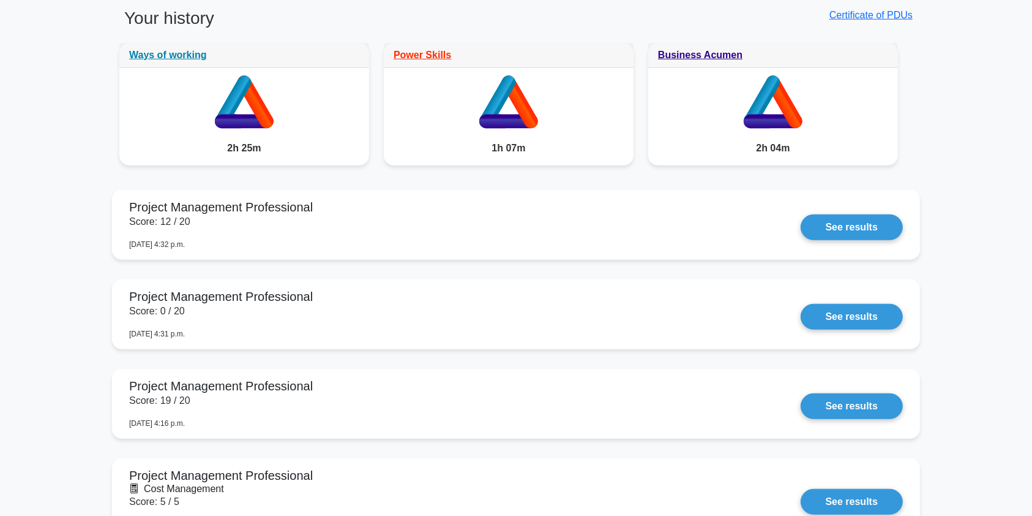
scroll to position [988, 0]
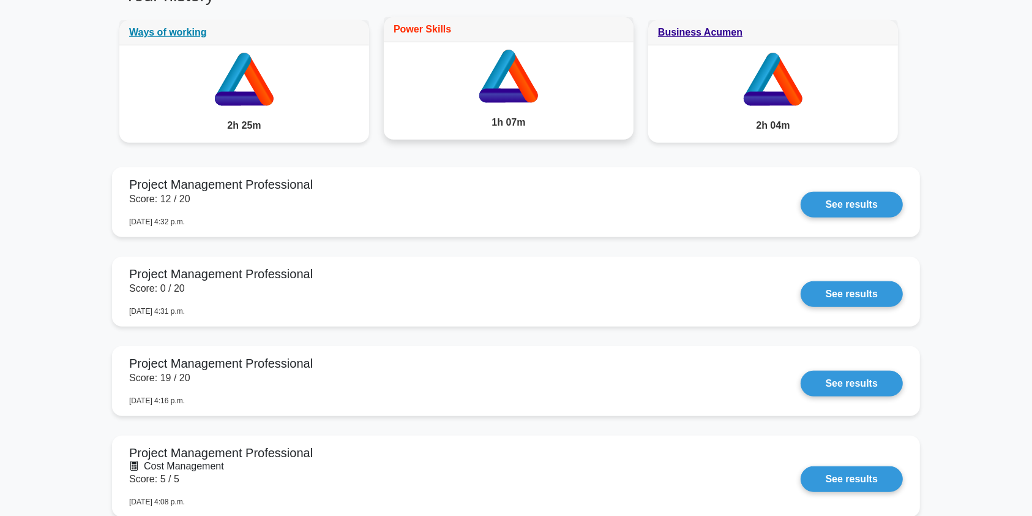
click at [437, 27] on link "Power Skills" at bounding box center [423, 29] width 58 height 10
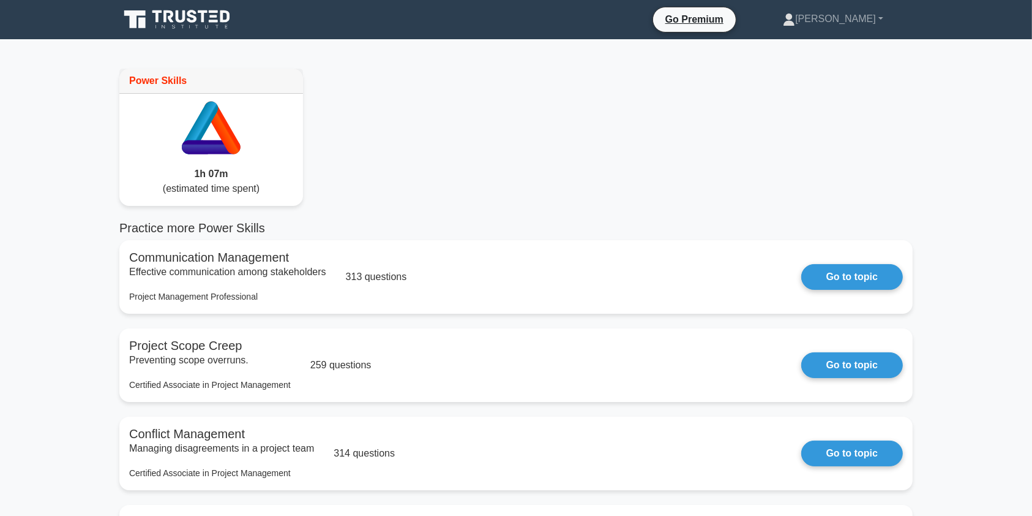
click at [176, 18] on icon at bounding box center [178, 19] width 118 height 23
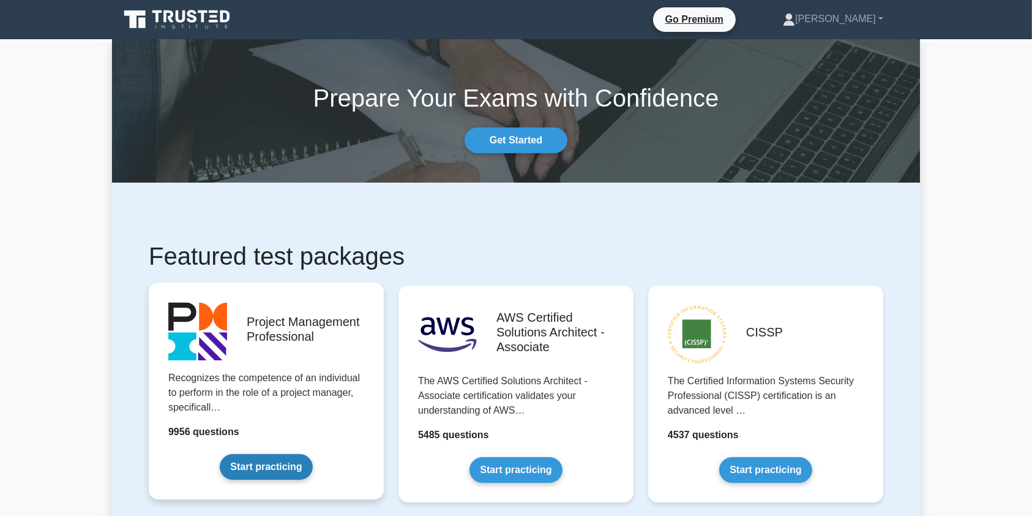
click at [235, 464] on link "Start practicing" at bounding box center [266, 467] width 92 height 26
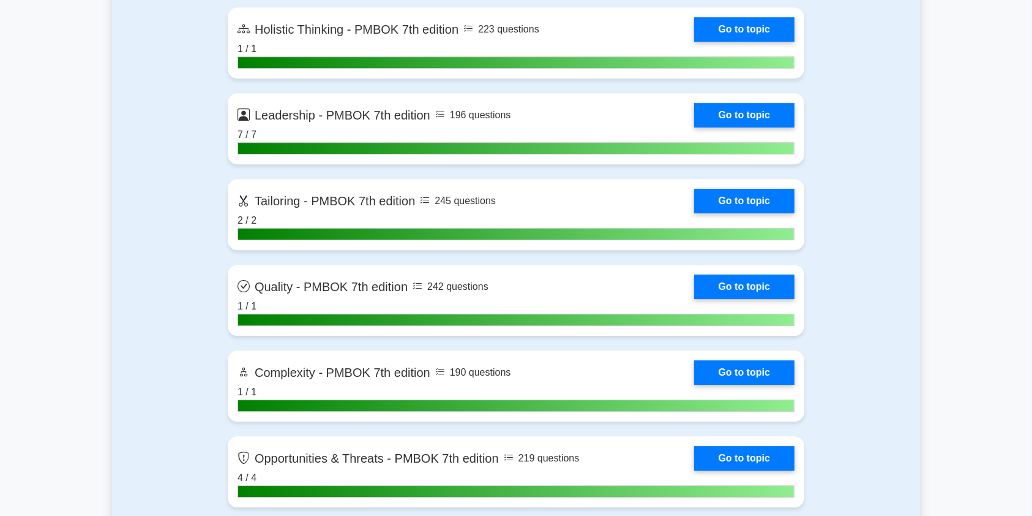
scroll to position [3832, 0]
